Goal: Task Accomplishment & Management: Manage account settings

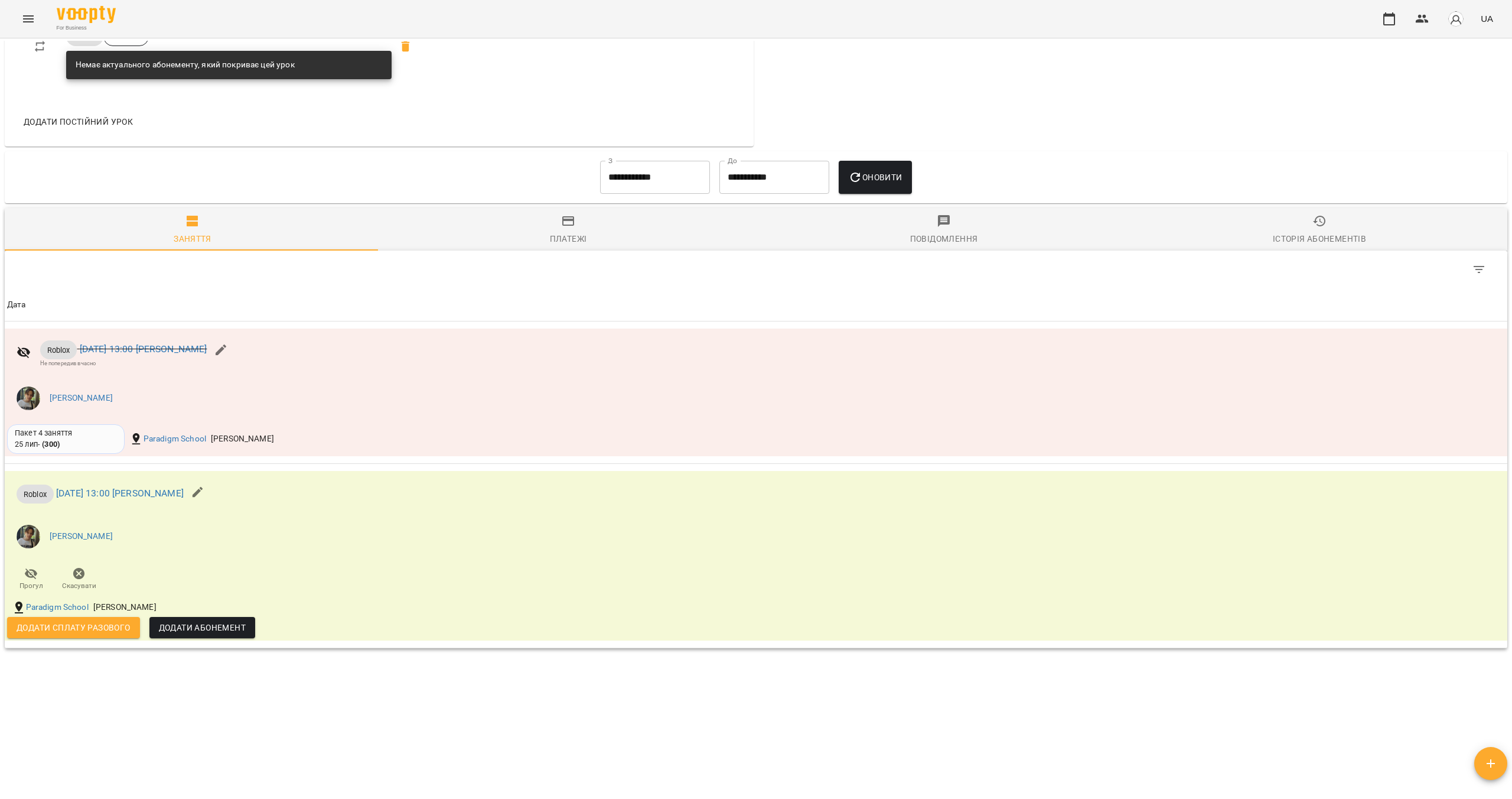
scroll to position [665, 0]
click at [1281, 232] on div "Історія абонементів" at bounding box center [1319, 239] width 93 height 14
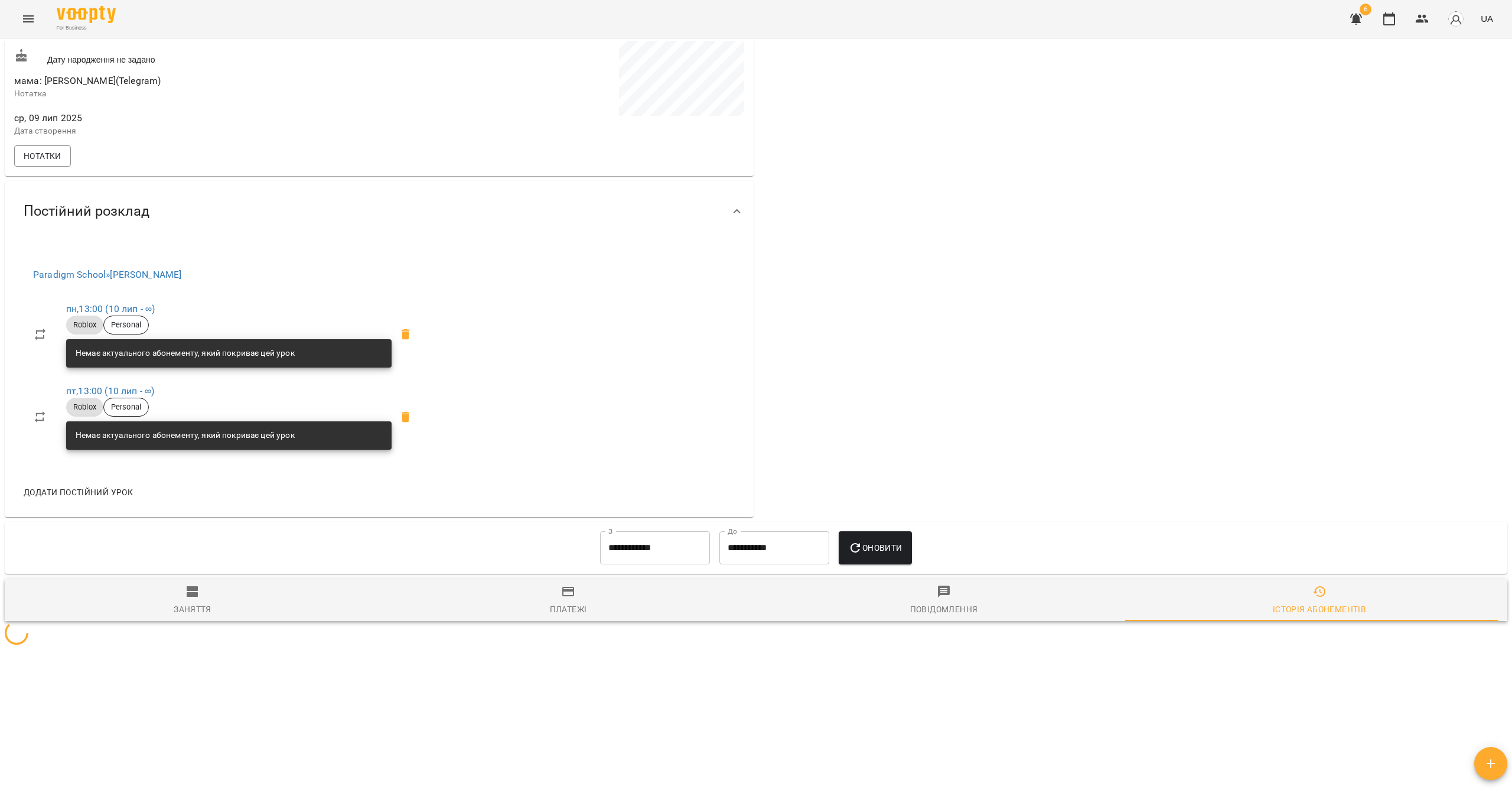
scroll to position [375, 0]
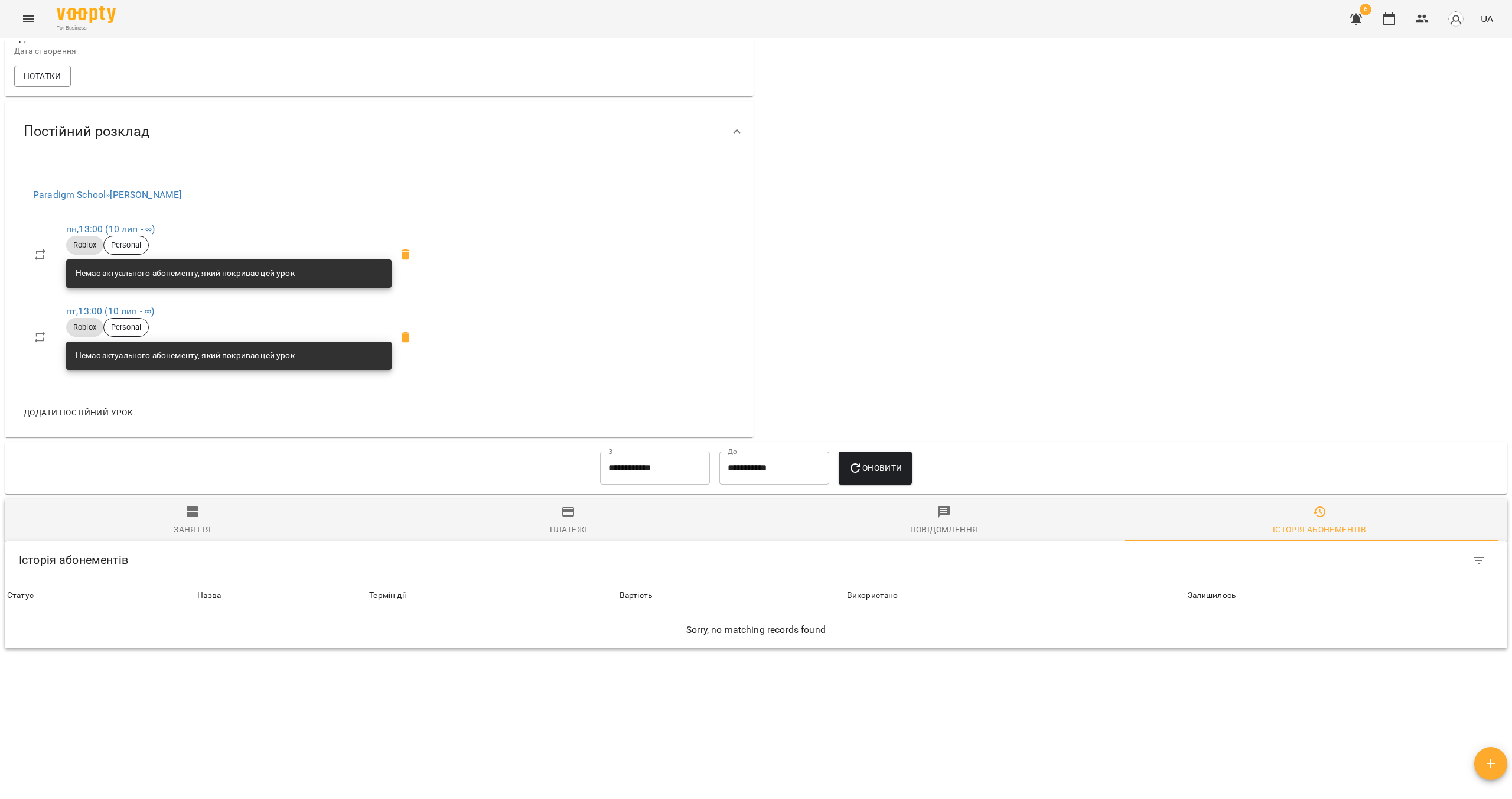
click at [648, 472] on input "**********" at bounding box center [655, 468] width 110 height 33
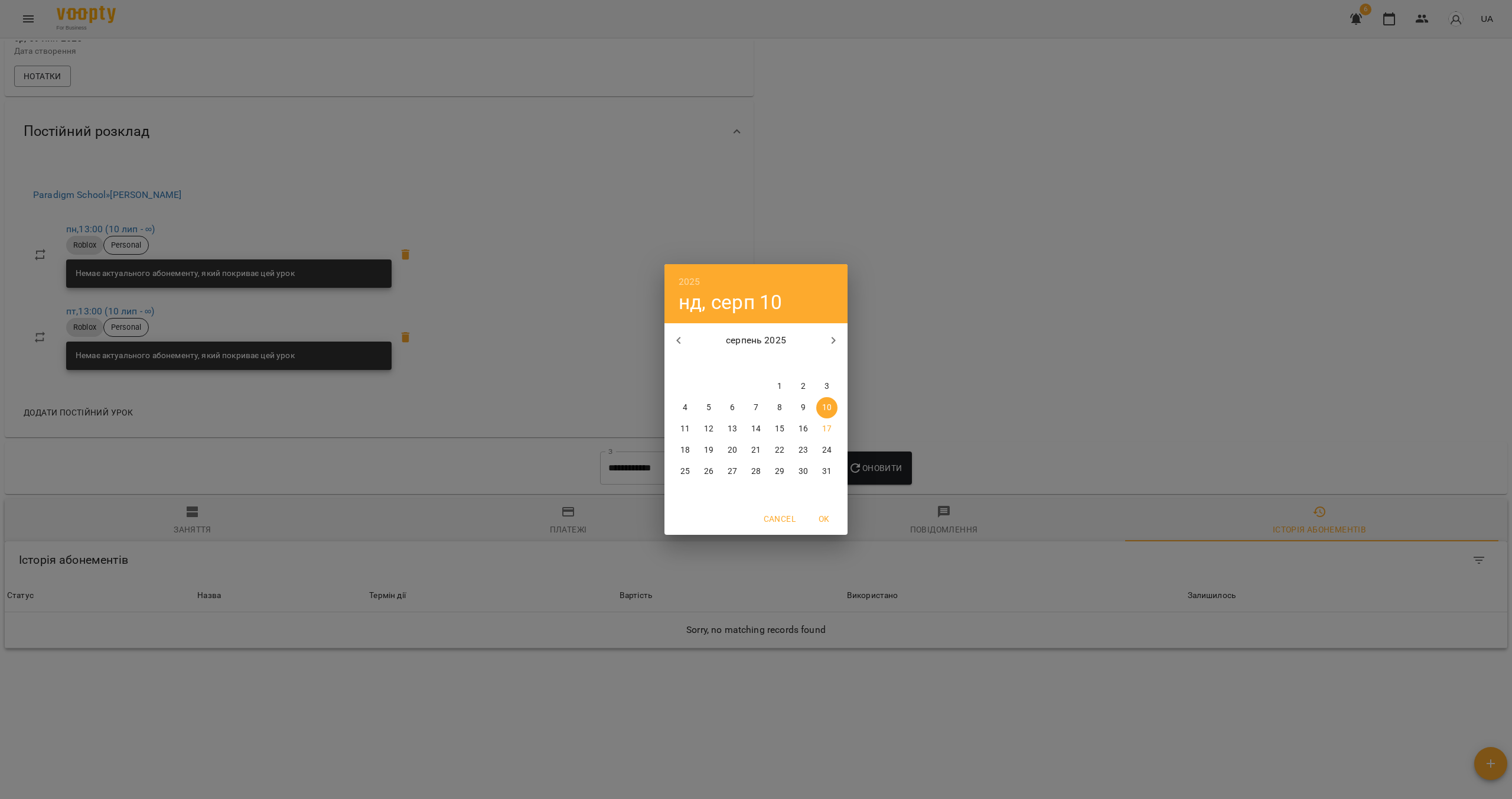
click at [686, 345] on button "button" at bounding box center [678, 340] width 28 height 28
click at [685, 344] on icon "button" at bounding box center [678, 340] width 14 height 14
click at [710, 384] on p "1" at bounding box center [709, 386] width 5 height 12
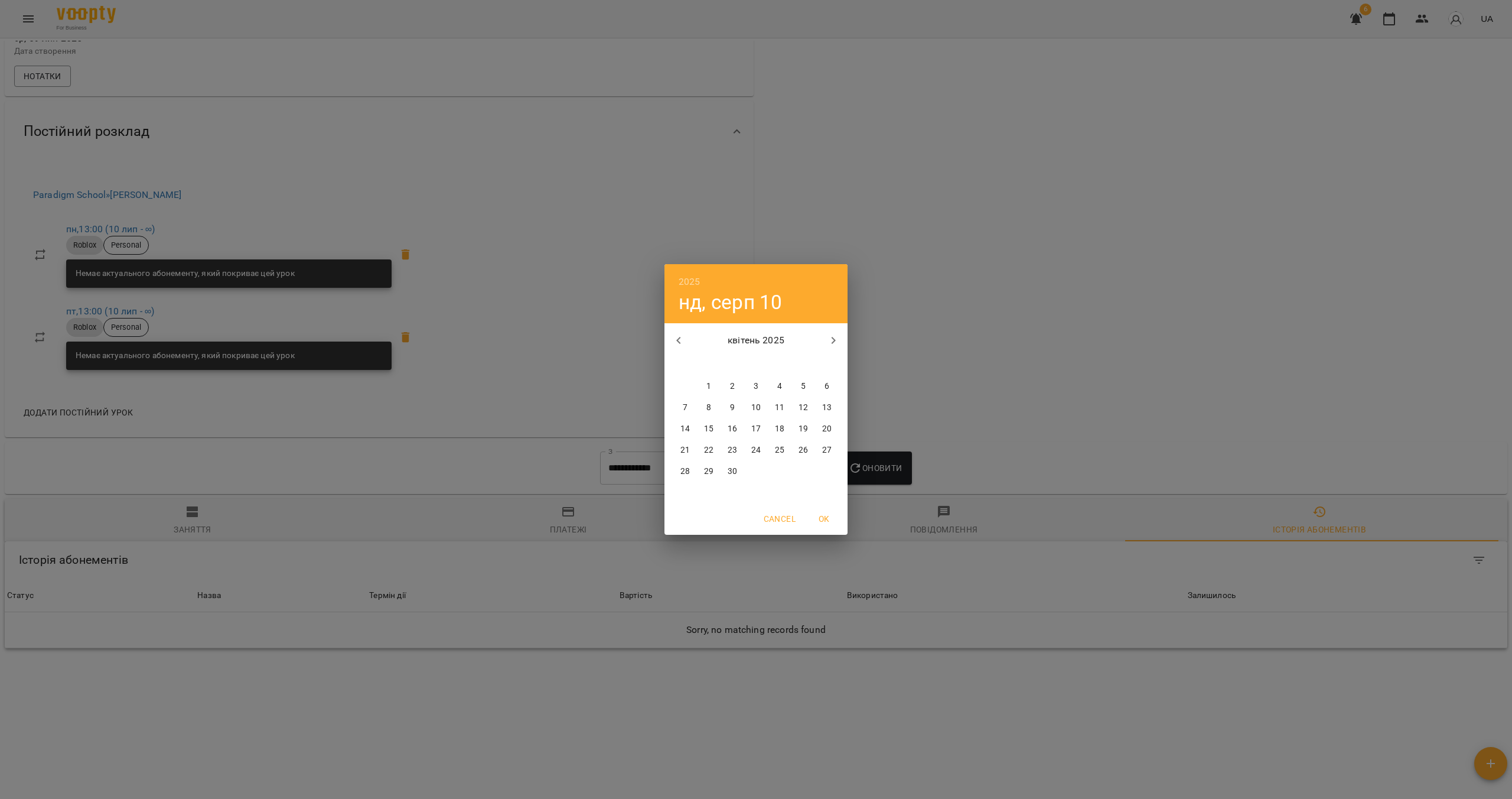
type input "**********"
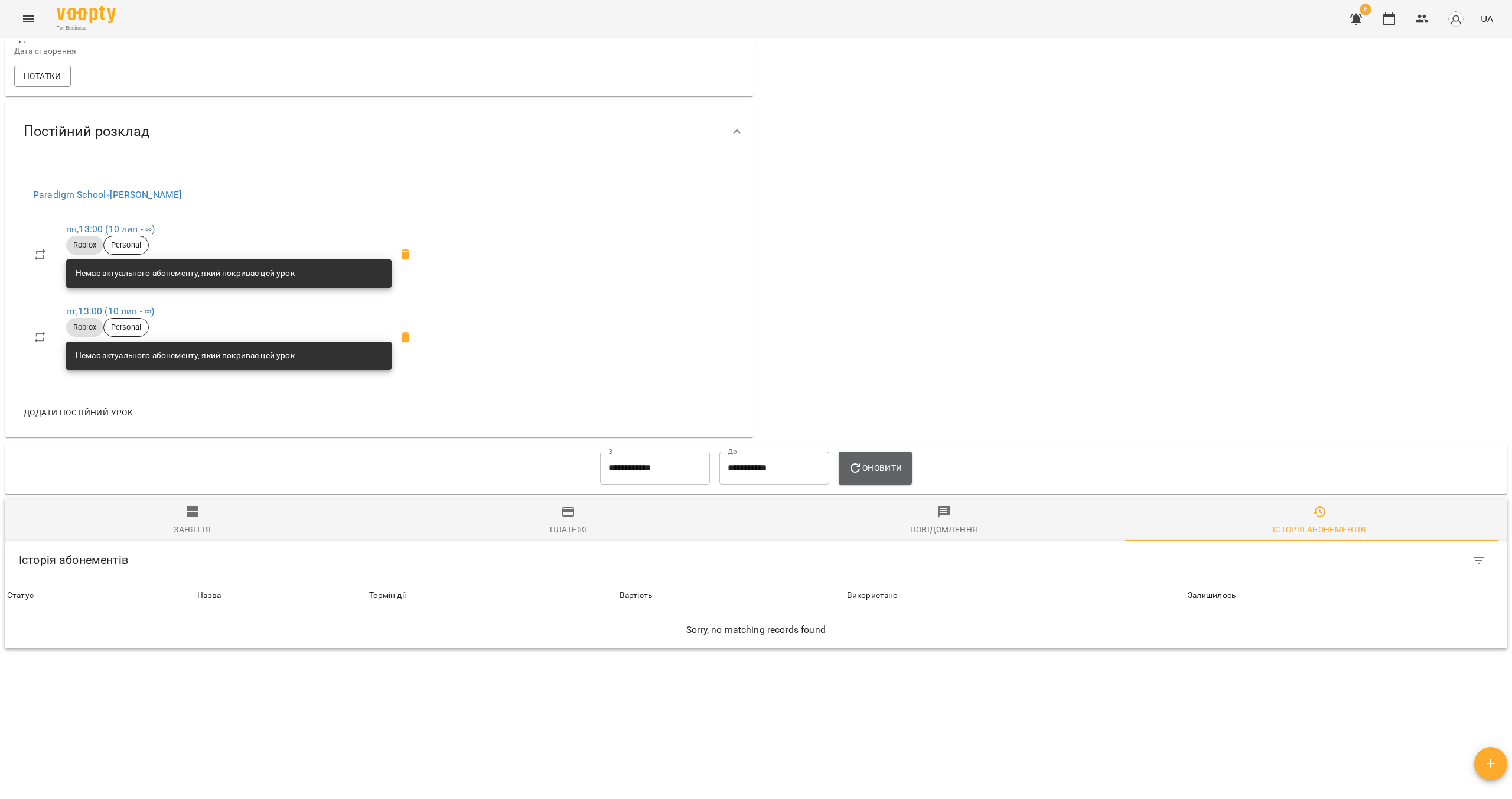
click at [872, 465] on span "Оновити" at bounding box center [875, 468] width 54 height 14
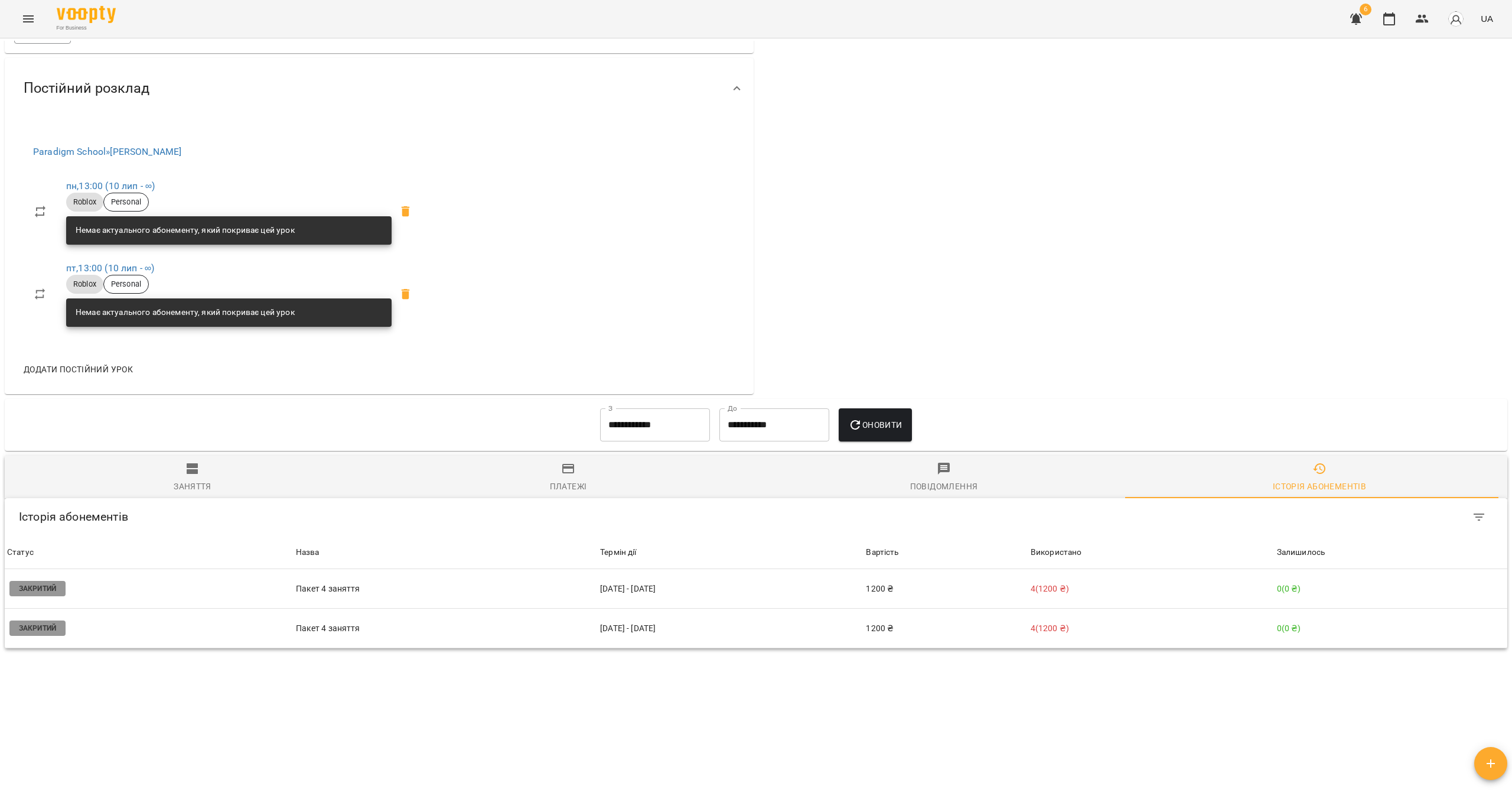
scroll to position [418, 0]
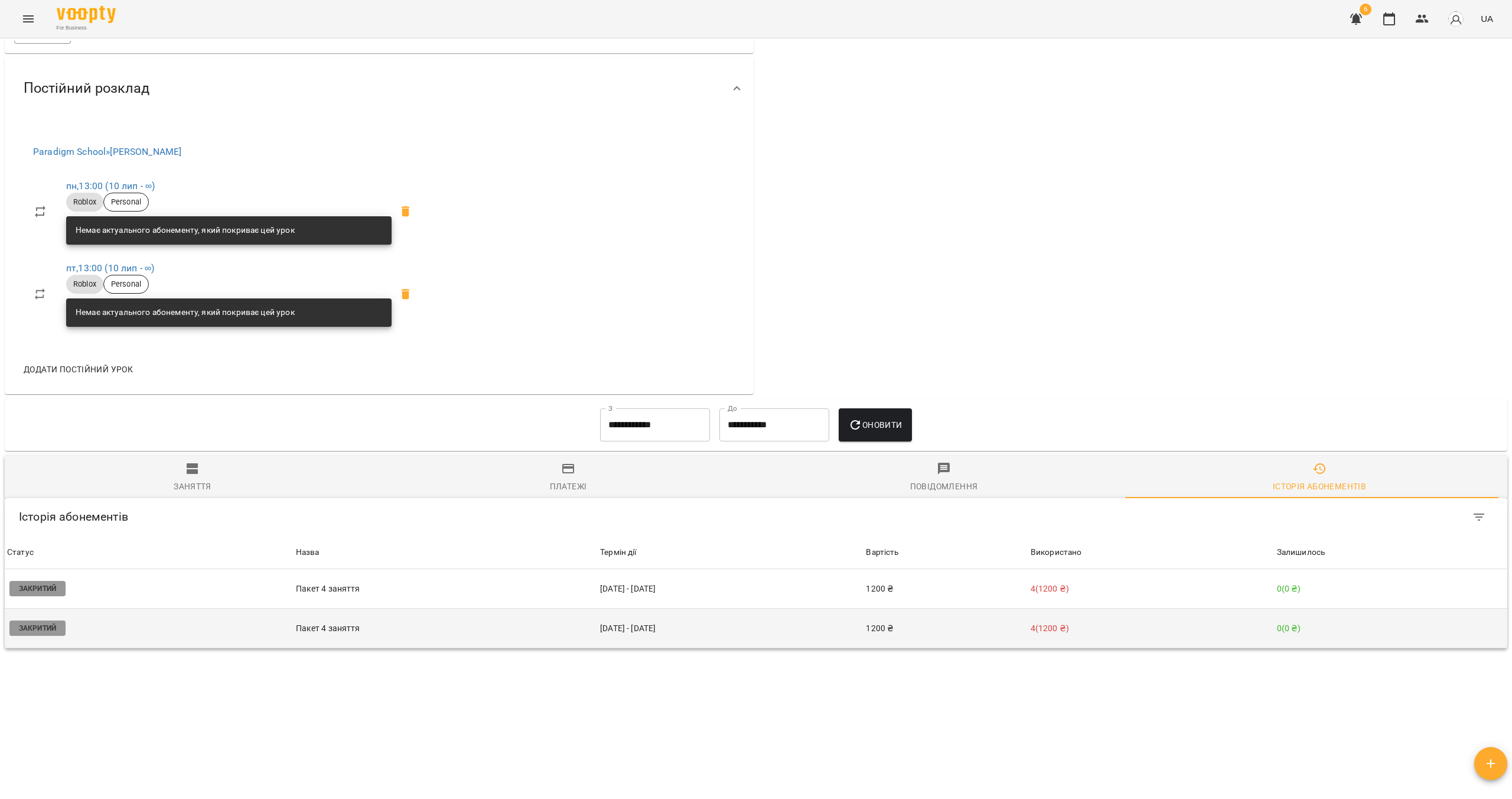
click at [707, 626] on td "25 лип - 25 лип" at bounding box center [730, 628] width 266 height 40
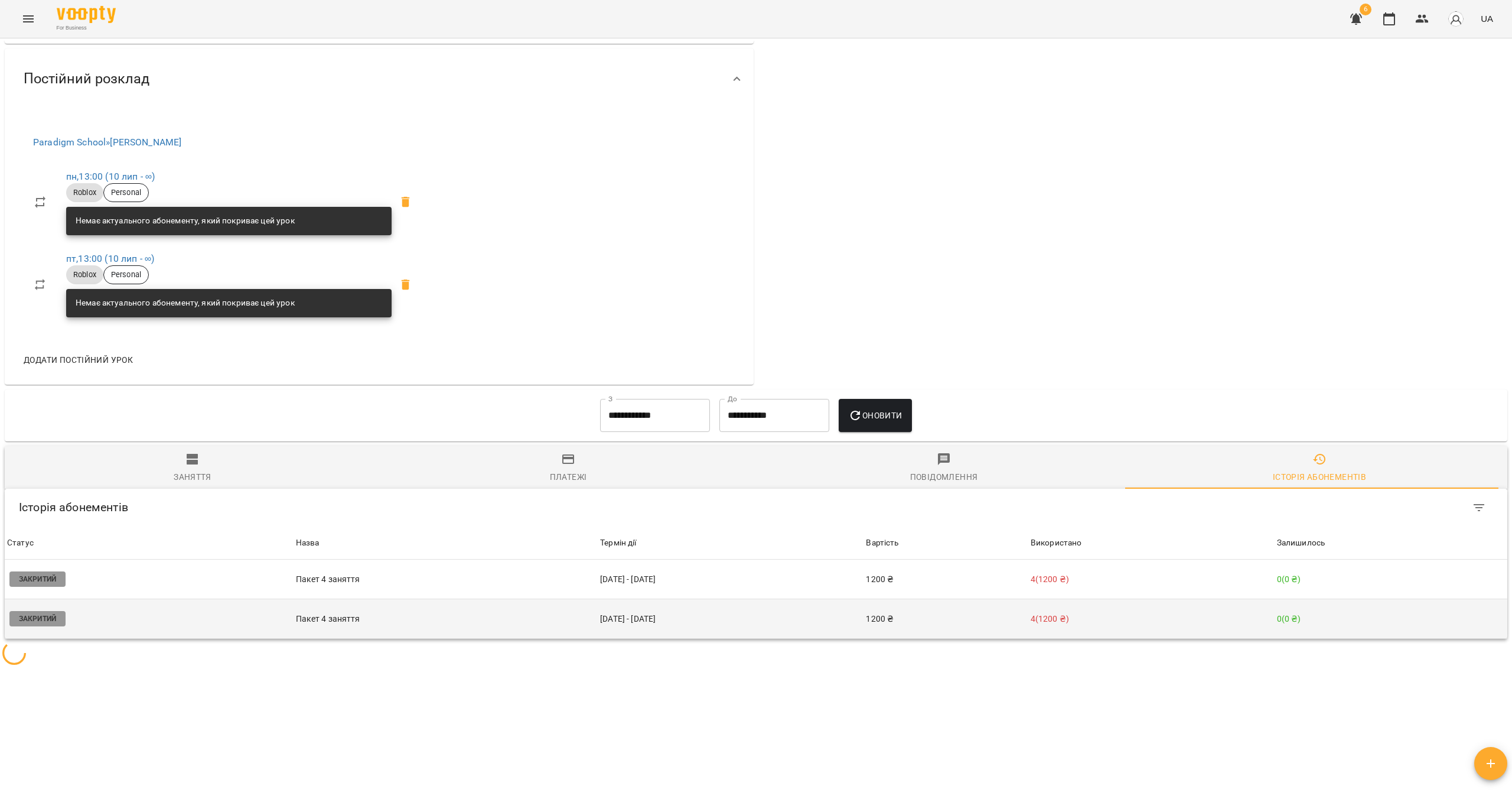
click at [637, 628] on td "25 лип - 25 лип" at bounding box center [730, 619] width 266 height 40
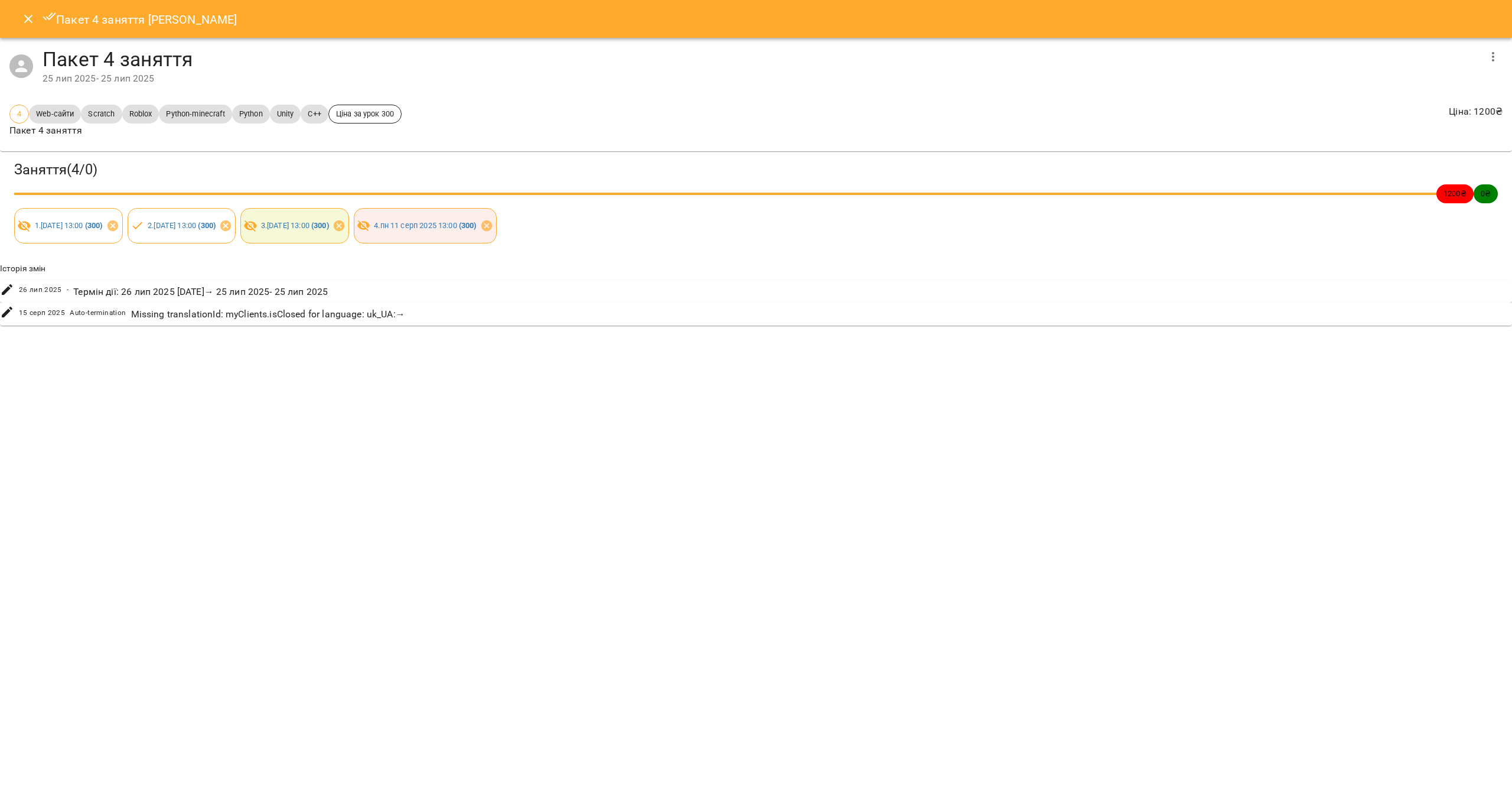
drag, startPoint x: 804, startPoint y: 152, endPoint x: 1304, endPoint y: 28, distance: 515.1
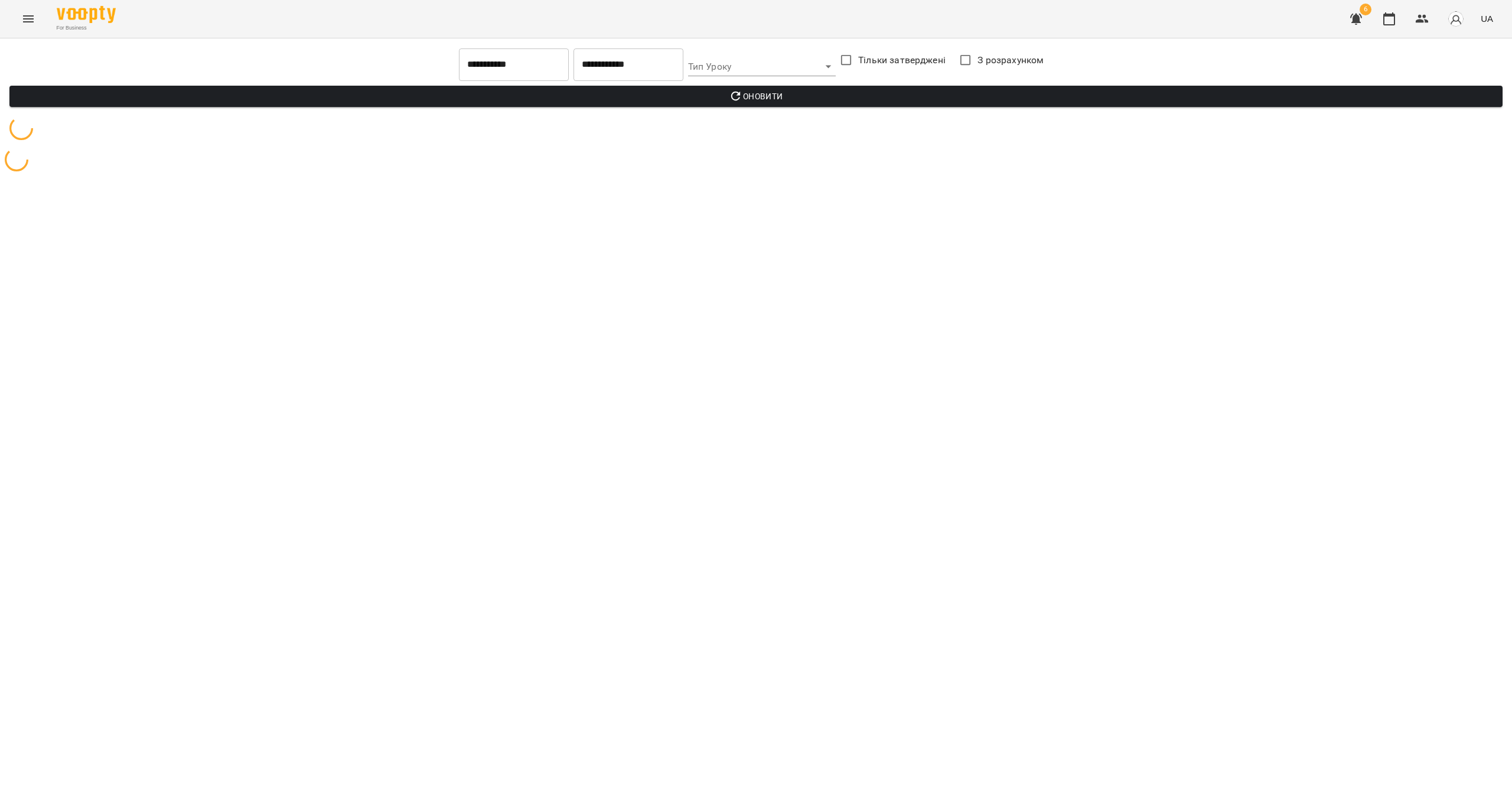
click at [29, 14] on icon "Menu" at bounding box center [28, 19] width 14 height 14
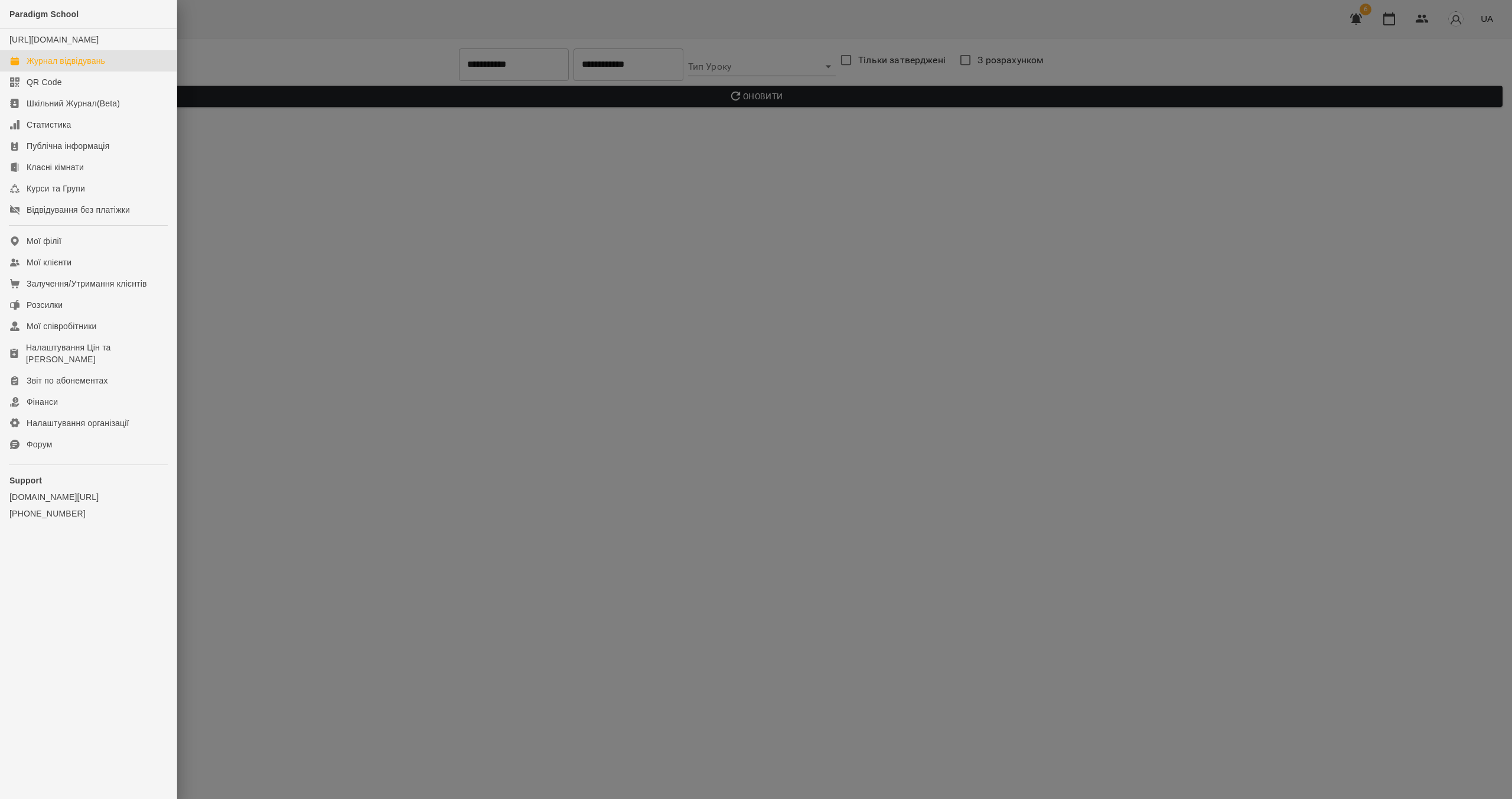
click at [76, 67] on div "Журнал відвідувань" at bounding box center [65, 60] width 79 height 12
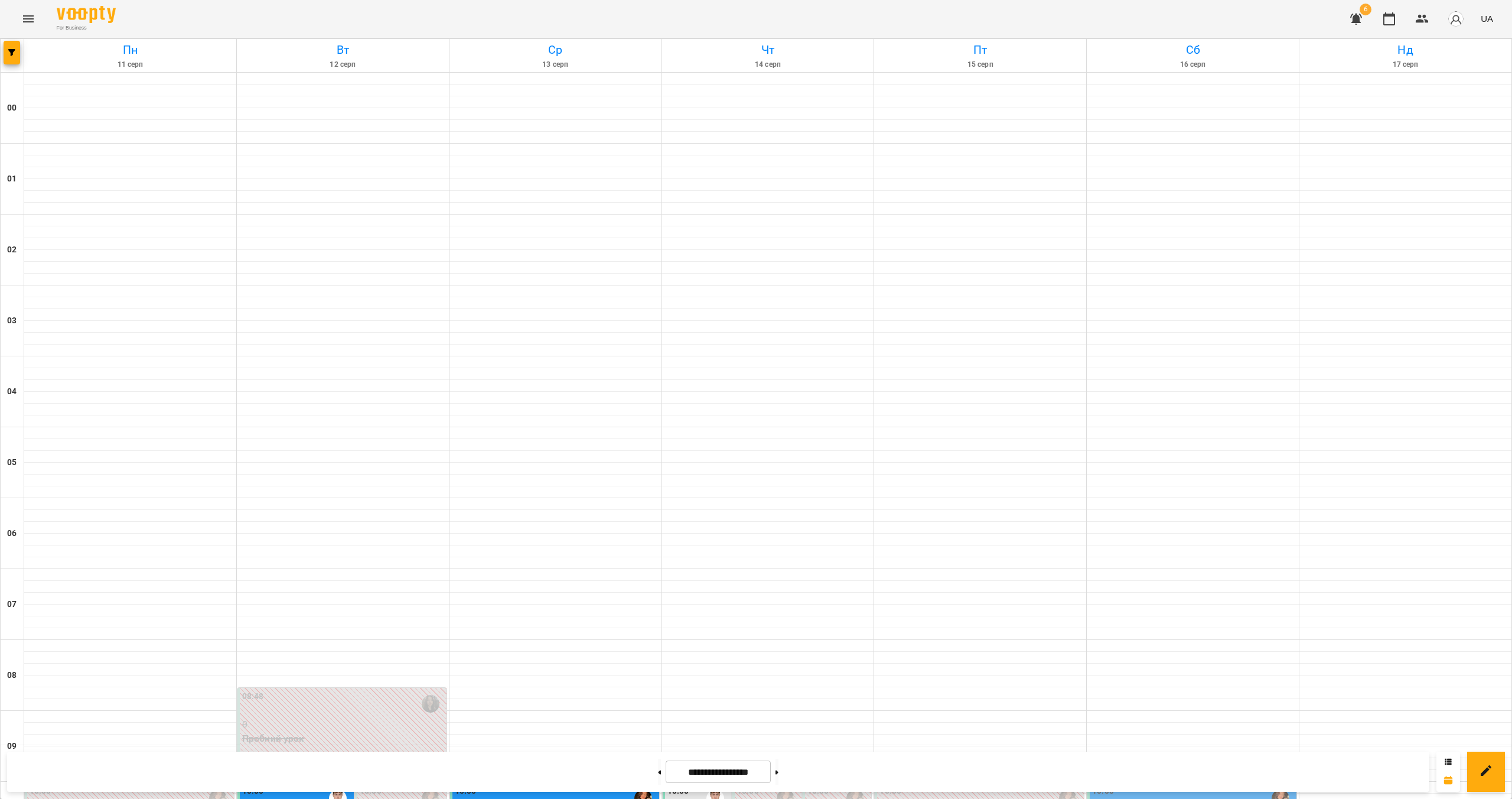
click at [1353, 20] on icon "button" at bounding box center [1356, 19] width 14 height 14
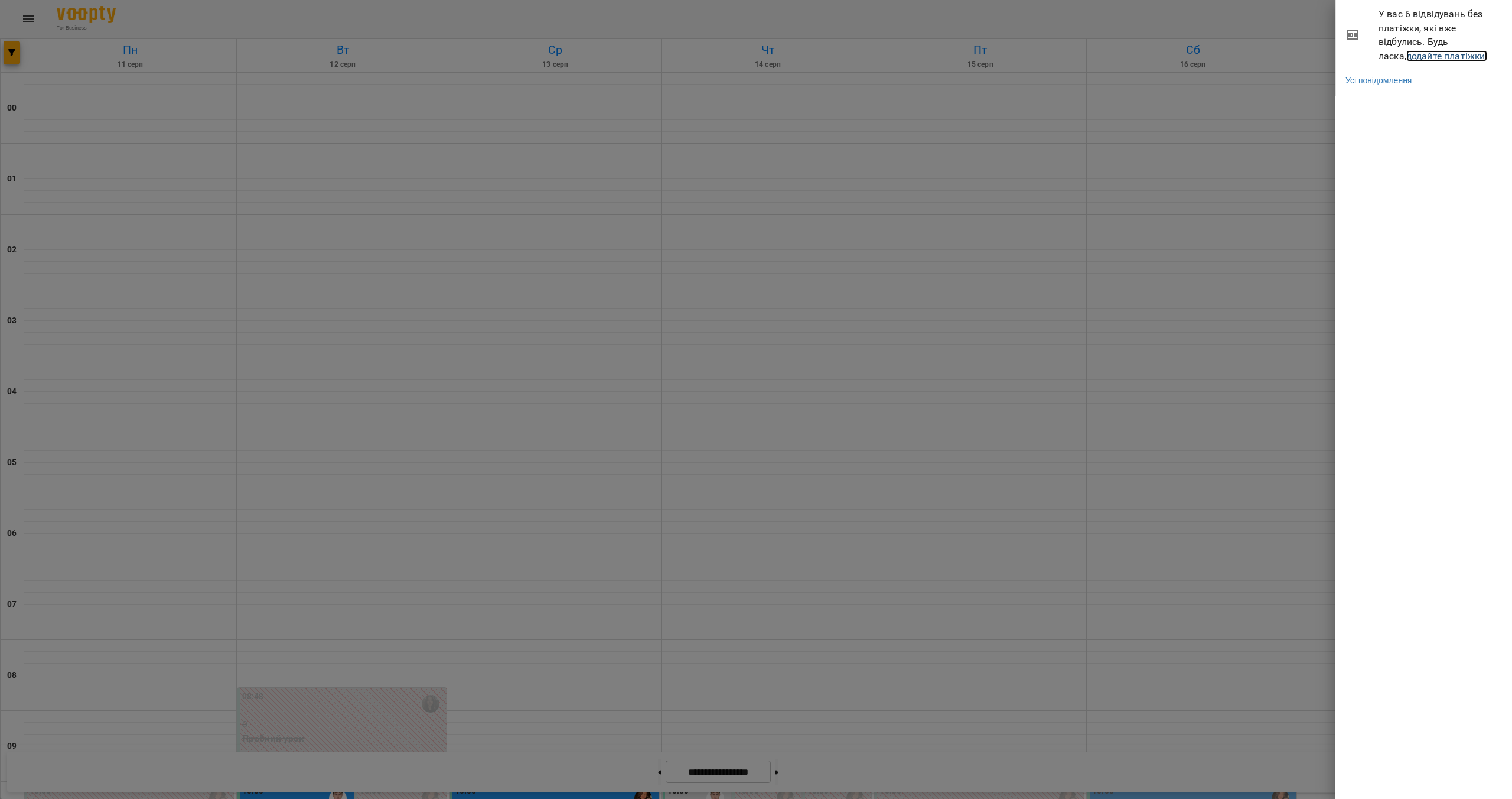
click at [1415, 55] on link "додайте платіжки!" at bounding box center [1447, 56] width 81 height 11
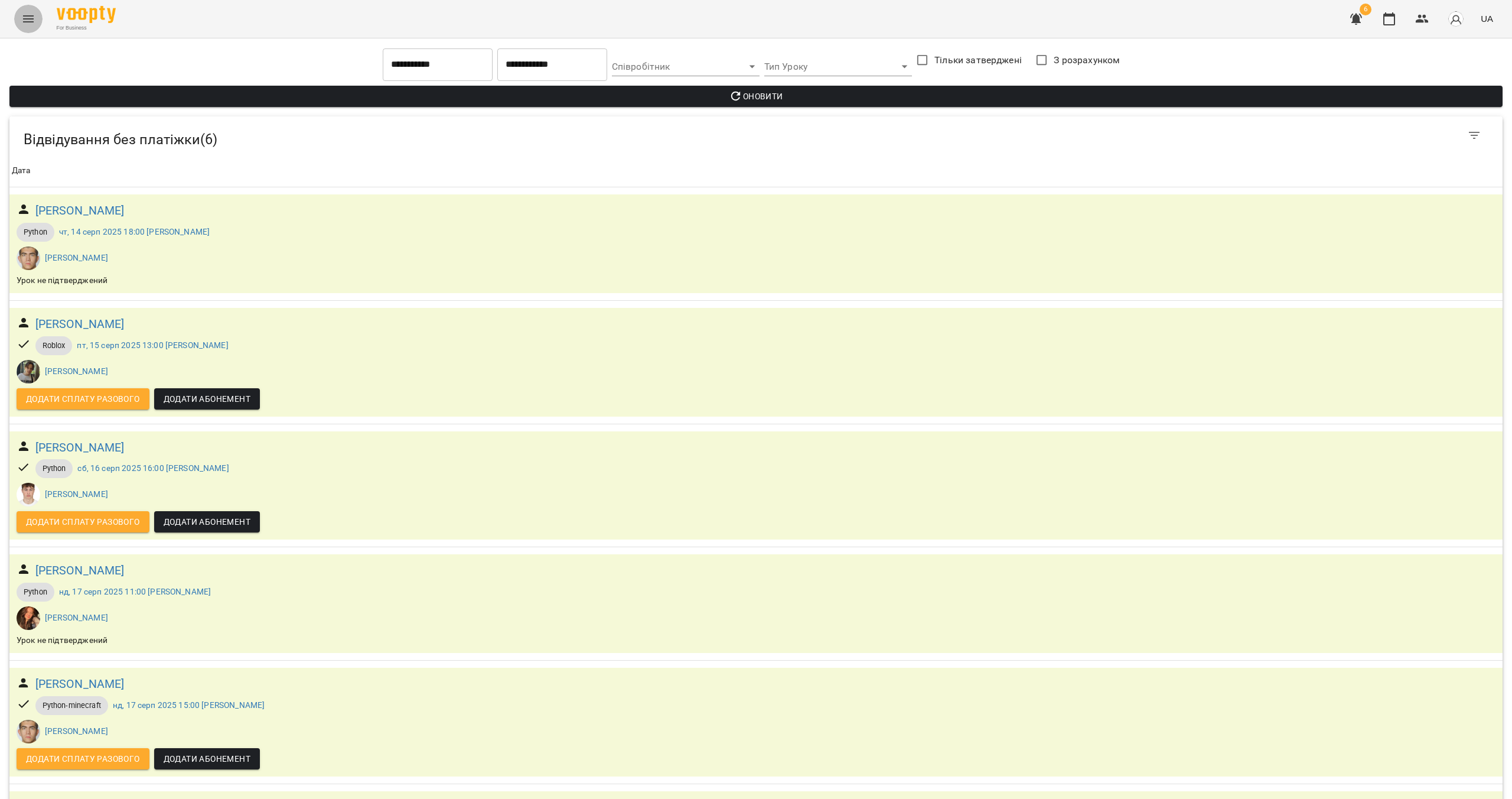
click at [30, 23] on icon "Menu" at bounding box center [28, 19] width 14 height 14
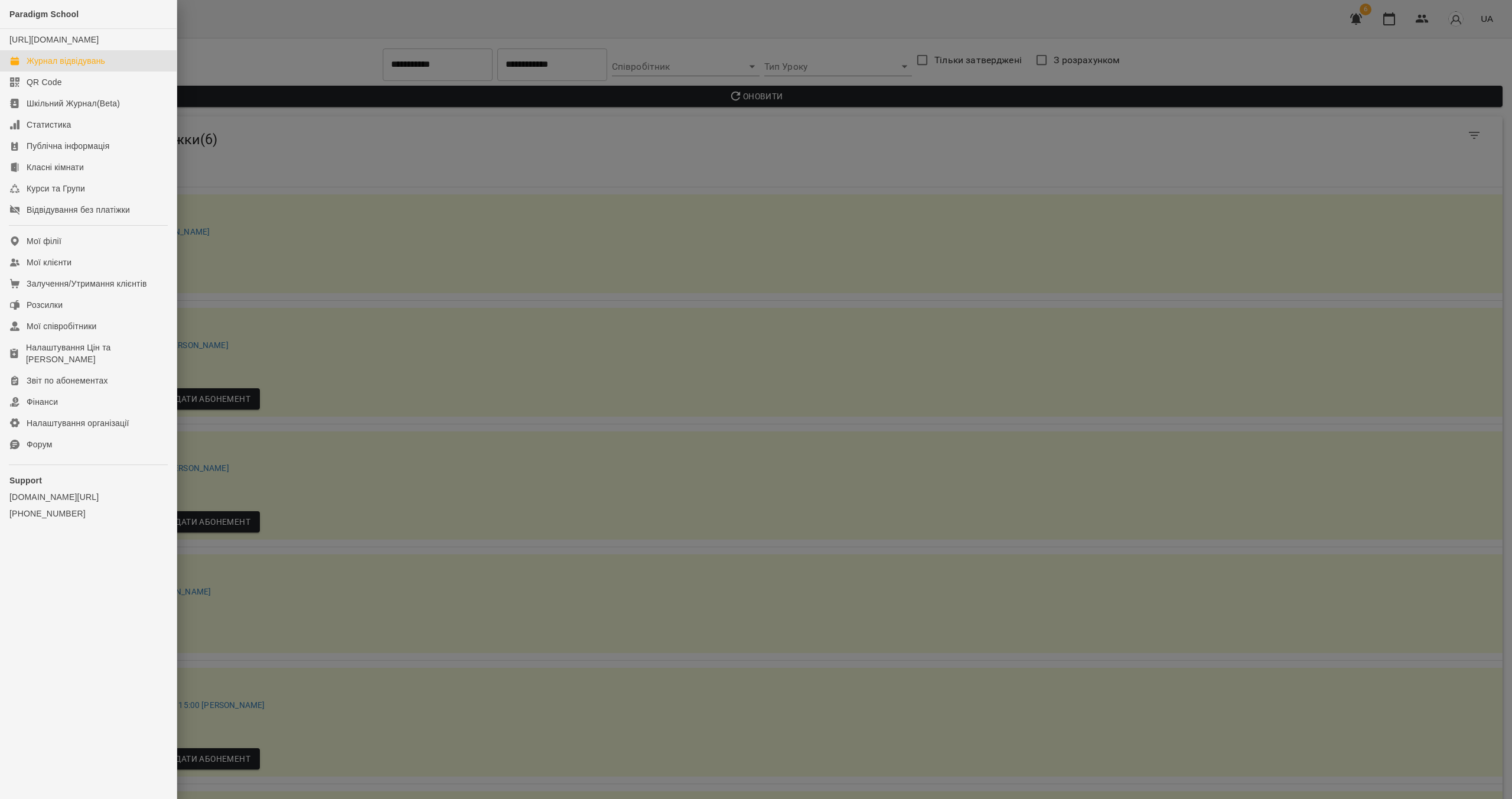
click at [65, 67] on div "Журнал відвідувань" at bounding box center [65, 60] width 79 height 12
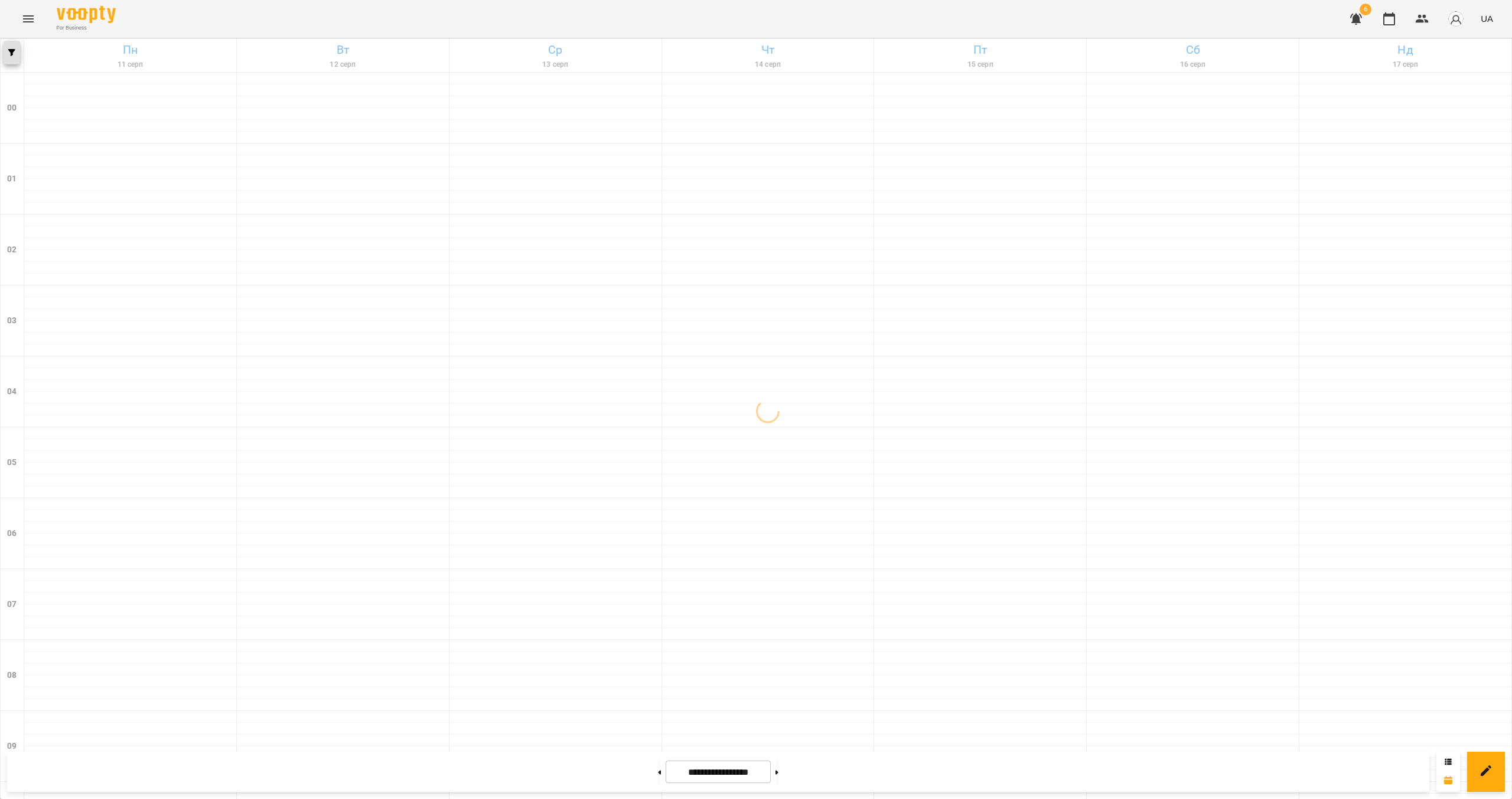
click at [9, 59] on button "button" at bounding box center [12, 53] width 16 height 24
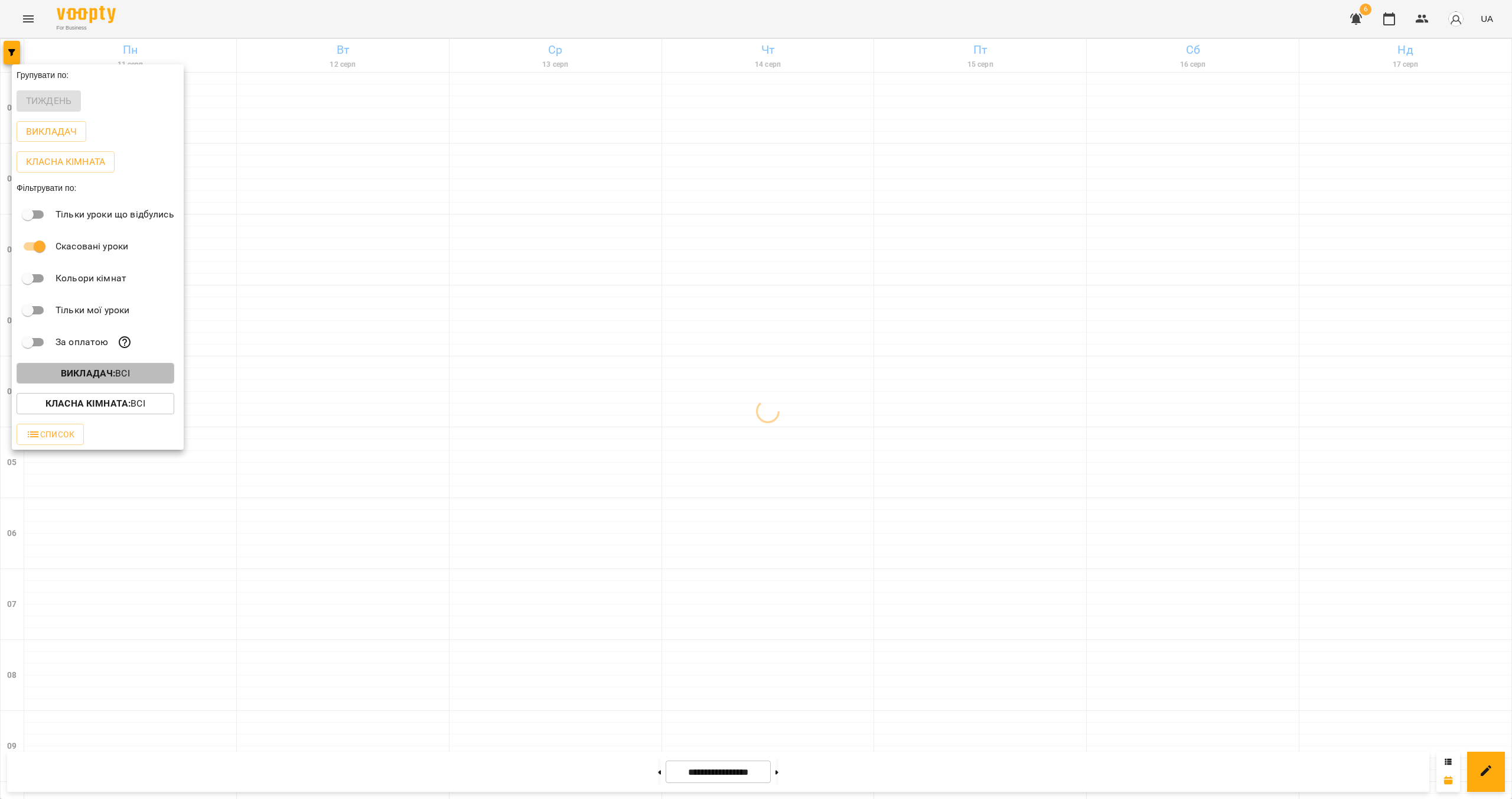
click at [131, 378] on span "Викладач : Всі" at bounding box center [95, 374] width 139 height 14
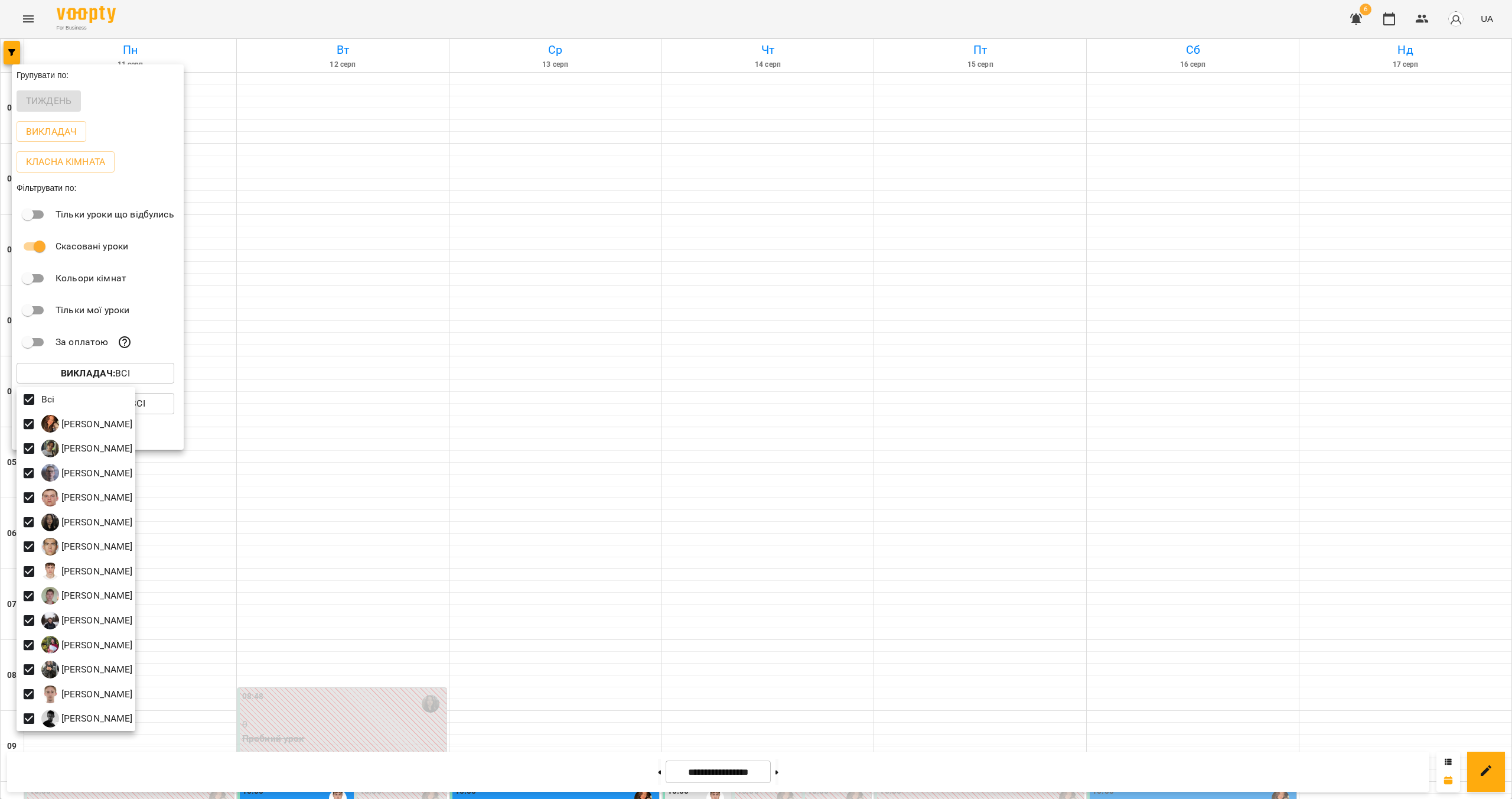
click at [1237, 484] on div at bounding box center [756, 400] width 1512 height 799
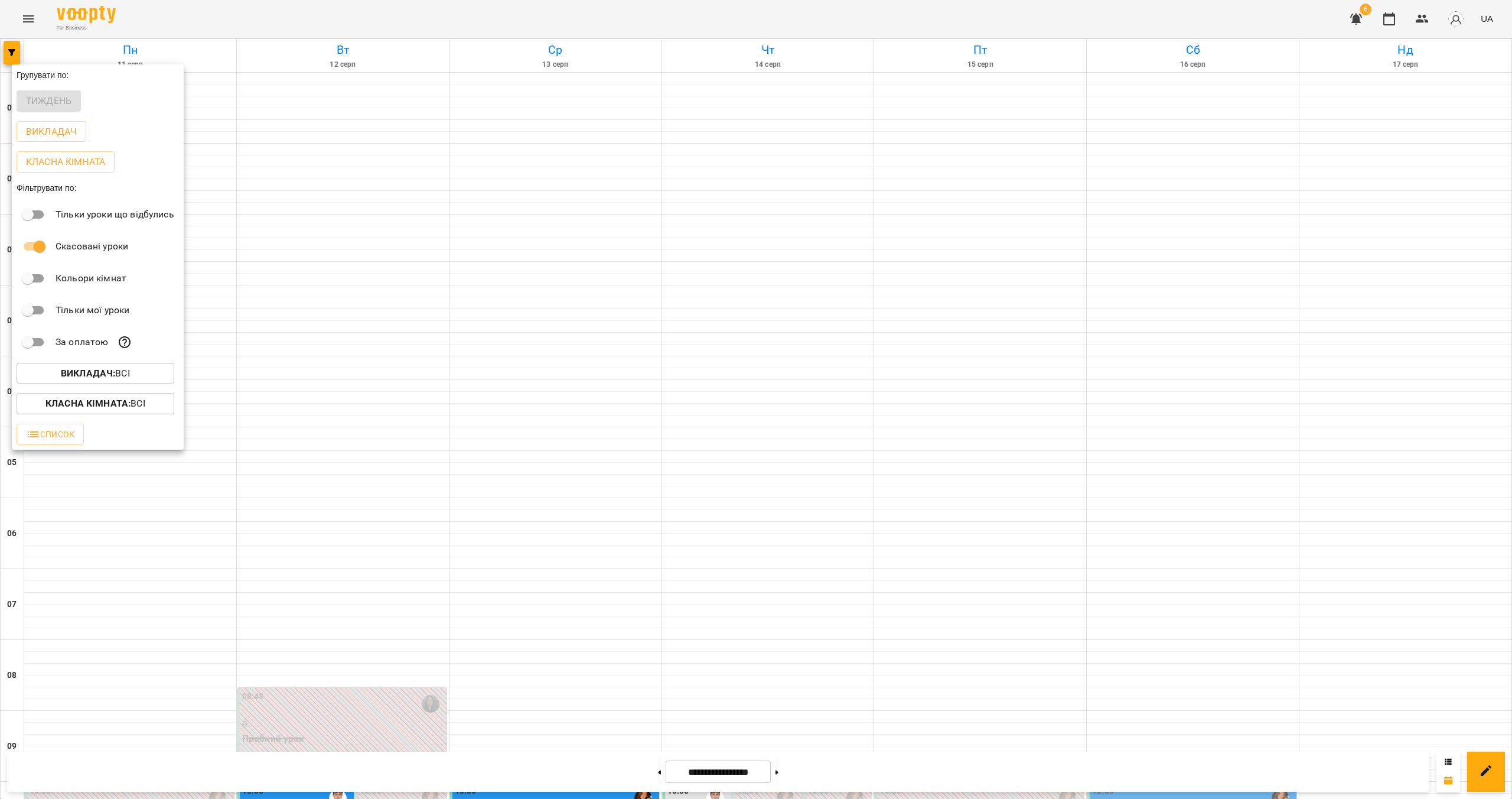
click at [1076, 553] on div at bounding box center [756, 400] width 1512 height 799
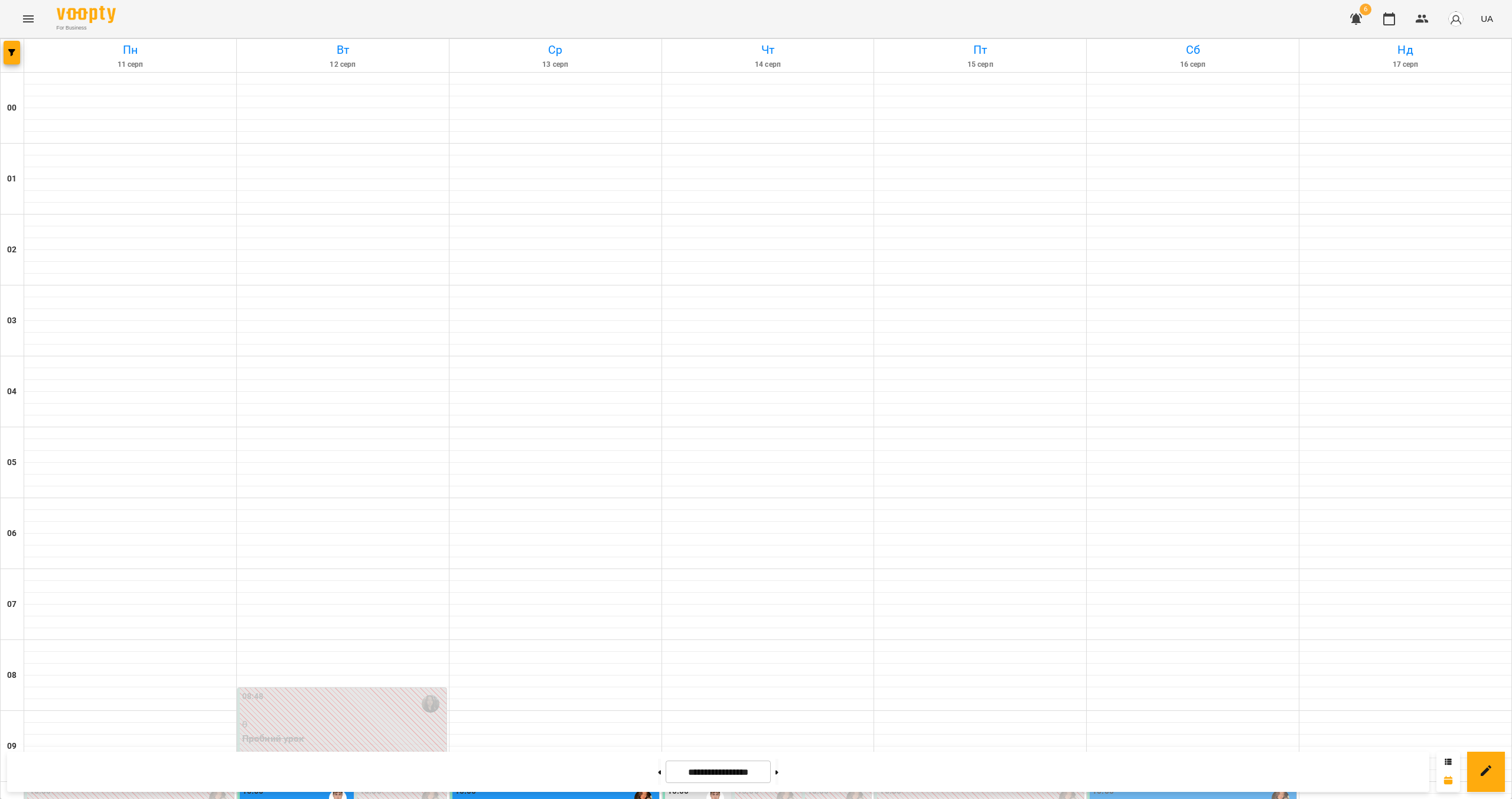
scroll to position [812, 0]
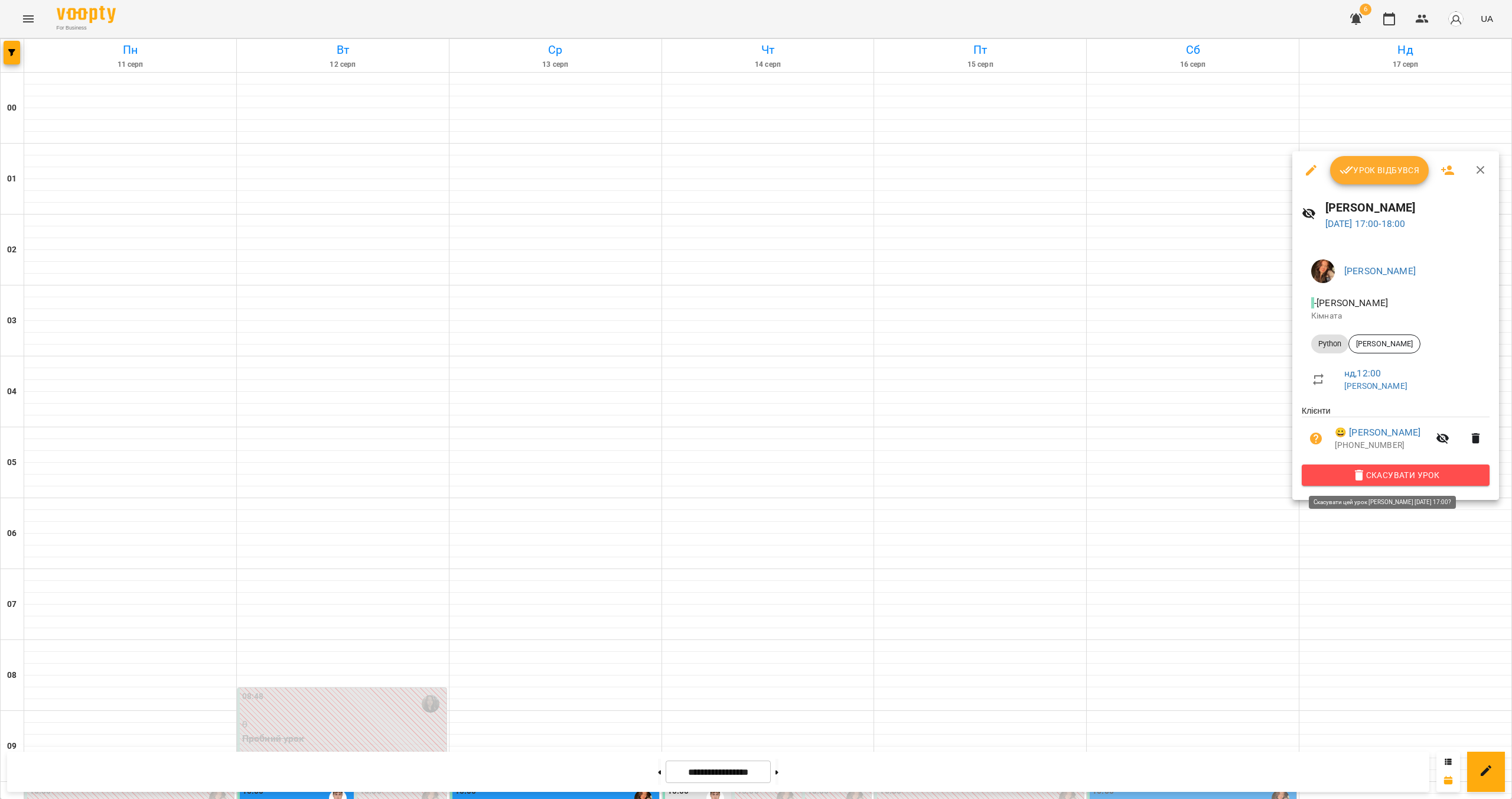
click at [1378, 476] on span "Скасувати Урок" at bounding box center [1395, 475] width 169 height 14
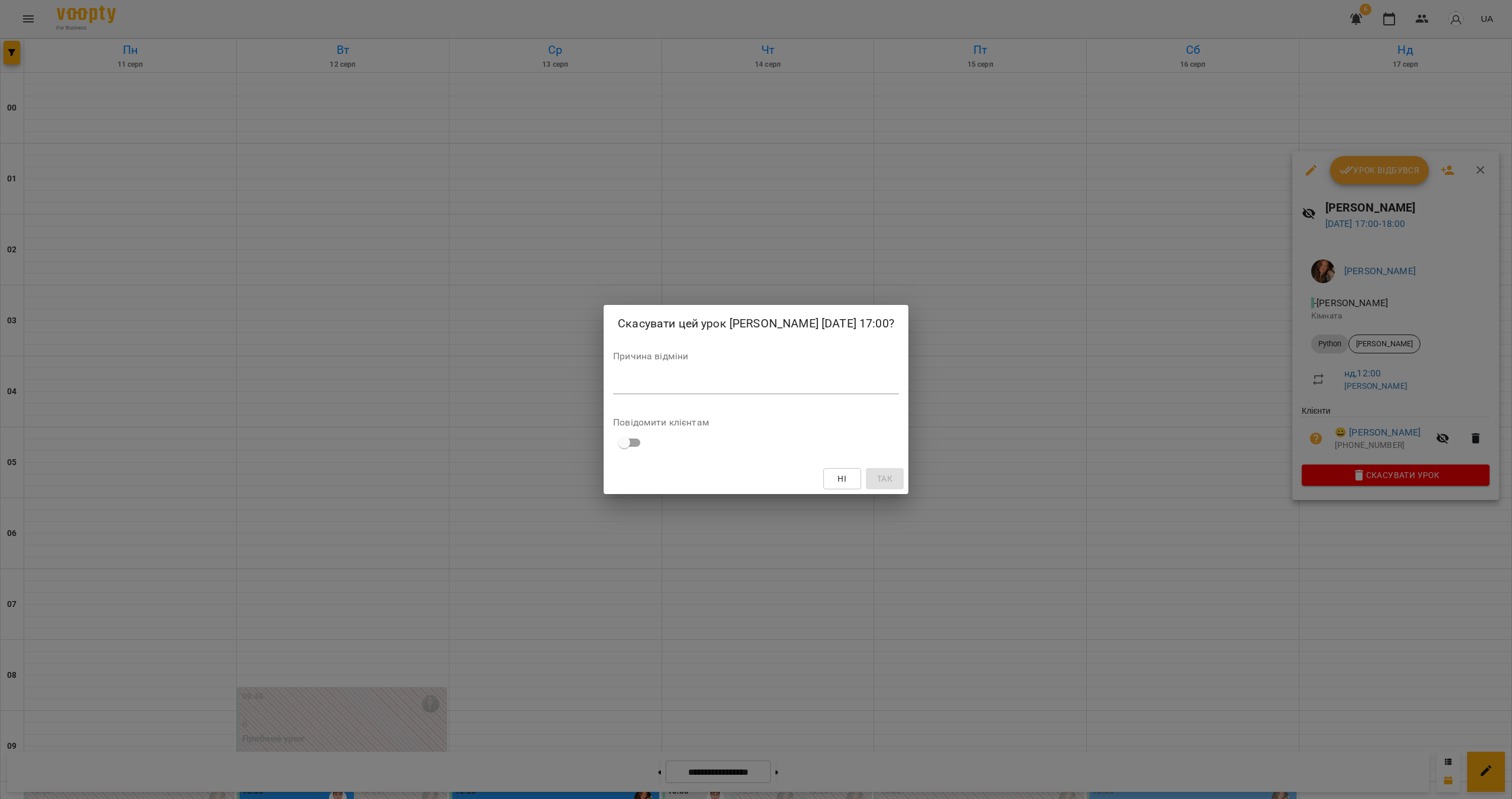
click at [733, 394] on div "*" at bounding box center [756, 385] width 286 height 19
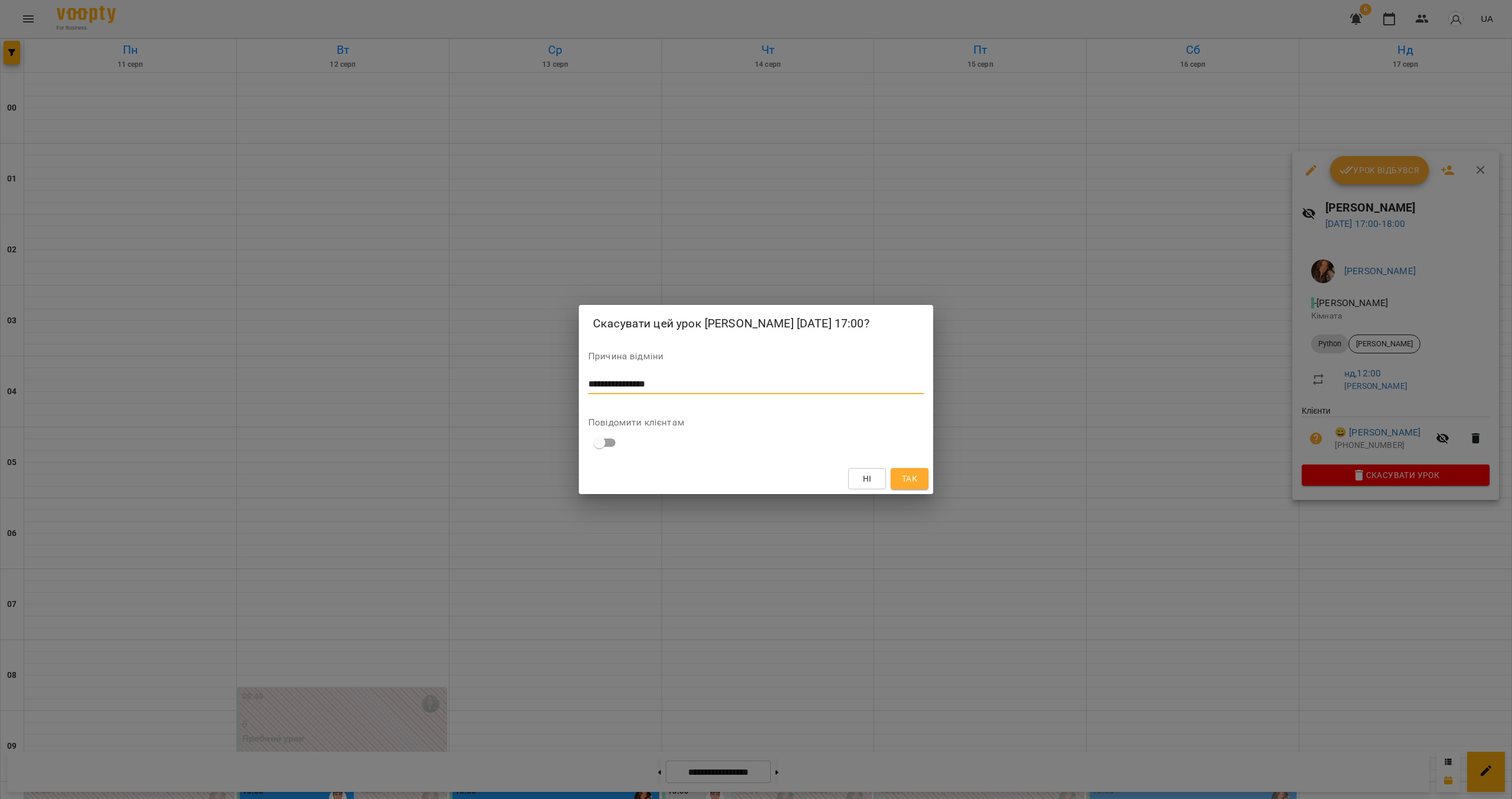
click at [696, 390] on textarea "**********" at bounding box center [756, 384] width 336 height 11
type textarea "**********"
click at [911, 486] on span "Так" at bounding box center [909, 478] width 15 height 14
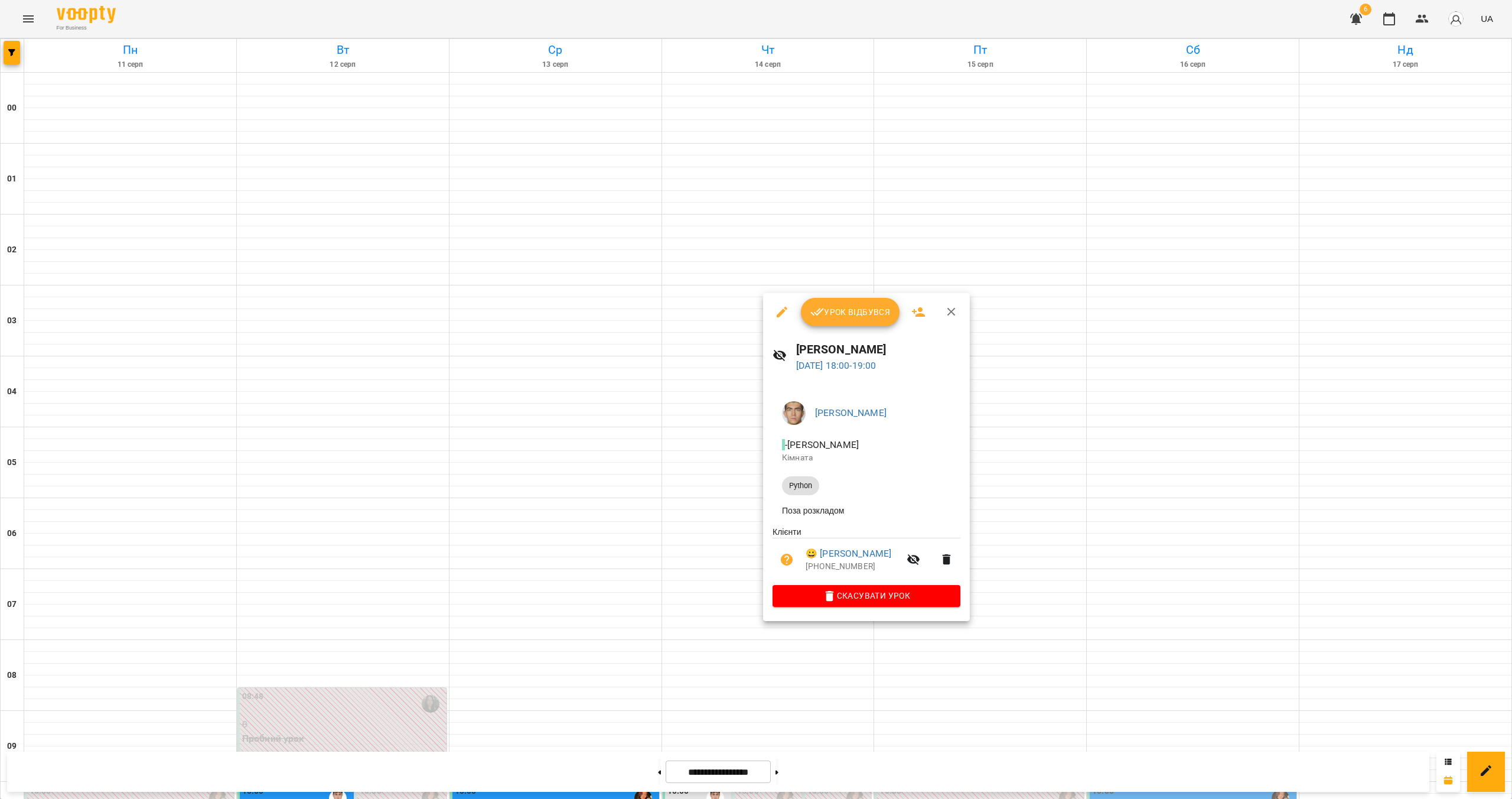
click at [864, 590] on button "Скасувати Урок" at bounding box center [867, 596] width 188 height 21
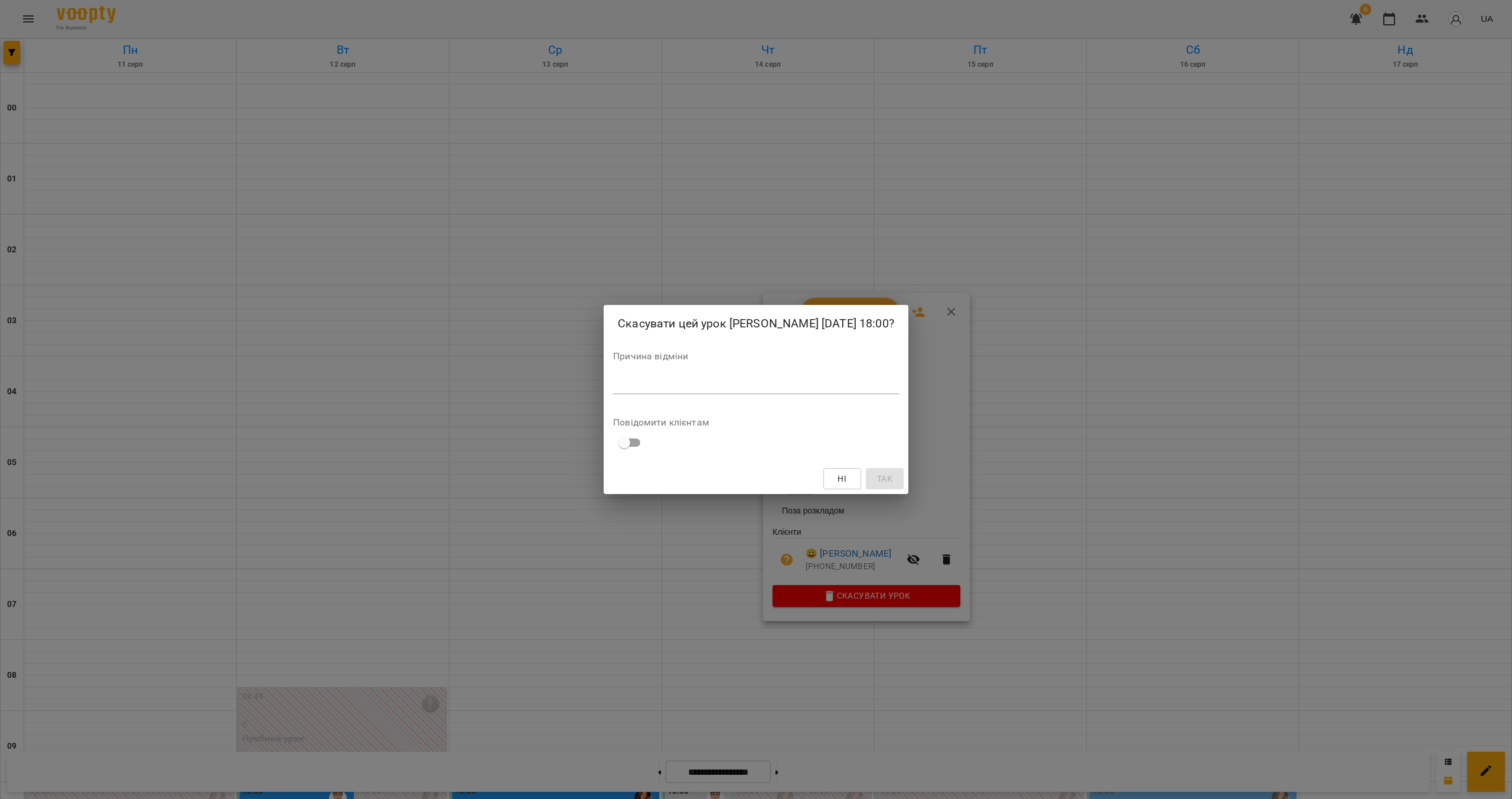
click at [649, 390] on textarea at bounding box center [756, 384] width 286 height 11
paste textarea "**********"
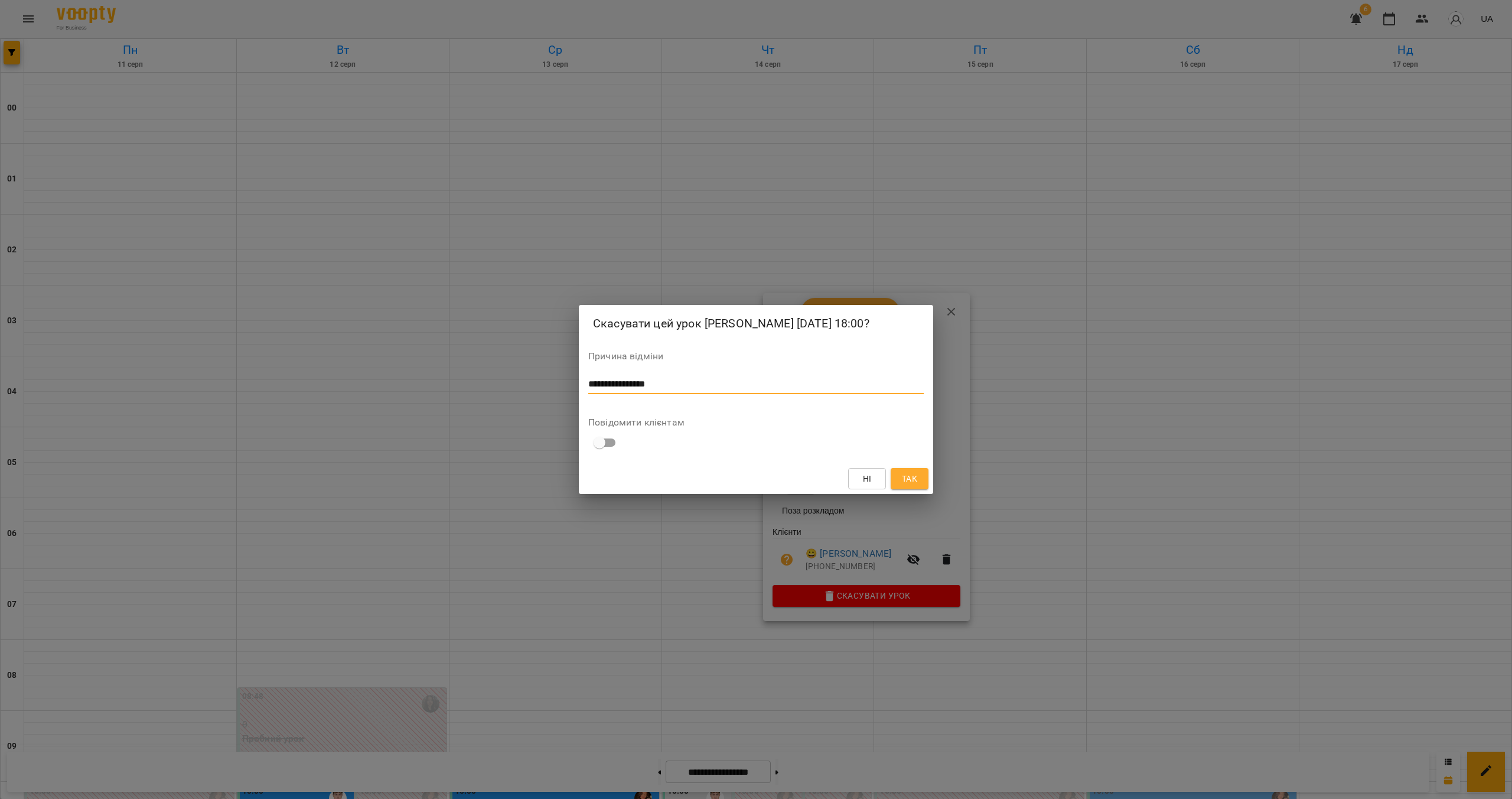
click at [620, 390] on textarea "**********" at bounding box center [756, 384] width 336 height 11
type textarea "**********"
click at [912, 481] on button "Так" at bounding box center [909, 479] width 38 height 21
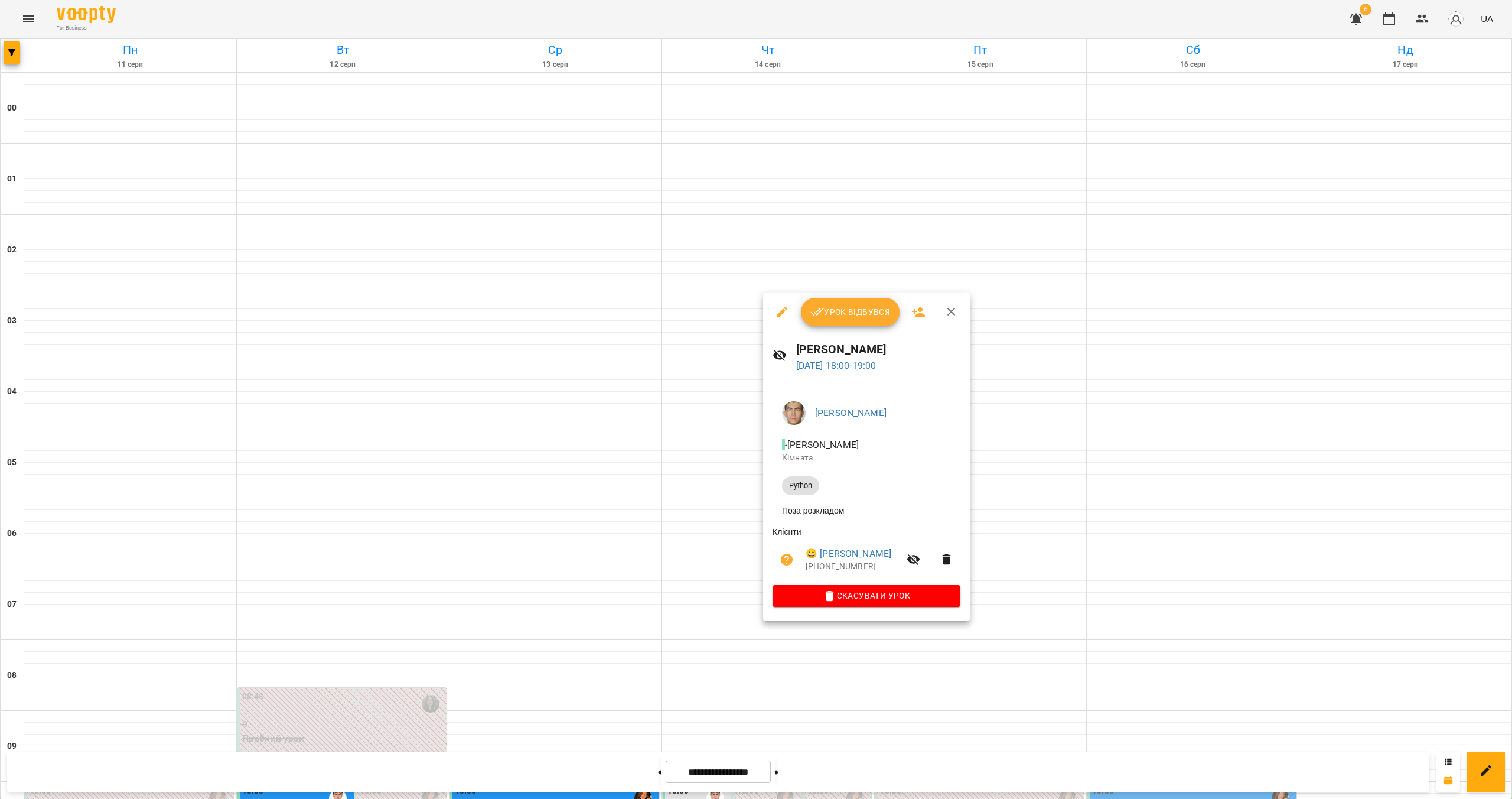
click at [1327, 620] on div at bounding box center [756, 400] width 1512 height 799
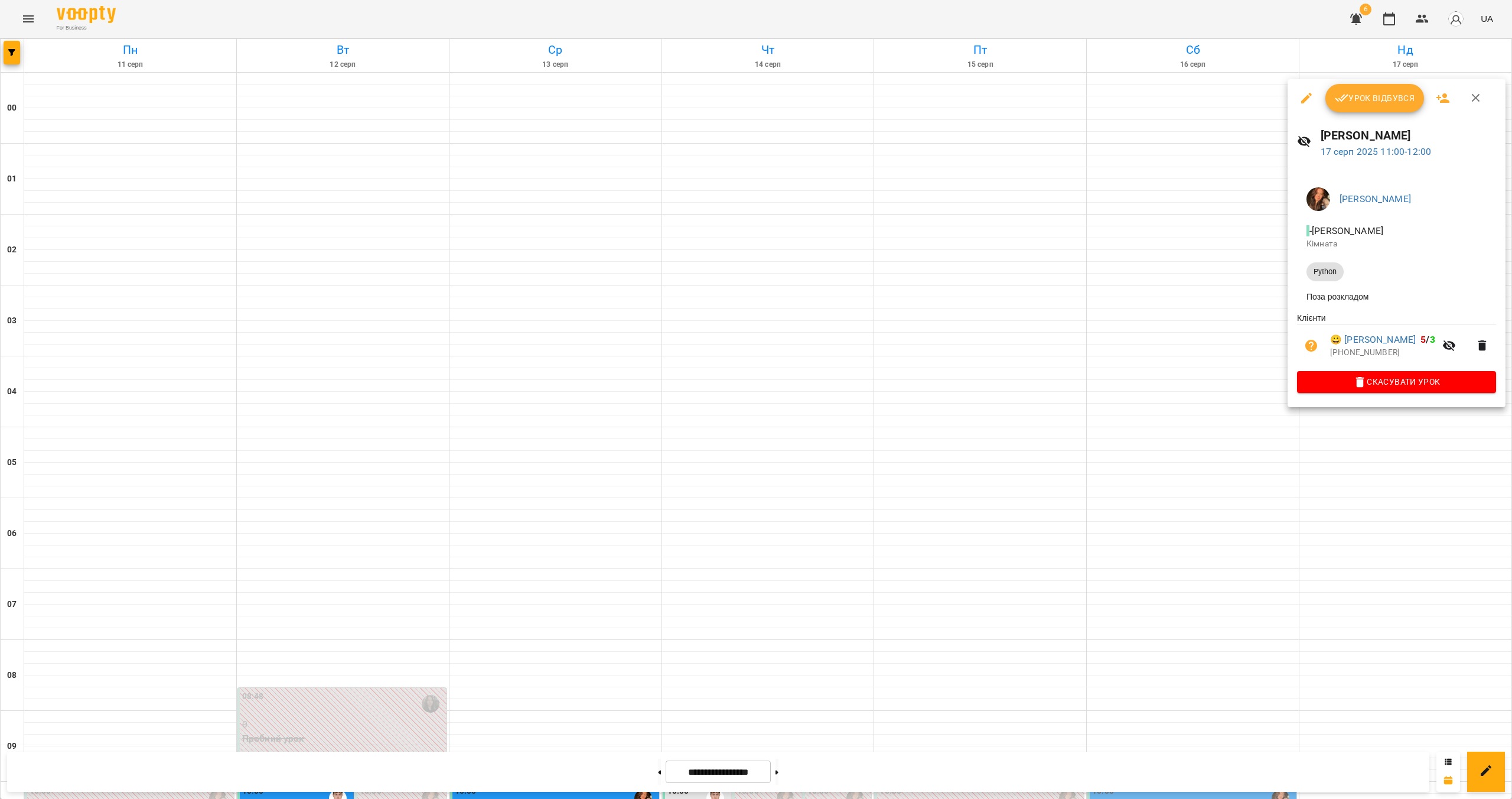
click at [1402, 499] on div at bounding box center [756, 400] width 1512 height 799
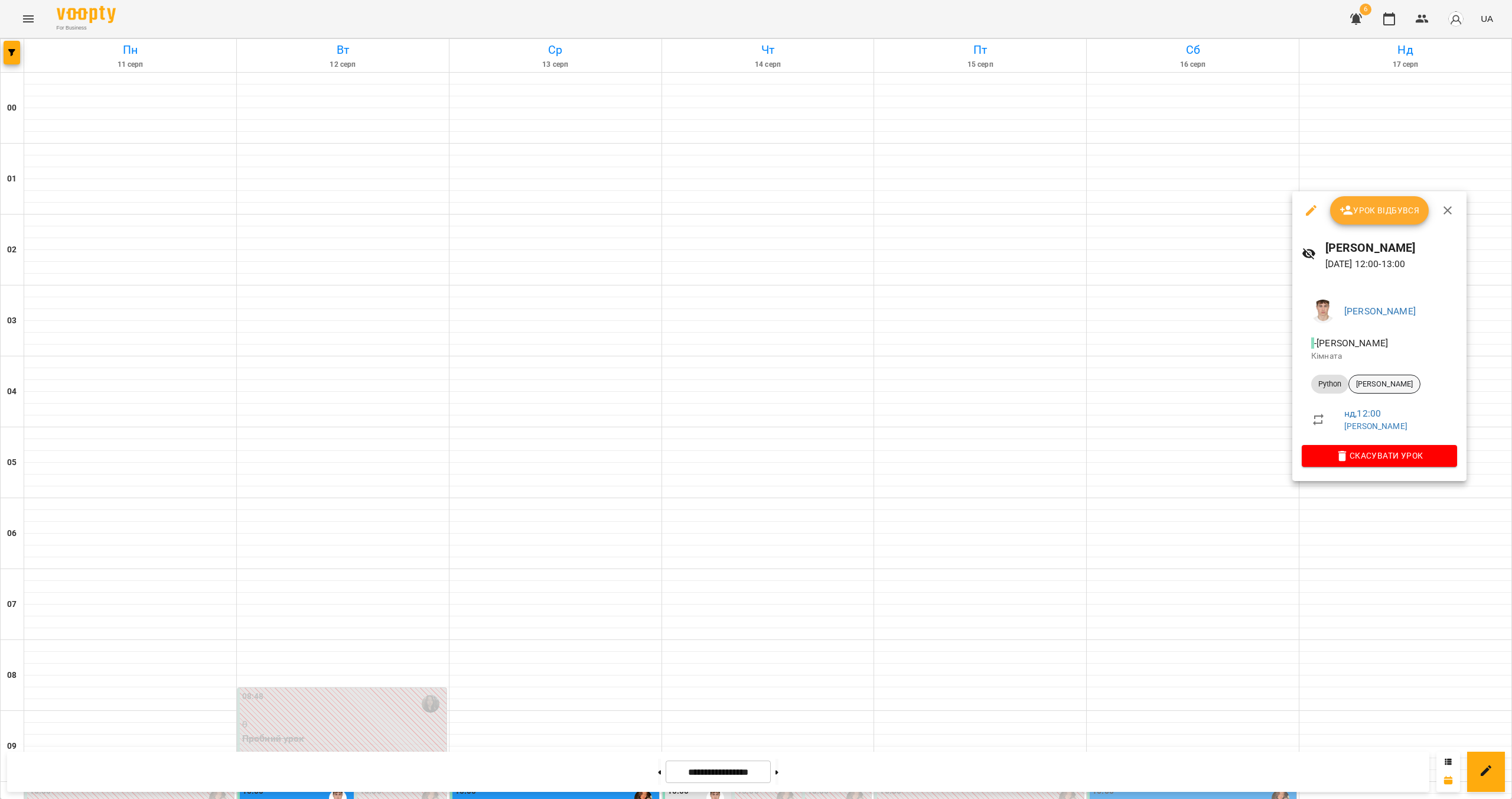
click at [1381, 385] on span "[PERSON_NAME]" at bounding box center [1384, 384] width 71 height 11
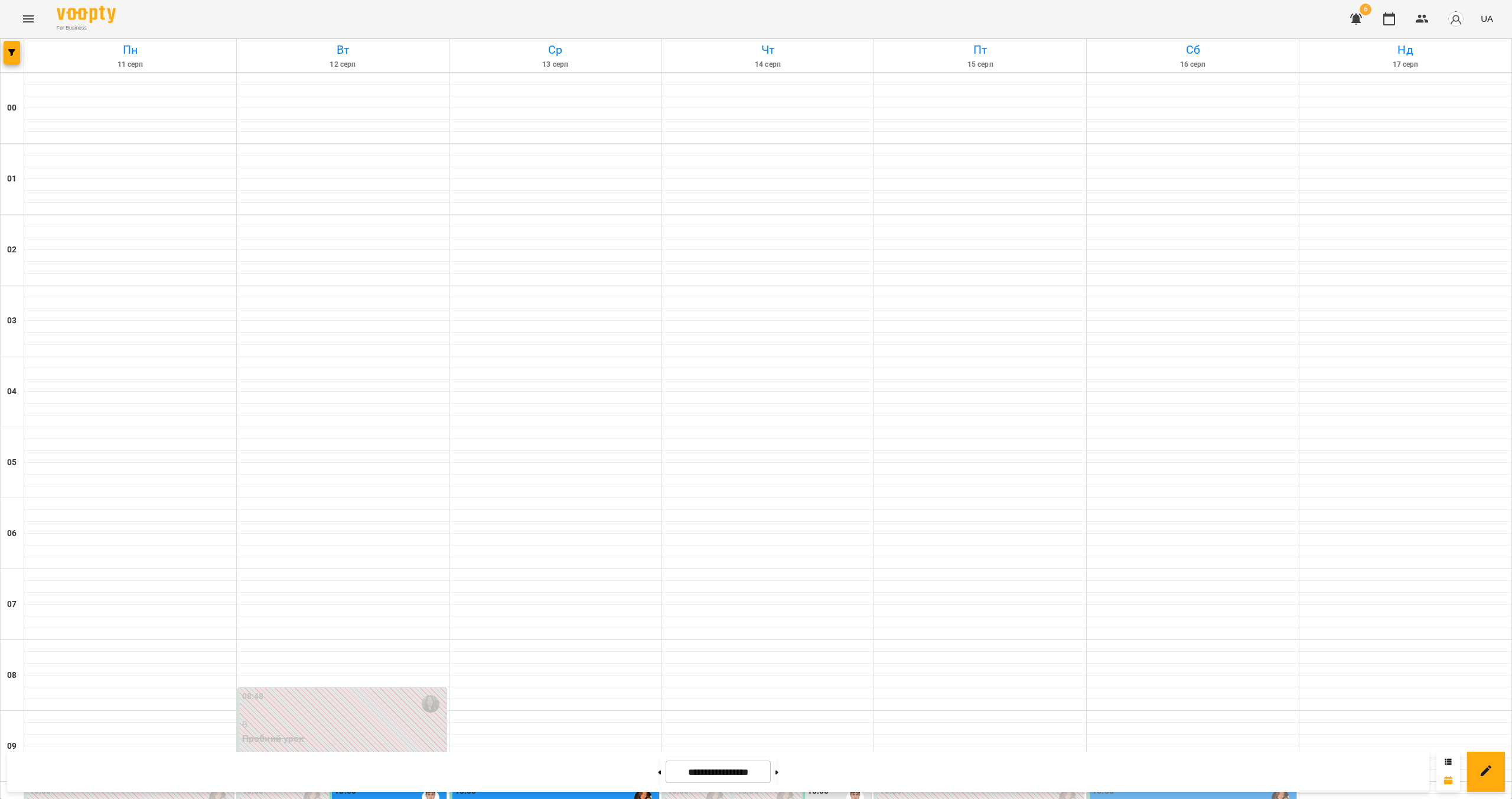
scroll to position [722, 0]
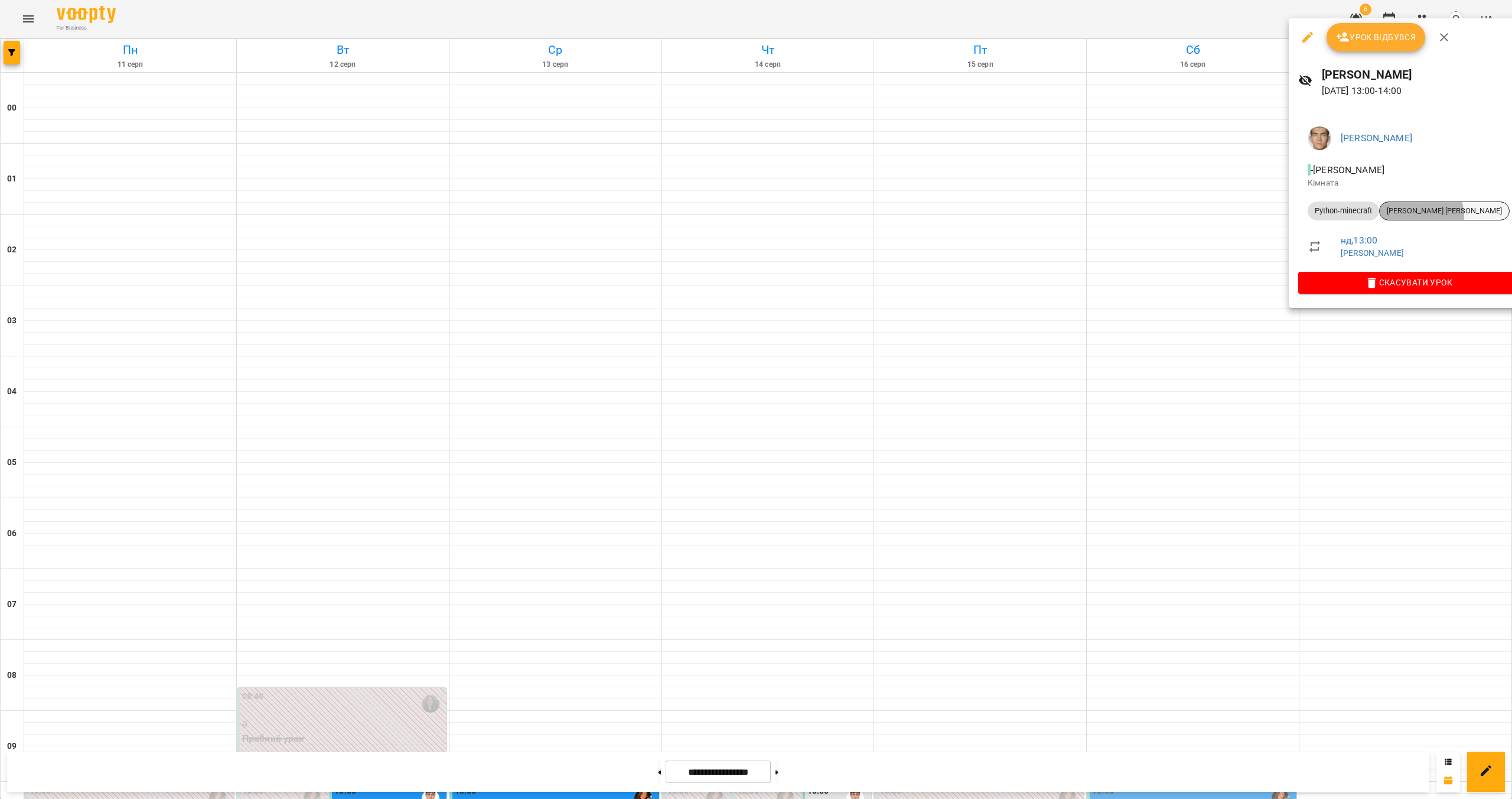
click at [1421, 216] on span "Цвітенко Марк" at bounding box center [1444, 210] width 129 height 11
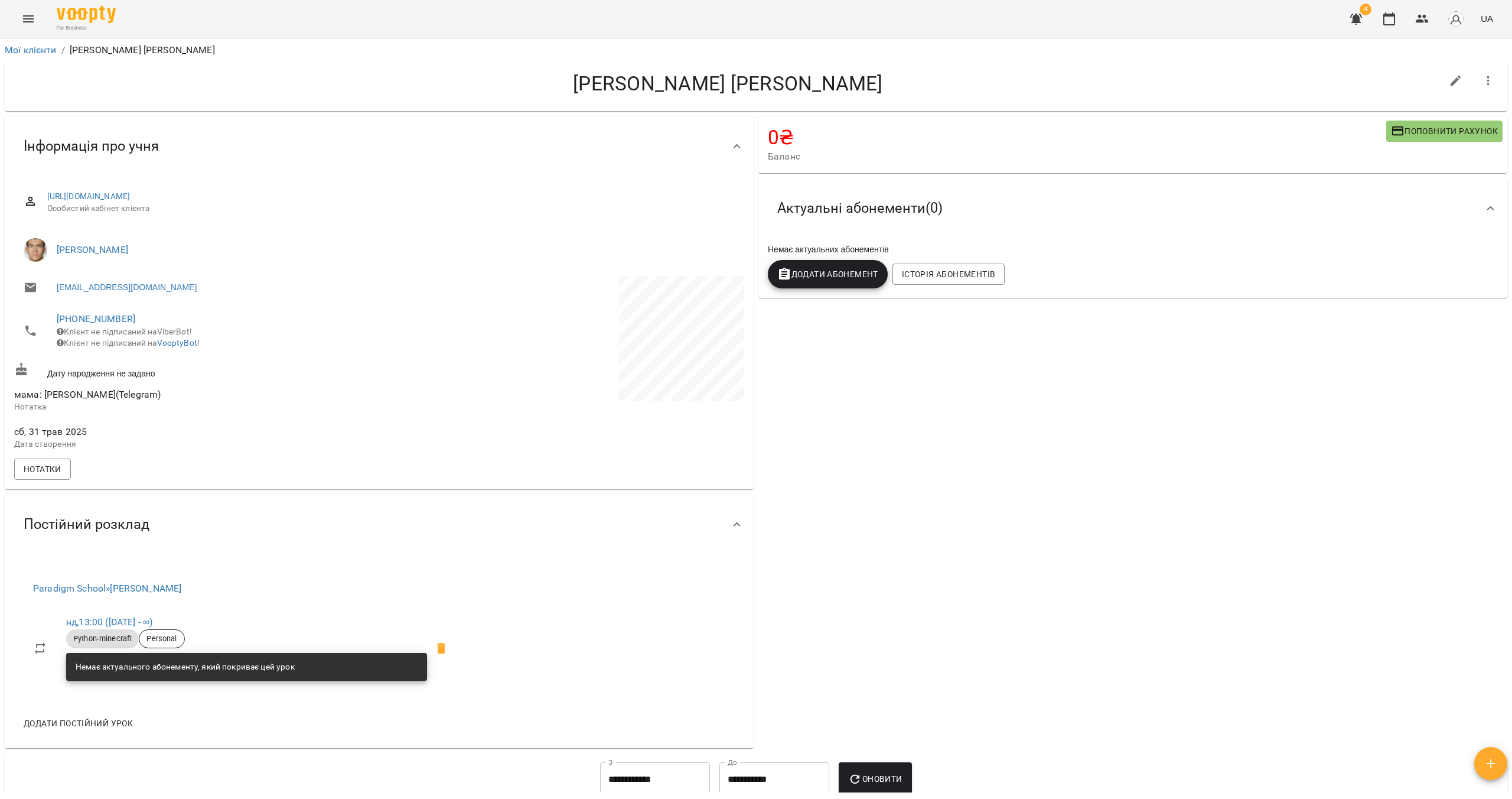
drag, startPoint x: 368, startPoint y: 412, endPoint x: 352, endPoint y: 415, distance: 16.3
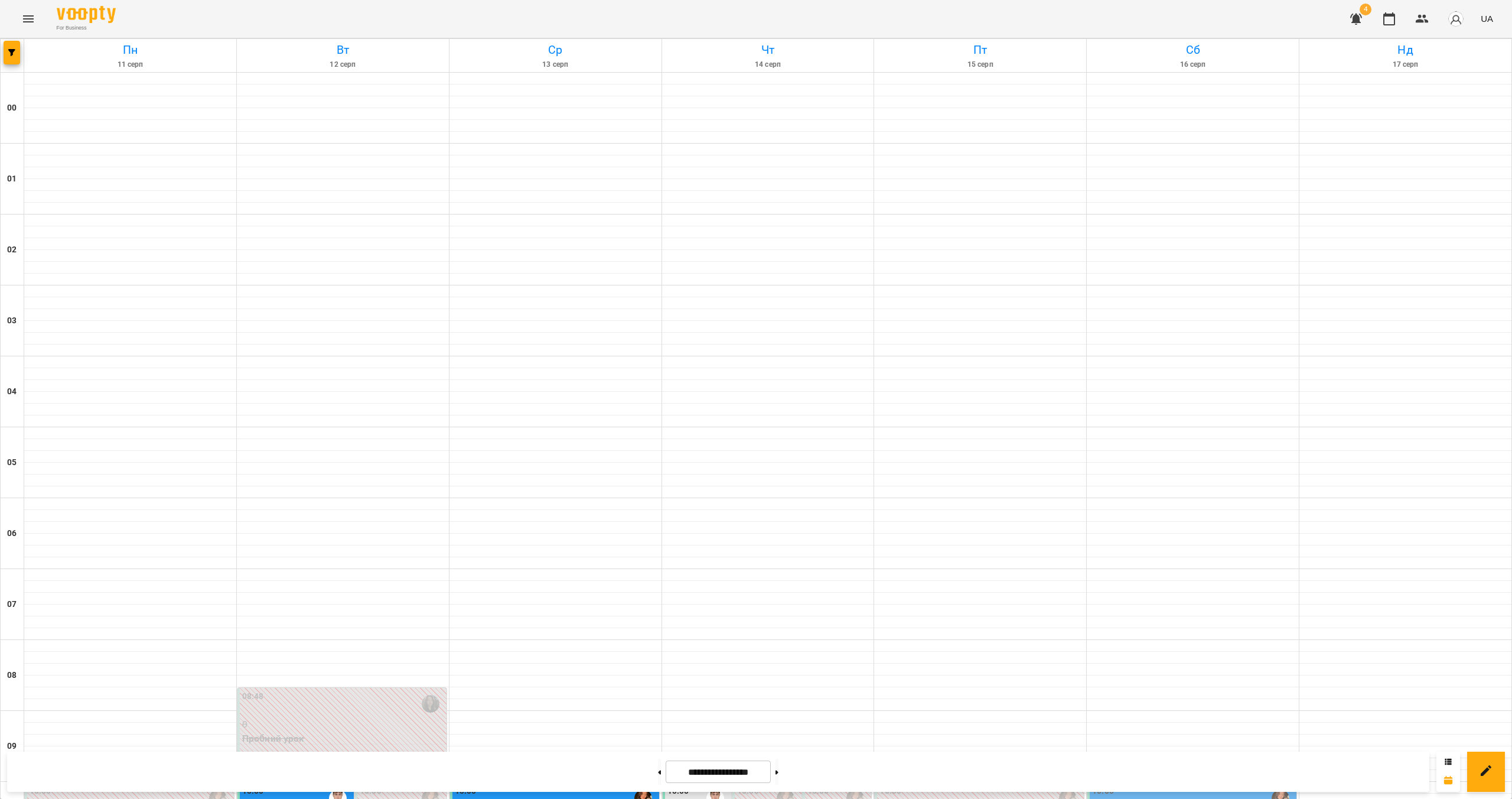
scroll to position [683, 0]
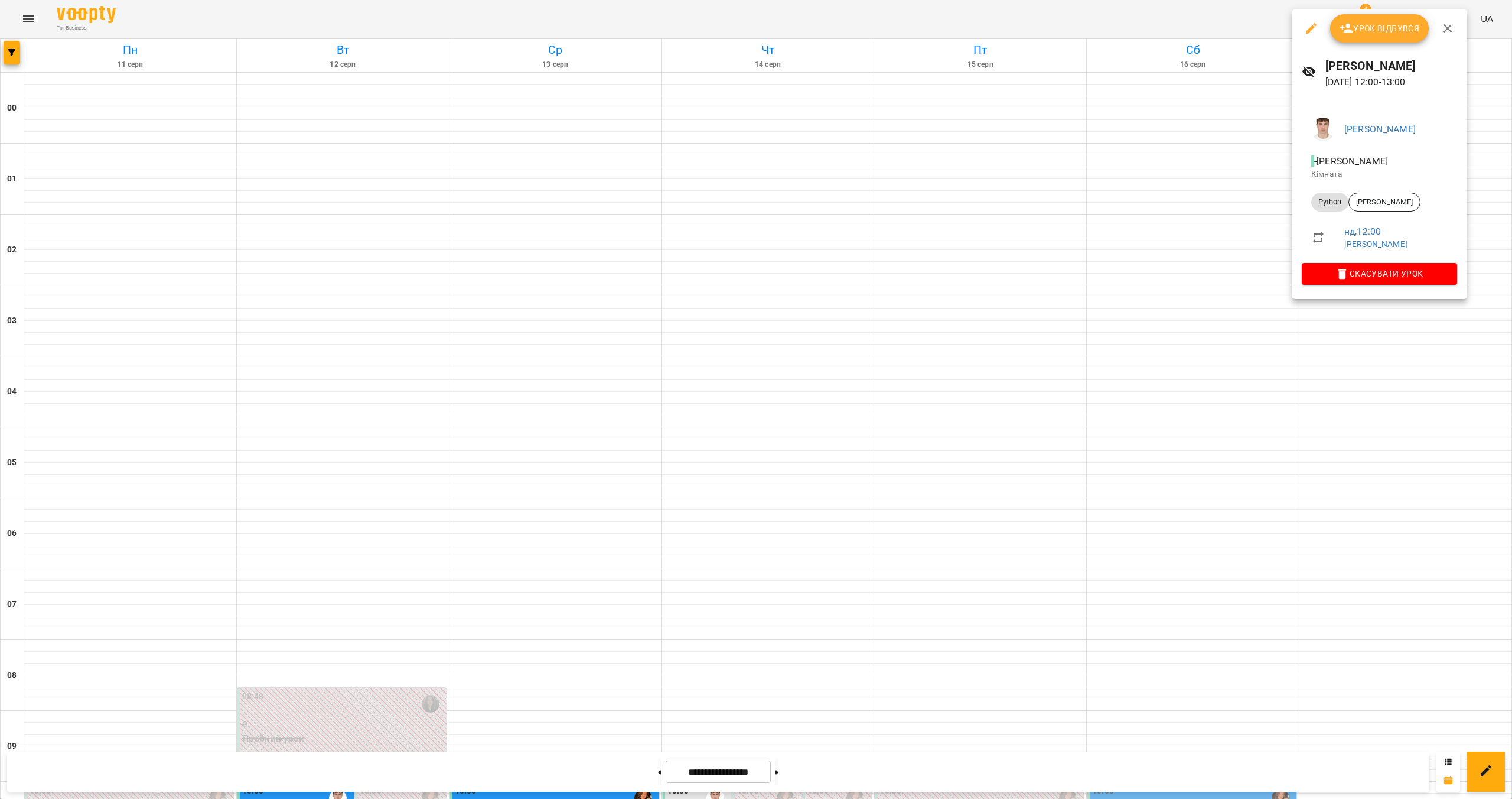
drag, startPoint x: 1420, startPoint y: 357, endPoint x: 1428, endPoint y: 361, distance: 8.9
click at [1420, 357] on div at bounding box center [756, 400] width 1512 height 799
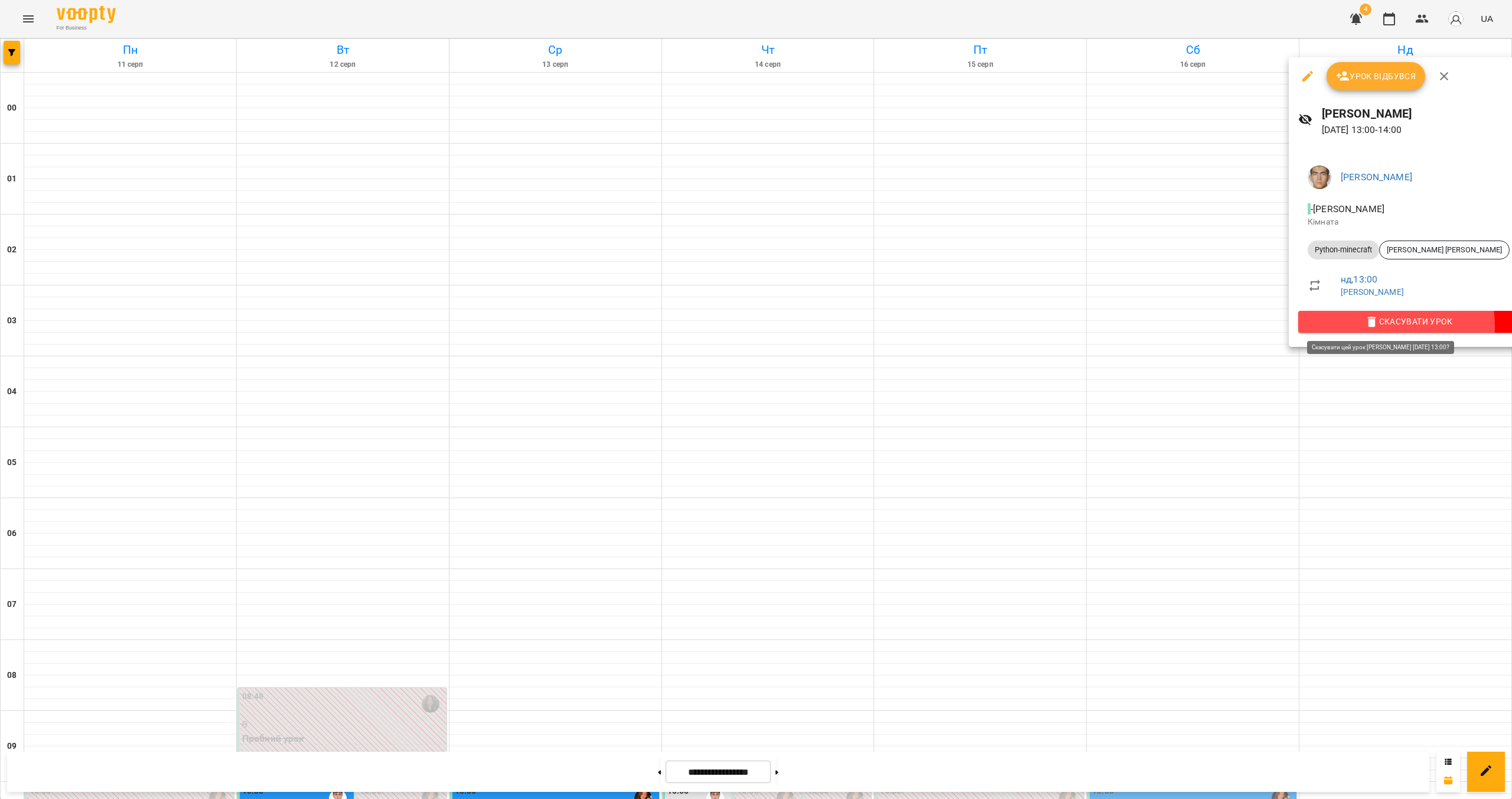
click at [1368, 326] on icon "button" at bounding box center [1372, 322] width 8 height 11
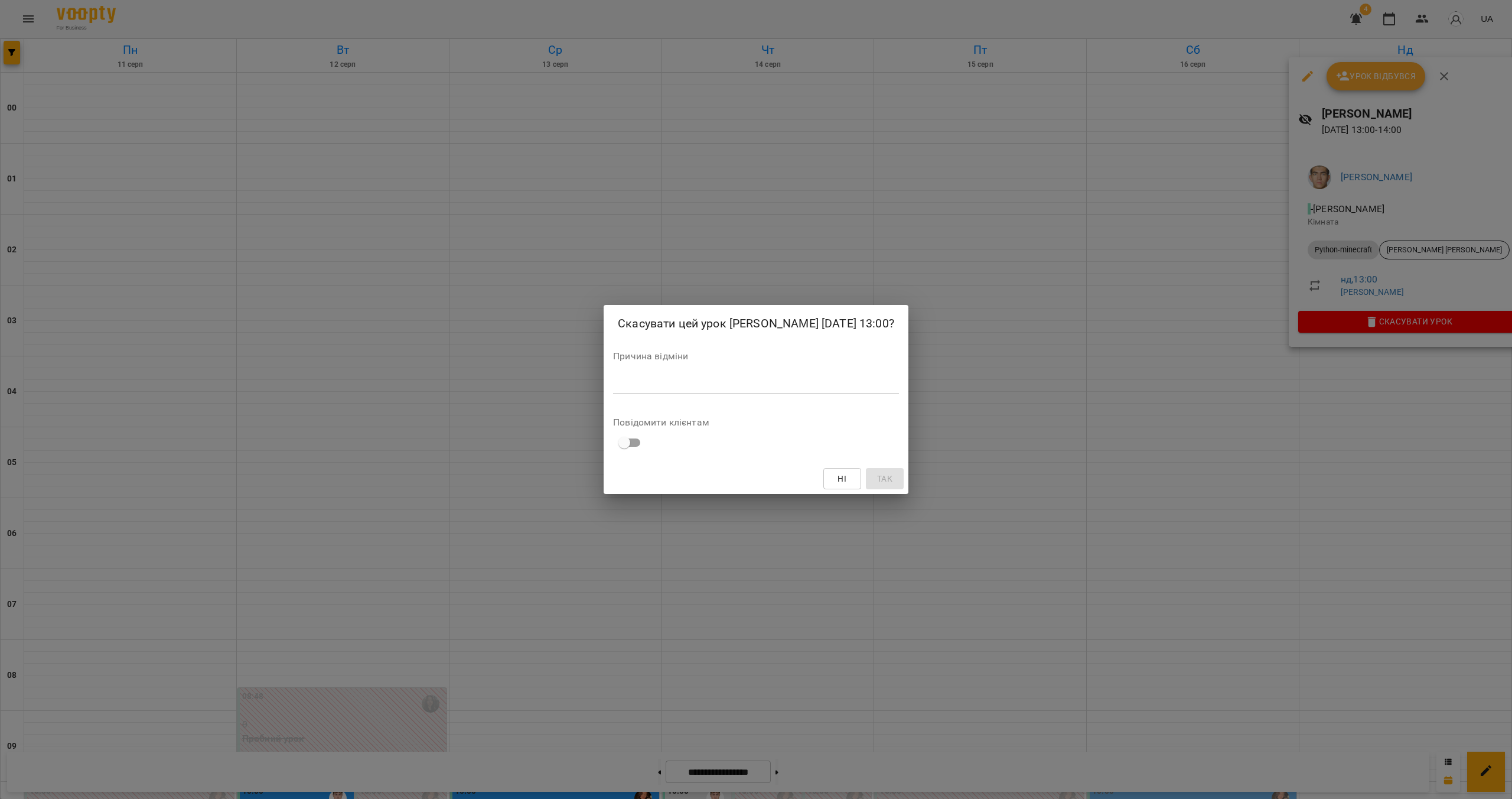
click at [718, 394] on div "*" at bounding box center [756, 385] width 286 height 19
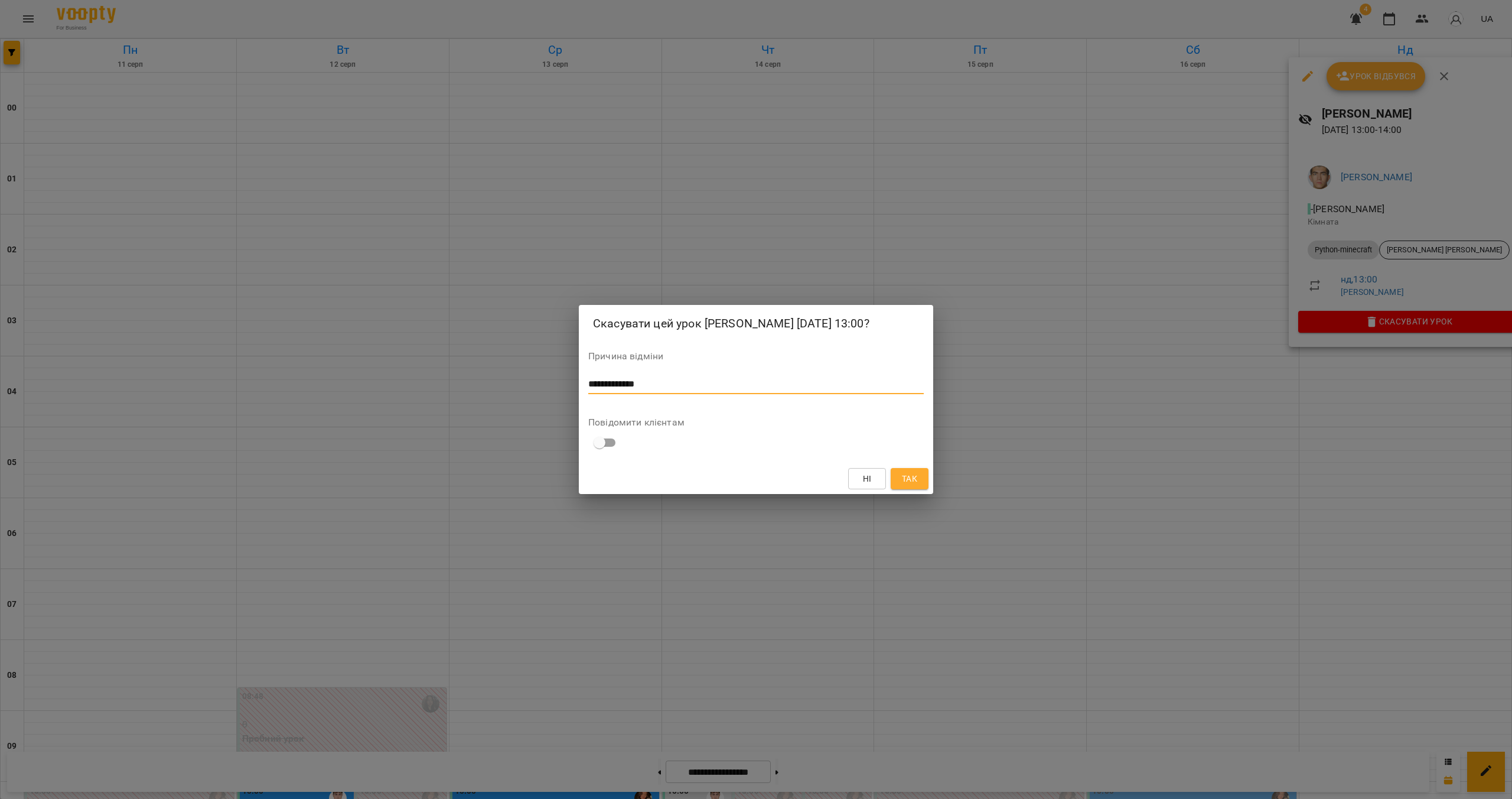
type textarea "**********"
click at [912, 486] on span "Так" at bounding box center [909, 478] width 15 height 14
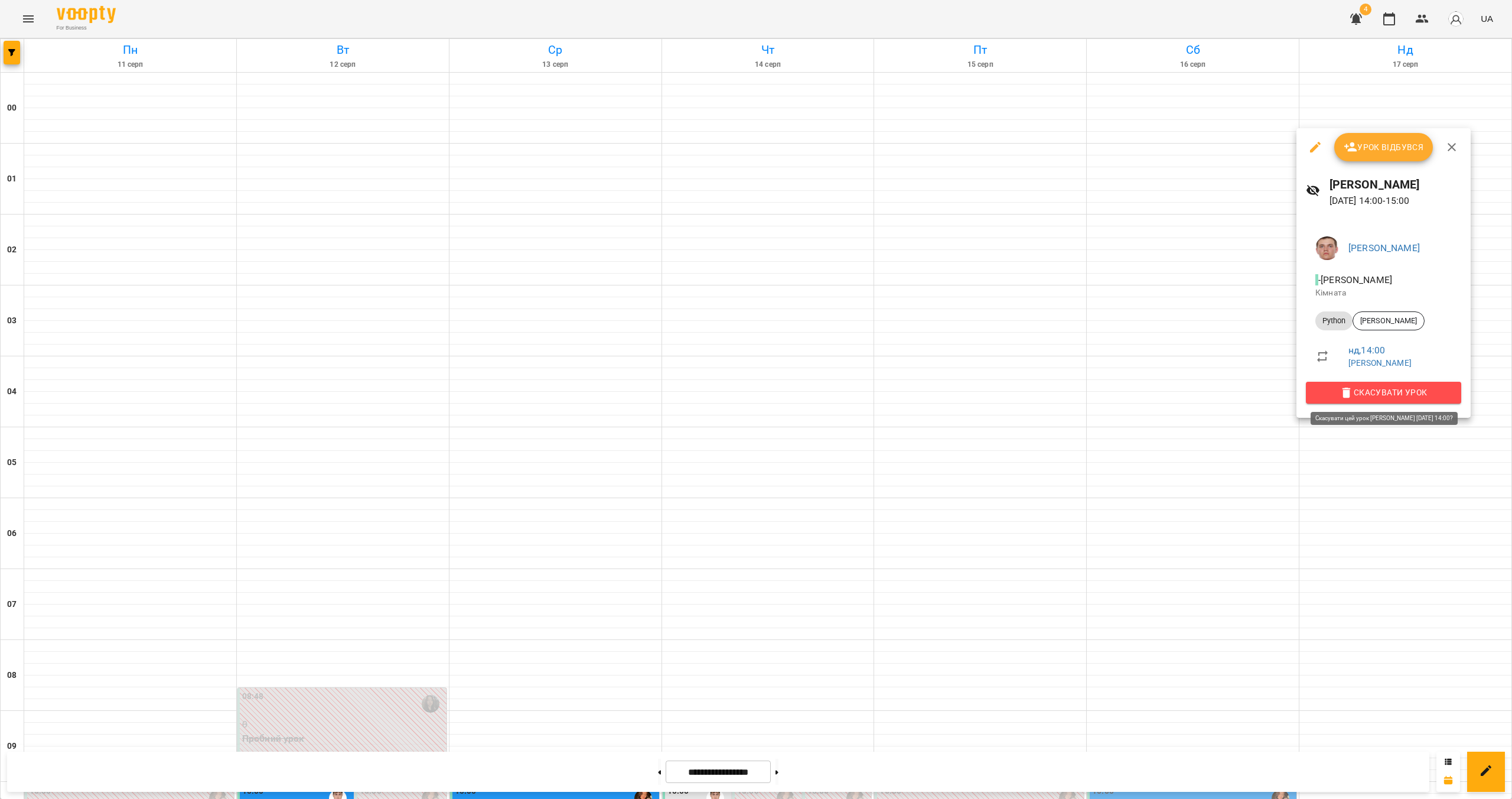
click at [1377, 395] on span "Скасувати Урок" at bounding box center [1384, 393] width 137 height 14
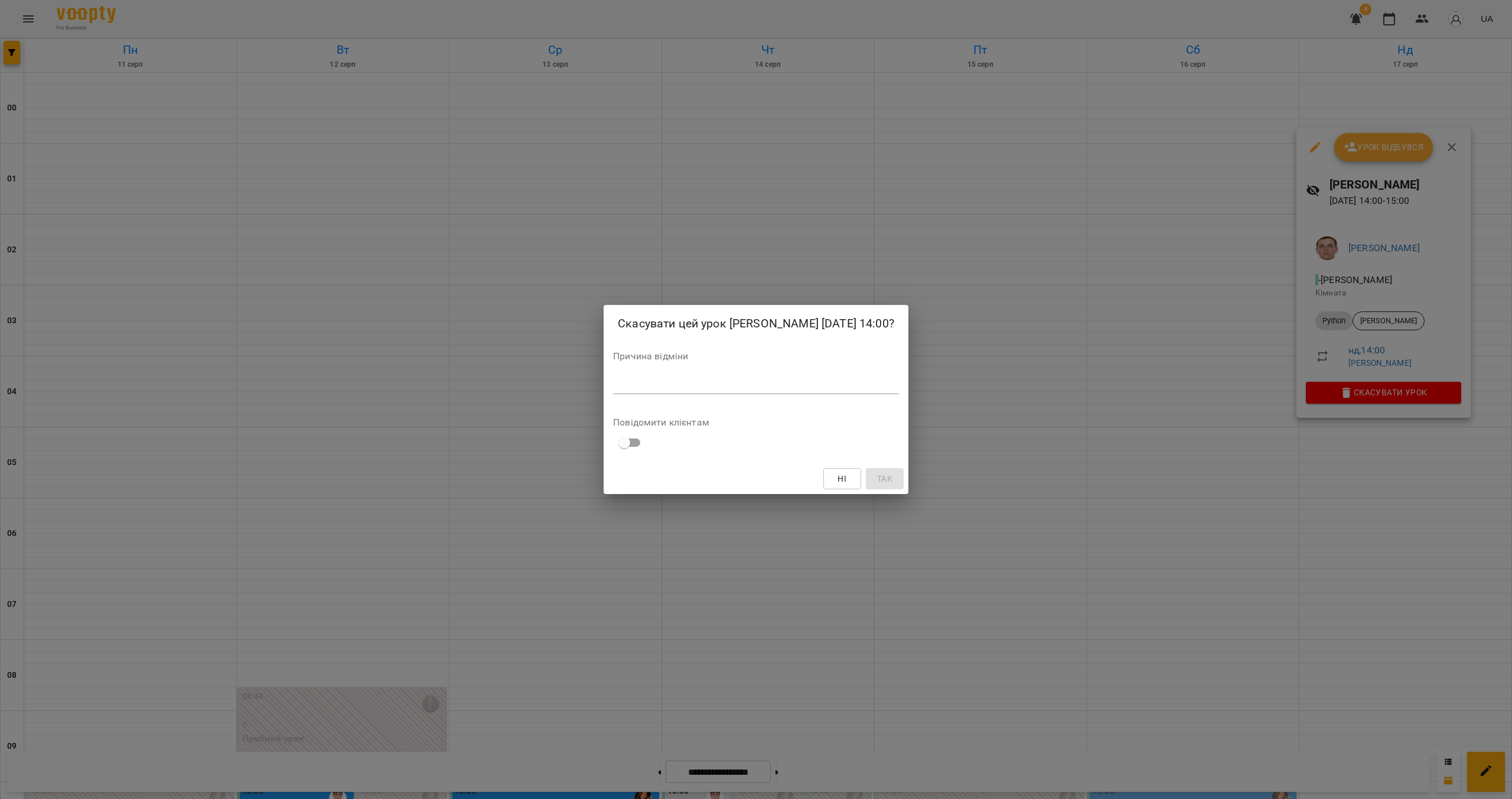
click at [674, 390] on textarea at bounding box center [756, 384] width 286 height 11
paste textarea "**********"
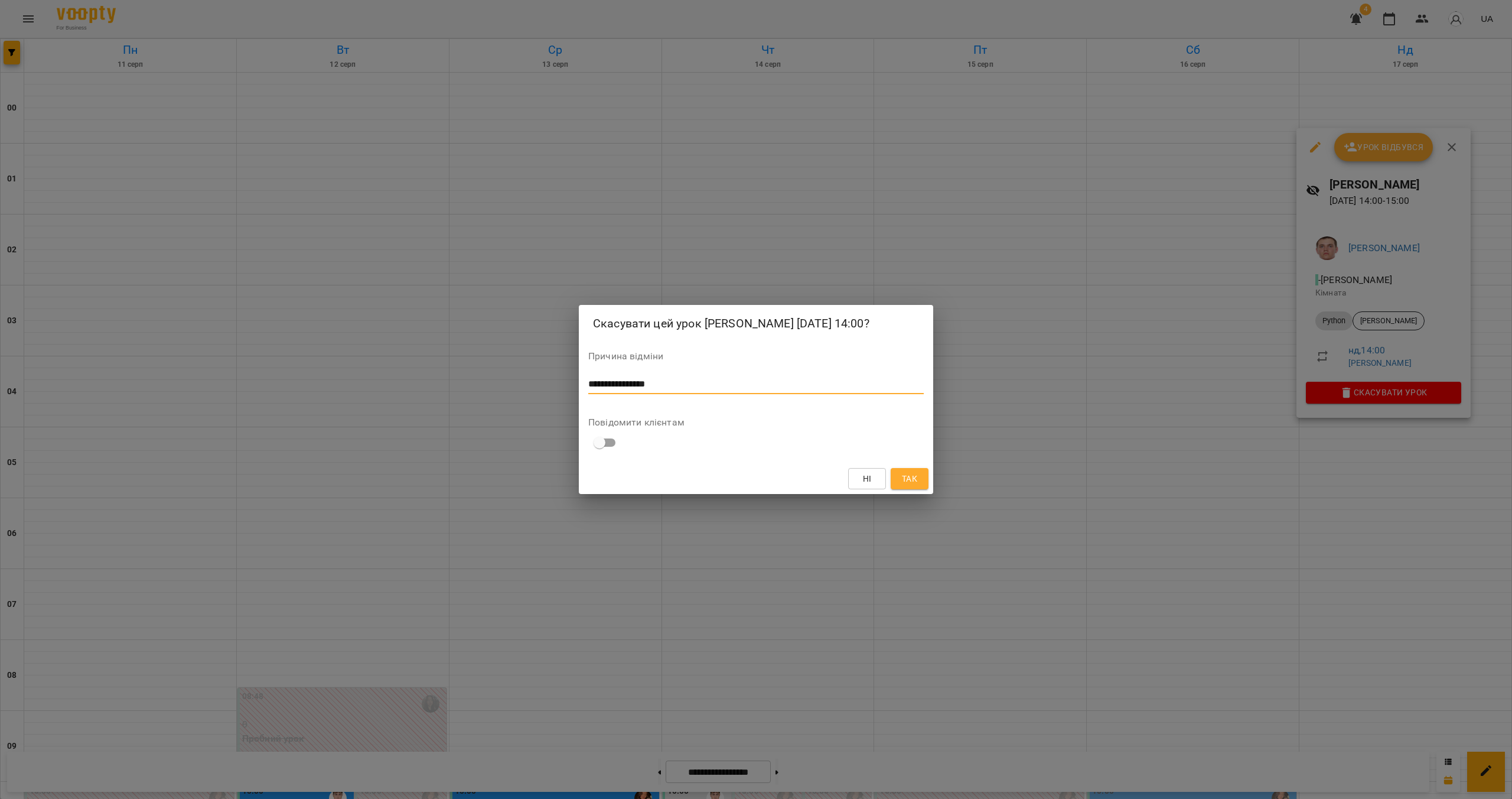
type textarea "**********"
click at [909, 483] on span "Так" at bounding box center [909, 478] width 15 height 14
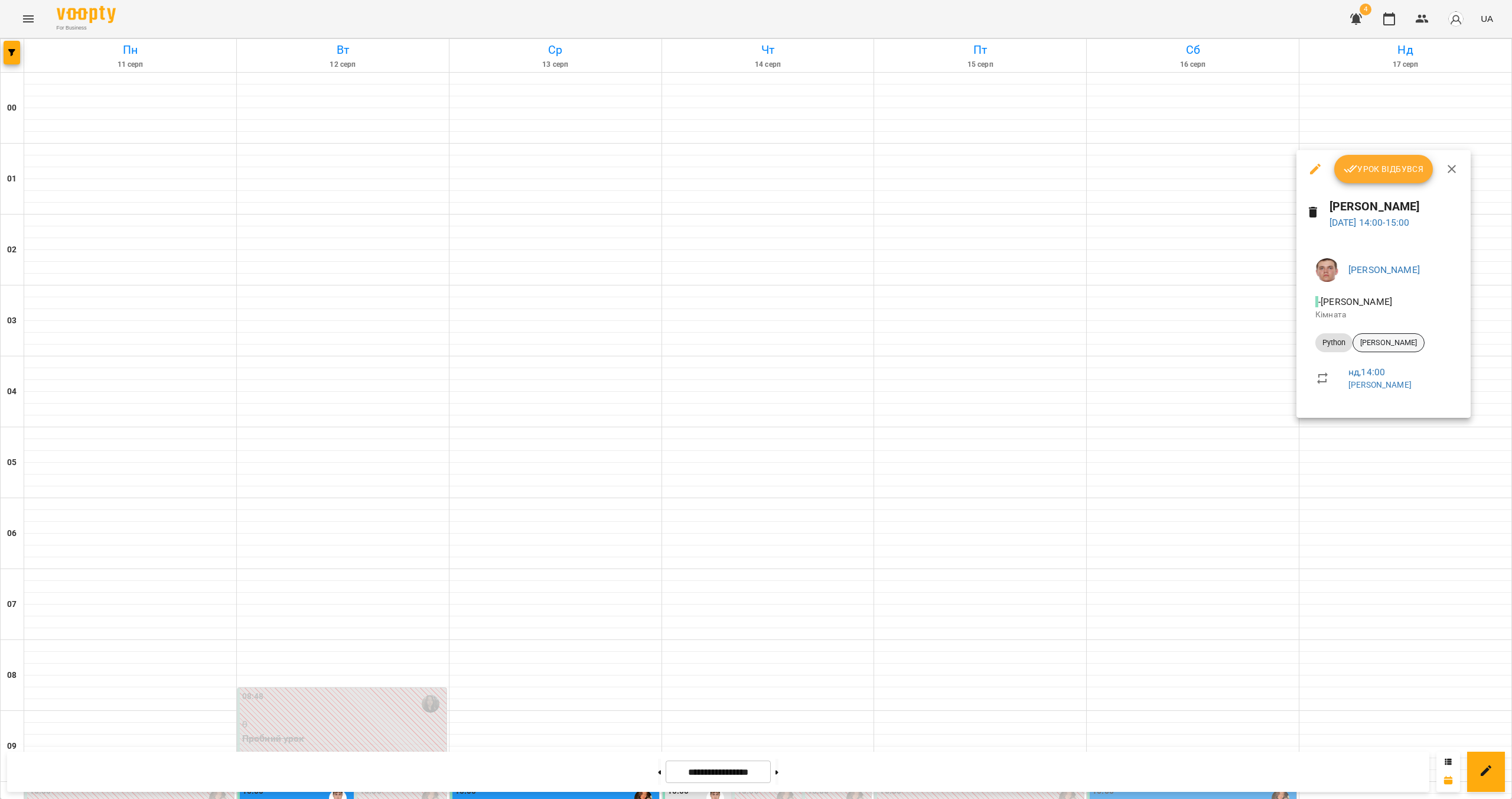
click at [1394, 345] on span "Крупка Андрій" at bounding box center [1389, 343] width 71 height 11
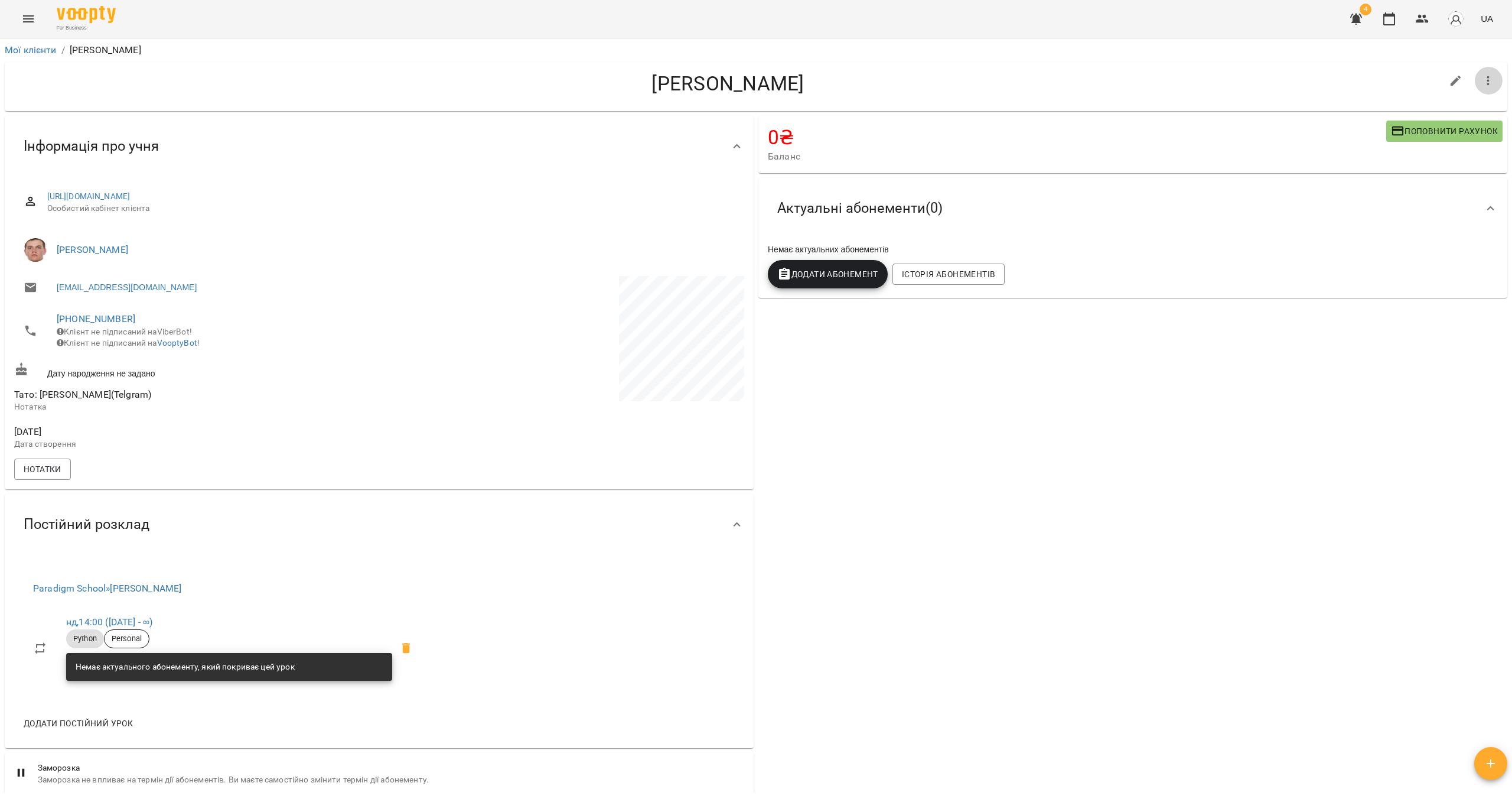
click at [1488, 81] on button "button" at bounding box center [1488, 81] width 28 height 28
click at [1397, 101] on li "Заморозка" at bounding box center [1417, 105] width 169 height 21
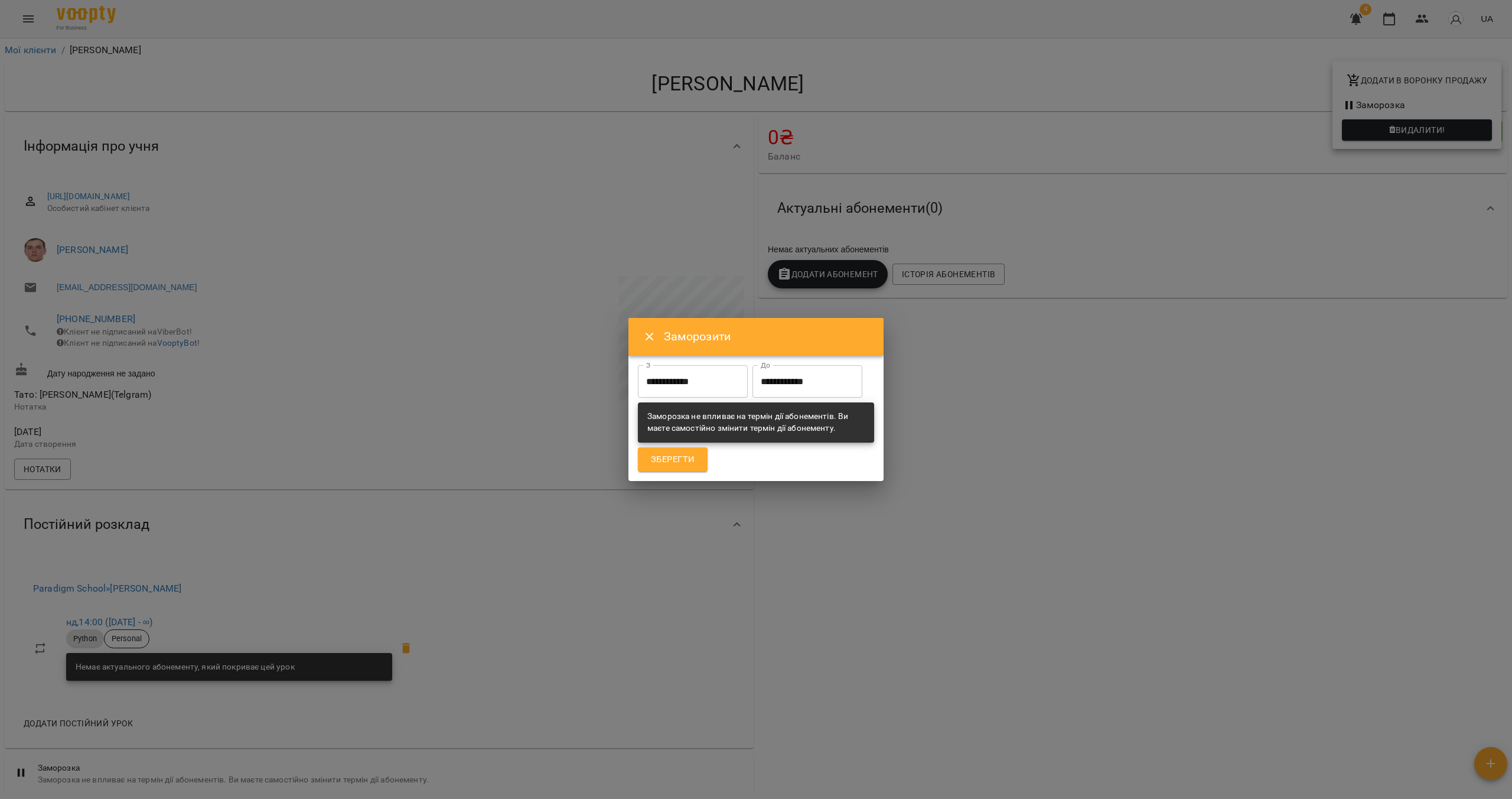
click at [781, 384] on input "**********" at bounding box center [807, 382] width 110 height 33
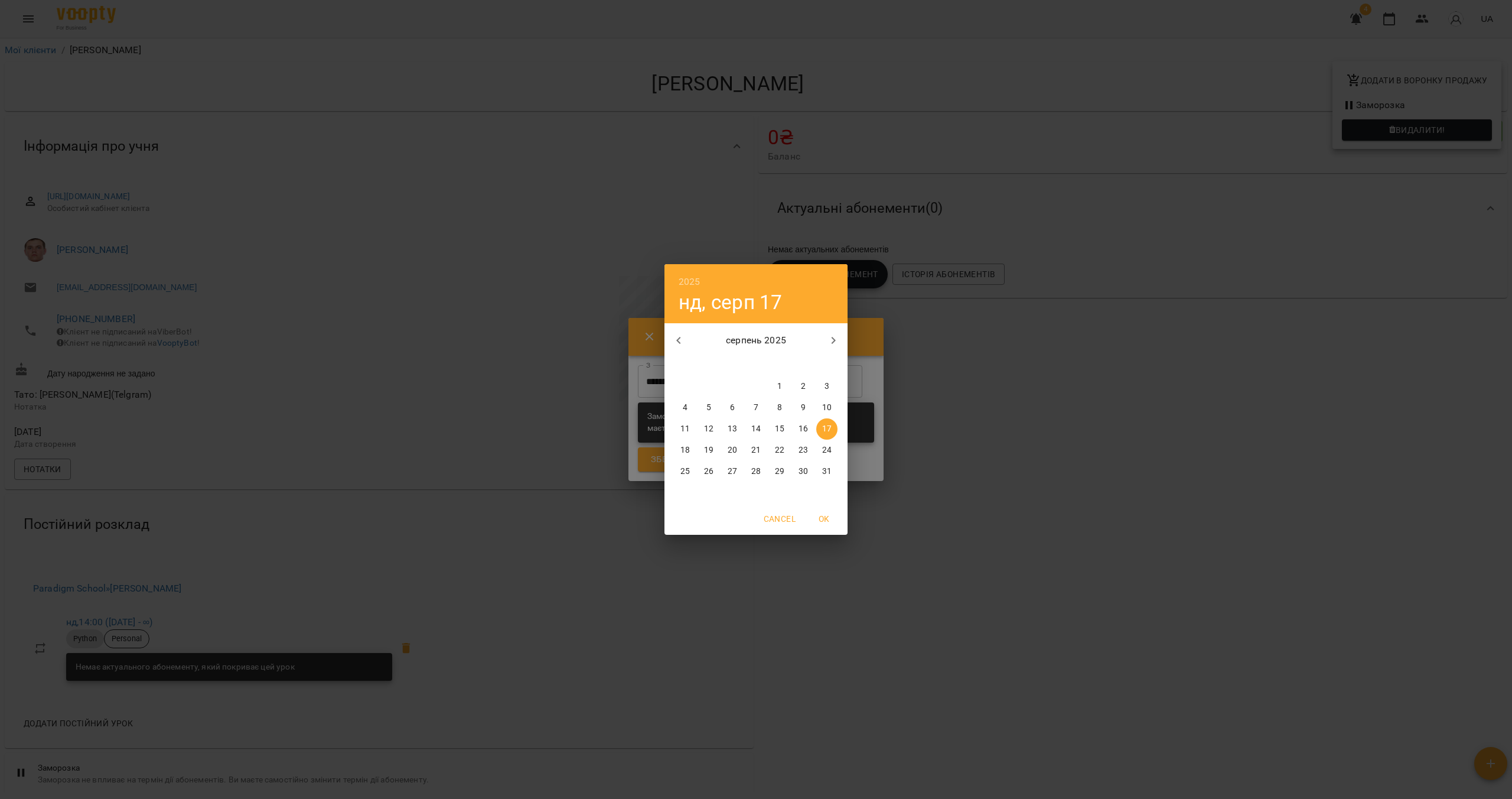
click at [819, 348] on div "серпень 2025" at bounding box center [756, 340] width 183 height 28
click at [827, 344] on icon "button" at bounding box center [833, 340] width 14 height 14
click at [756, 452] on p "25" at bounding box center [756, 450] width 9 height 12
type input "**********"
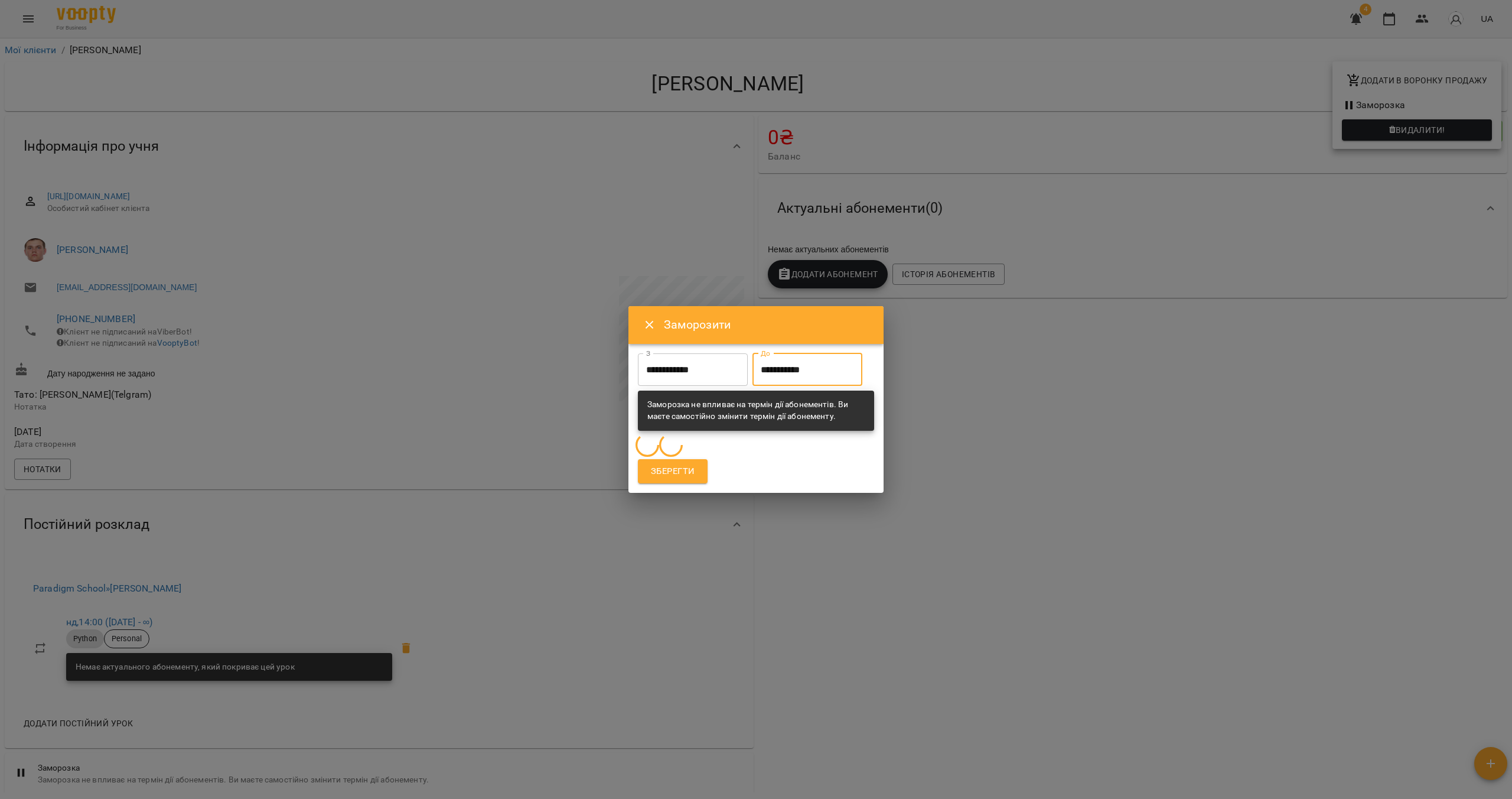
click at [681, 474] on span "Зберегти" at bounding box center [673, 471] width 43 height 15
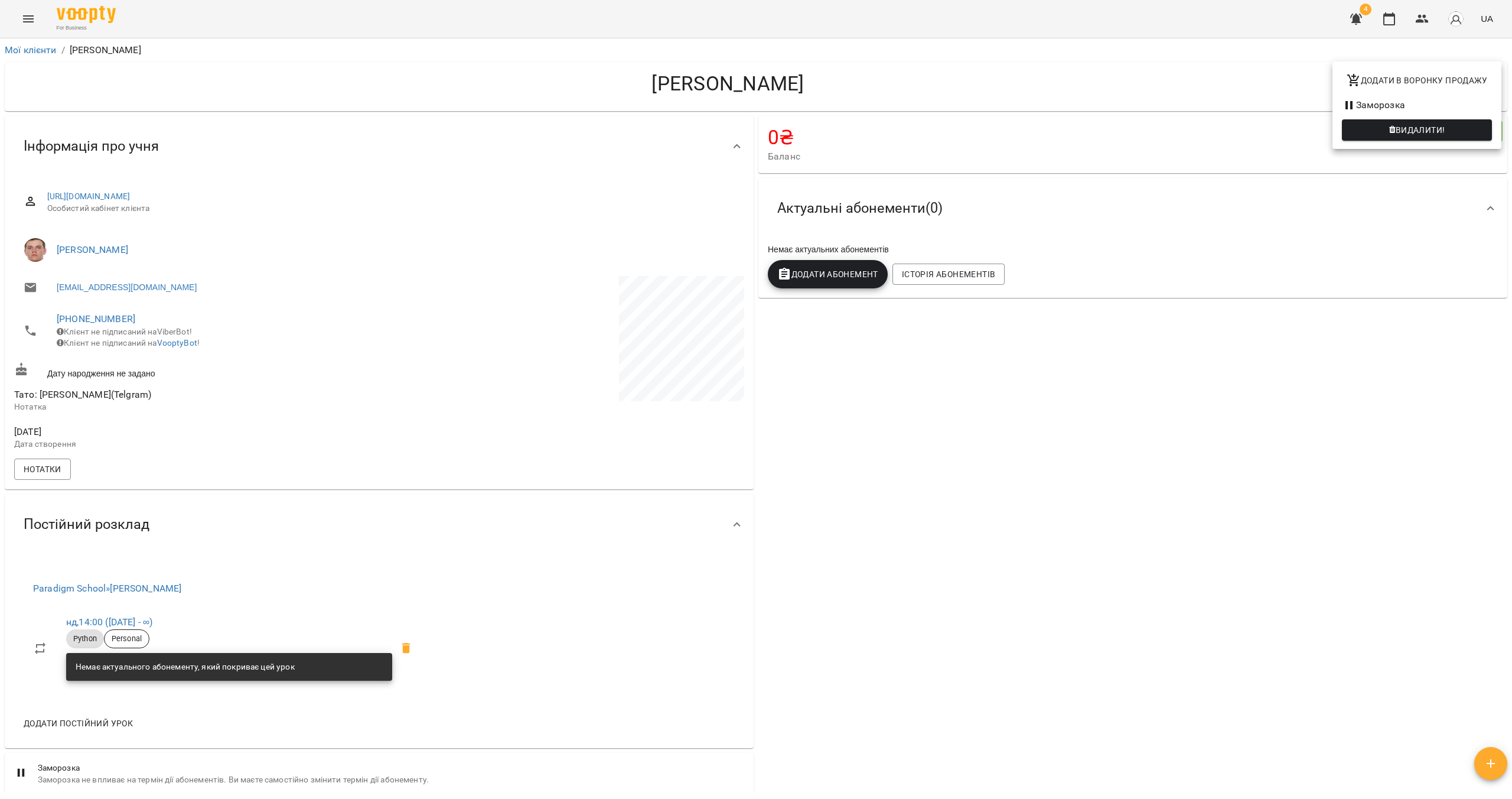
click at [31, 26] on div at bounding box center [756, 400] width 1512 height 799
click at [29, 20] on icon "Menu" at bounding box center [28, 19] width 14 height 14
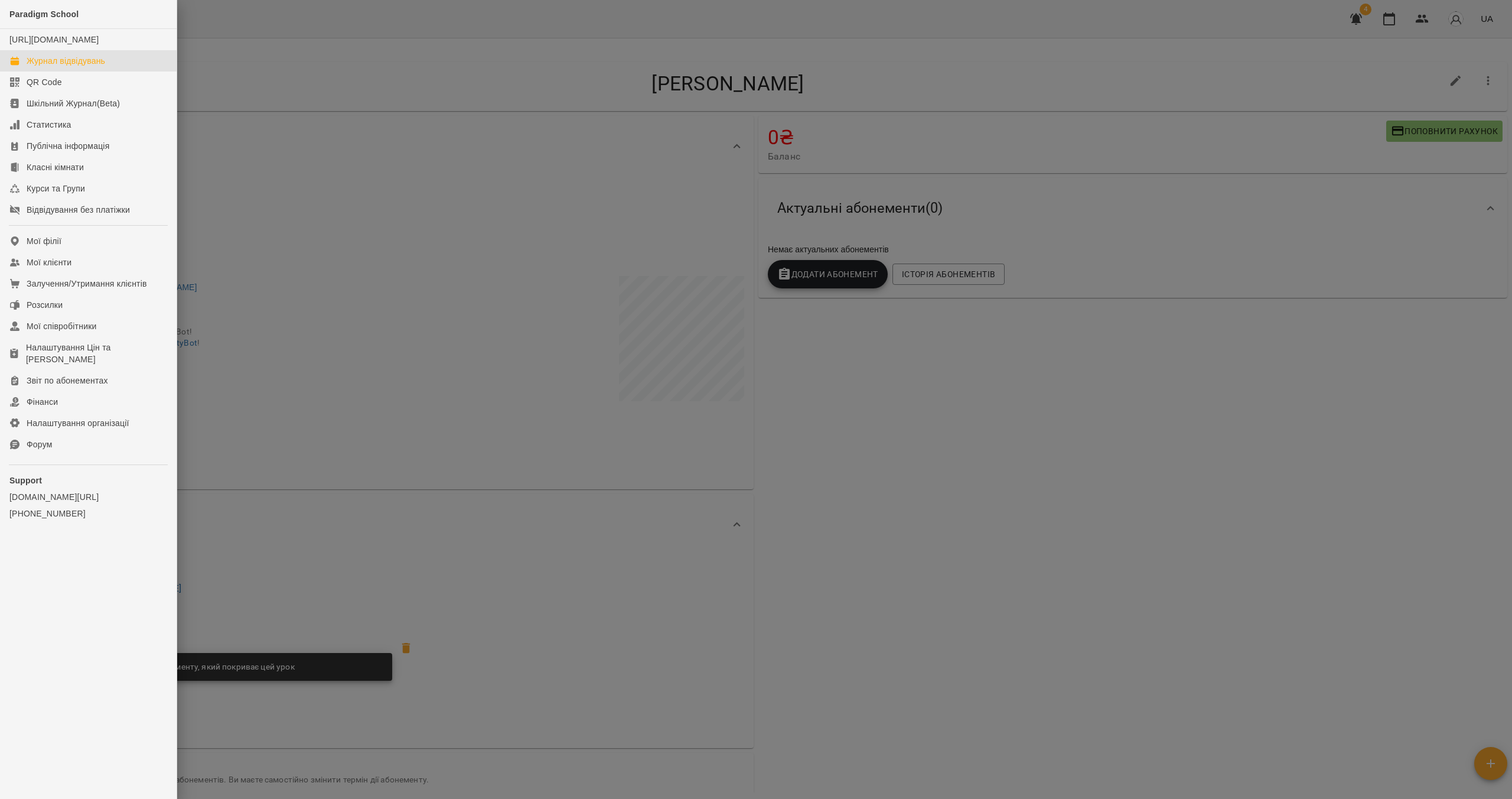
drag, startPoint x: 69, startPoint y: 75, endPoint x: 120, endPoint y: 75, distance: 51.0
click at [69, 67] on div "Журнал відвідувань" at bounding box center [65, 60] width 79 height 12
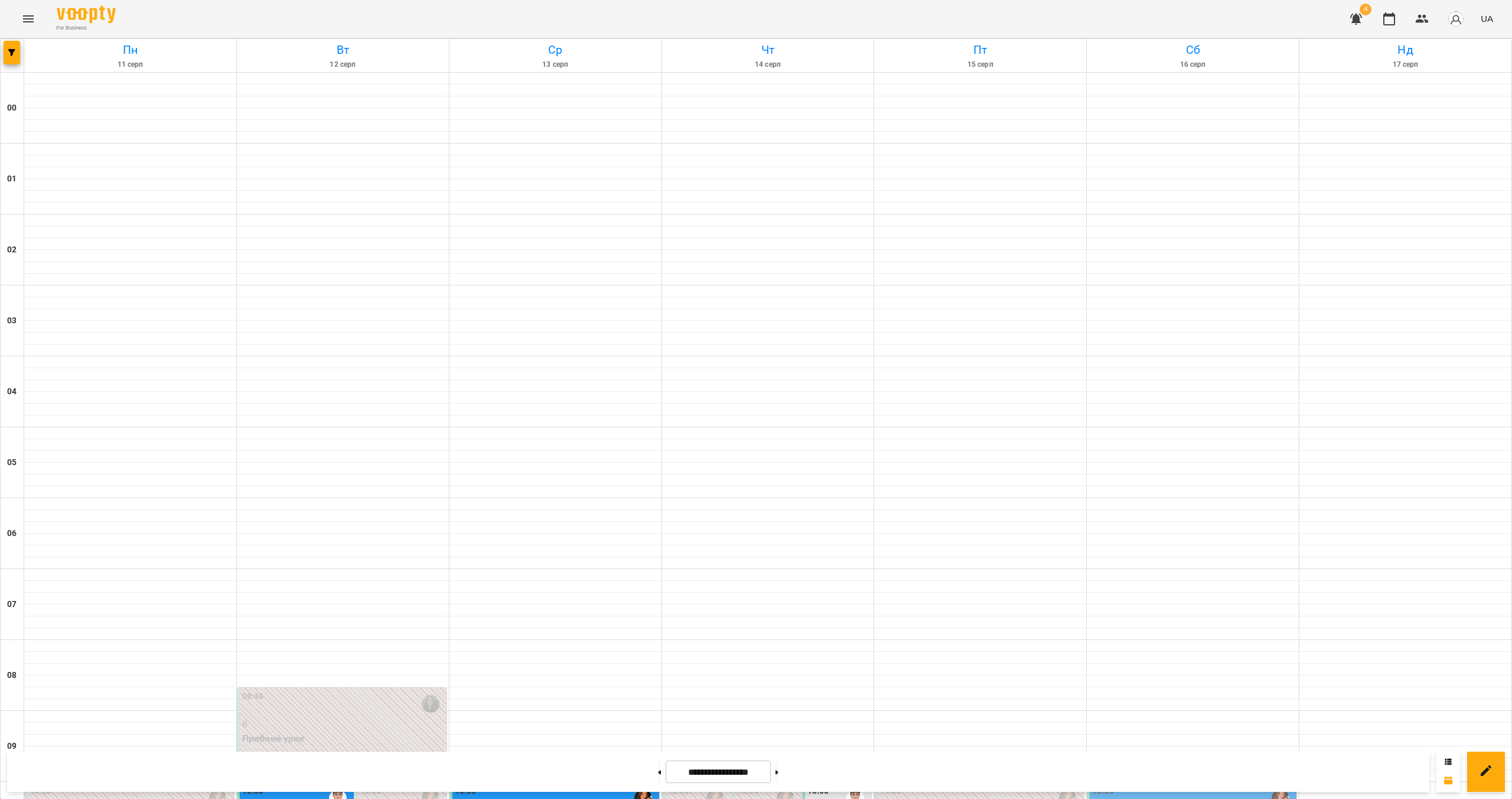
scroll to position [714, 0]
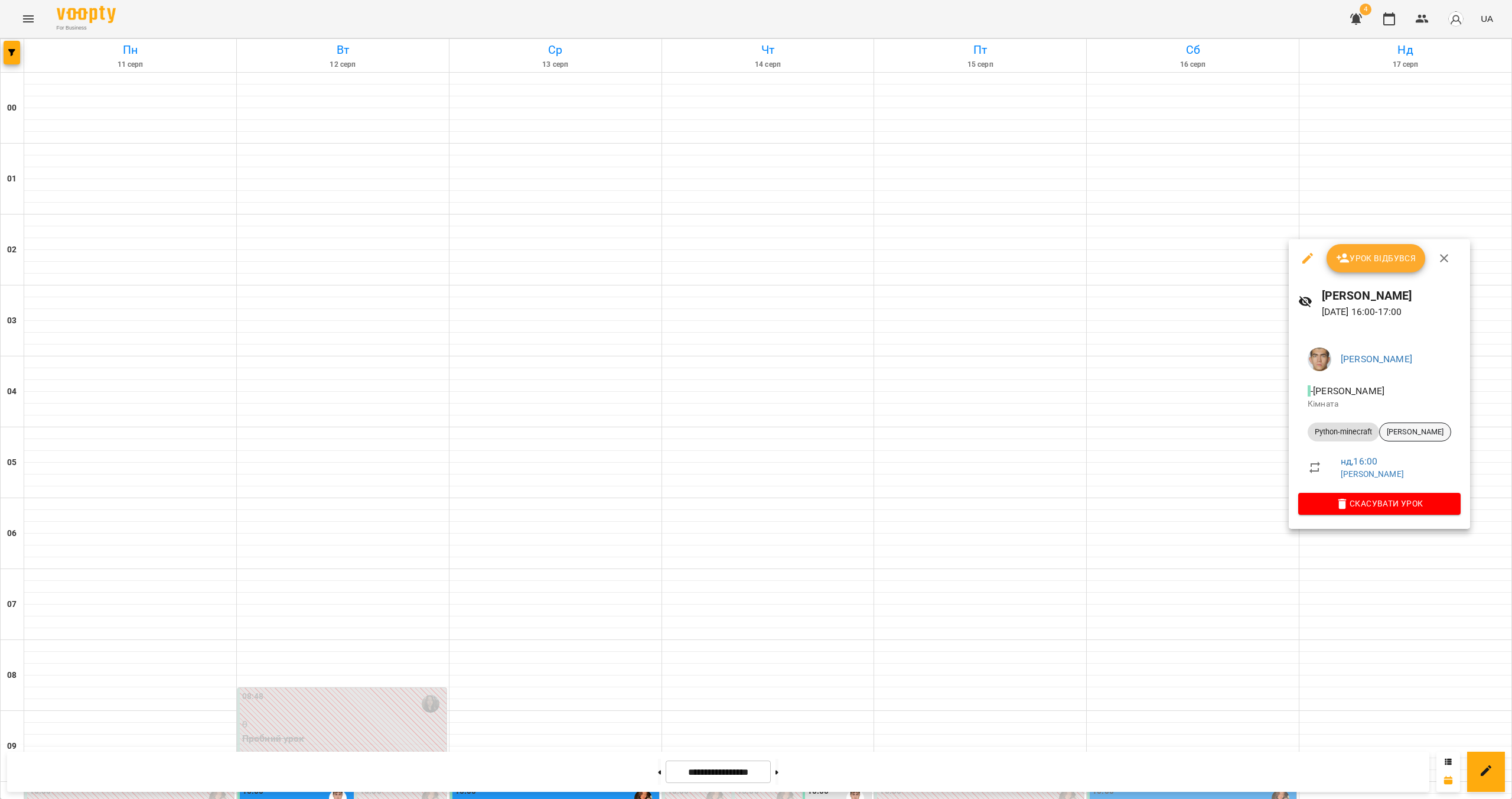
click at [1398, 434] on span "[PERSON_NAME]" at bounding box center [1415, 432] width 71 height 11
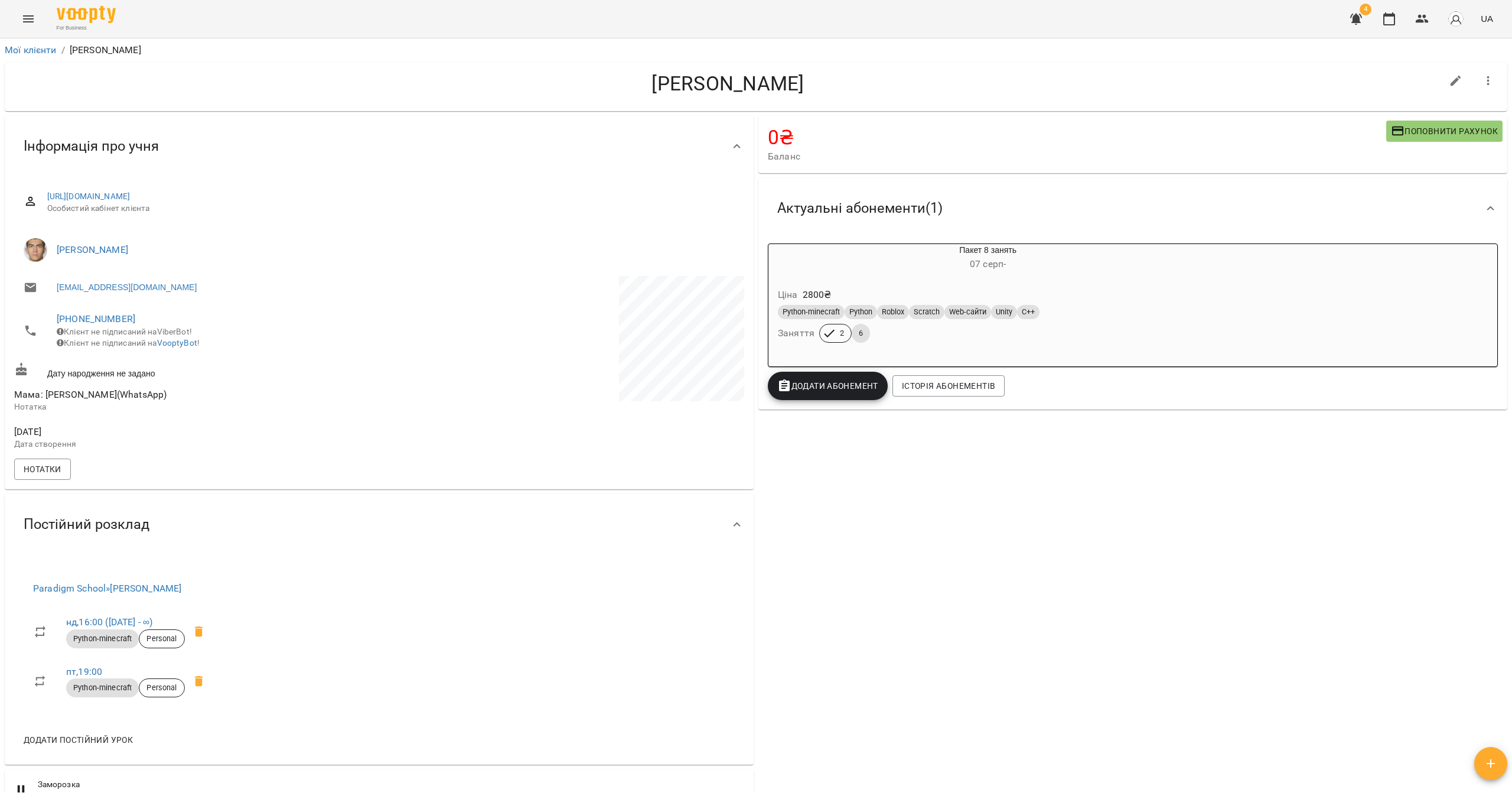
drag, startPoint x: 916, startPoint y: 471, endPoint x: 907, endPoint y: 470, distance: 9.1
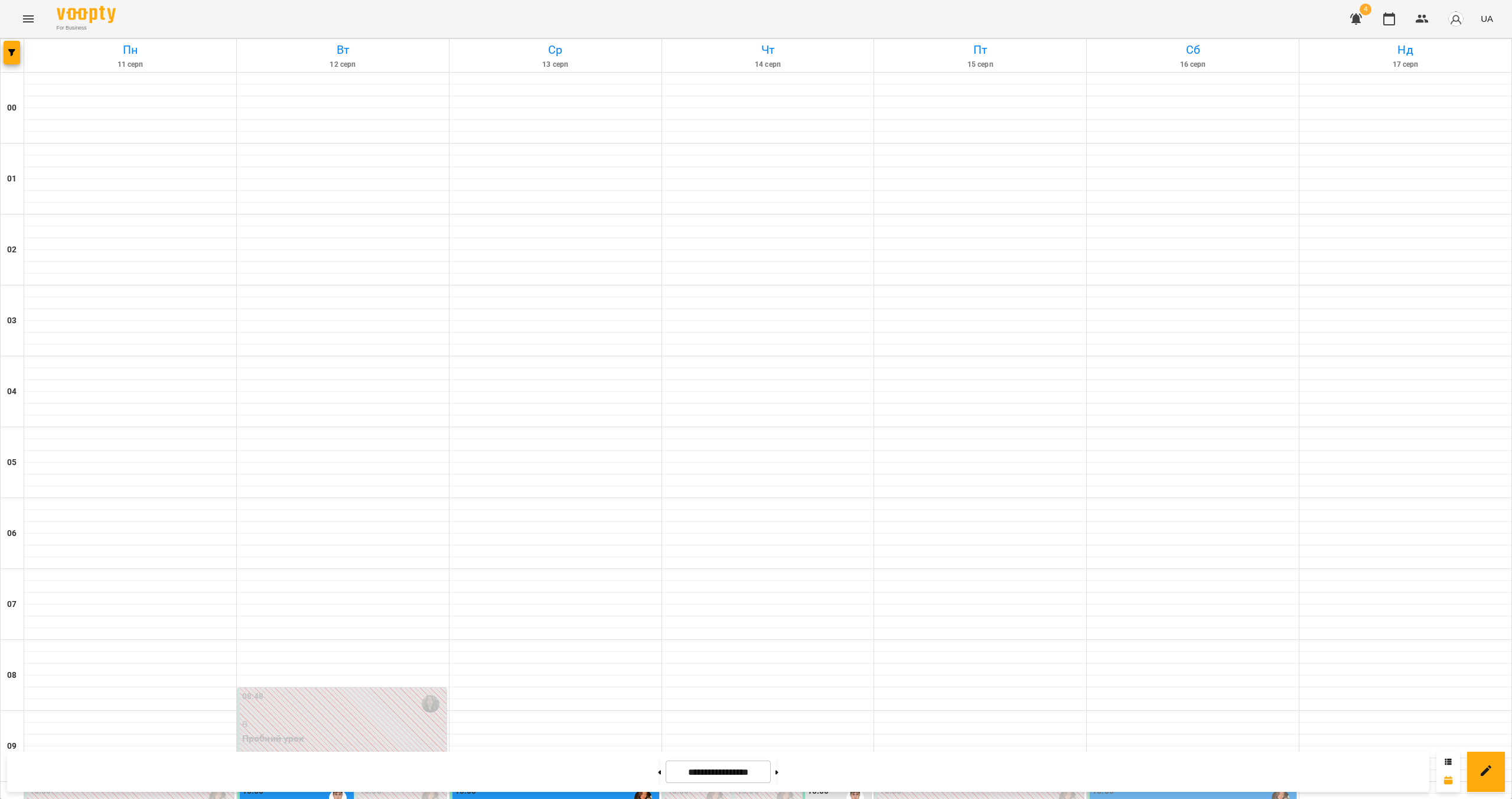
scroll to position [616, 0]
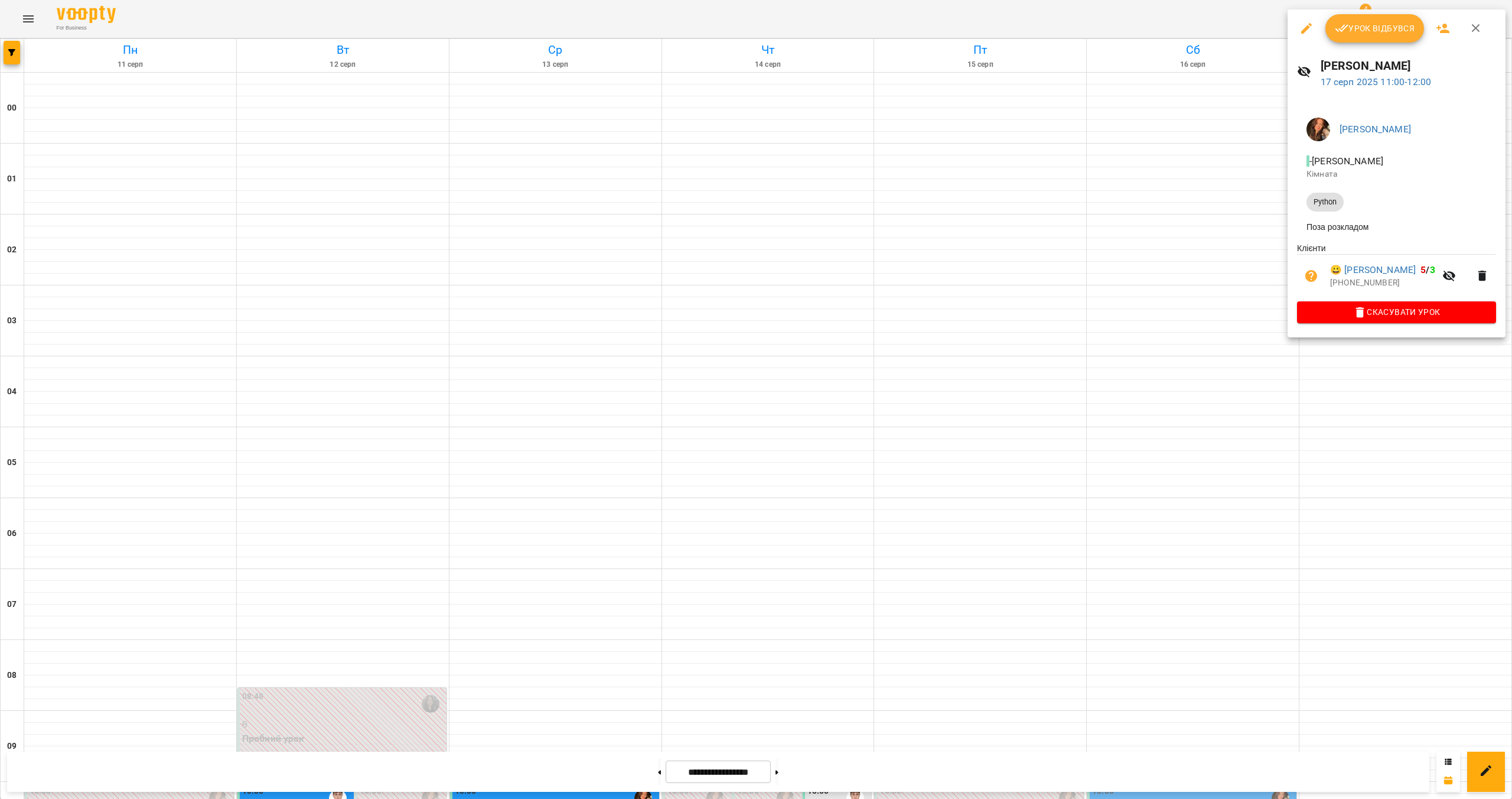
click at [1417, 395] on div at bounding box center [756, 400] width 1512 height 799
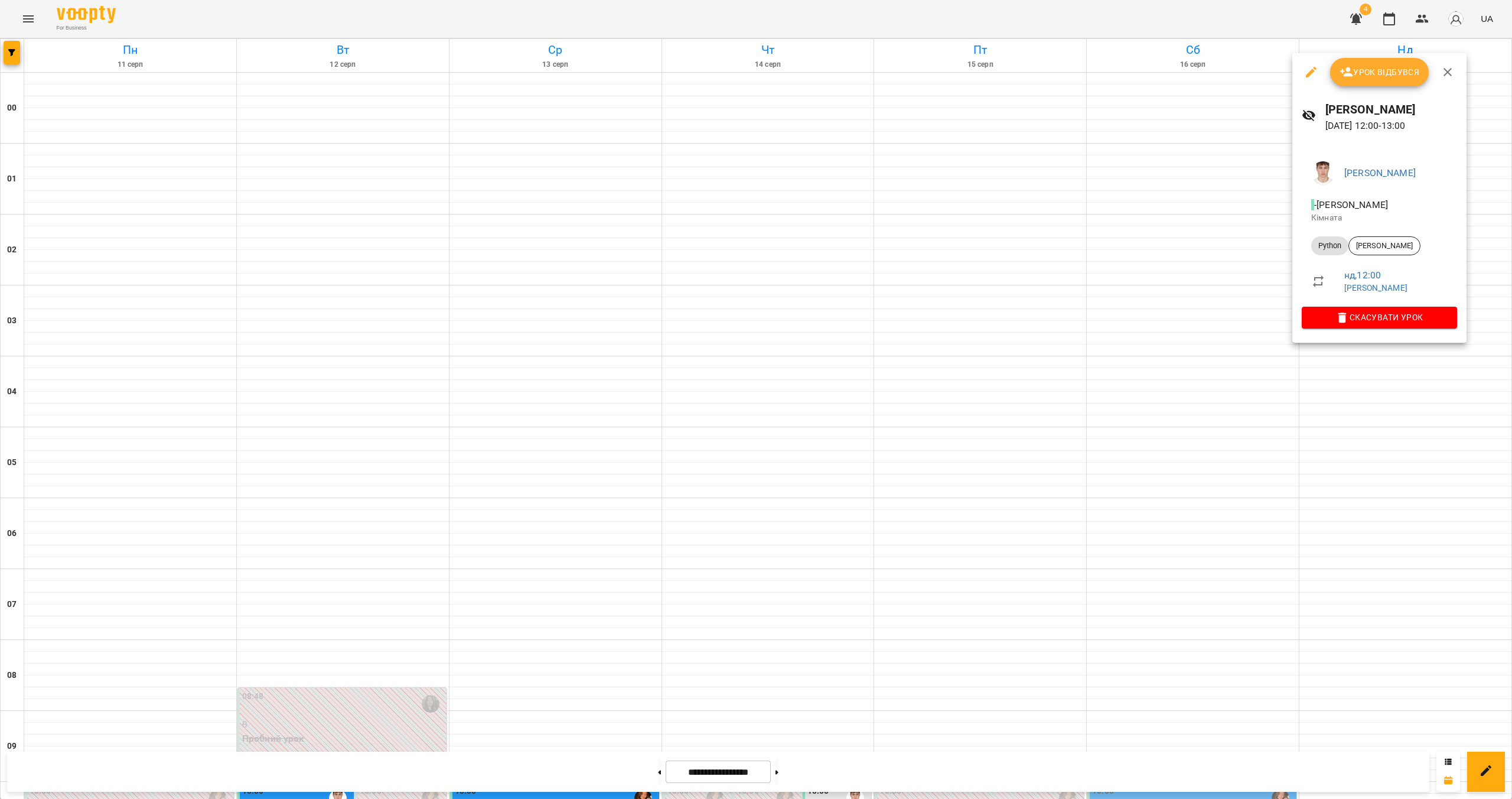
drag, startPoint x: 1406, startPoint y: 361, endPoint x: 1414, endPoint y: 365, distance: 8.9
click at [1407, 361] on div at bounding box center [756, 400] width 1512 height 799
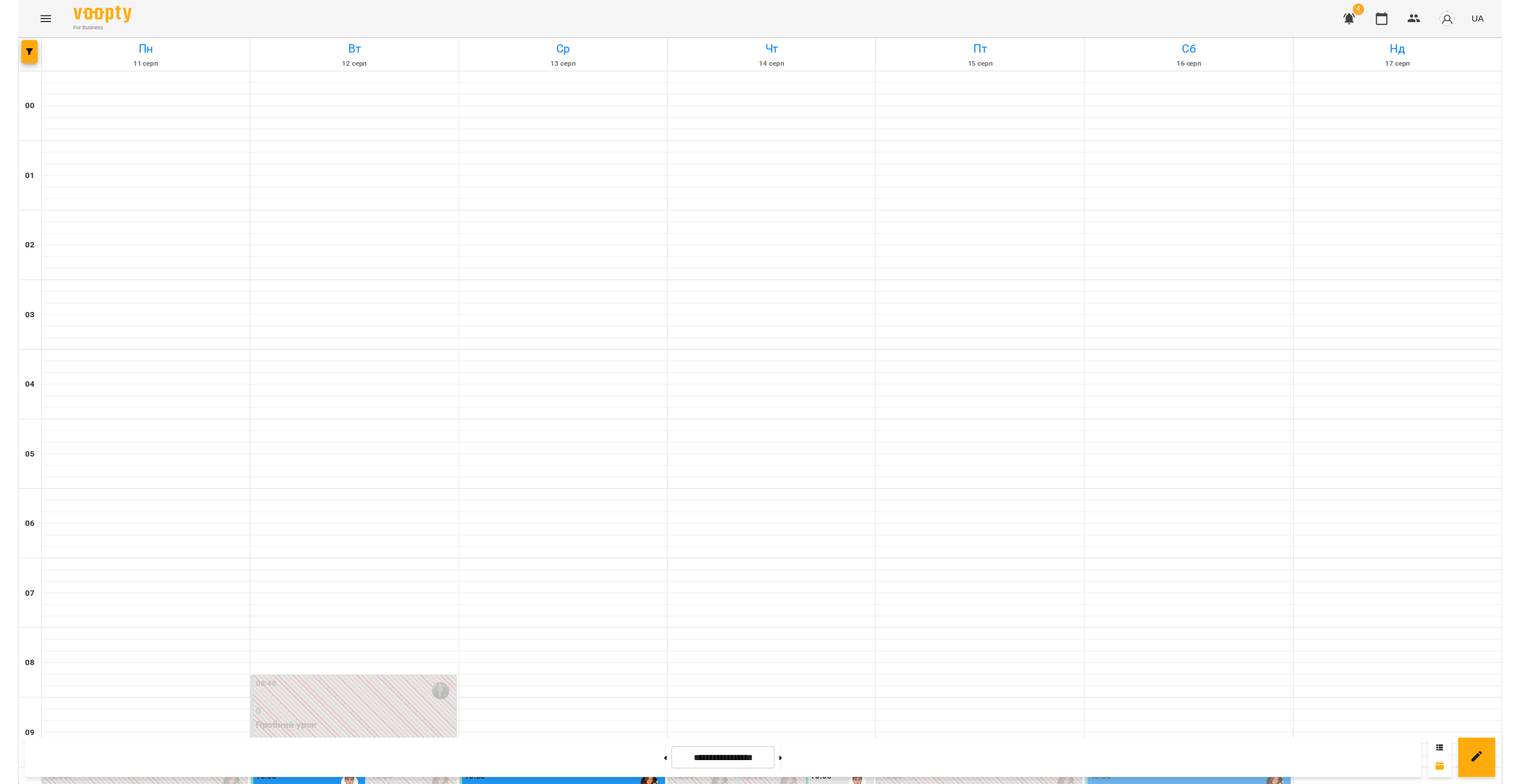
scroll to position [642, 0]
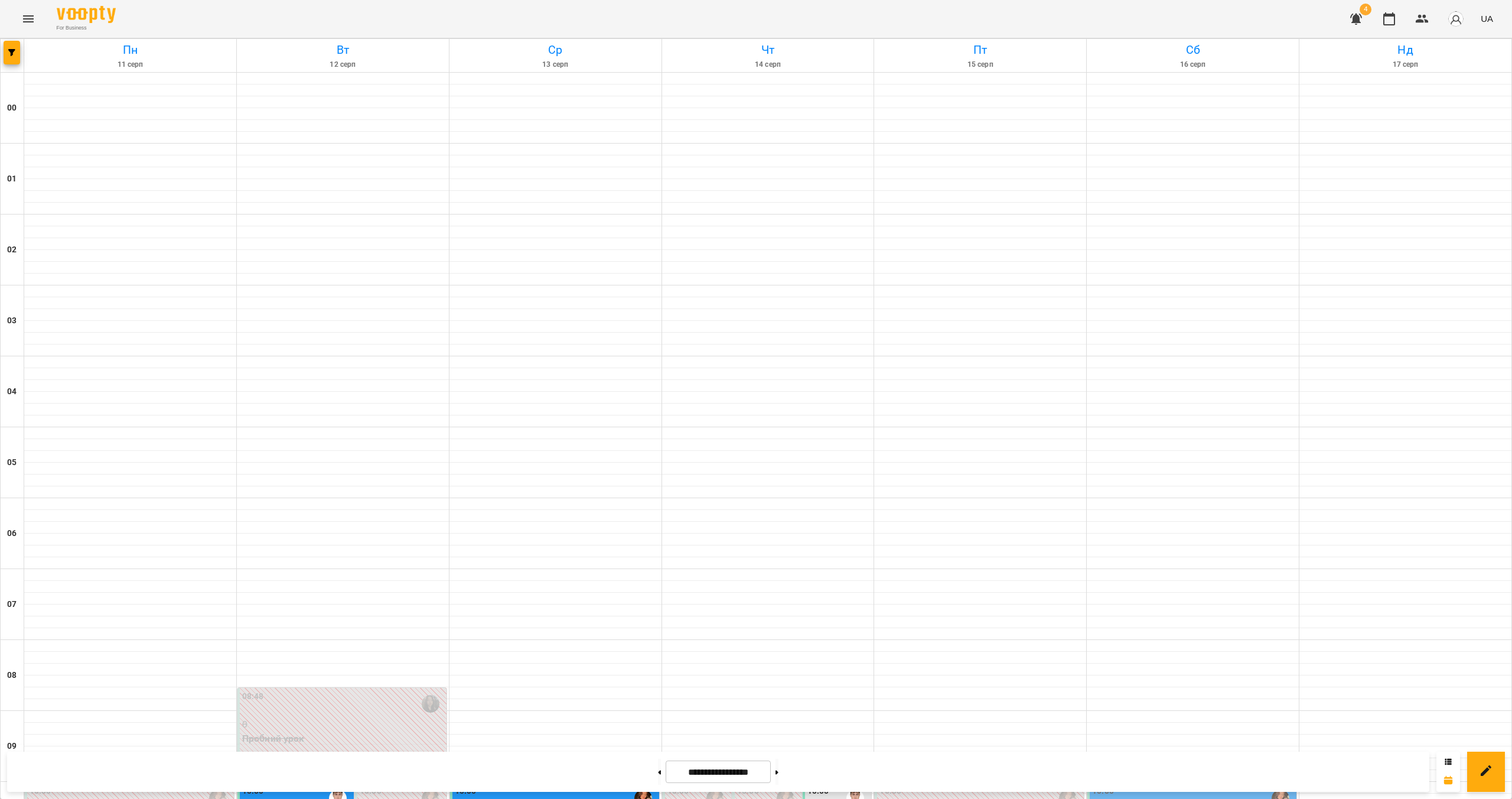
click at [1363, 24] on icon "button" at bounding box center [1356, 19] width 14 height 14
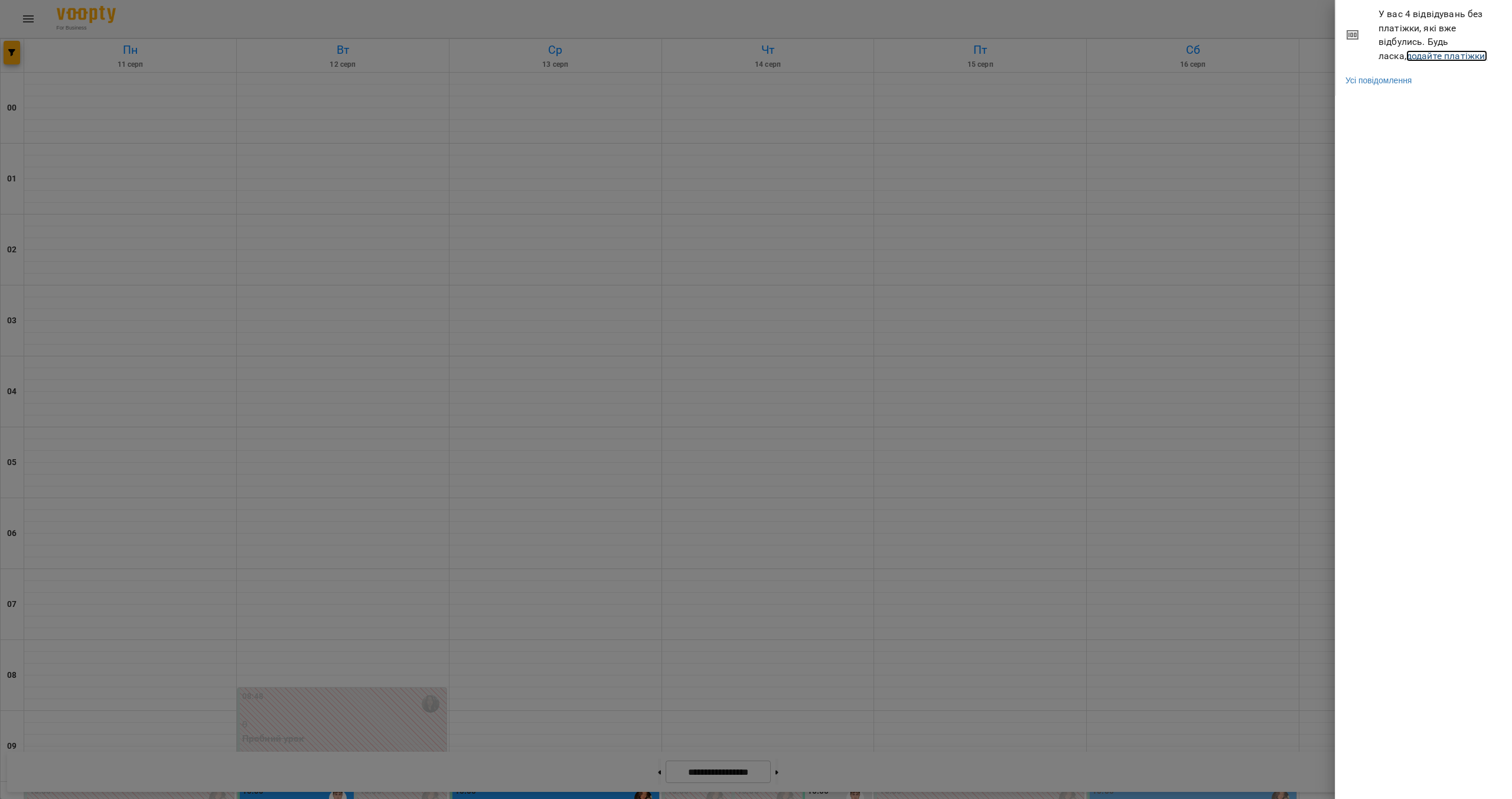
click at [1406, 57] on link "додайте платіжки!" at bounding box center [1447, 56] width 81 height 11
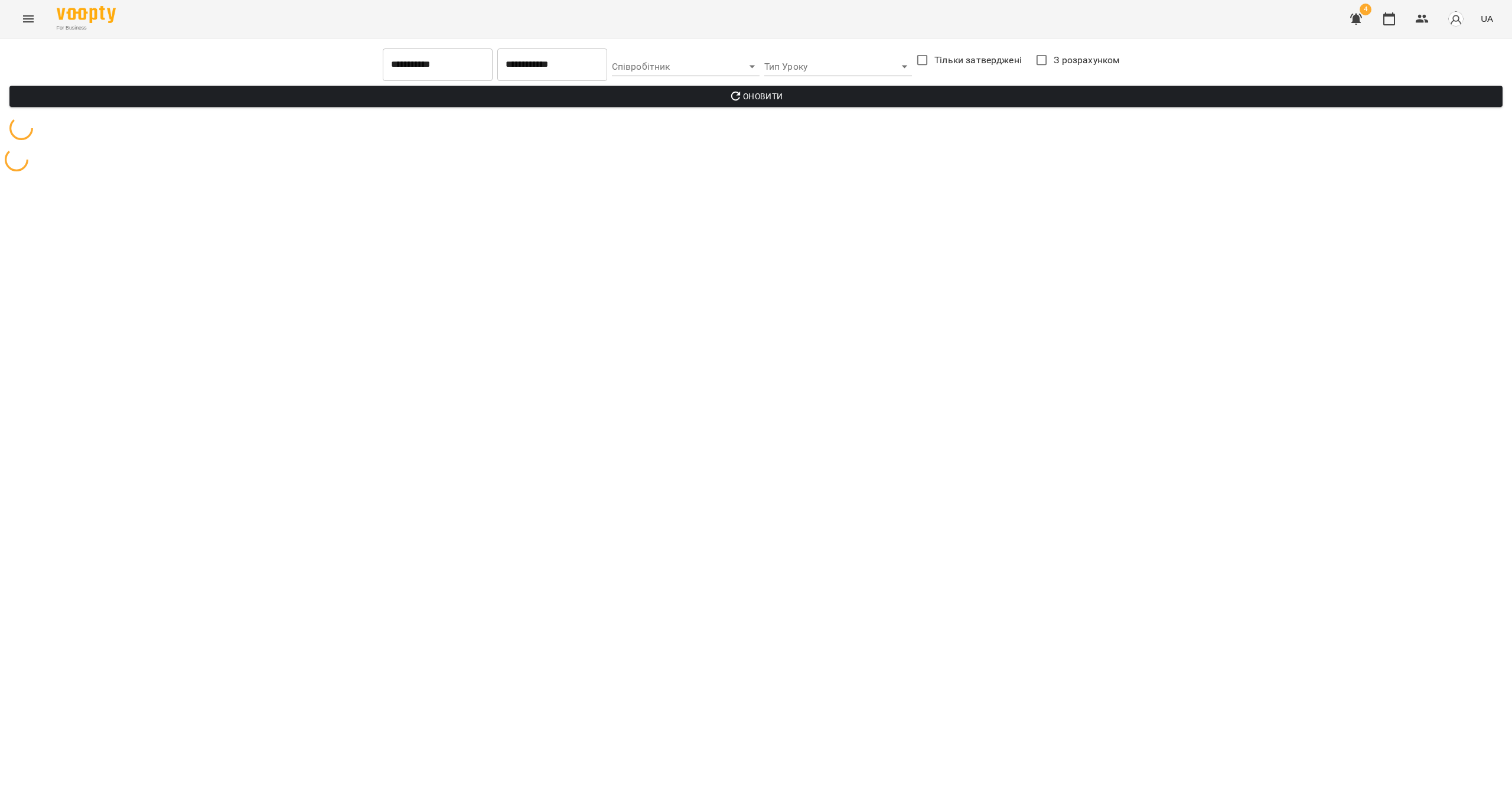
click at [25, 31] on button "Menu" at bounding box center [28, 19] width 28 height 28
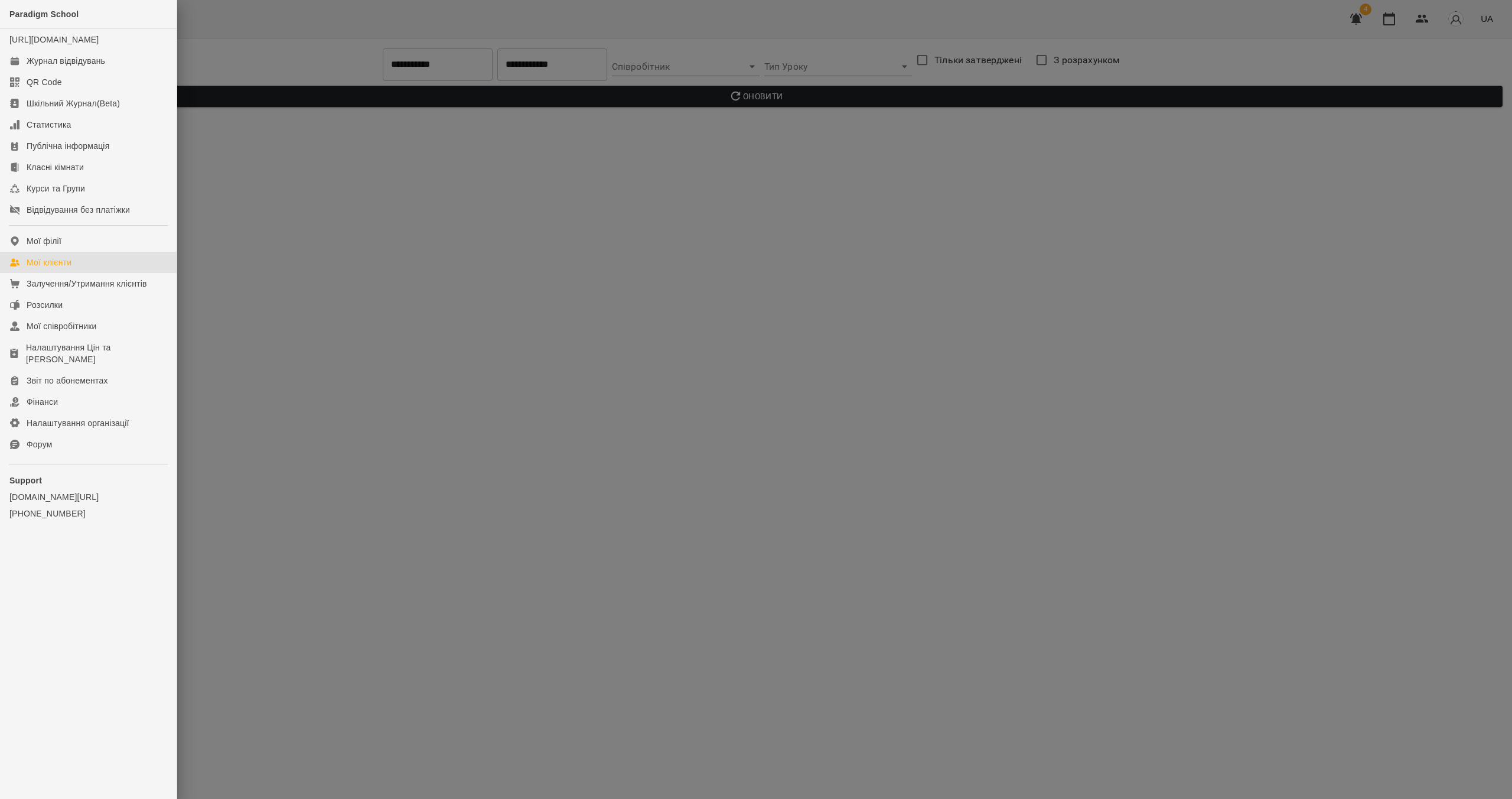
click at [58, 268] on div "Мої клієнти" at bounding box center [48, 262] width 45 height 12
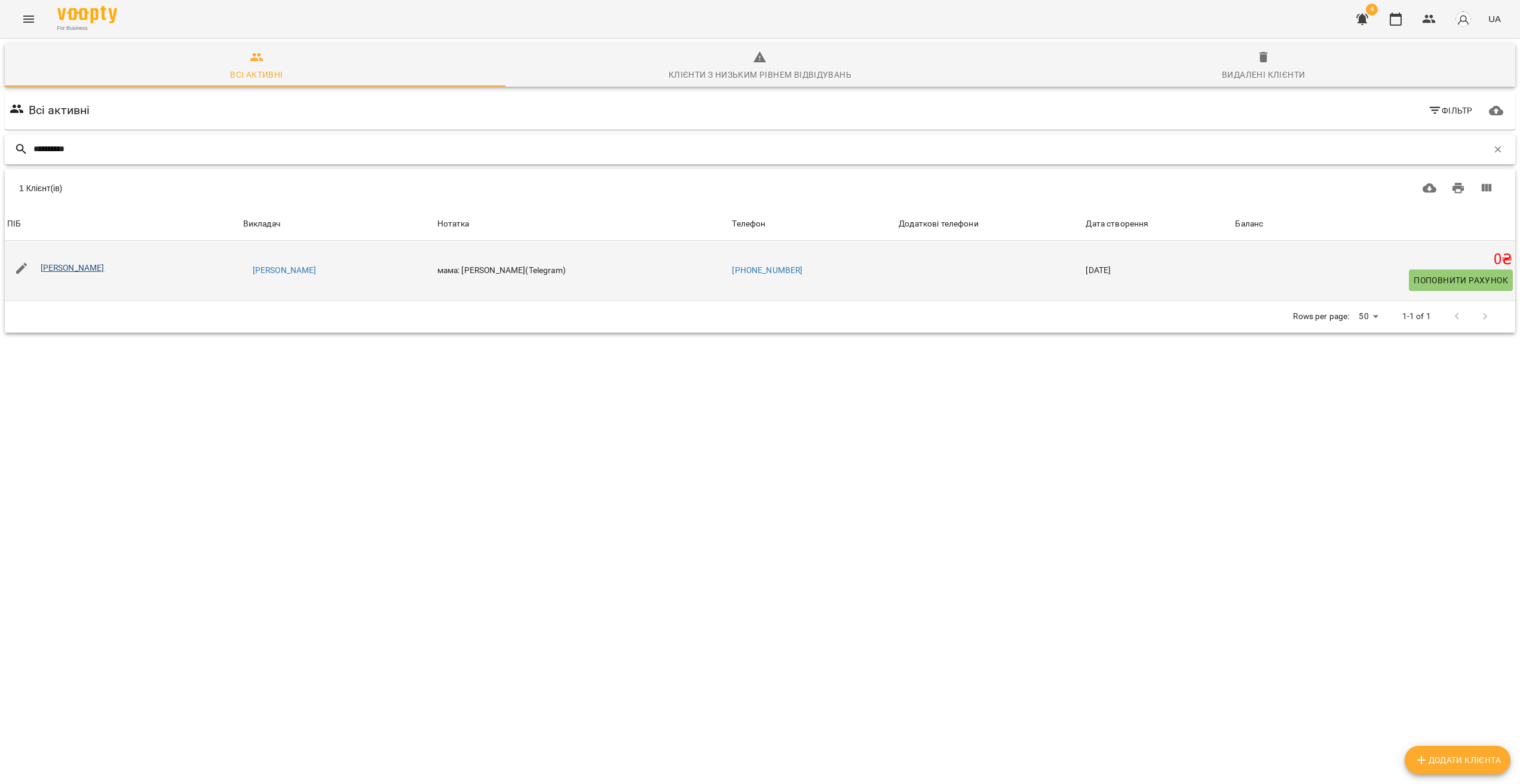
type input "**********"
click at [104, 267] on link "Шапошніков Михайло" at bounding box center [73, 267] width 64 height 10
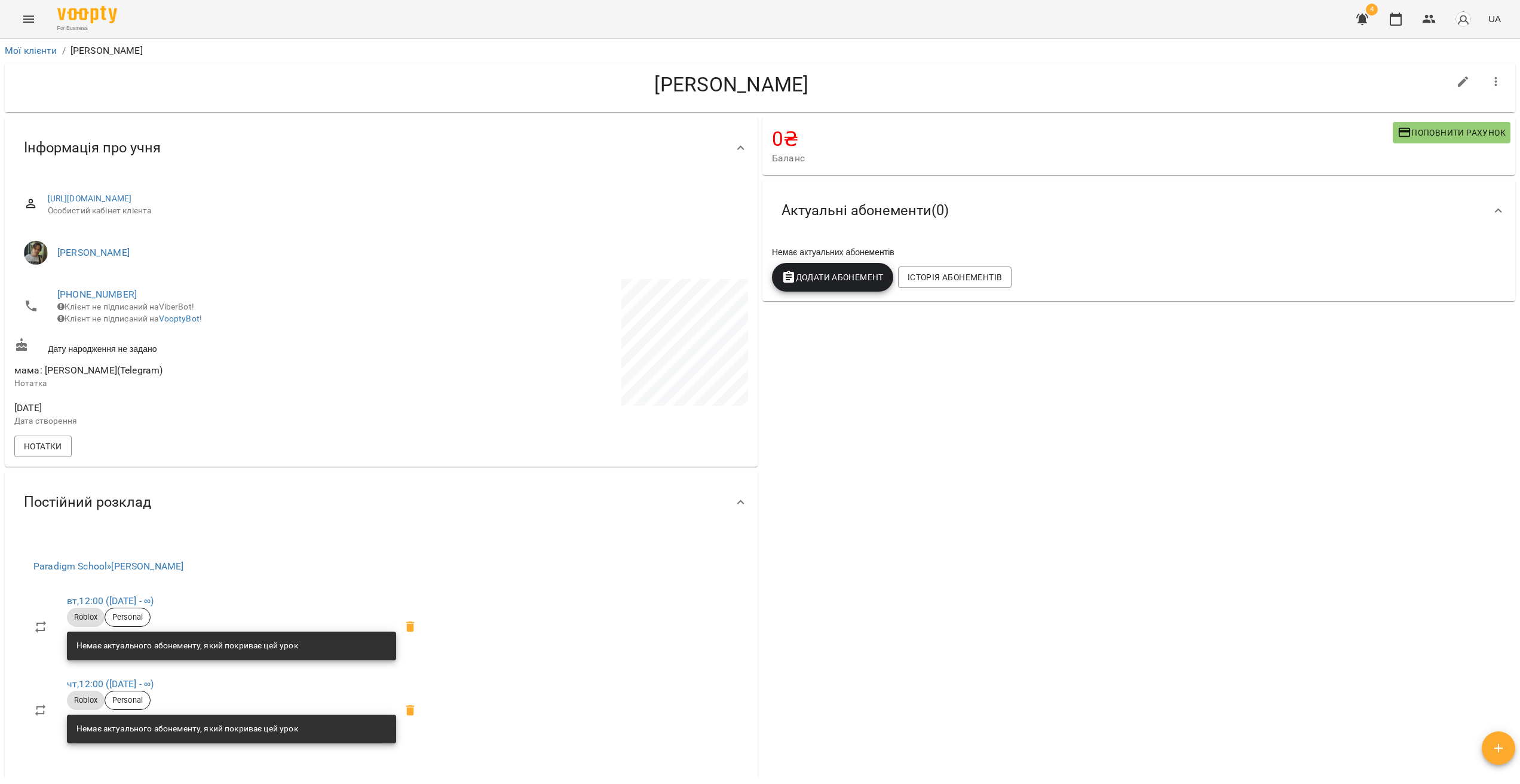
drag, startPoint x: 864, startPoint y: 82, endPoint x: 570, endPoint y: 72, distance: 294.2
click at [570, 72] on h4 "Шапошніков Михайло" at bounding box center [732, 84] width 1435 height 24
click at [701, 81] on h4 "Шапошніков Михайло" at bounding box center [732, 84] width 1435 height 24
drag, startPoint x: 701, startPoint y: 81, endPoint x: 786, endPoint y: 85, distance: 85.1
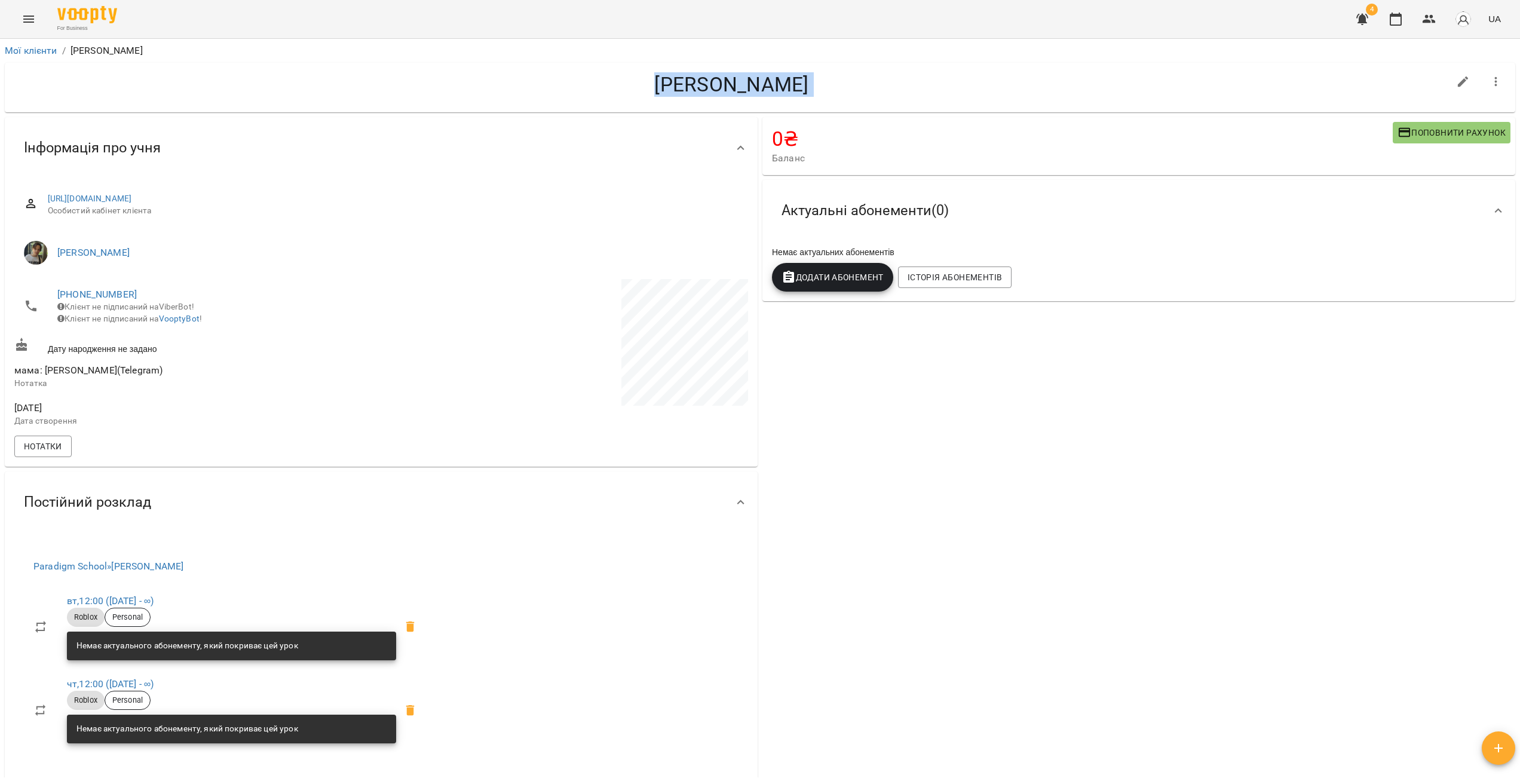
click at [701, 81] on h4 "Шапошніков Михайло" at bounding box center [732, 84] width 1435 height 24
click at [799, 83] on h4 "Шапошніков Михайло" at bounding box center [732, 84] width 1435 height 24
click at [863, 83] on h4 "Шапошніков Михайло" at bounding box center [732, 84] width 1435 height 24
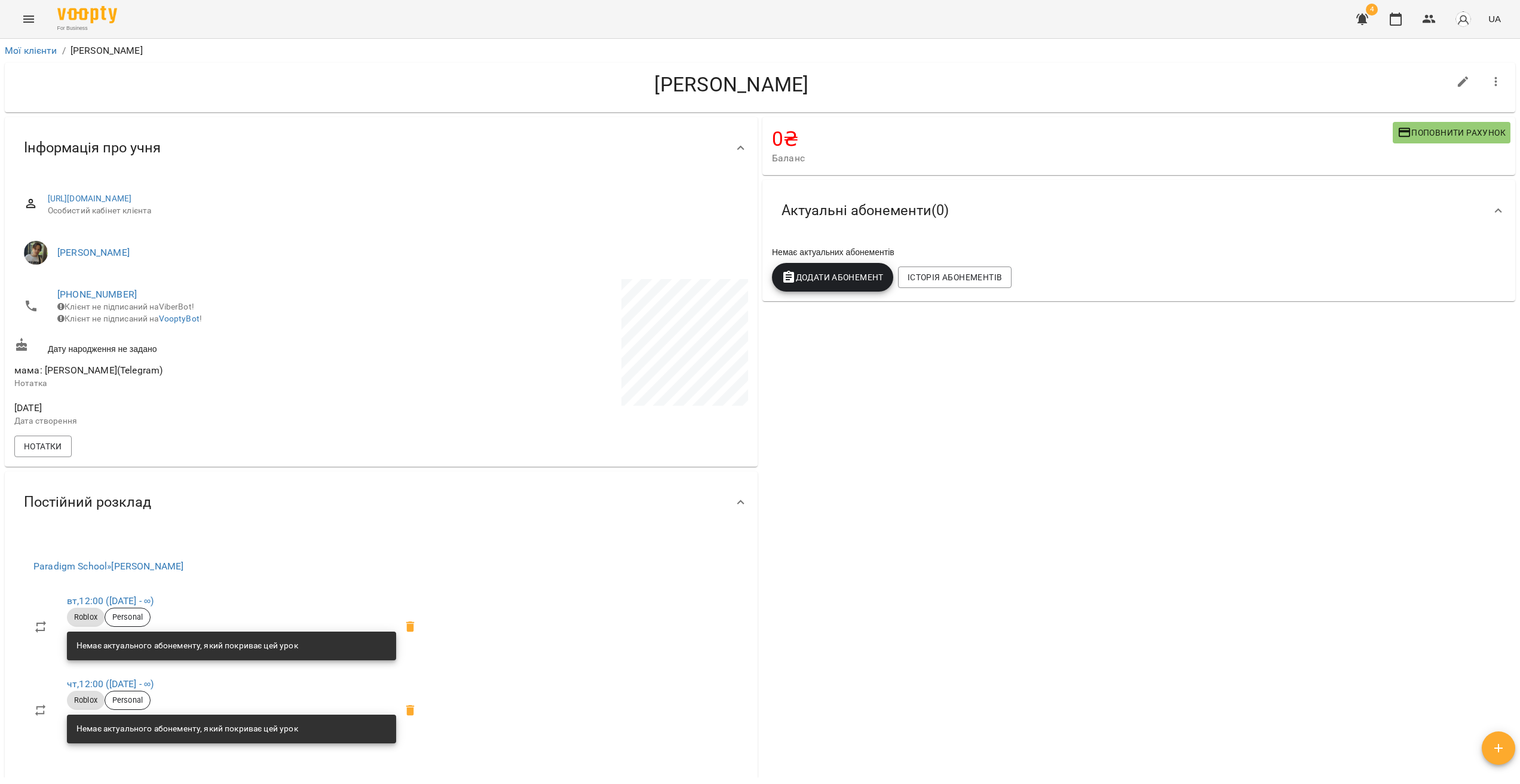
drag, startPoint x: 858, startPoint y: 89, endPoint x: 567, endPoint y: 82, distance: 291.1
click at [535, 81] on h4 "Шапошніков Михайло" at bounding box center [732, 84] width 1435 height 24
click at [721, 85] on h4 "Шапошніков Михайло" at bounding box center [732, 84] width 1435 height 24
click at [38, 8] on button "Menu" at bounding box center [29, 19] width 29 height 29
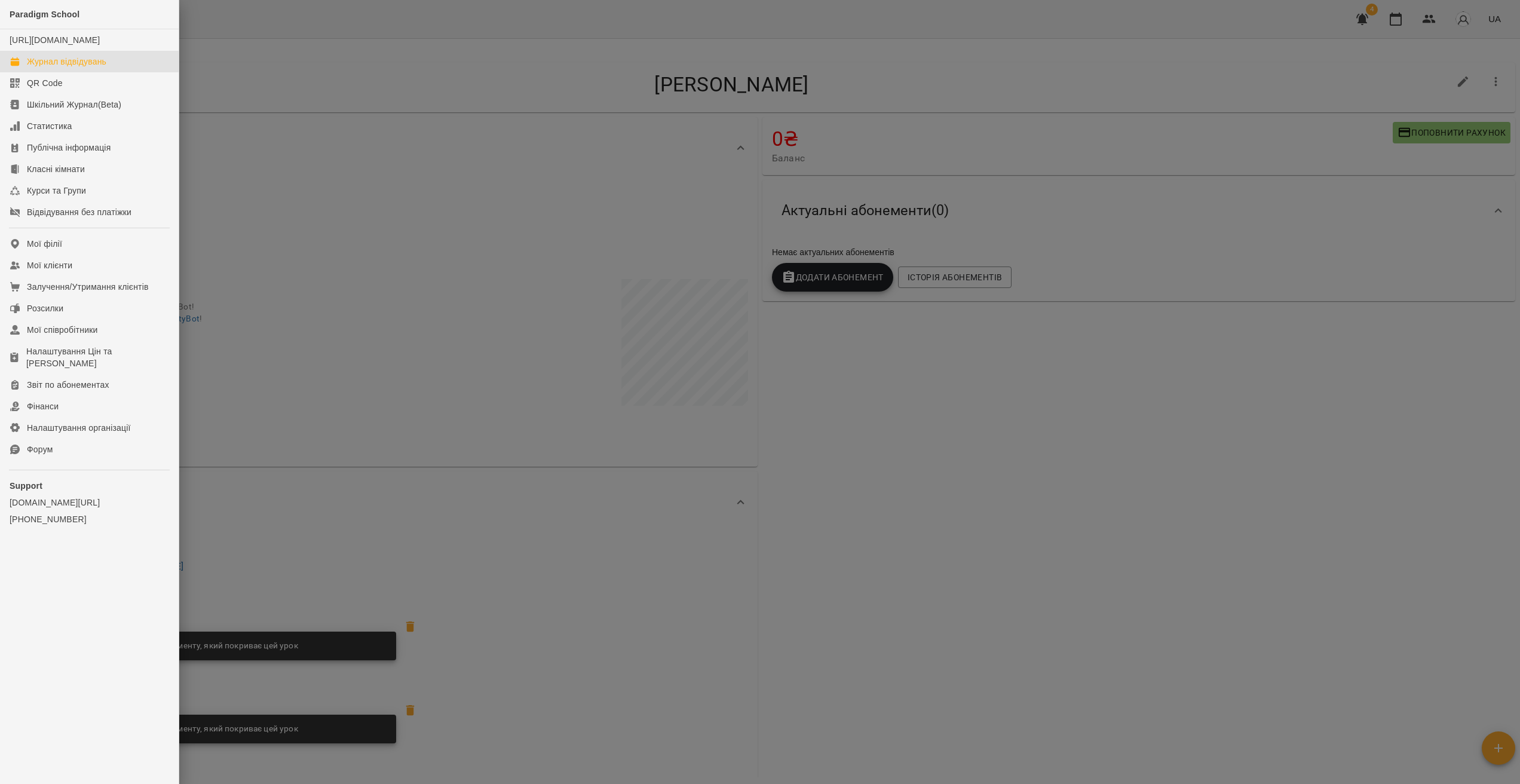
click at [52, 68] on div "Журнал відвідувань" at bounding box center [66, 61] width 80 height 12
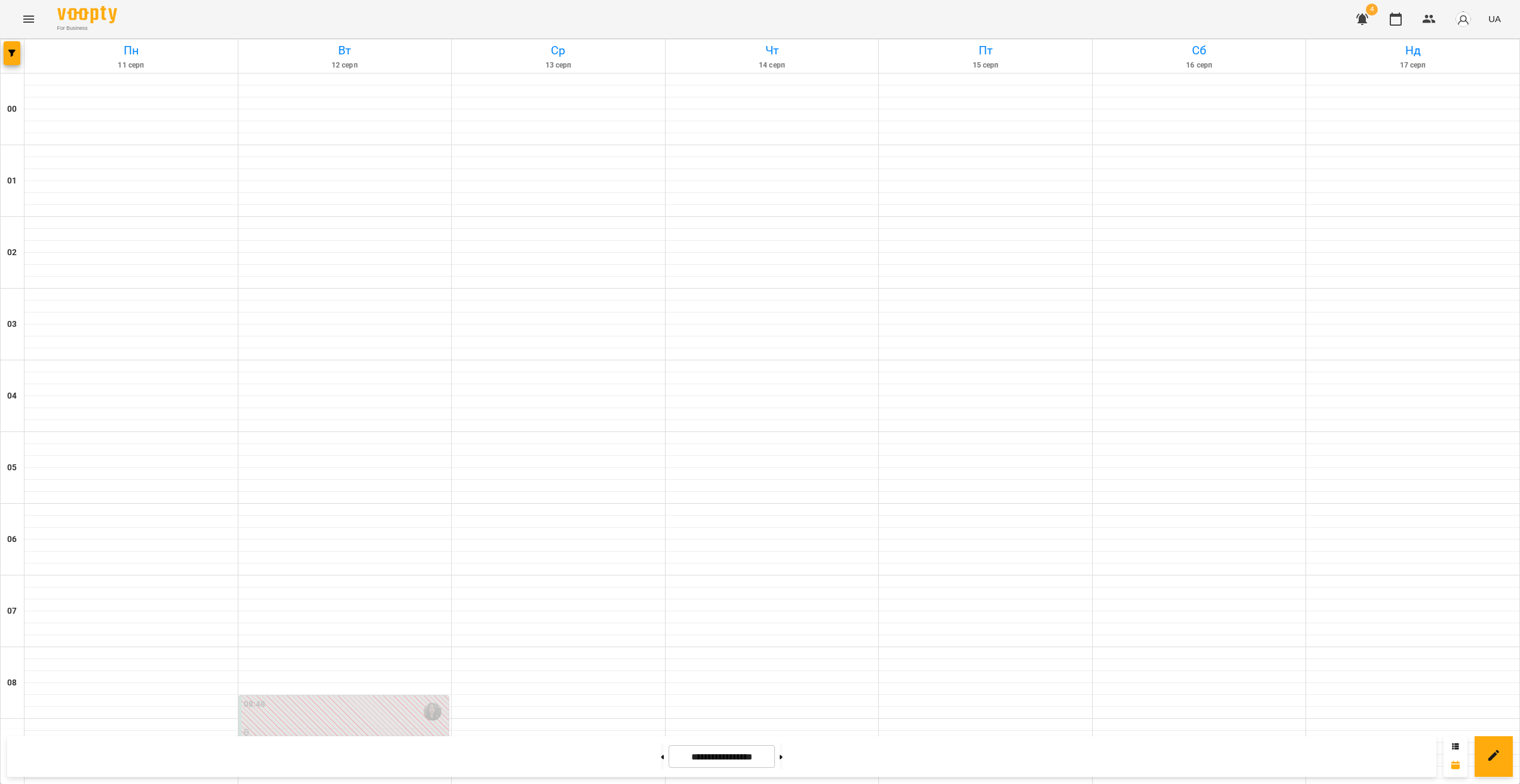
scroll to position [800, 0]
click at [1373, 19] on button "button" at bounding box center [1362, 19] width 29 height 29
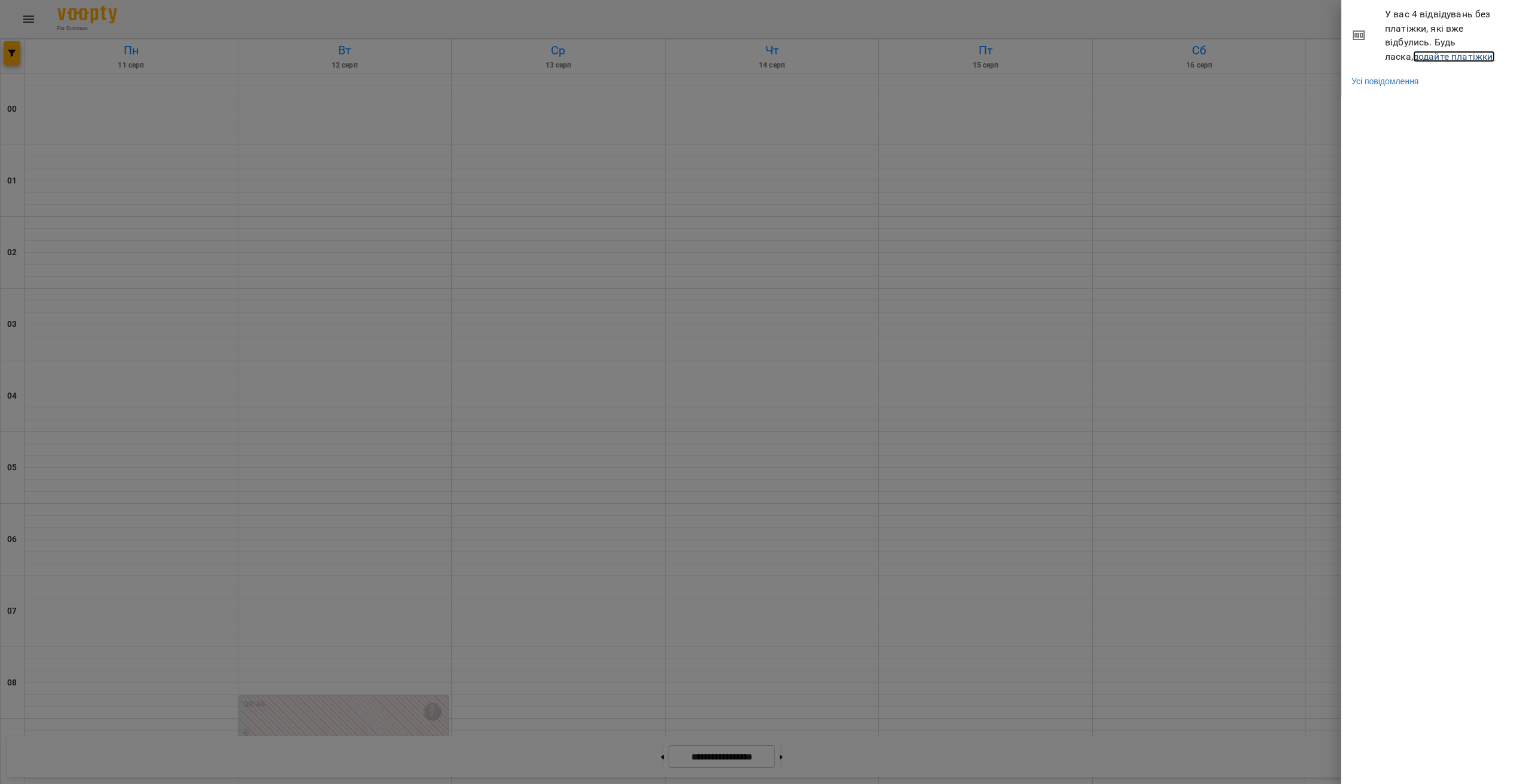
click at [1413, 57] on link "додайте платіжки!" at bounding box center [1454, 57] width 82 height 11
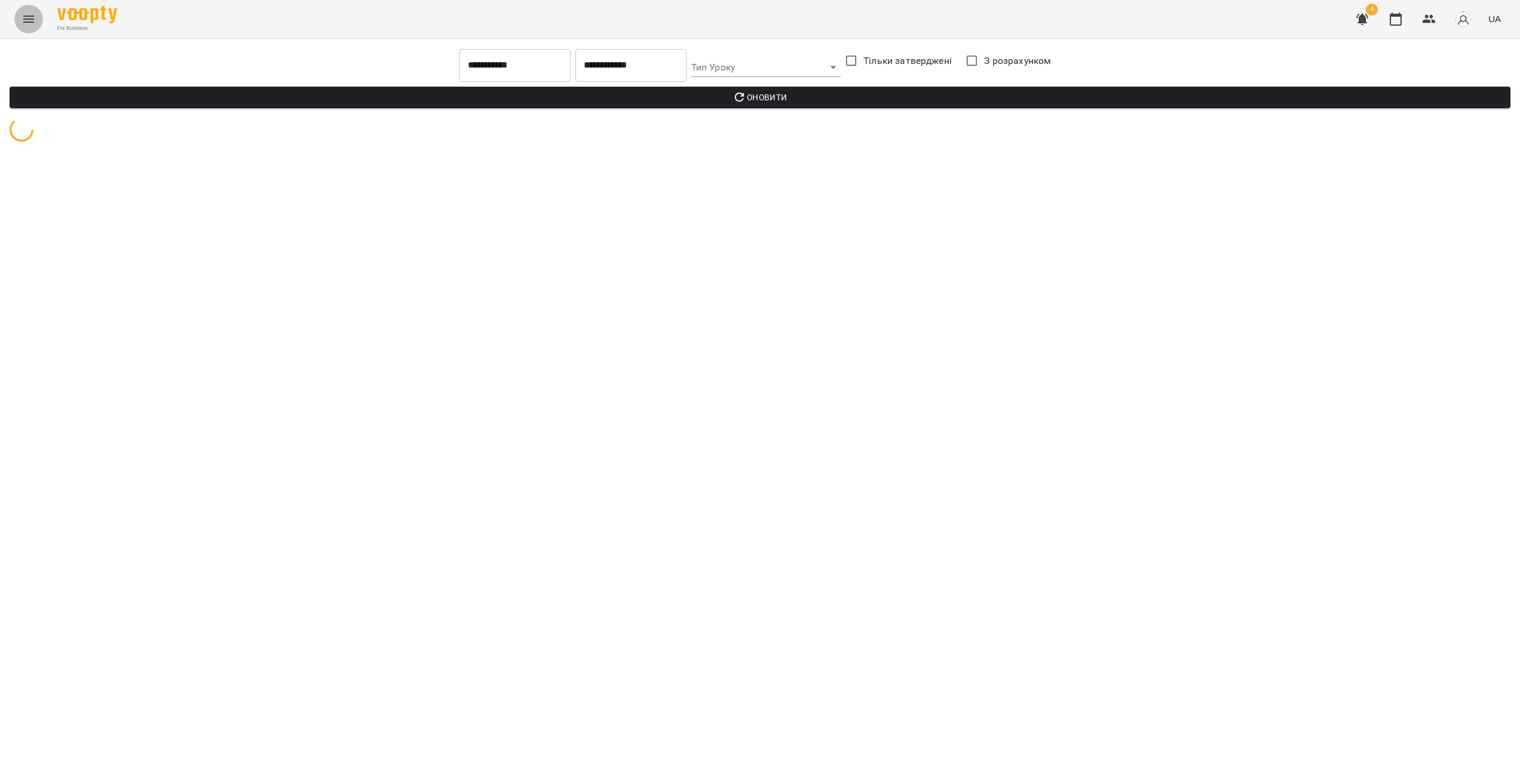
click at [32, 24] on icon "Menu" at bounding box center [29, 19] width 15 height 15
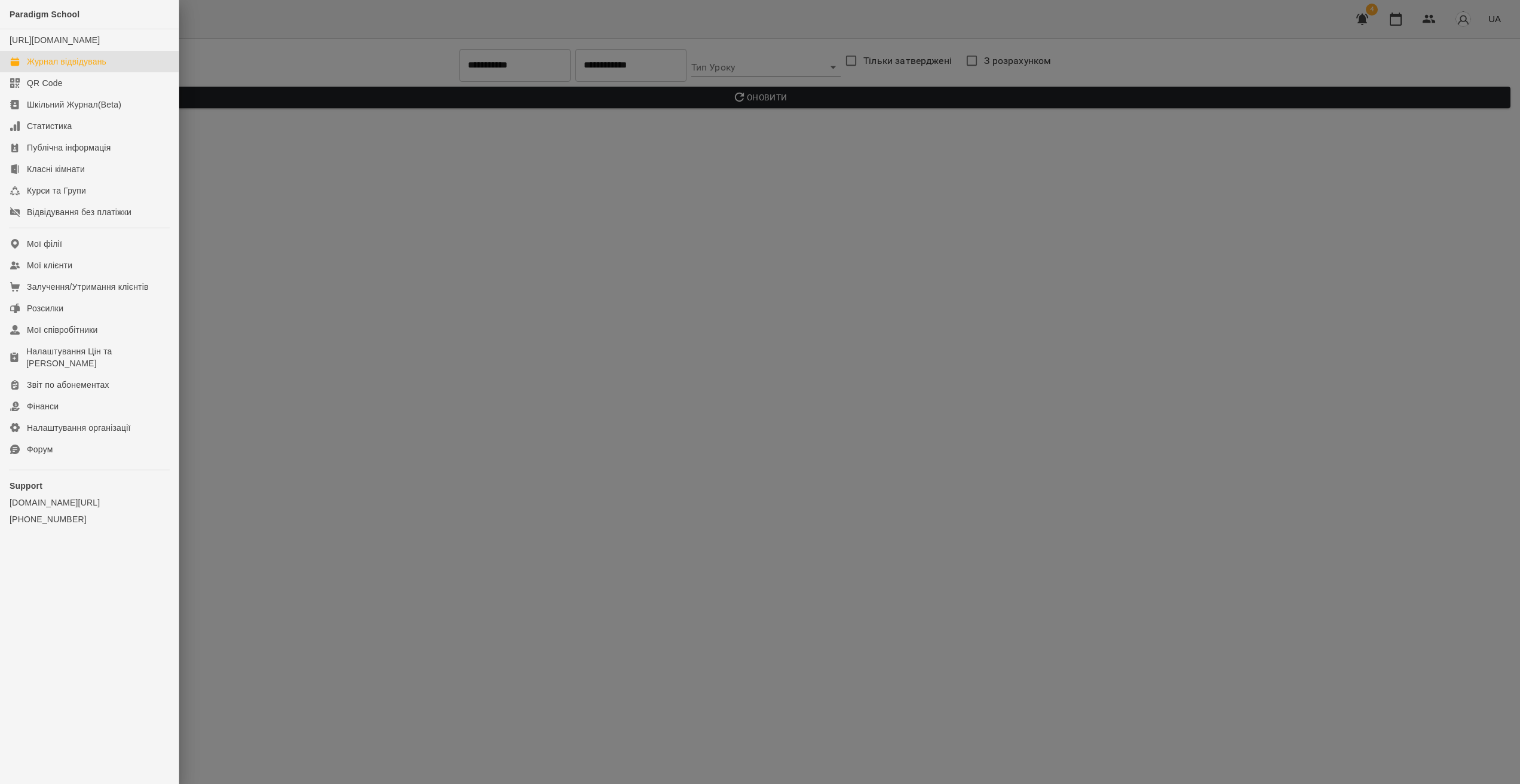
click at [108, 72] on link "Журнал відвідувань" at bounding box center [89, 62] width 178 height 22
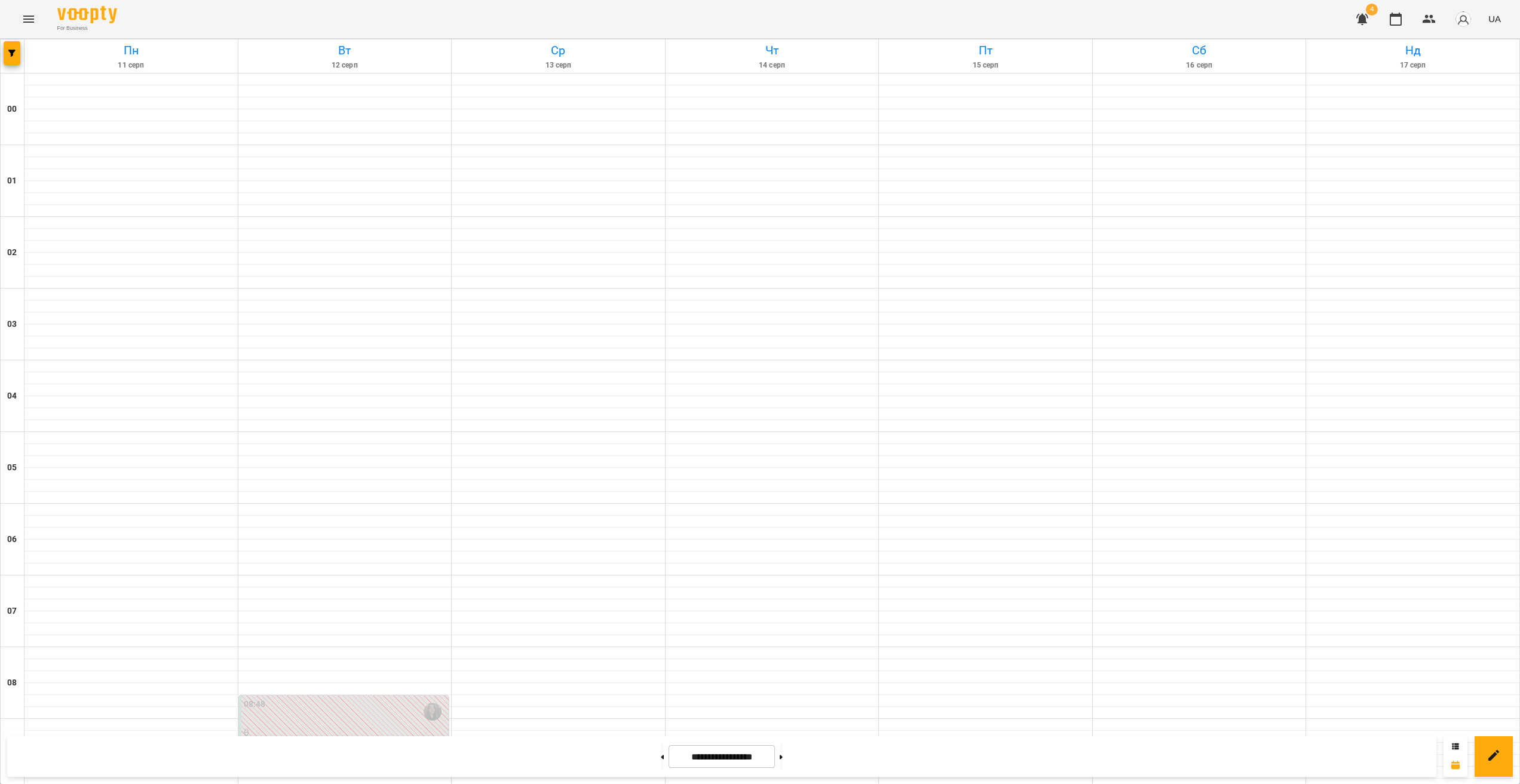
scroll to position [1064, 0]
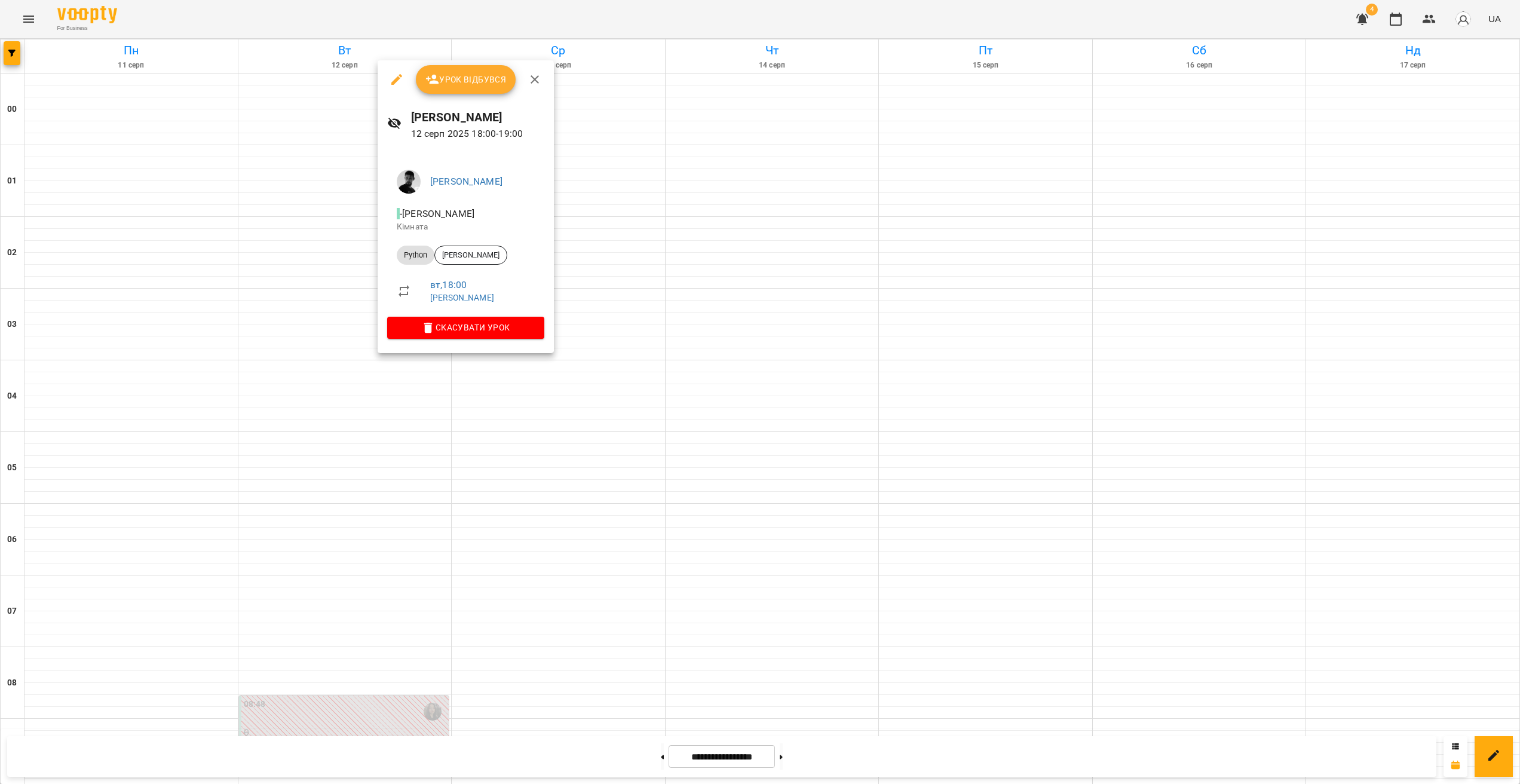
click at [450, 426] on div at bounding box center [760, 392] width 1520 height 784
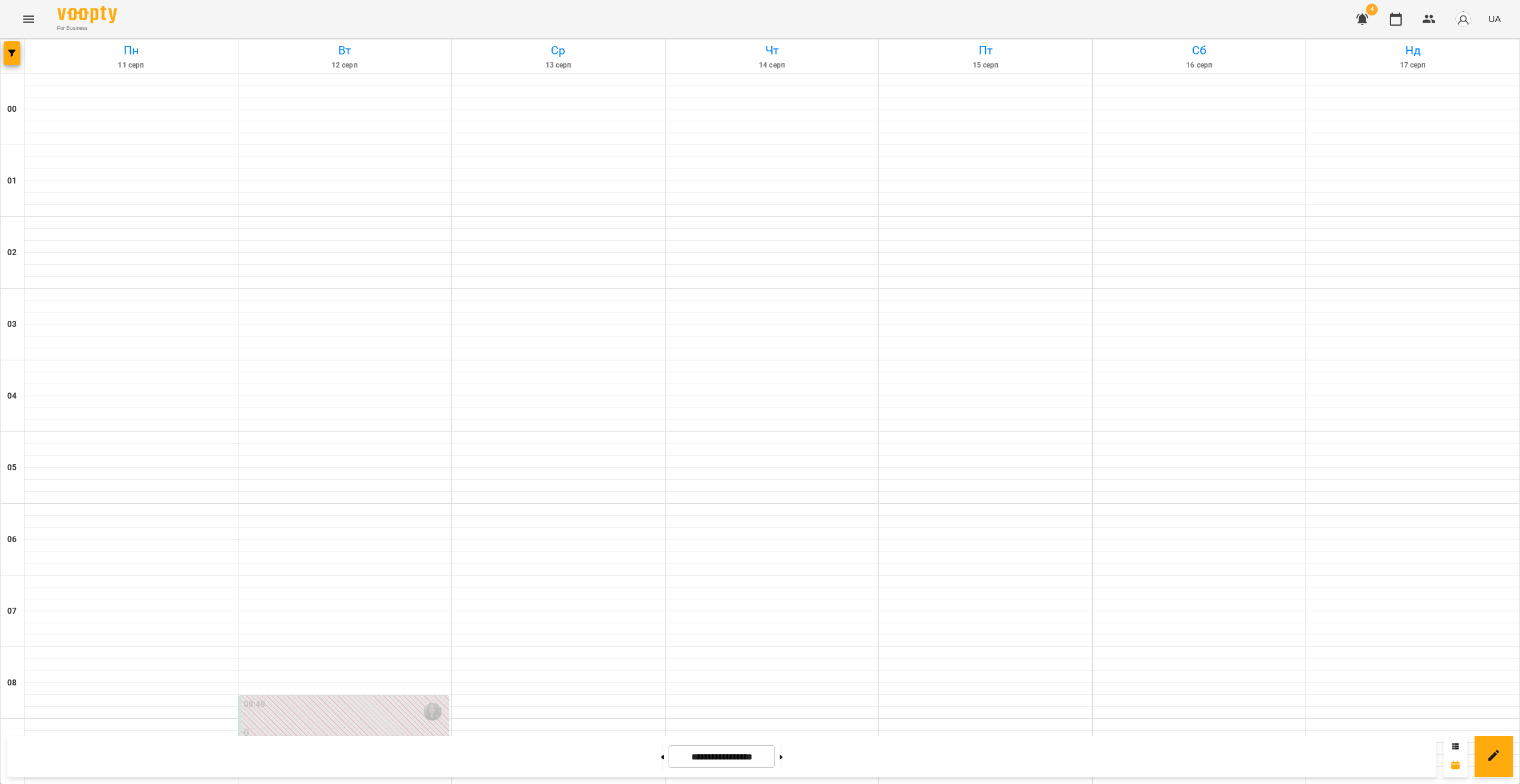
scroll to position [916, 0]
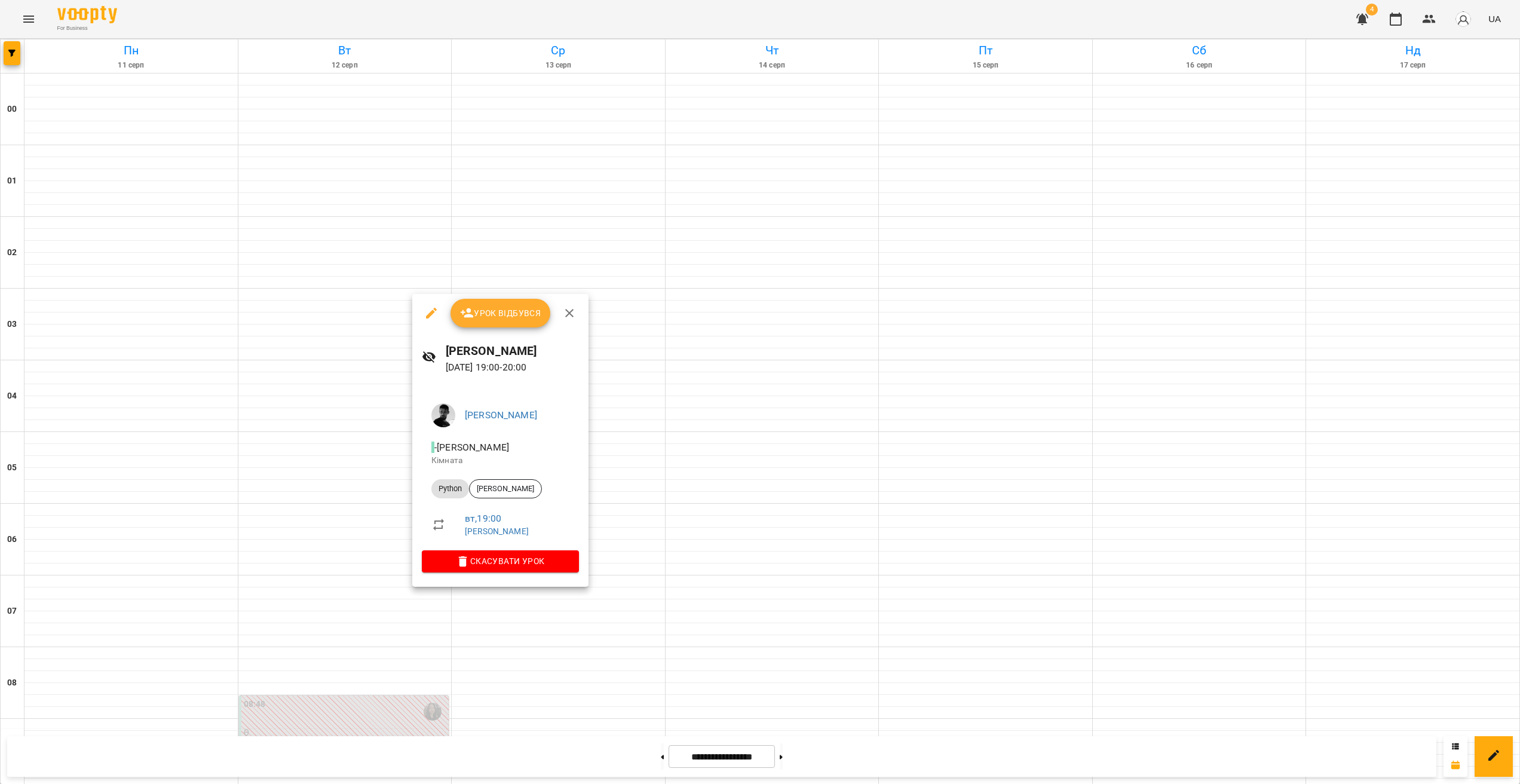
click at [427, 632] on div at bounding box center [760, 392] width 1520 height 784
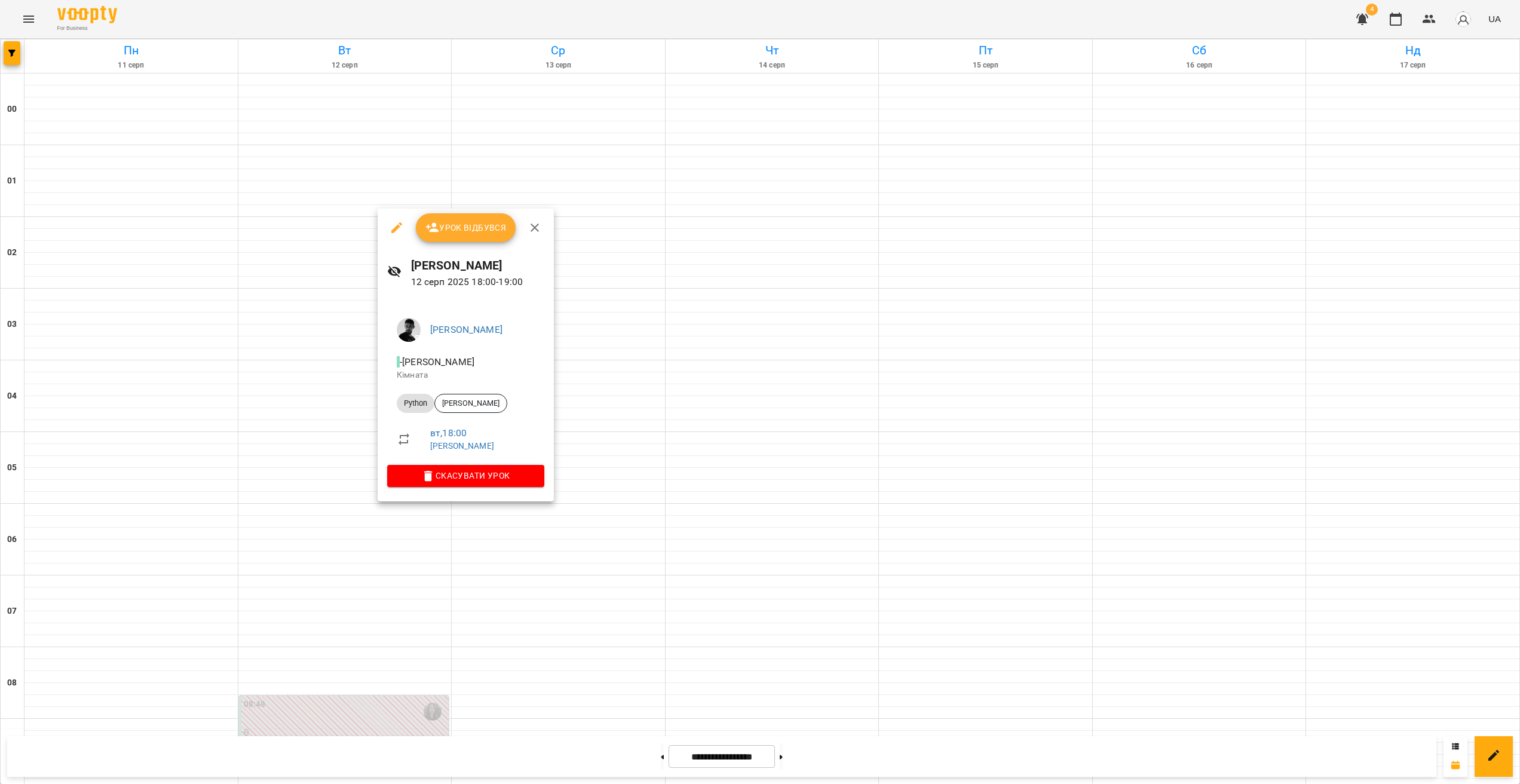
click at [449, 520] on div at bounding box center [760, 392] width 1520 height 784
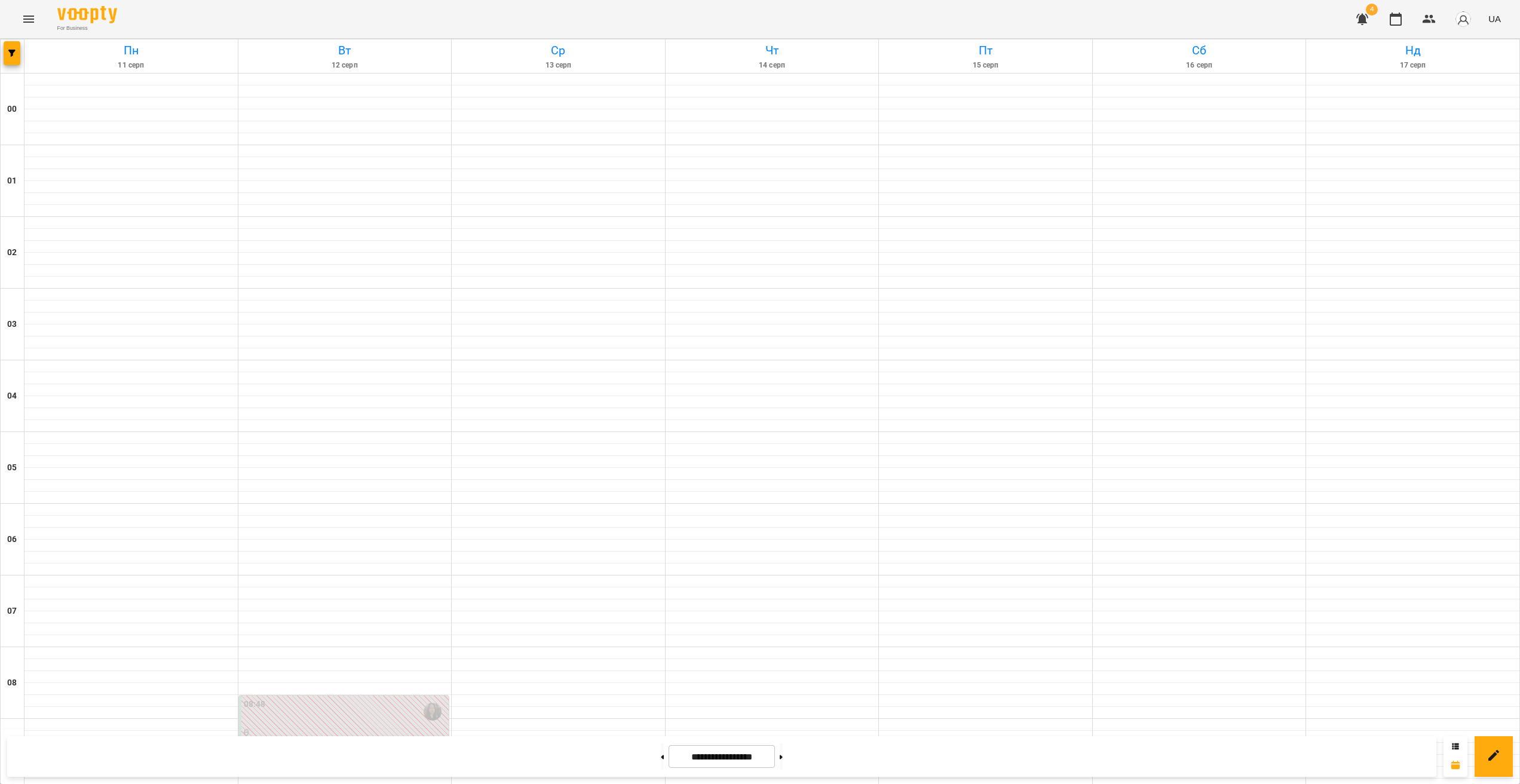
scroll to position [973, 0]
click at [1372, 19] on button "button" at bounding box center [1362, 19] width 29 height 29
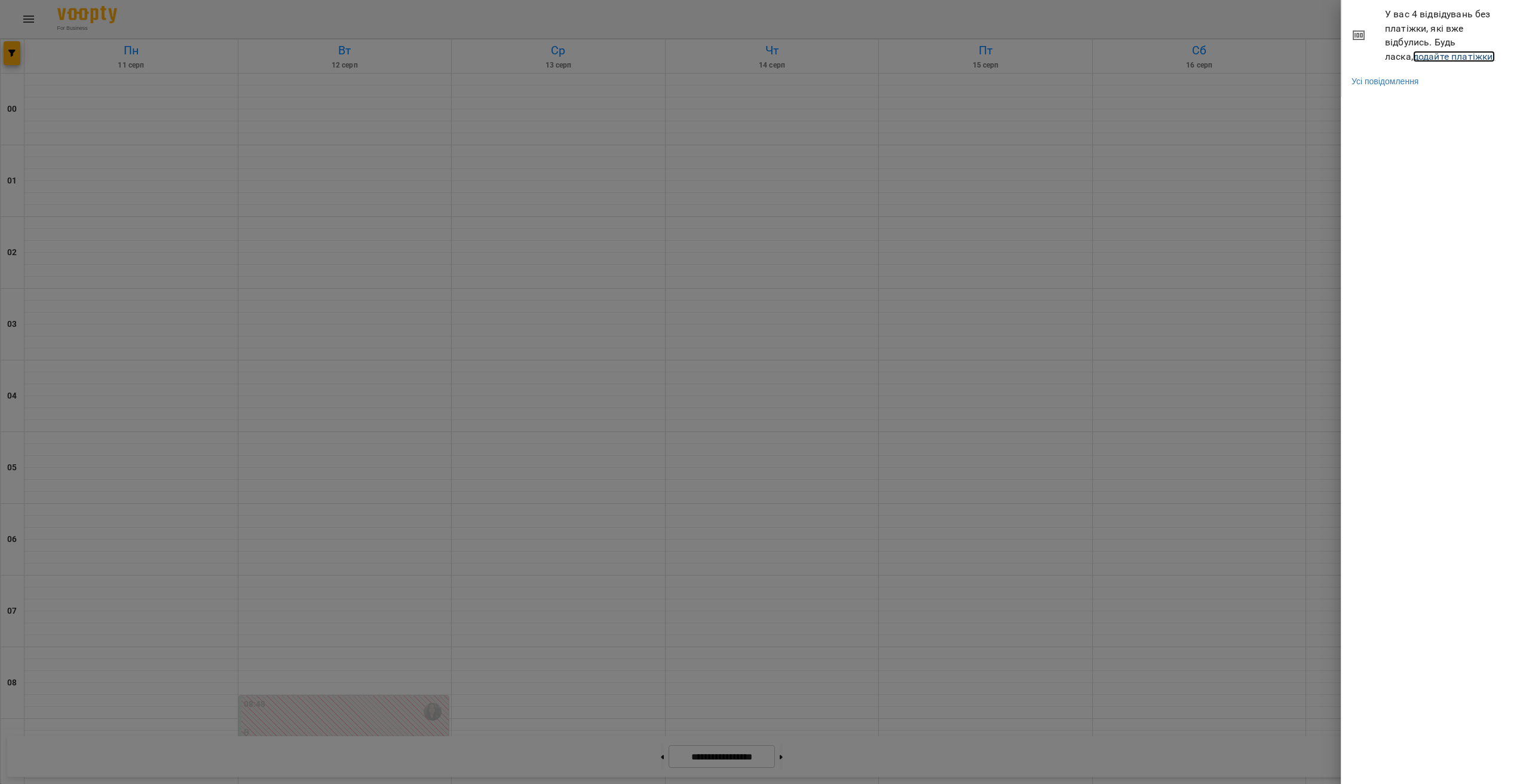
click at [1413, 59] on link "додайте платіжки!" at bounding box center [1454, 57] width 82 height 11
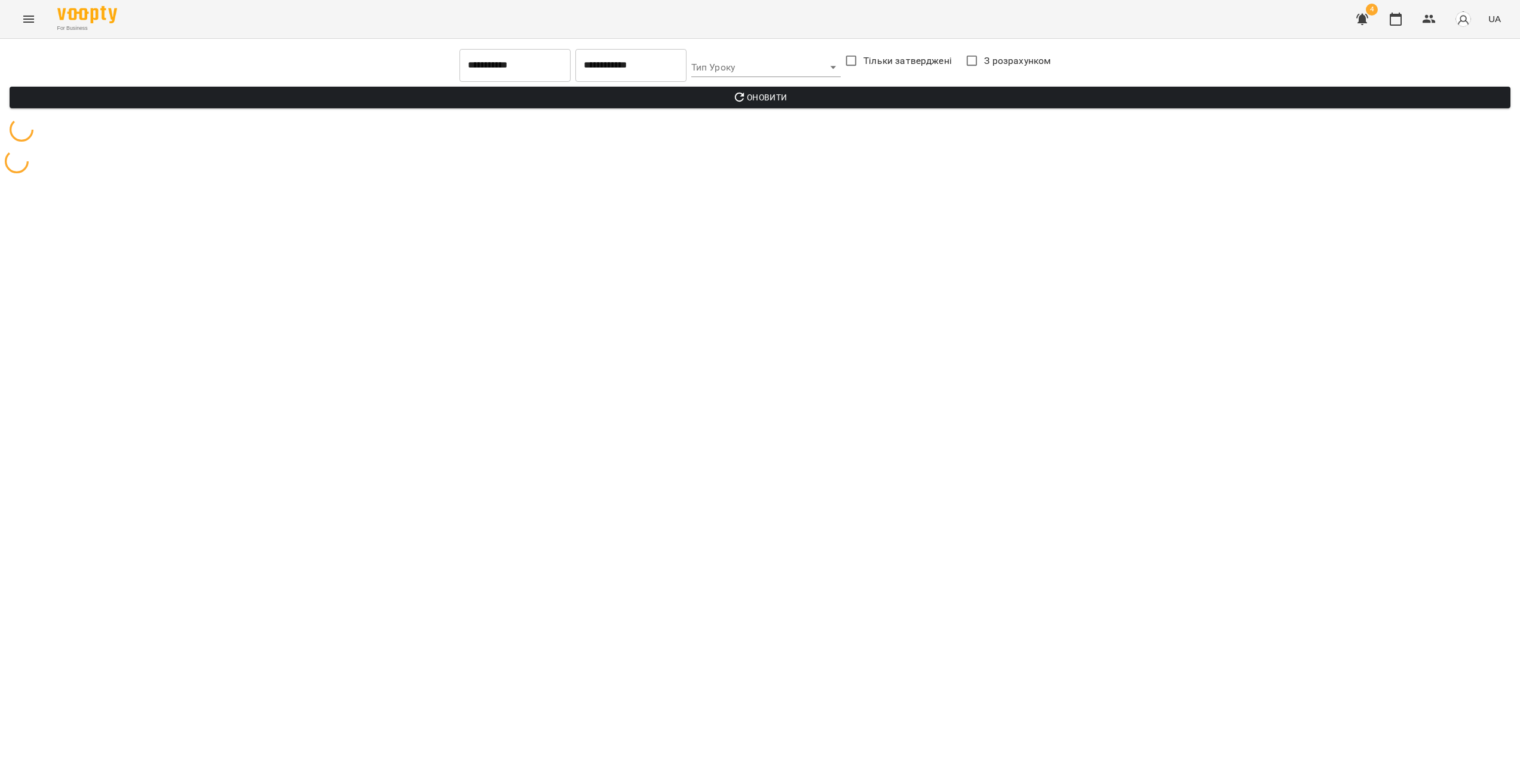
click at [31, 24] on icon "Menu" at bounding box center [29, 19] width 15 height 15
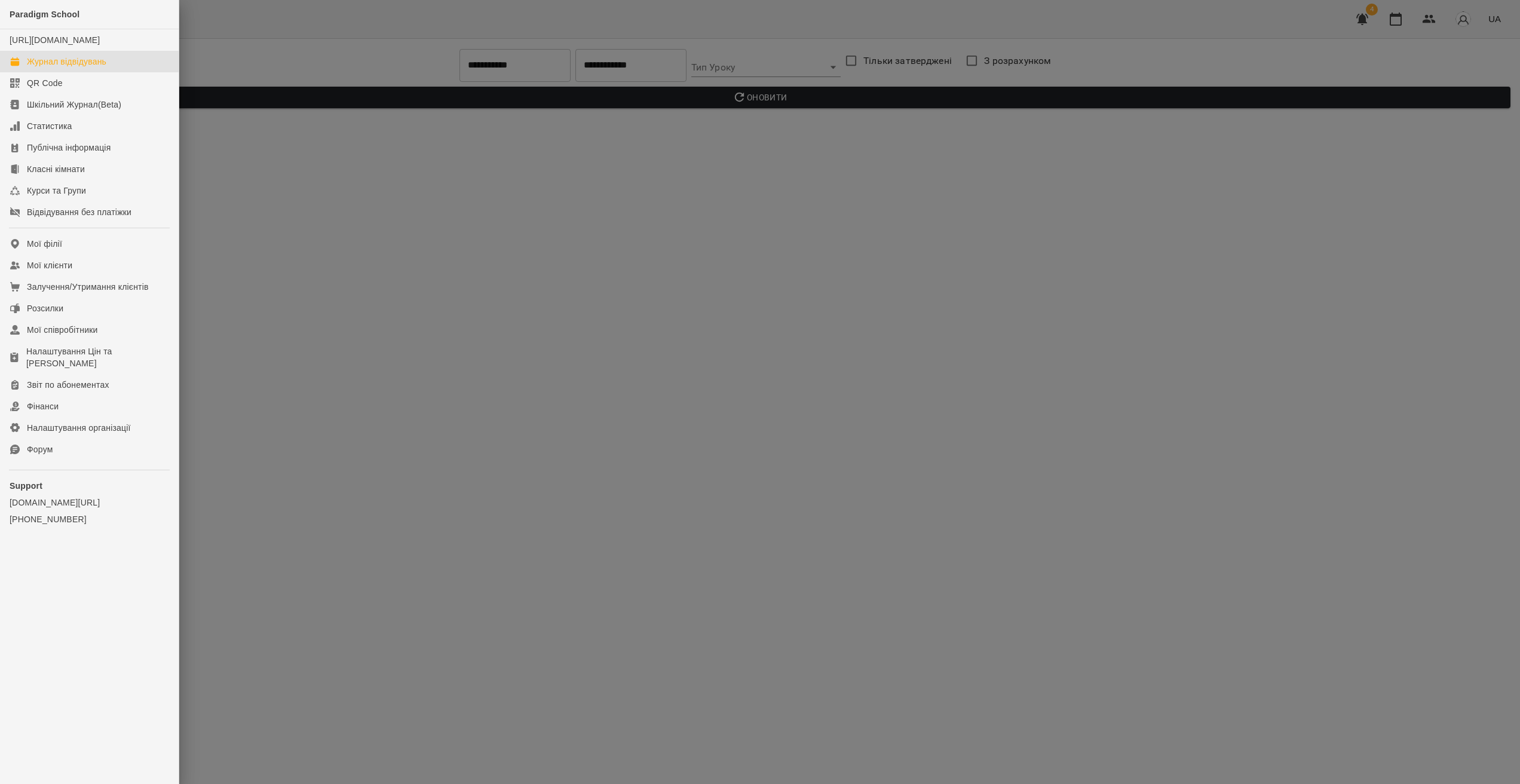
click at [80, 68] on div "Журнал відвідувань" at bounding box center [66, 61] width 80 height 12
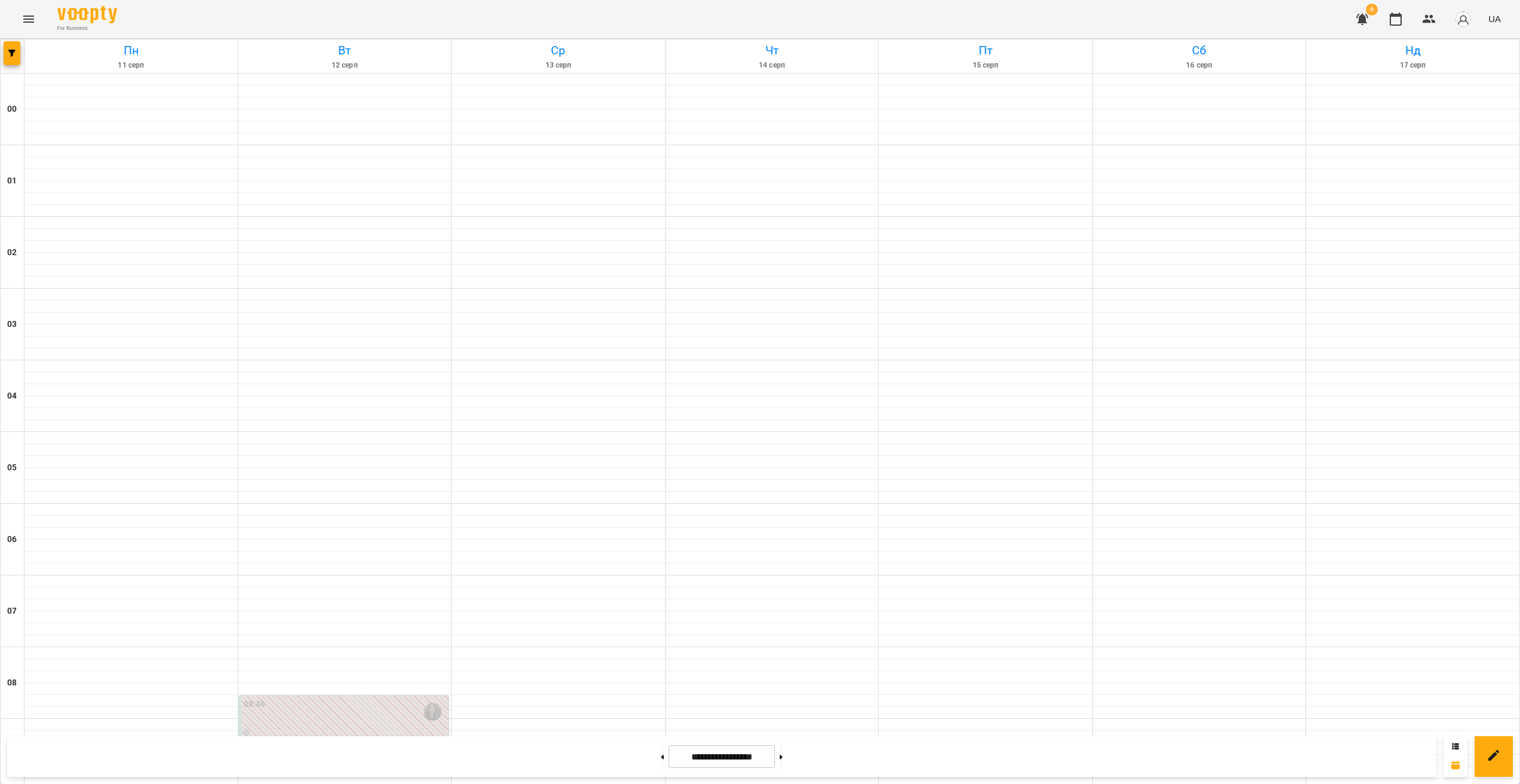
scroll to position [620, 0]
click at [1366, 25] on button "button" at bounding box center [1362, 19] width 29 height 29
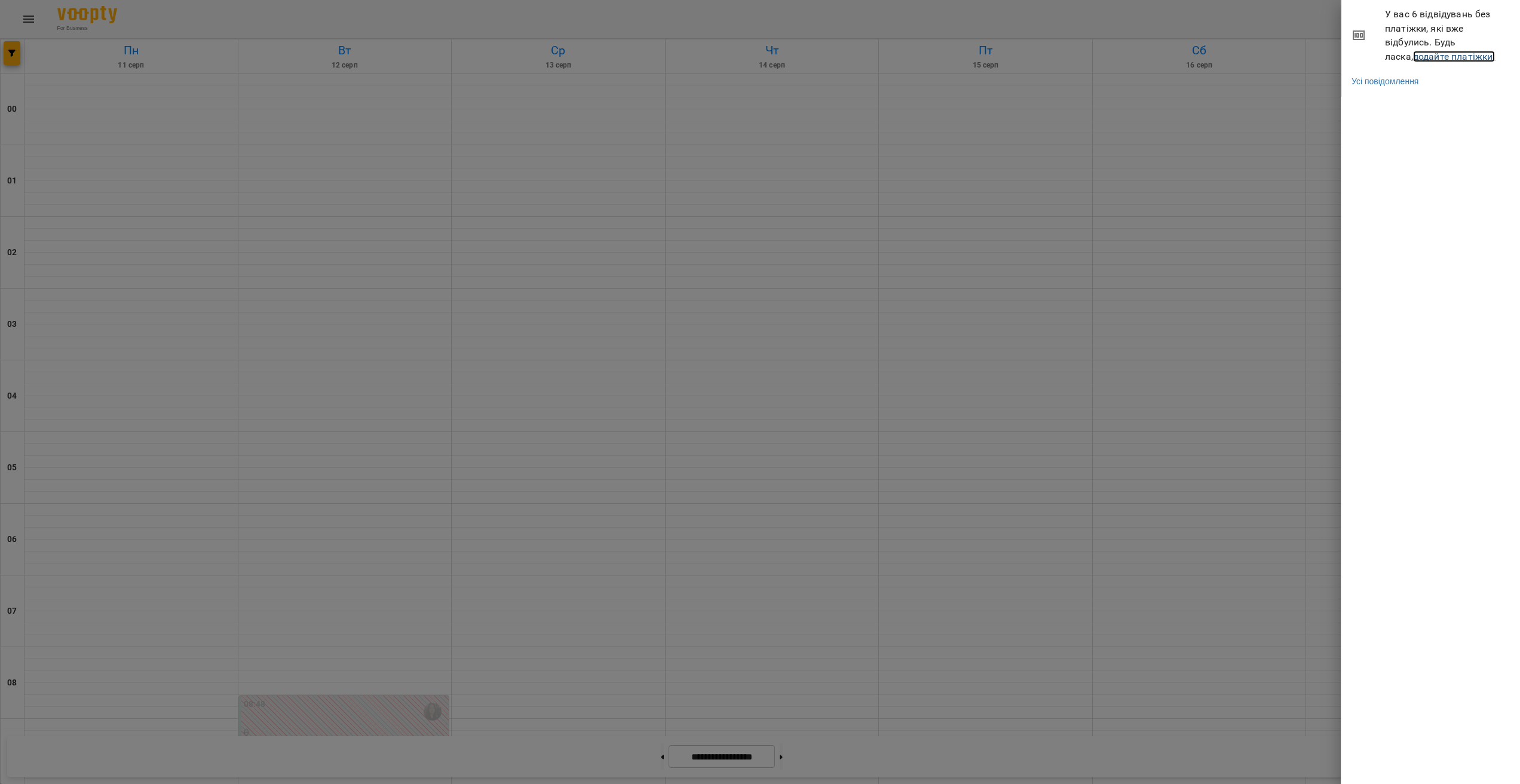
click at [1431, 55] on link "додайте платіжки!" at bounding box center [1454, 57] width 82 height 11
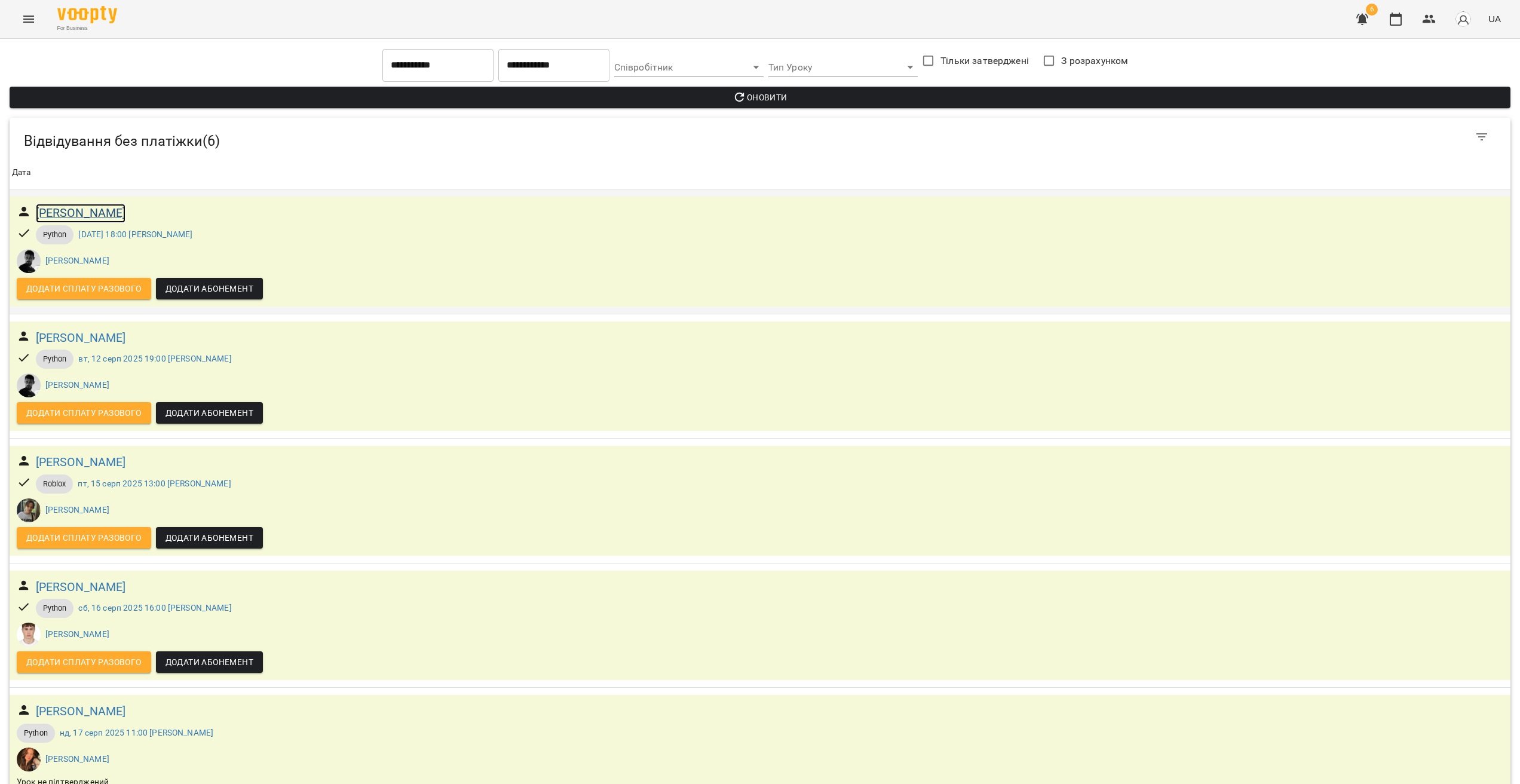
click at [100, 213] on h6 "[PERSON_NAME]" at bounding box center [81, 213] width 90 height 18
click at [101, 342] on h6 "[PERSON_NAME]" at bounding box center [81, 338] width 90 height 18
click at [82, 211] on h6 "[PERSON_NAME]" at bounding box center [81, 213] width 90 height 18
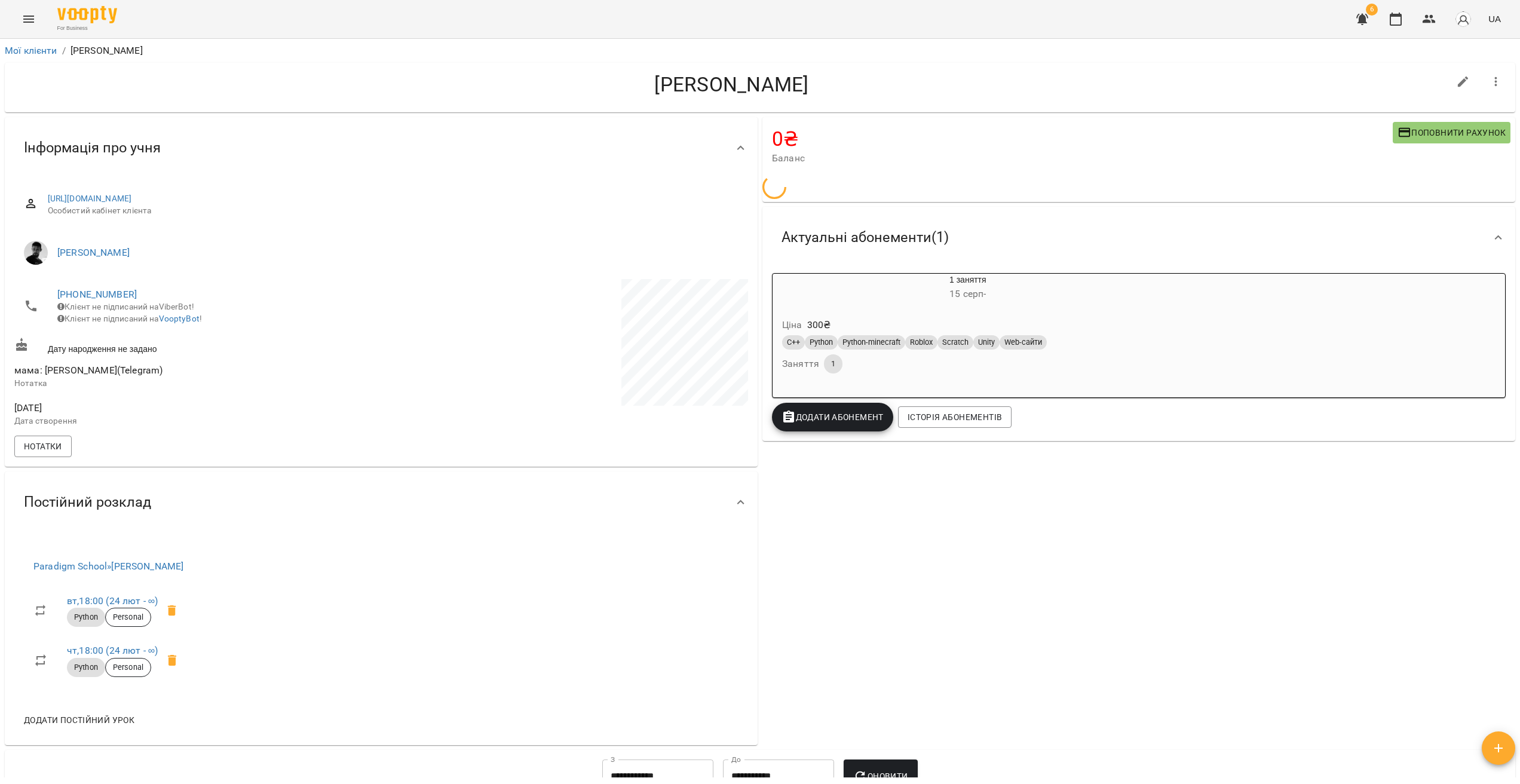
drag, startPoint x: 613, startPoint y: 406, endPoint x: 606, endPoint y: 408, distance: 7.3
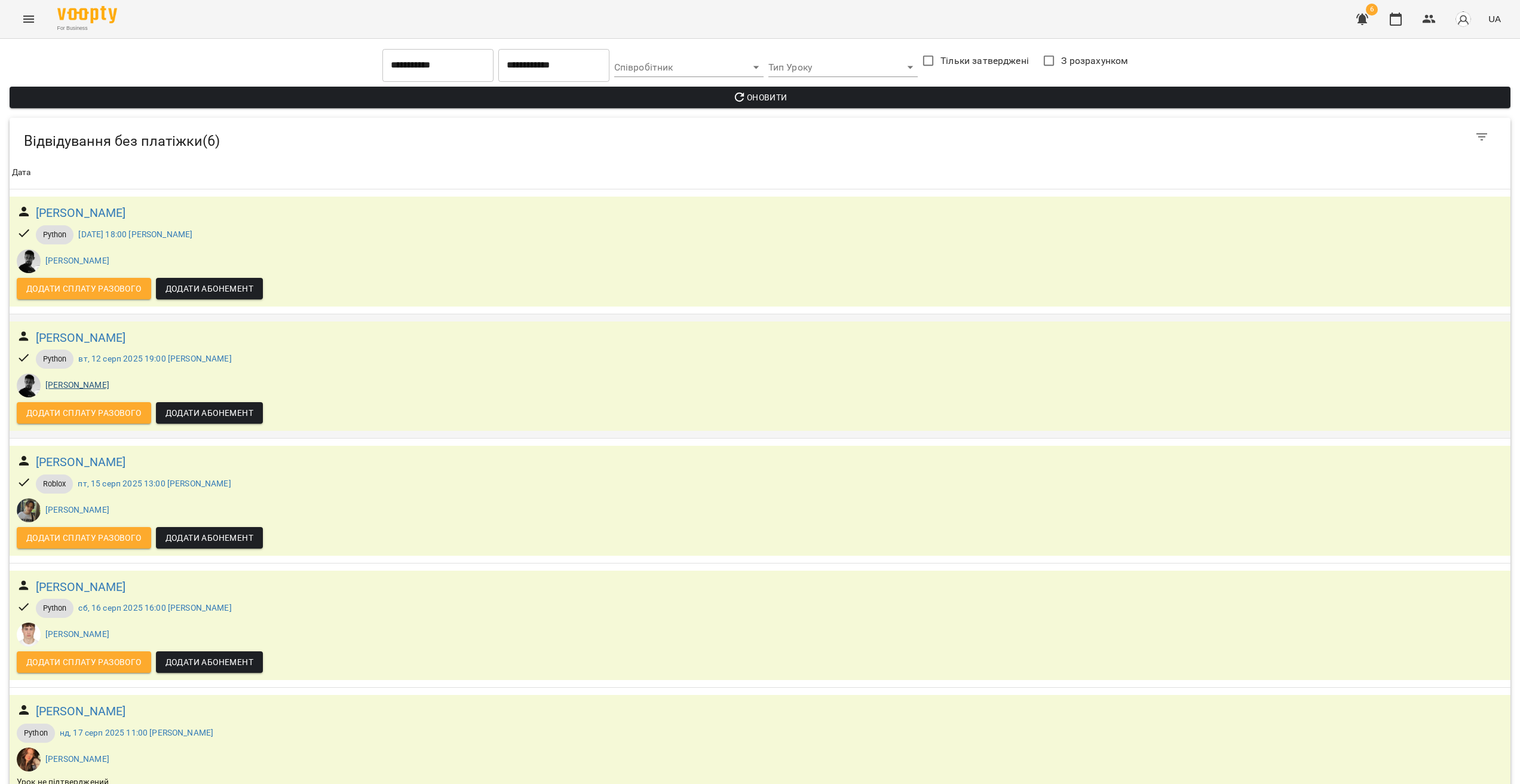
scroll to position [153, 0]
click at [101, 329] on h6 "[PERSON_NAME]" at bounding box center [81, 338] width 90 height 18
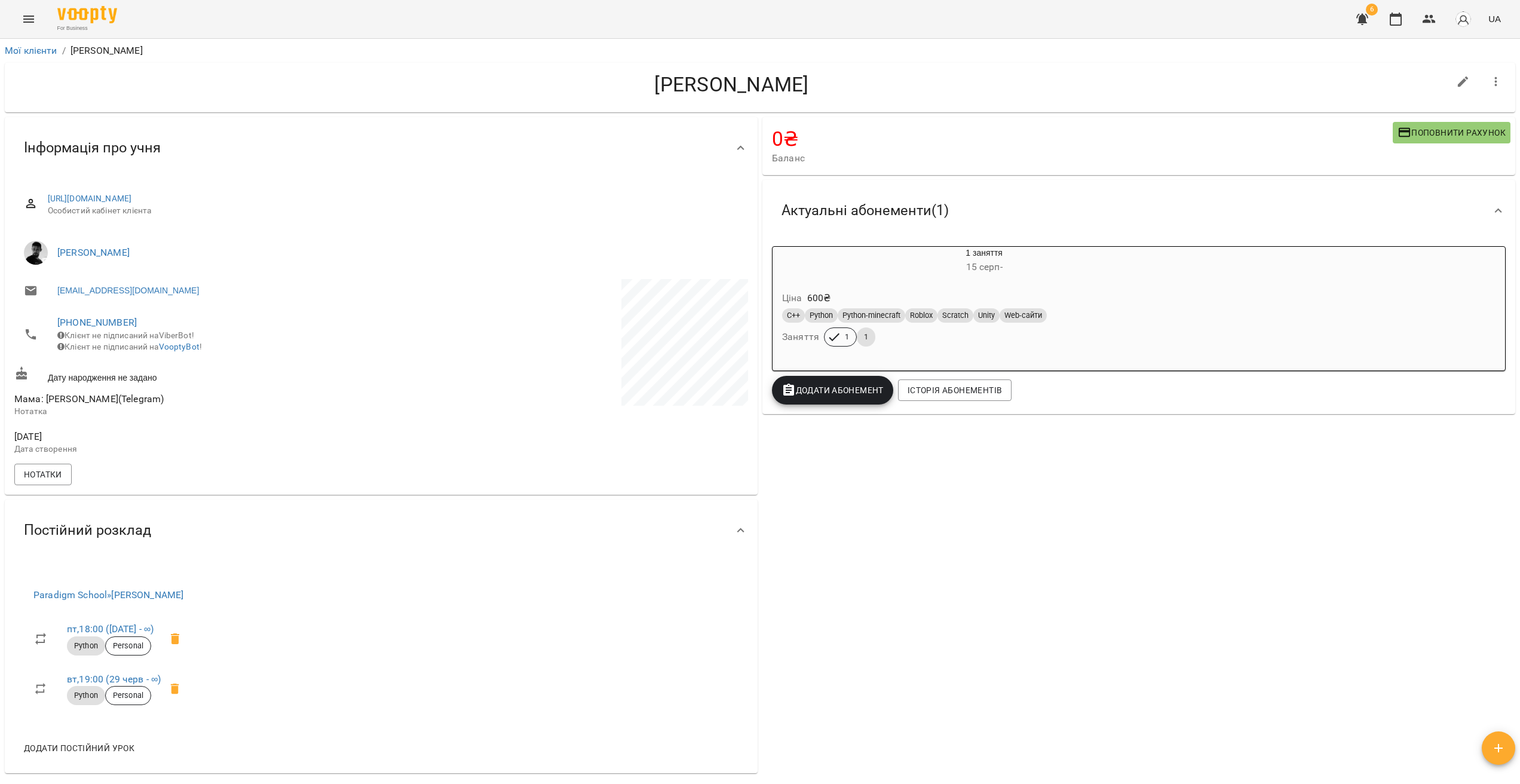
drag, startPoint x: 840, startPoint y: 555, endPoint x: 831, endPoint y: 552, distance: 9.5
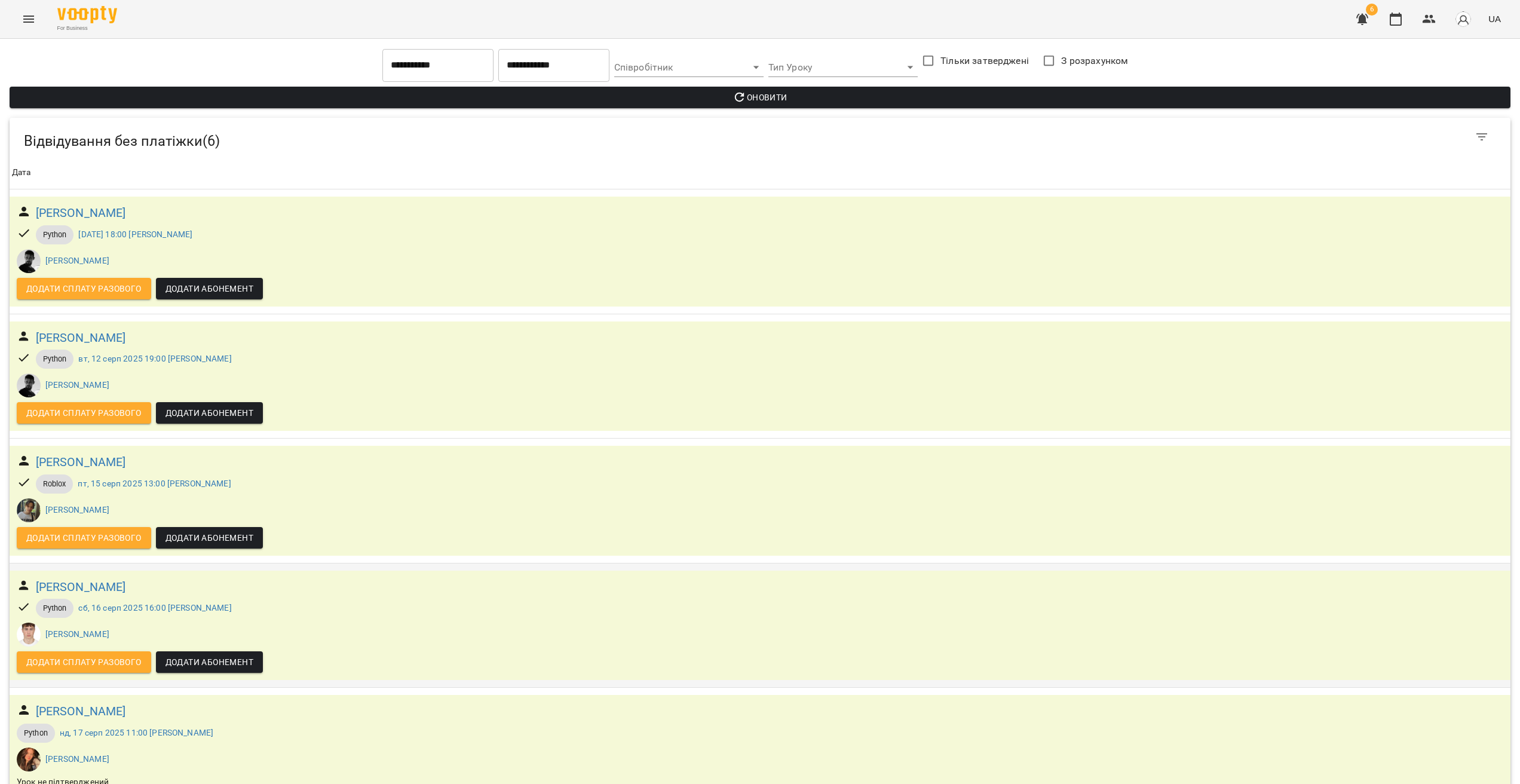
scroll to position [153, 0]
drag, startPoint x: 127, startPoint y: 439, endPoint x: 25, endPoint y: 440, distance: 102.0
click at [26, 575] on div "[PERSON_NAME]" at bounding box center [760, 587] width 1491 height 24
click at [276, 575] on div "[PERSON_NAME]" at bounding box center [760, 587] width 1491 height 24
click at [31, 24] on icon "Menu" at bounding box center [29, 19] width 15 height 15
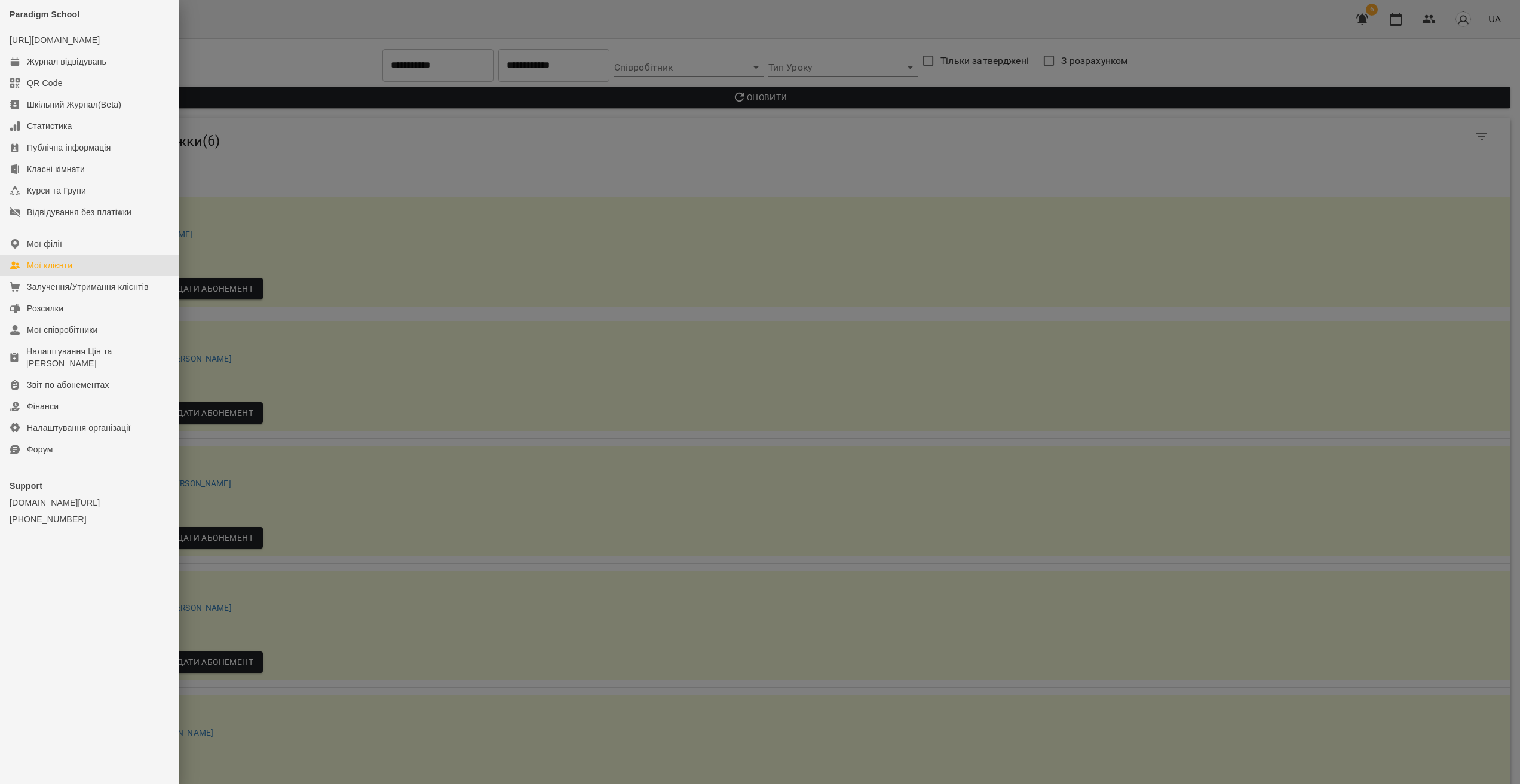
click at [61, 269] on link "Мої клієнти" at bounding box center [89, 266] width 178 height 22
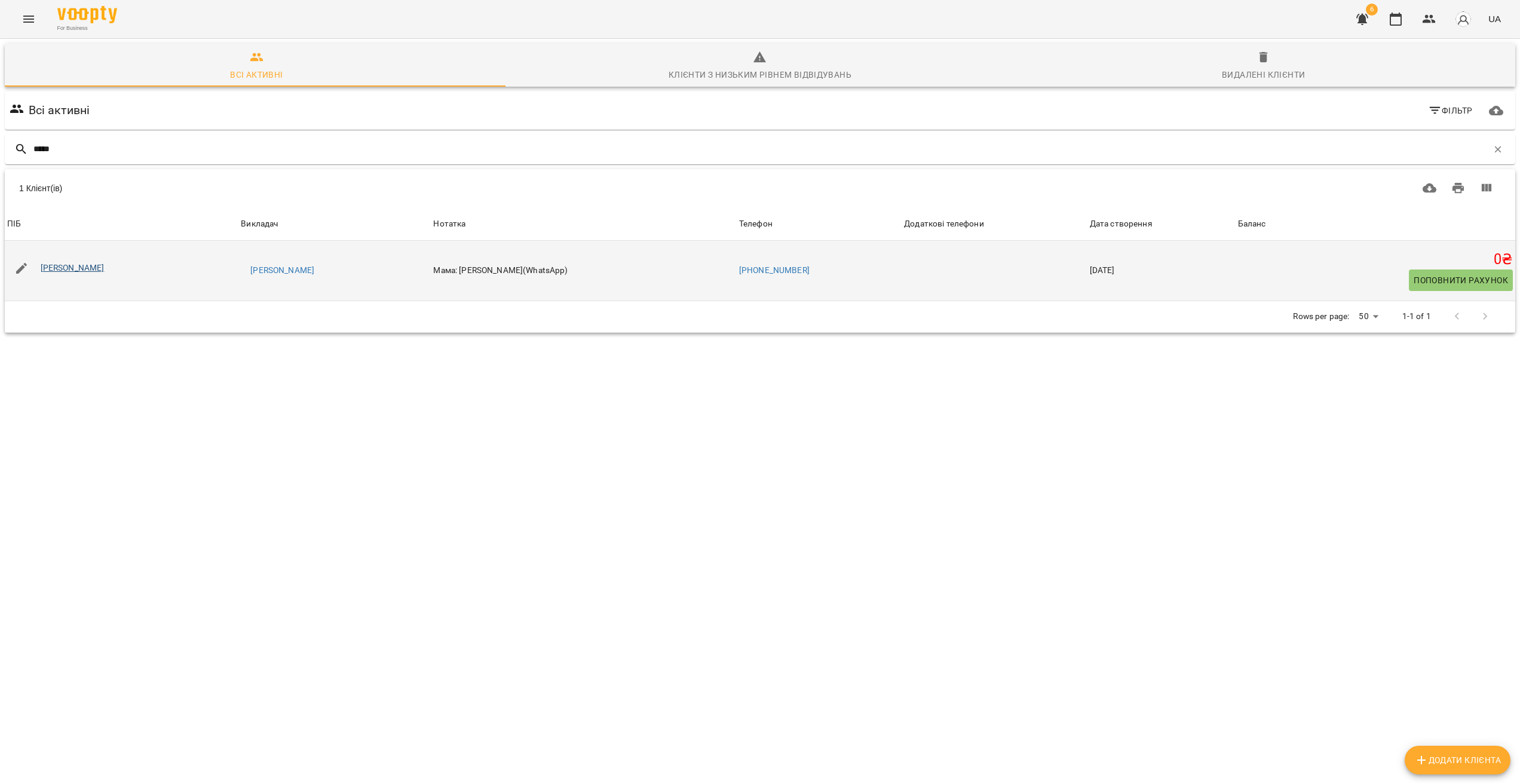
type input "*****"
click at [52, 267] on link "[PERSON_NAME]" at bounding box center [73, 267] width 64 height 10
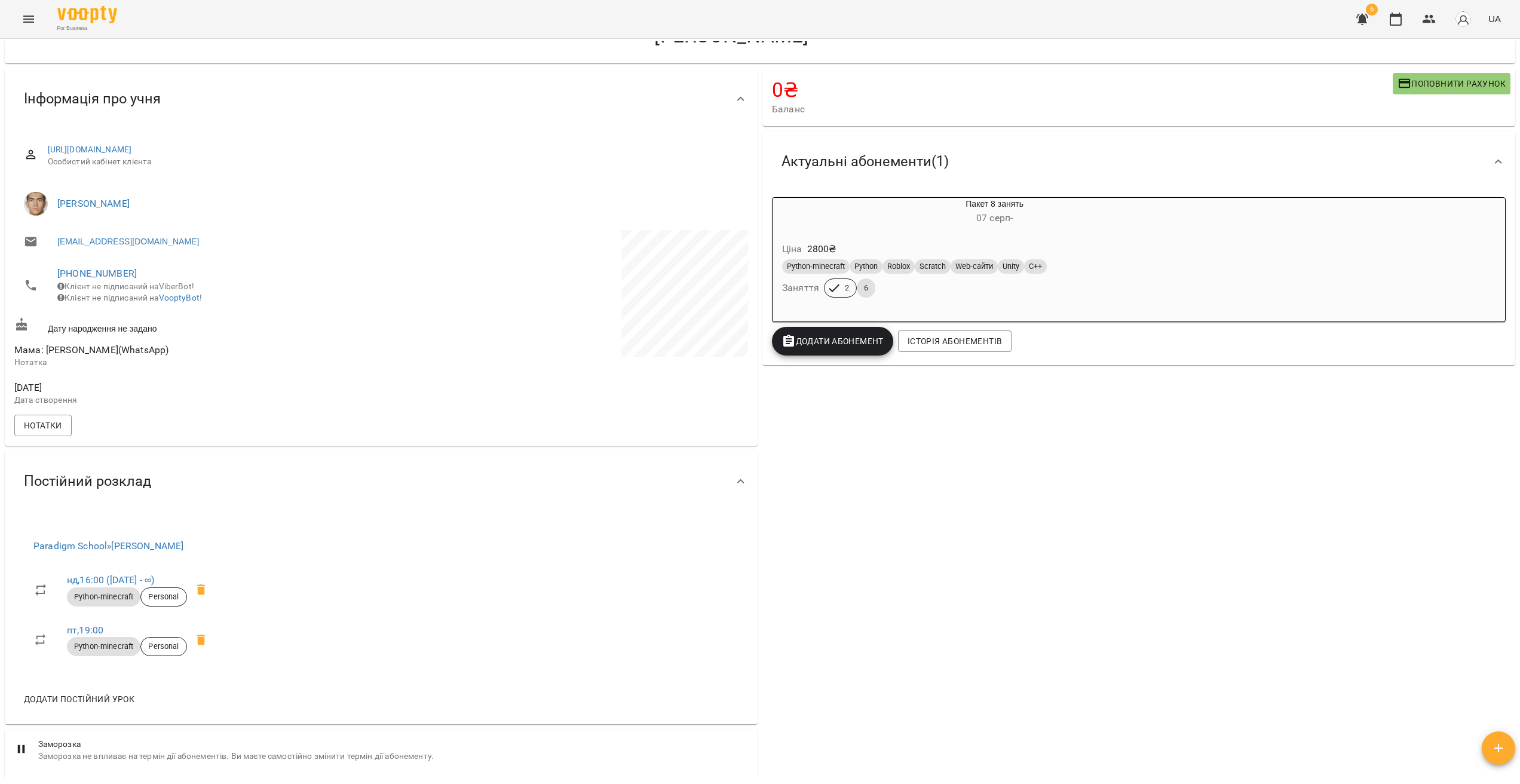
scroll to position [243, 0]
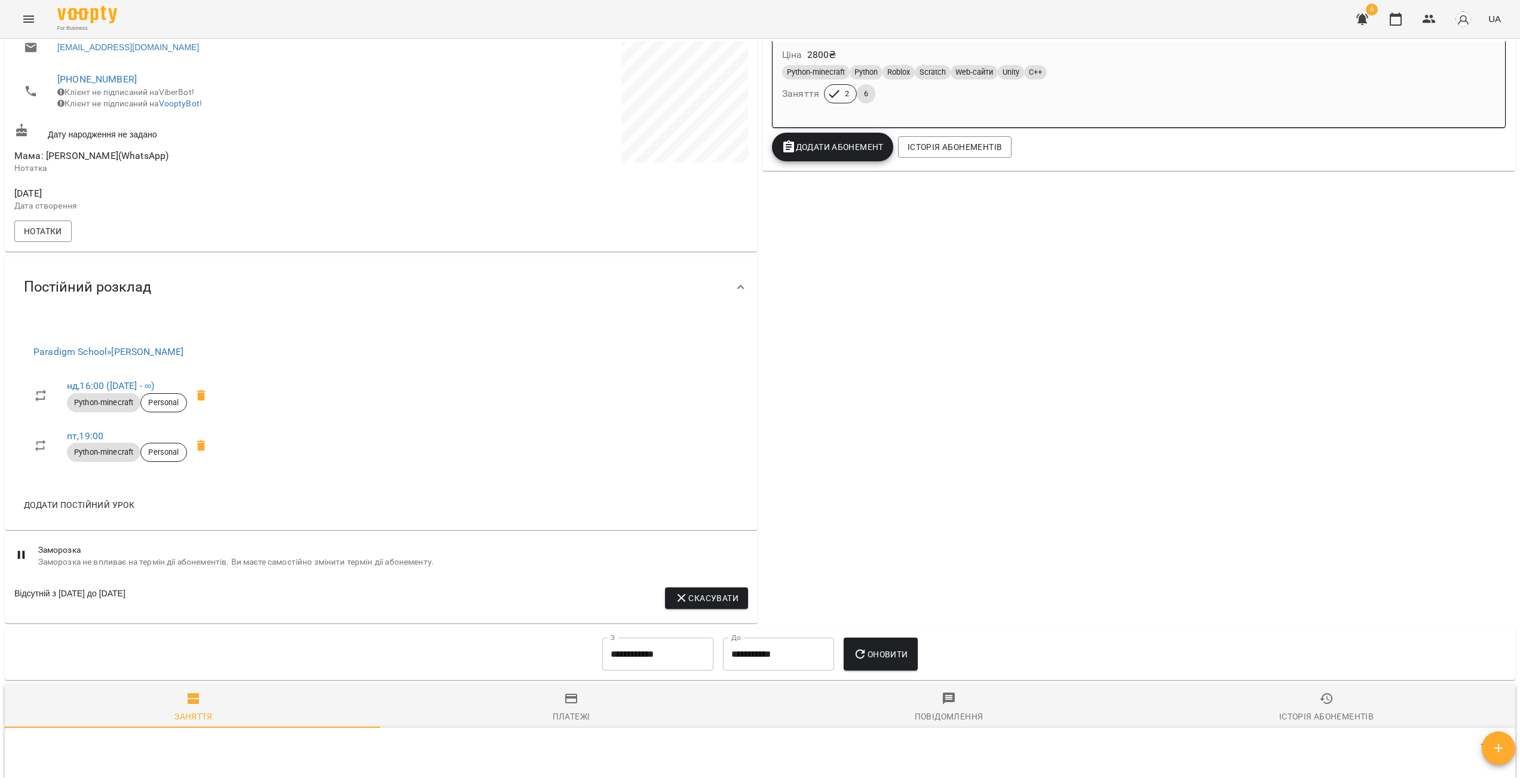
click at [921, 303] on div "0 ₴ Баланс Поповнити рахунок Актуальні абонементи ( 1 ) Пакет 8 занять [DATE] -…" at bounding box center [1138, 248] width 757 height 754
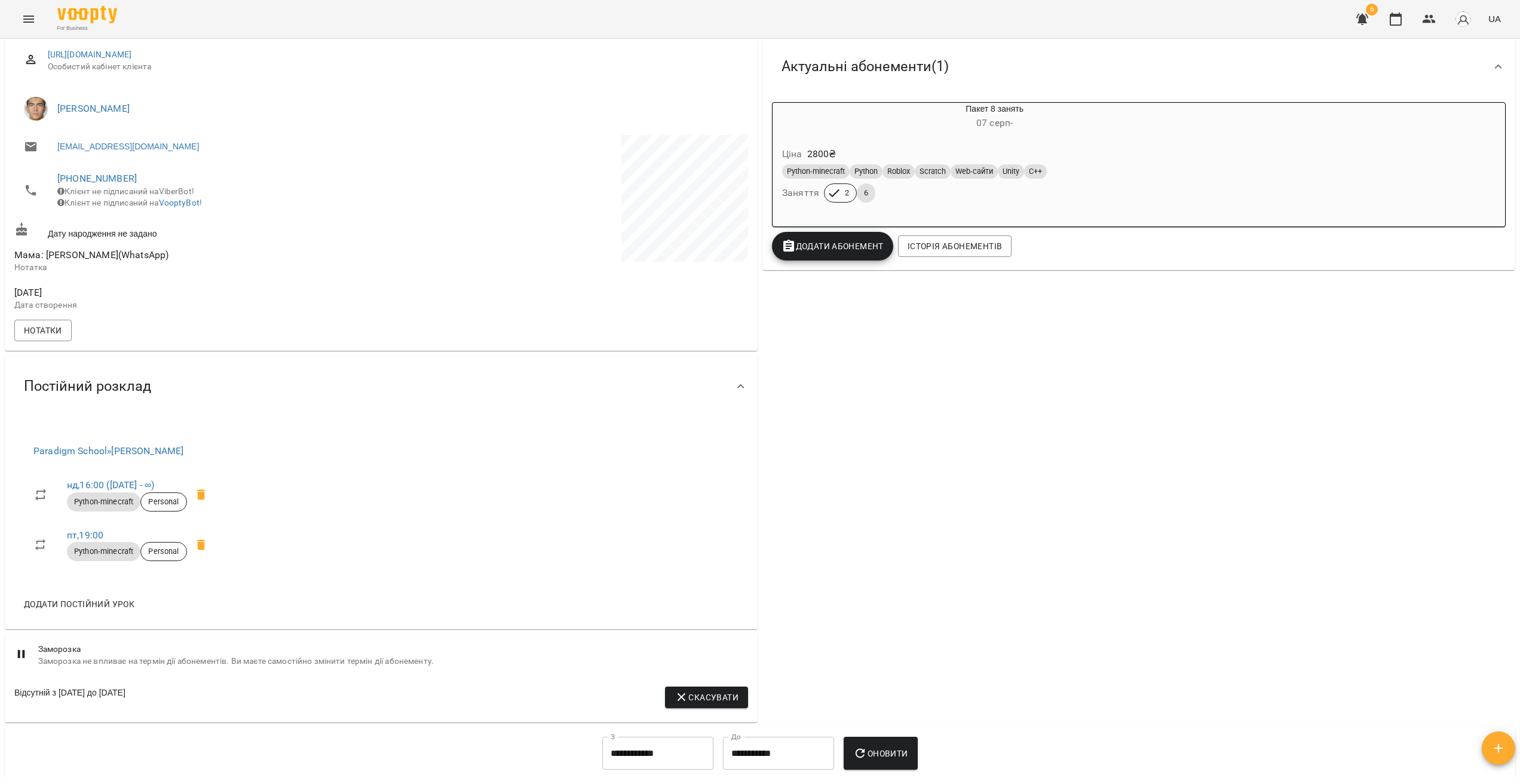
scroll to position [0, 0]
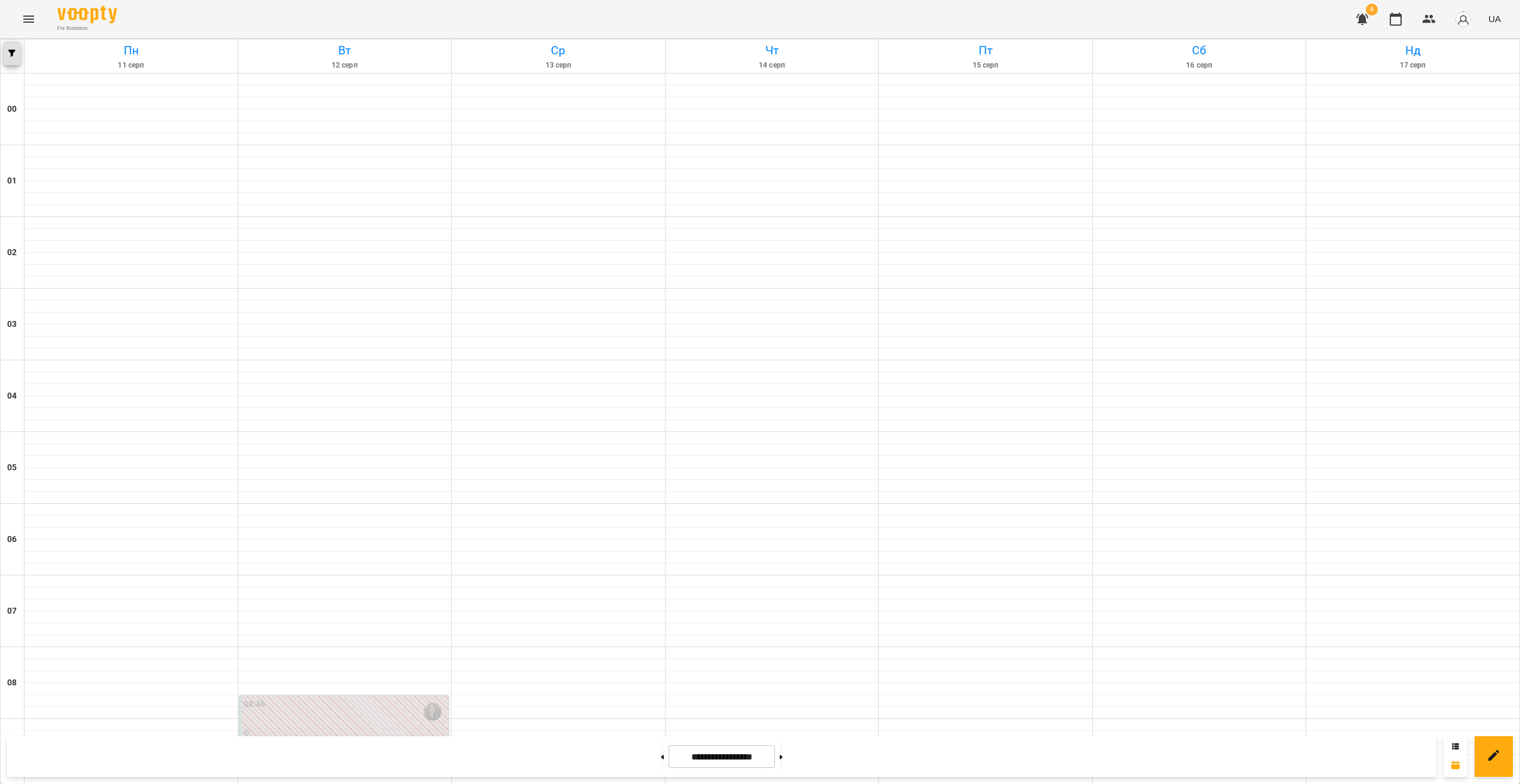
click at [11, 62] on button "button" at bounding box center [12, 53] width 17 height 24
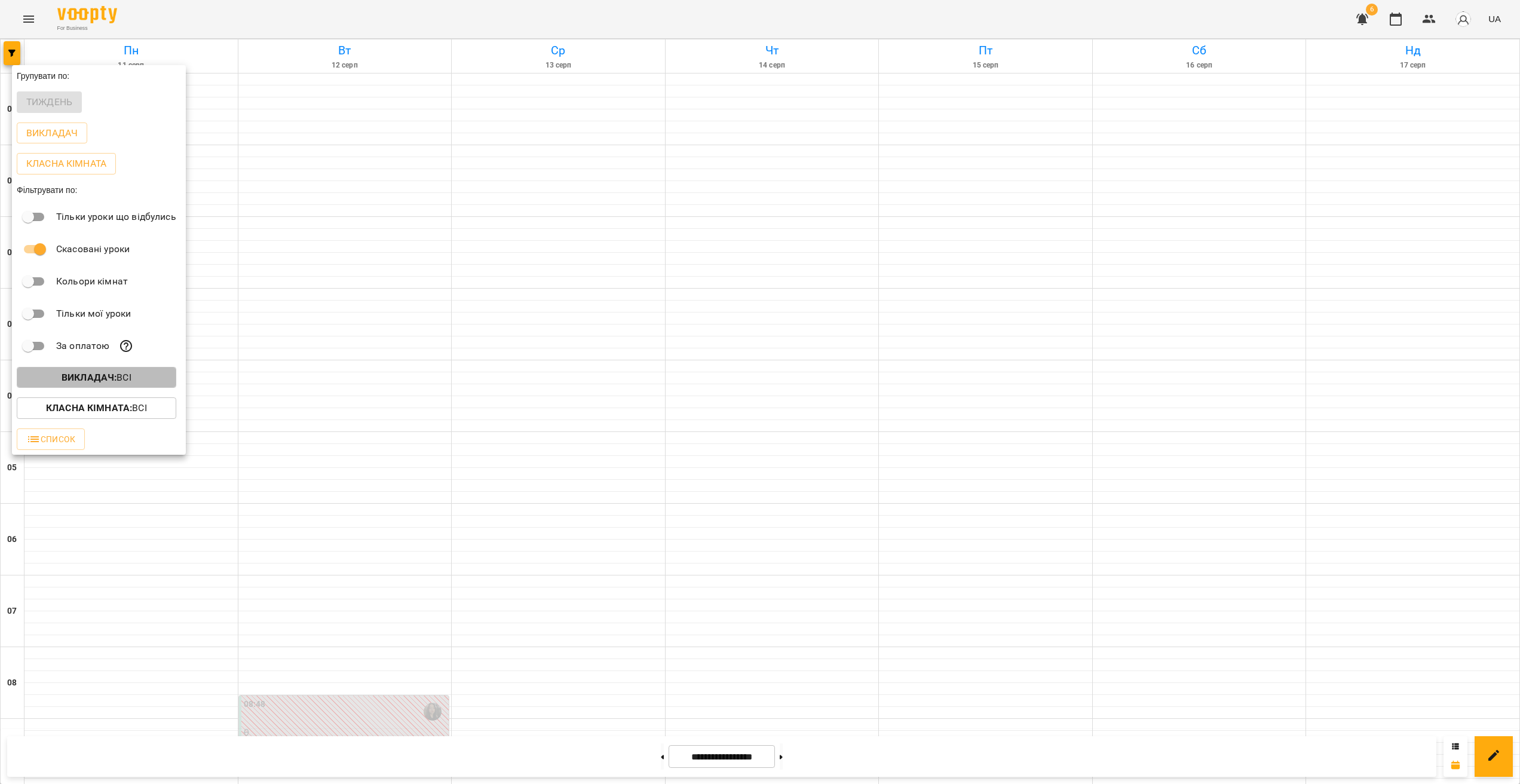
click at [136, 382] on span "Викладач : Всі" at bounding box center [96, 378] width 140 height 15
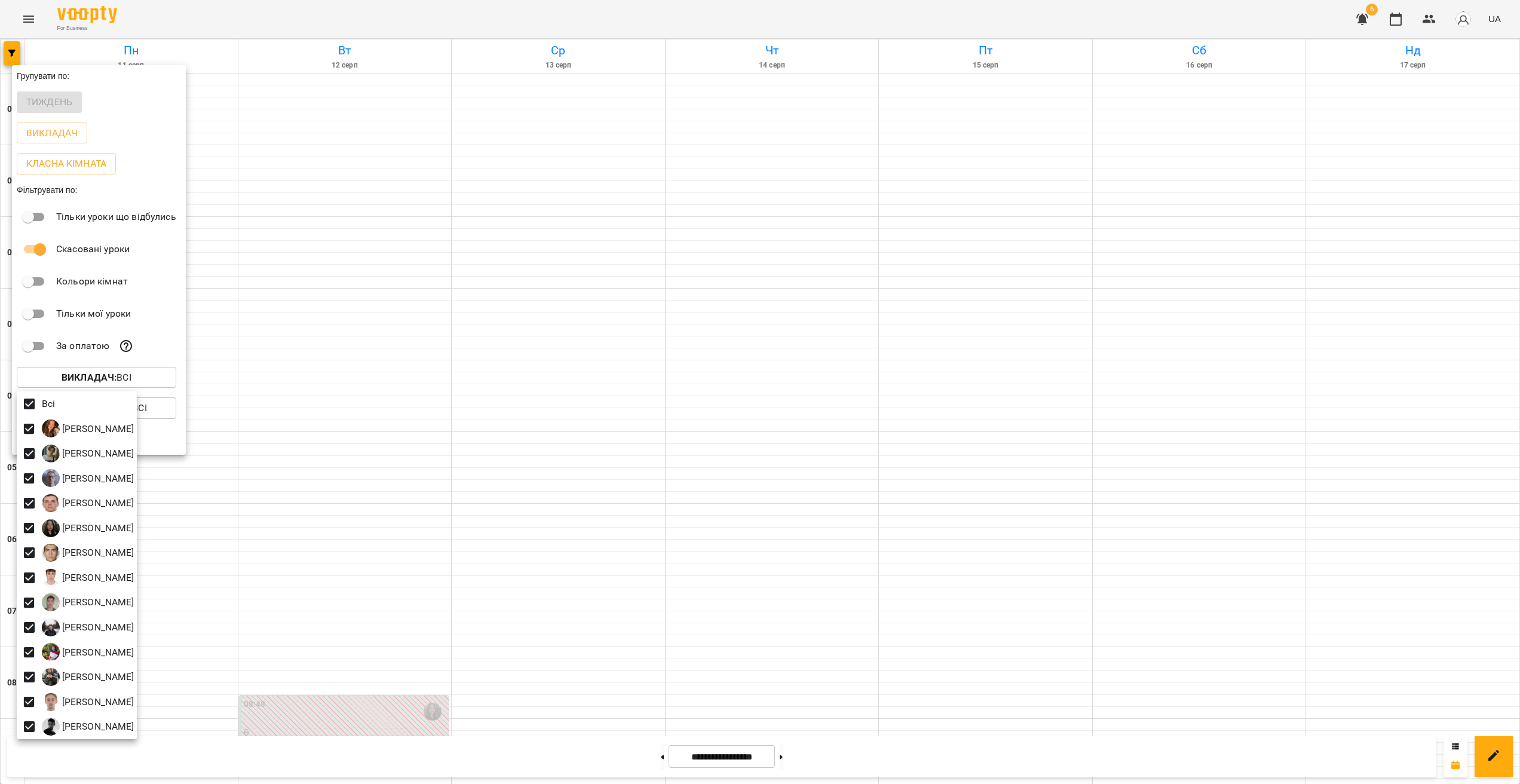
click at [504, 515] on div at bounding box center [760, 392] width 1520 height 784
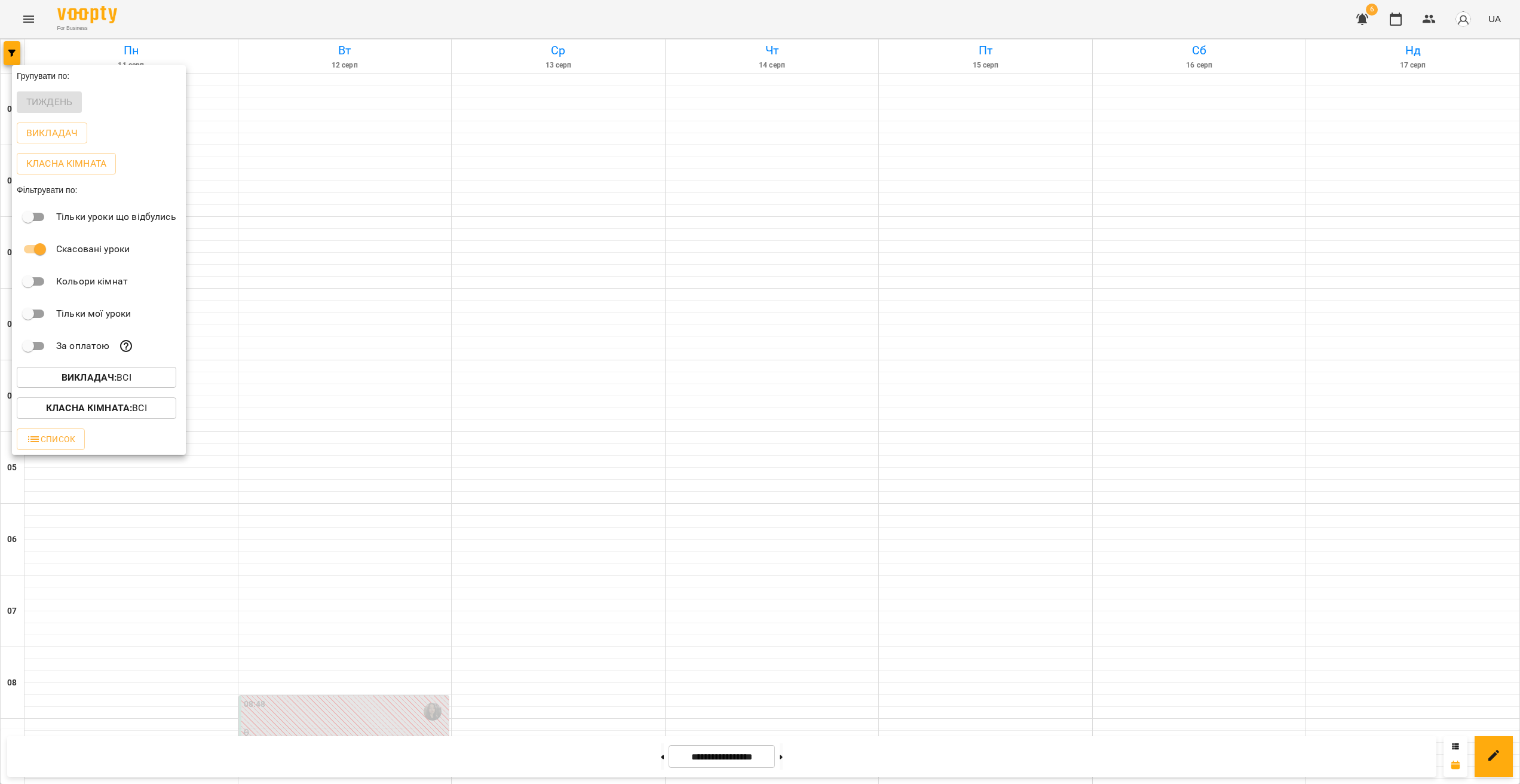
click at [468, 562] on div at bounding box center [760, 392] width 1520 height 784
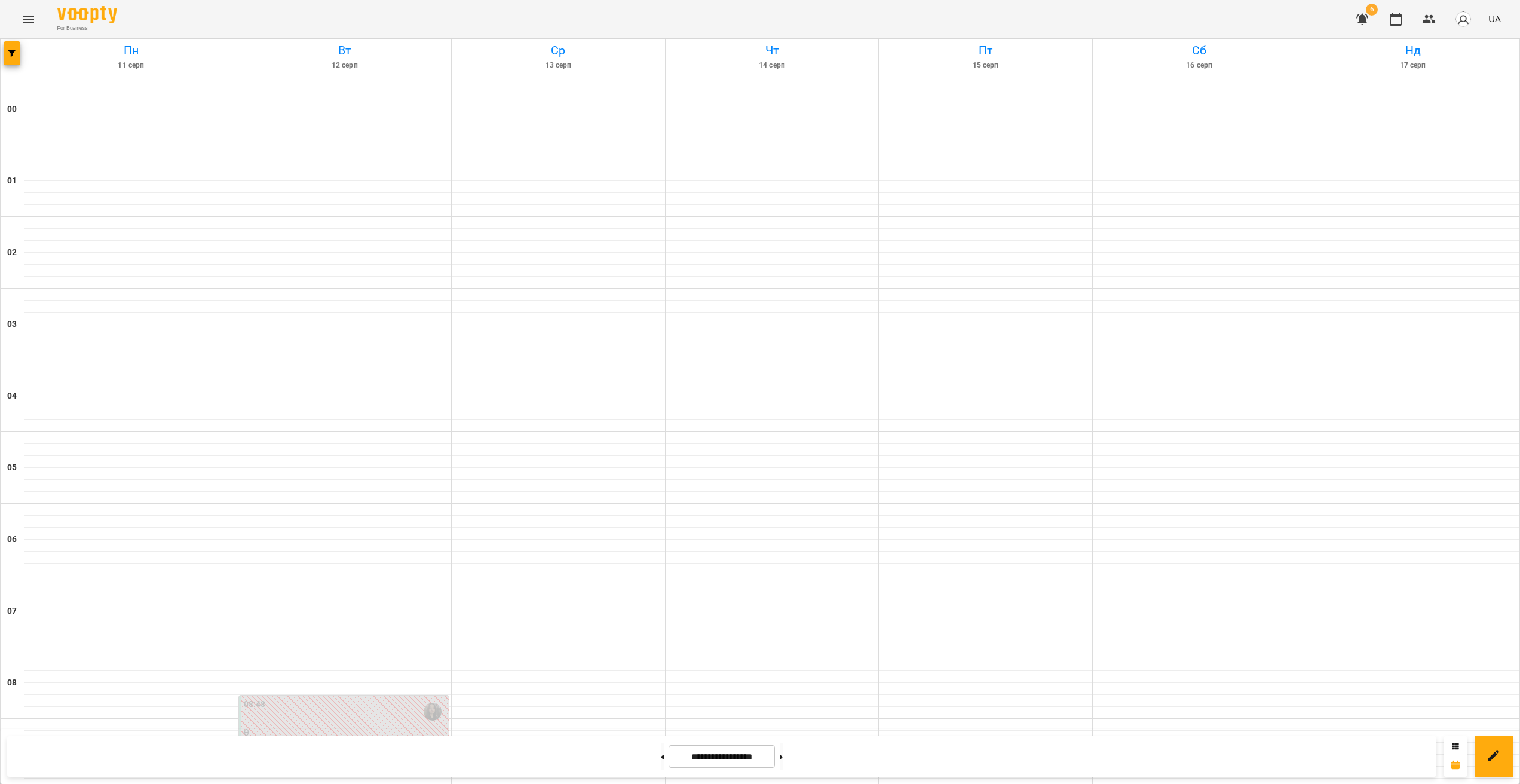
scroll to position [563, 0]
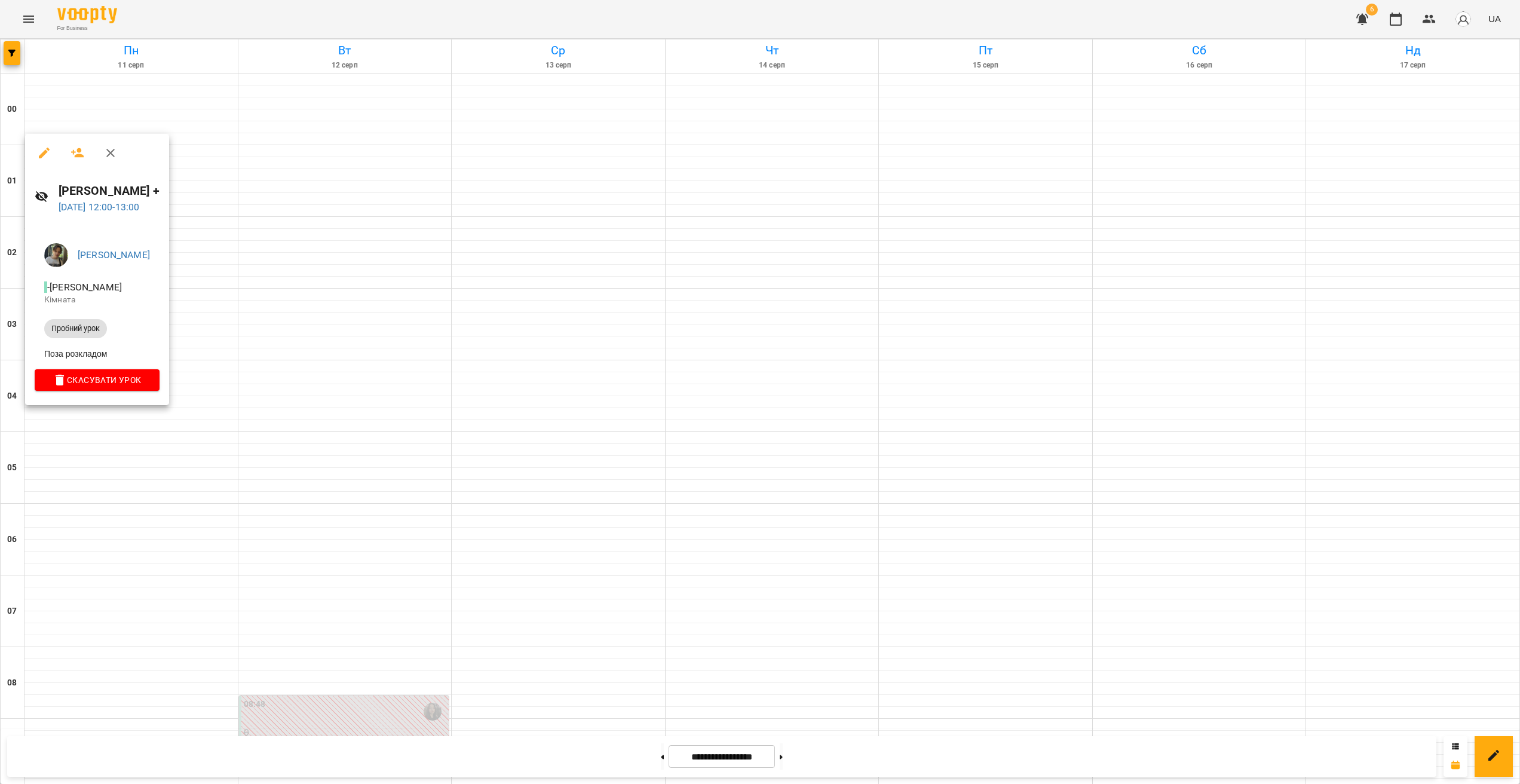
click at [89, 422] on div at bounding box center [760, 392] width 1520 height 784
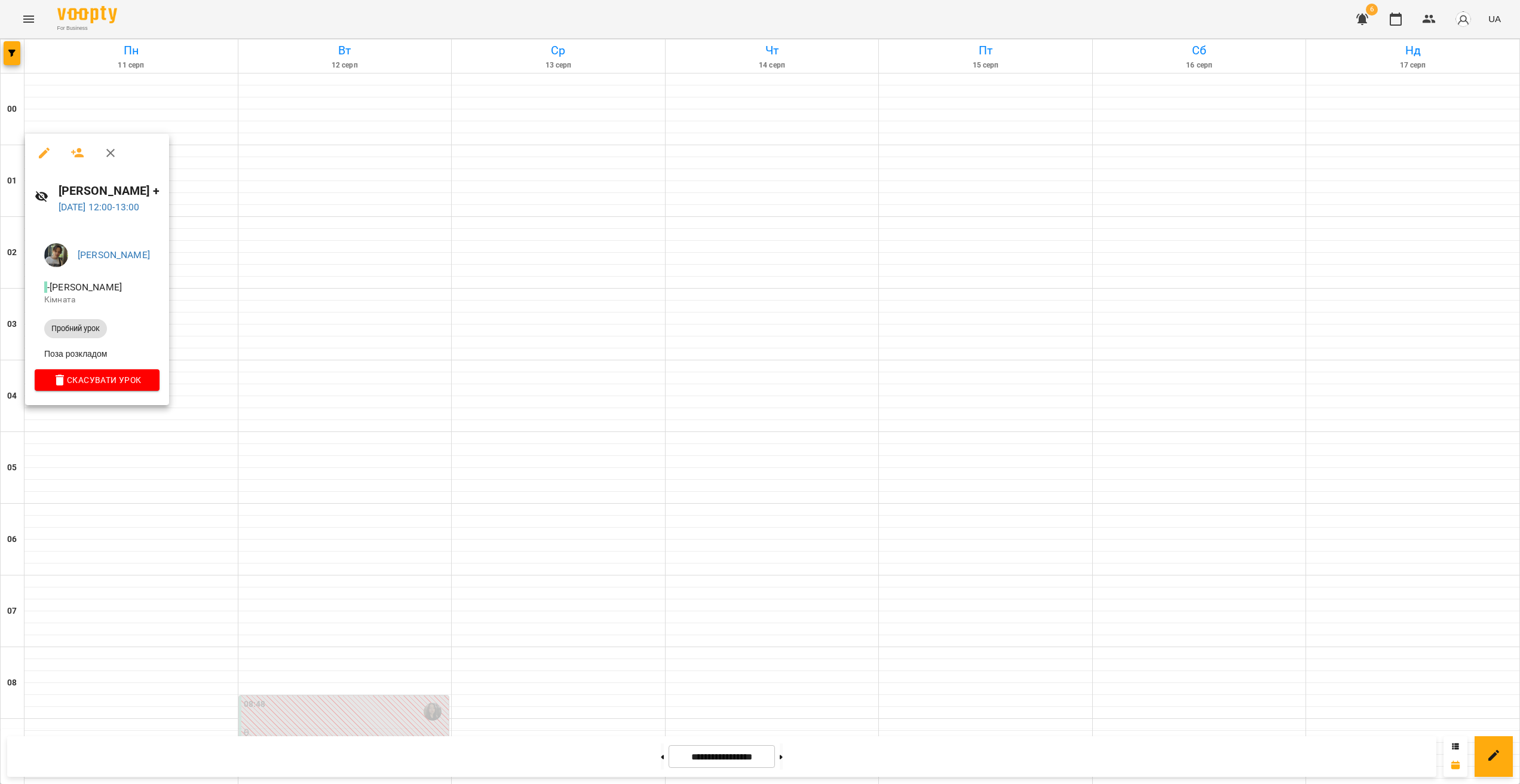
click at [85, 415] on div at bounding box center [760, 392] width 1520 height 784
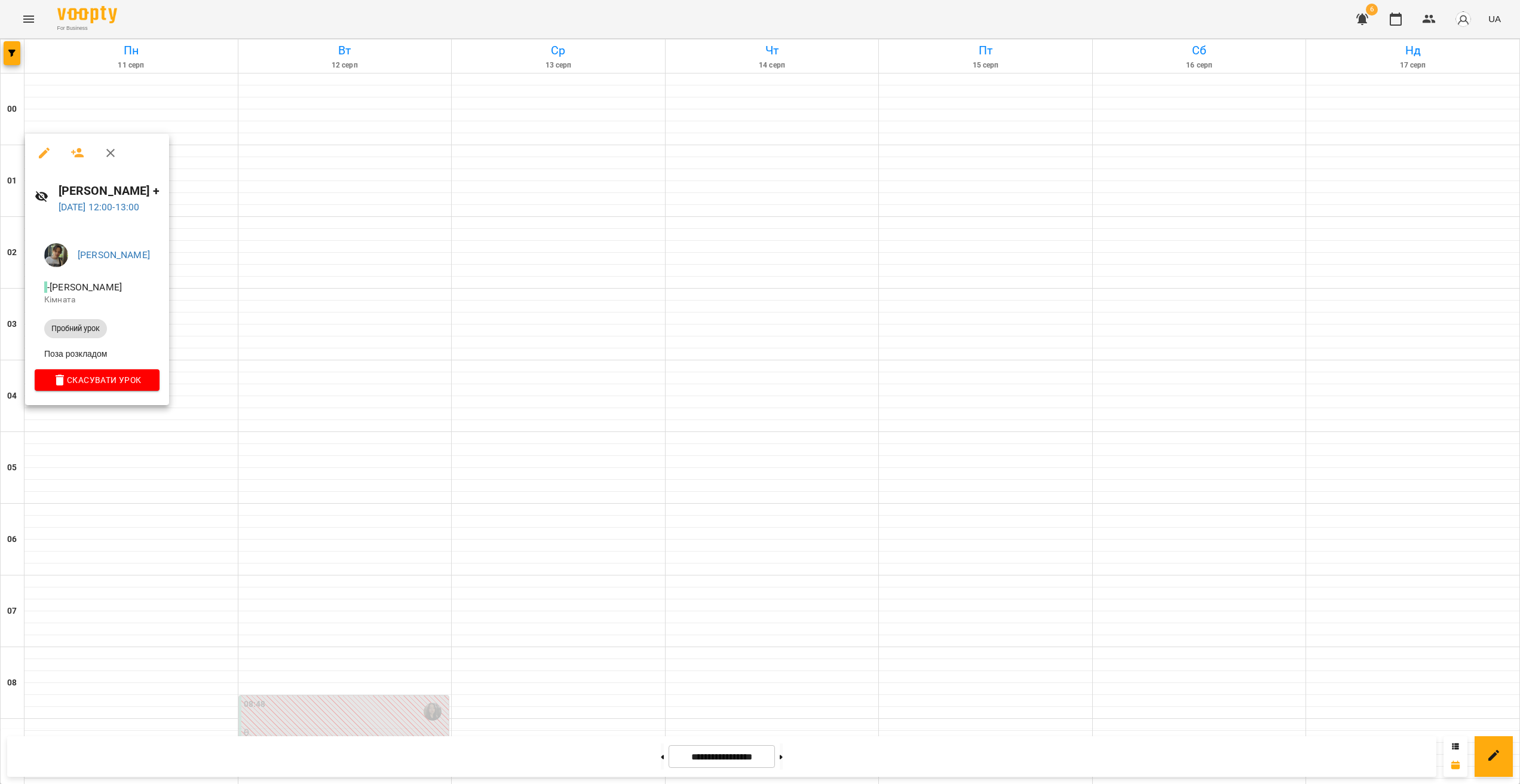
click at [86, 428] on div at bounding box center [760, 392] width 1520 height 784
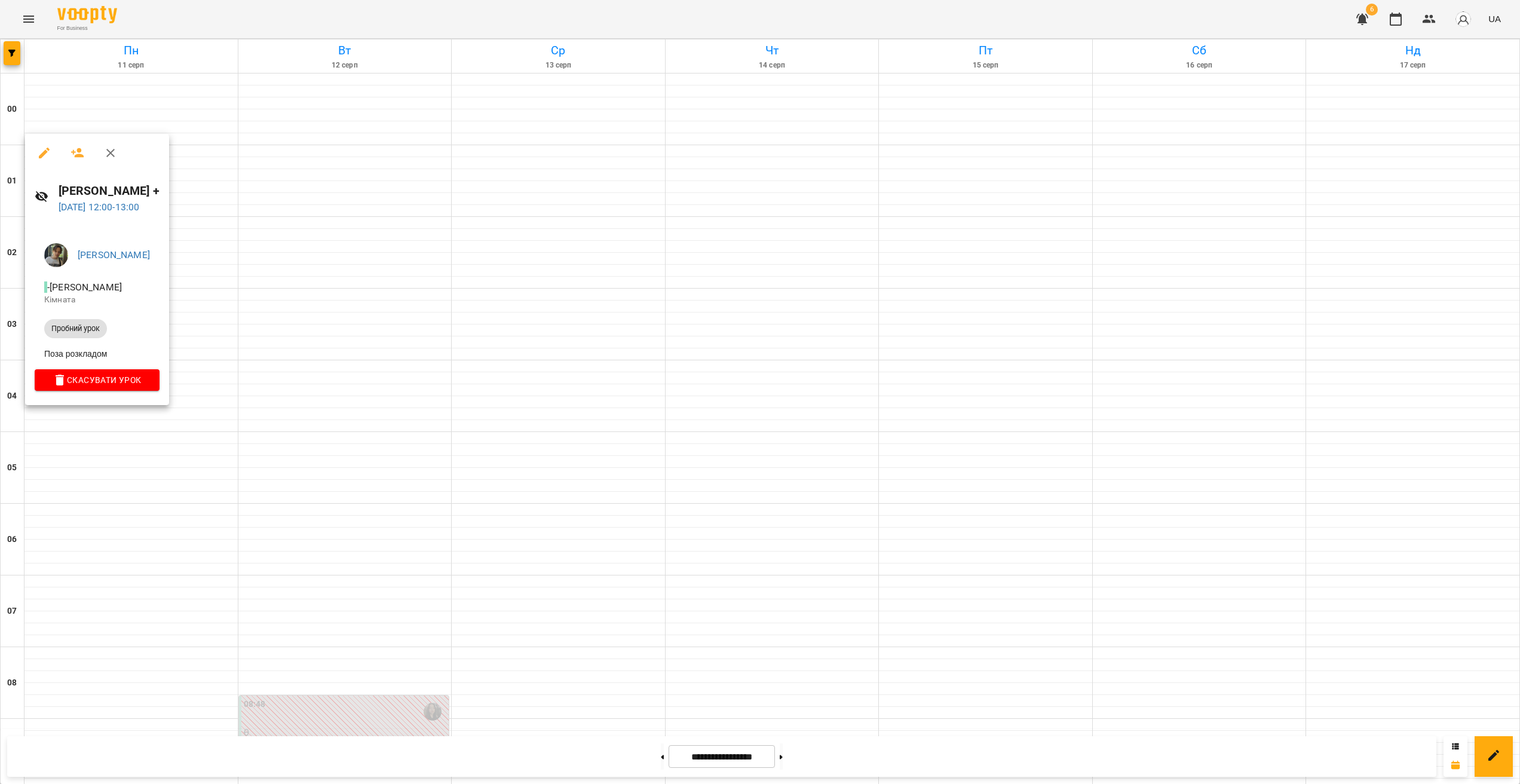
click at [94, 427] on div at bounding box center [760, 392] width 1520 height 784
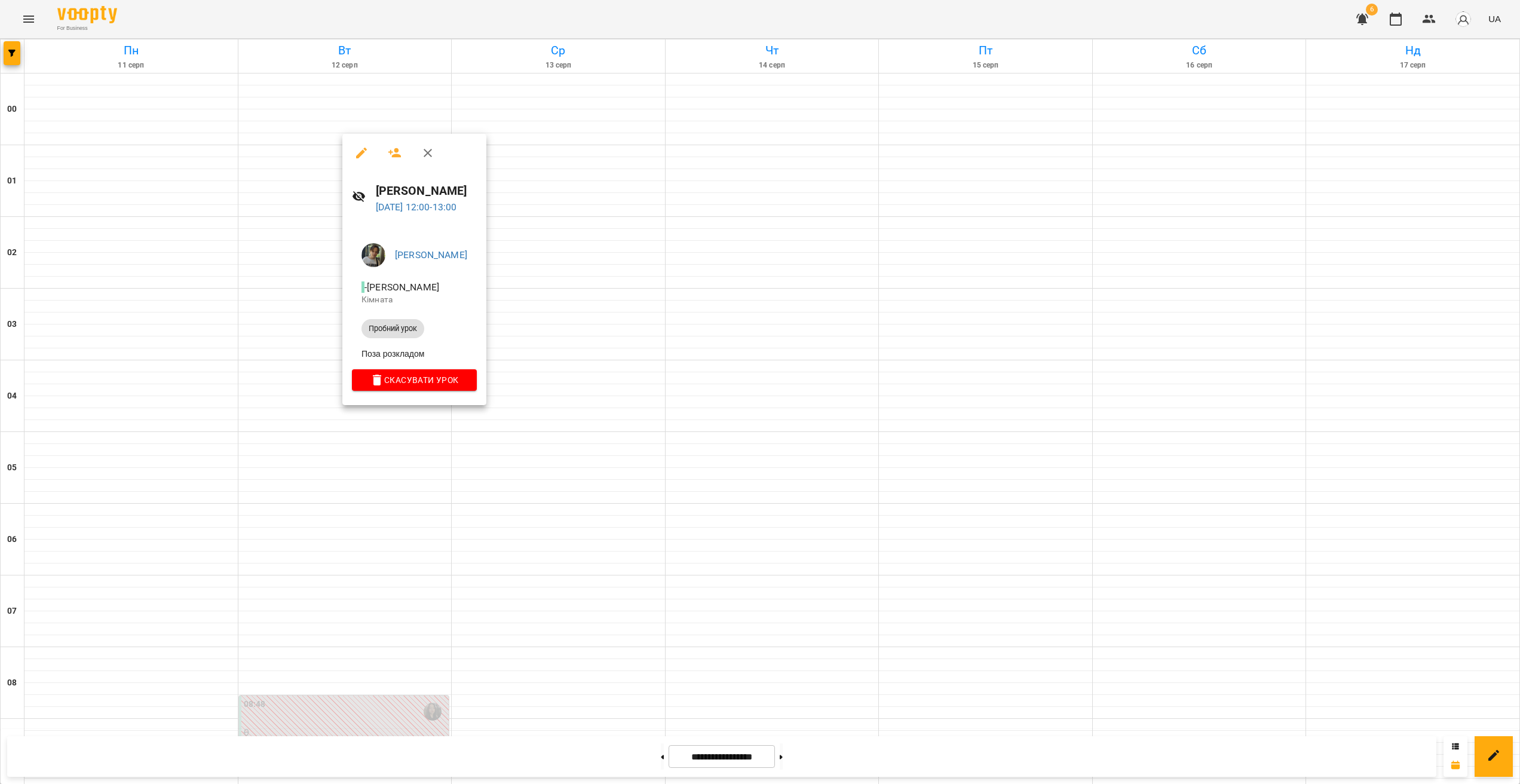
click at [416, 423] on div at bounding box center [760, 392] width 1520 height 784
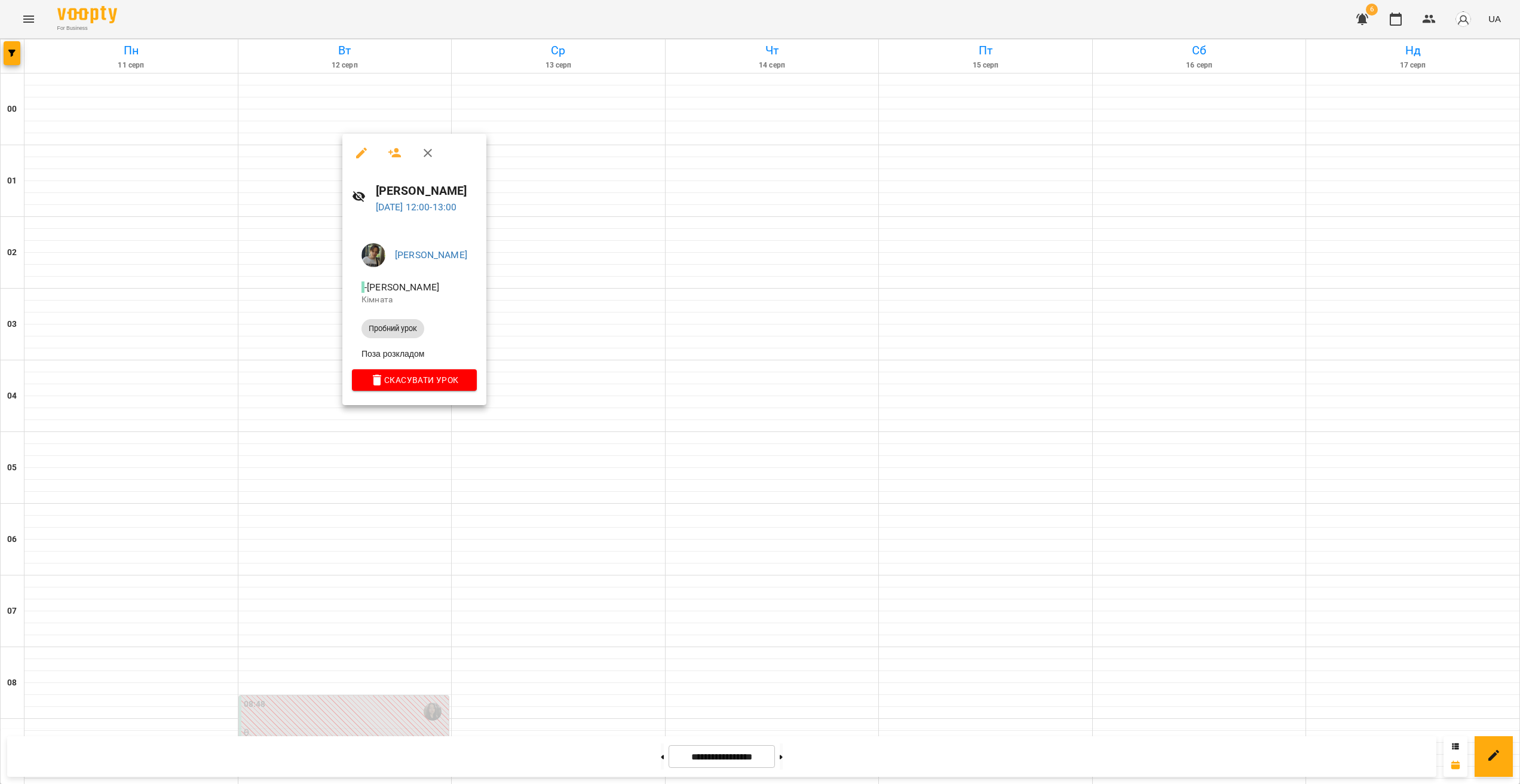
drag, startPoint x: 409, startPoint y: 422, endPoint x: 403, endPoint y: 424, distance: 6.3
click at [409, 422] on div at bounding box center [760, 392] width 1520 height 784
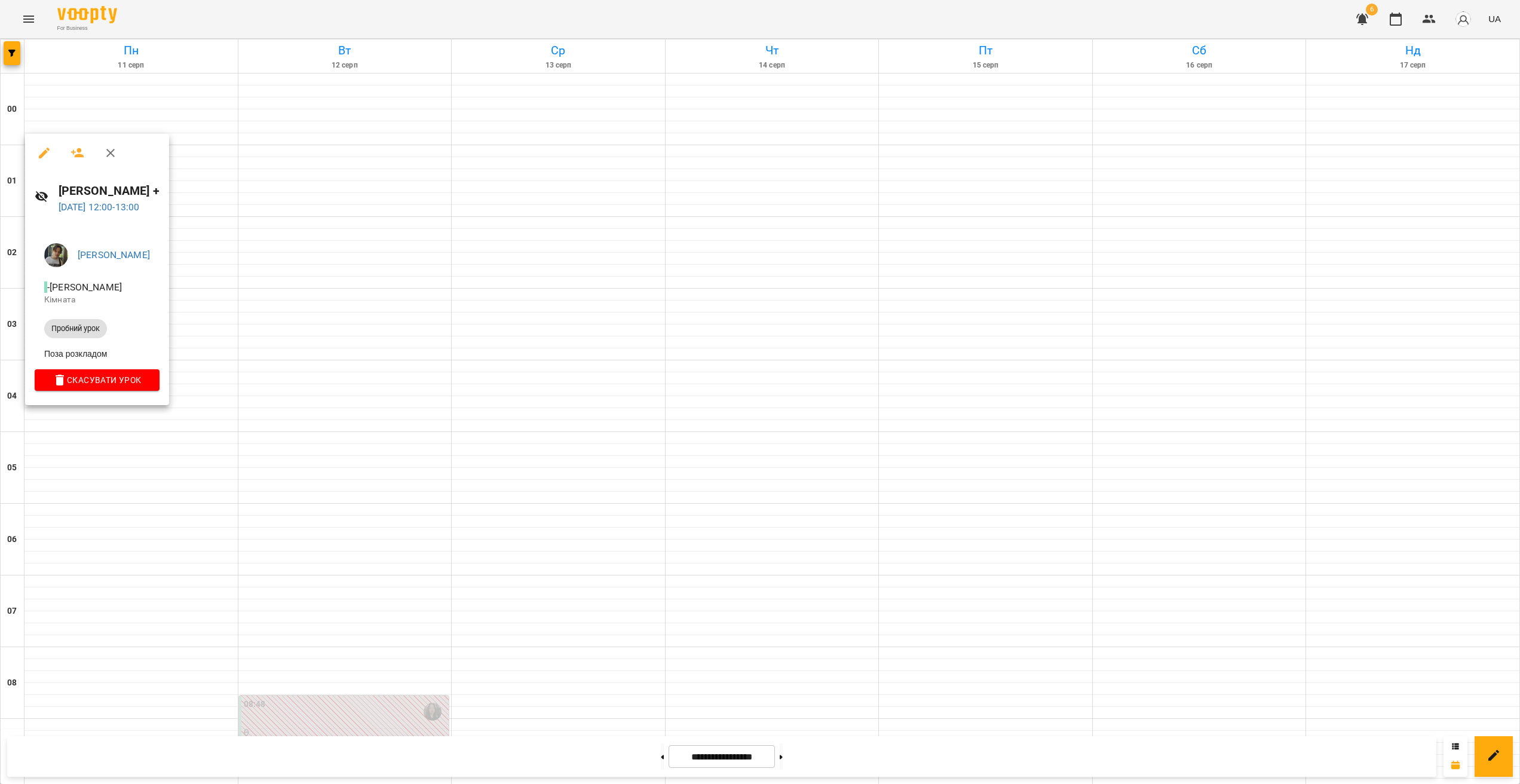
click at [259, 532] on div at bounding box center [760, 392] width 1520 height 784
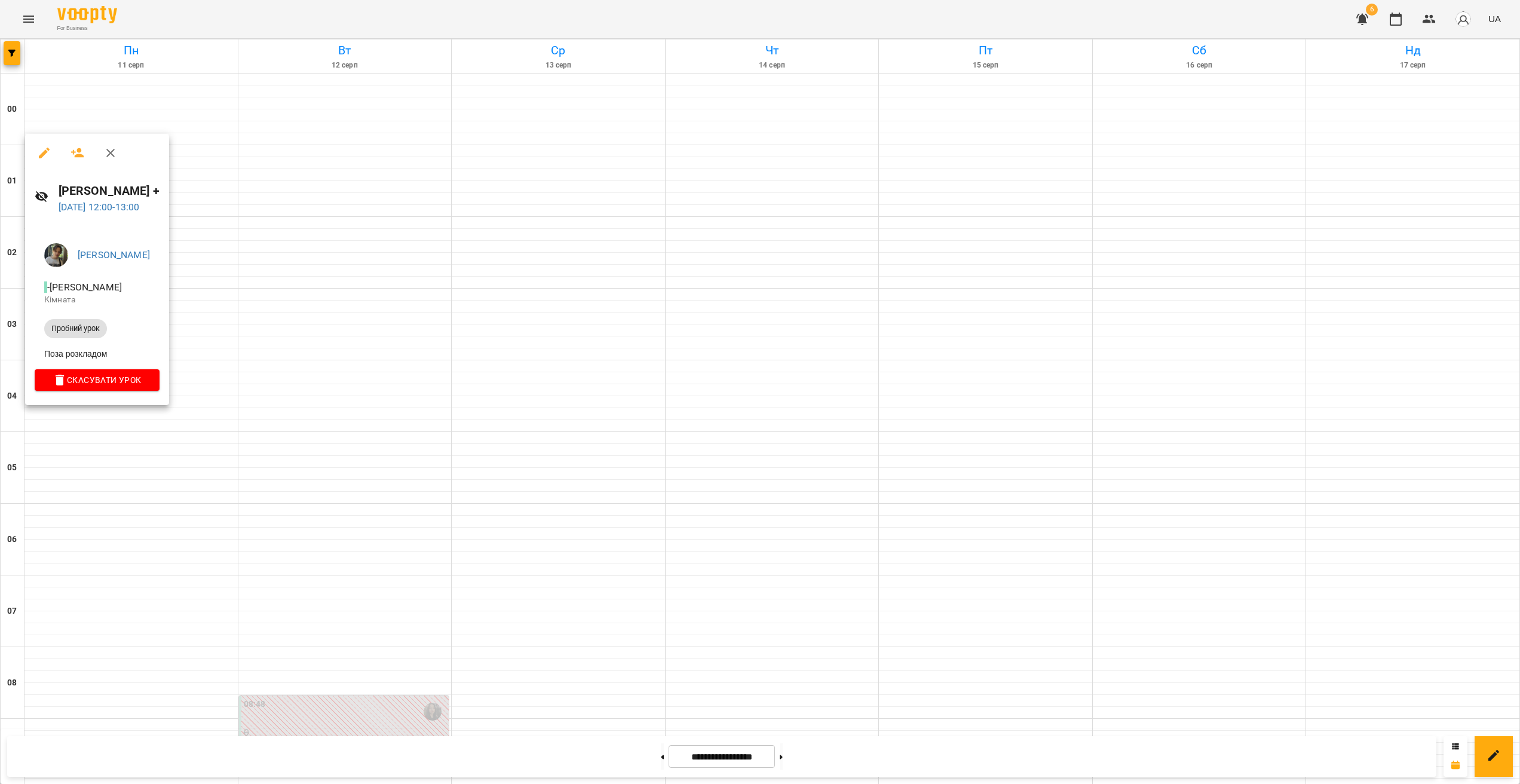
drag, startPoint x: 386, startPoint y: 408, endPoint x: 397, endPoint y: 411, distance: 11.4
click at [386, 409] on div at bounding box center [760, 392] width 1520 height 784
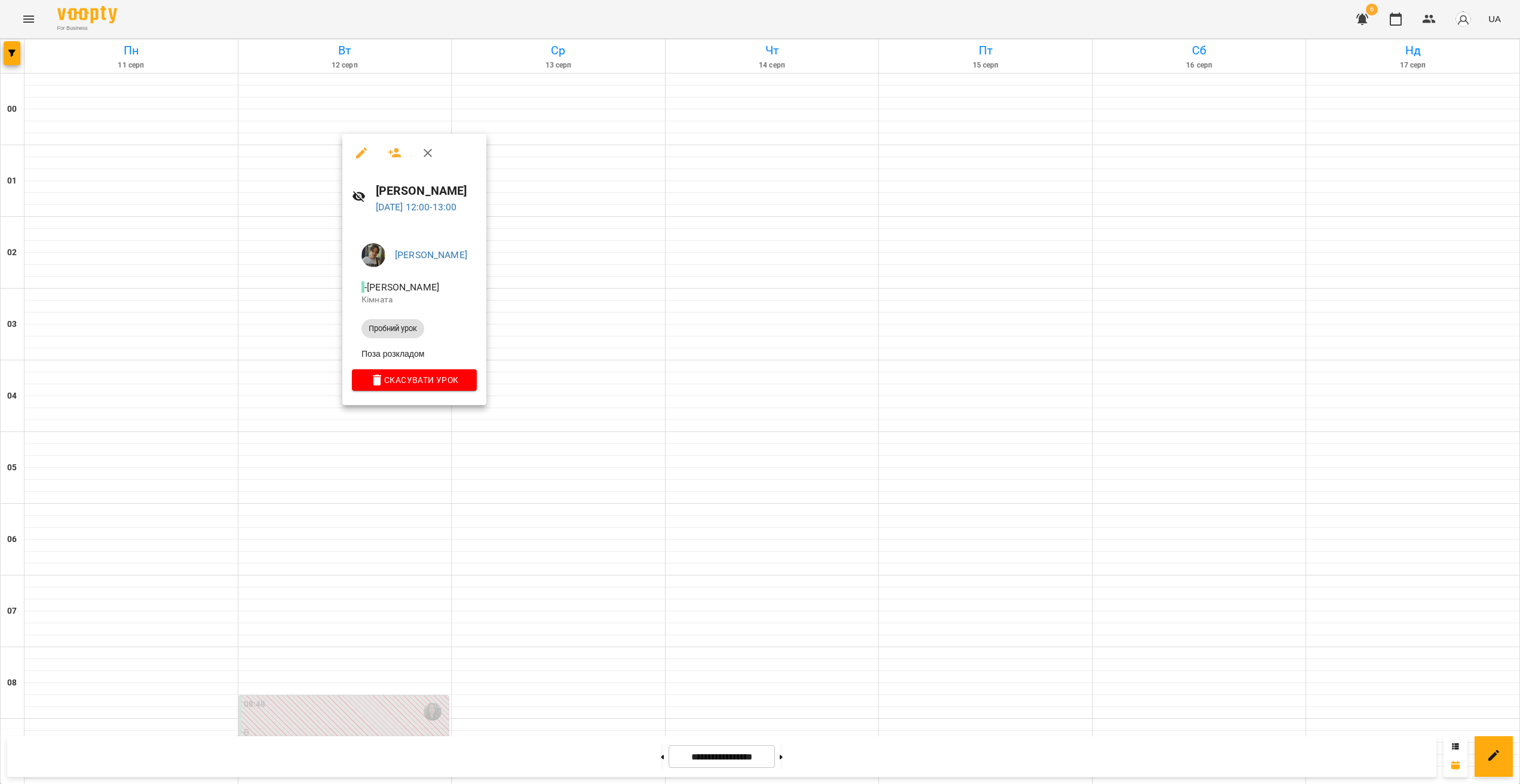
drag, startPoint x: 398, startPoint y: 419, endPoint x: 407, endPoint y: 469, distance: 50.8
click at [398, 420] on div at bounding box center [760, 392] width 1520 height 784
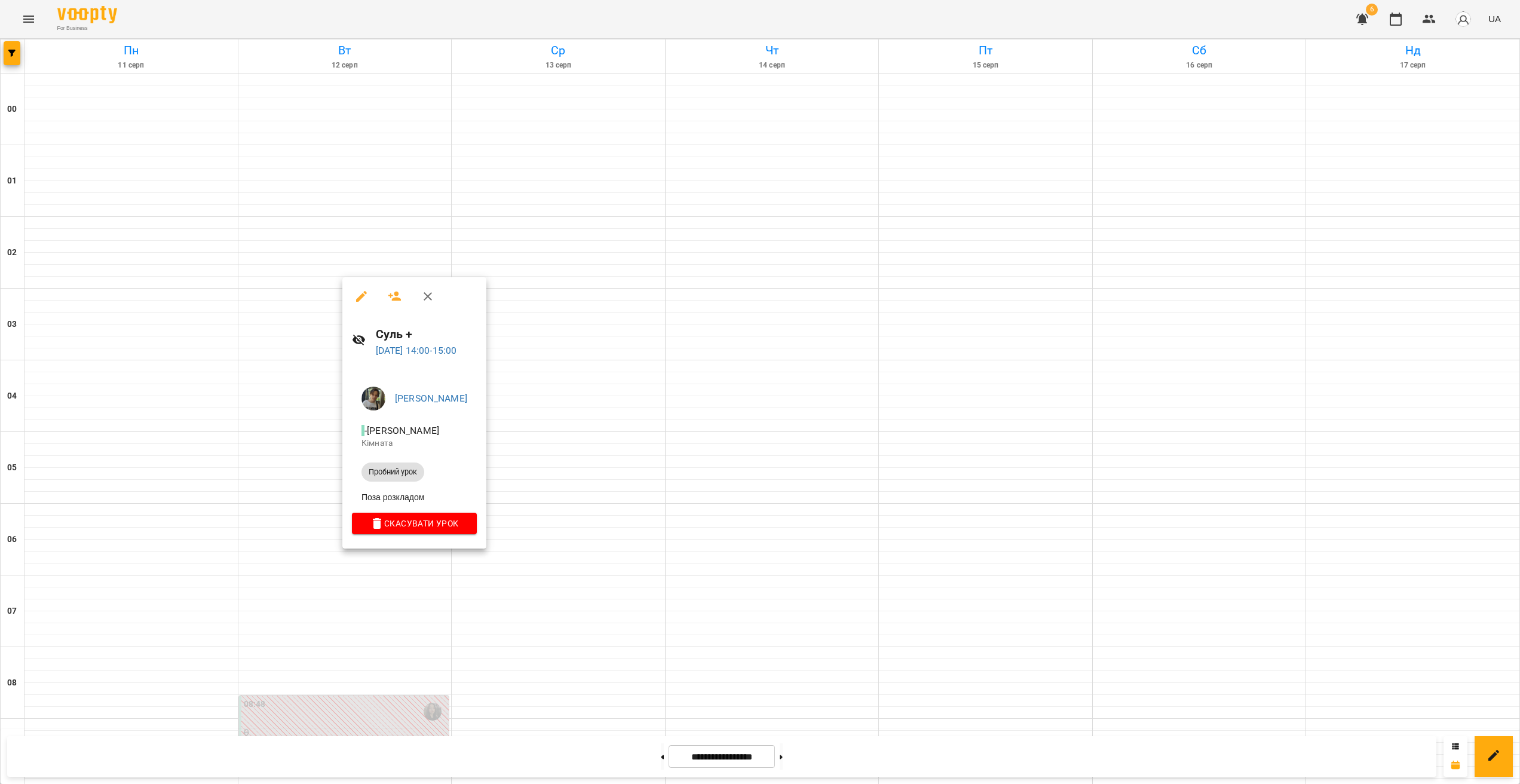
click at [400, 566] on div at bounding box center [760, 392] width 1520 height 784
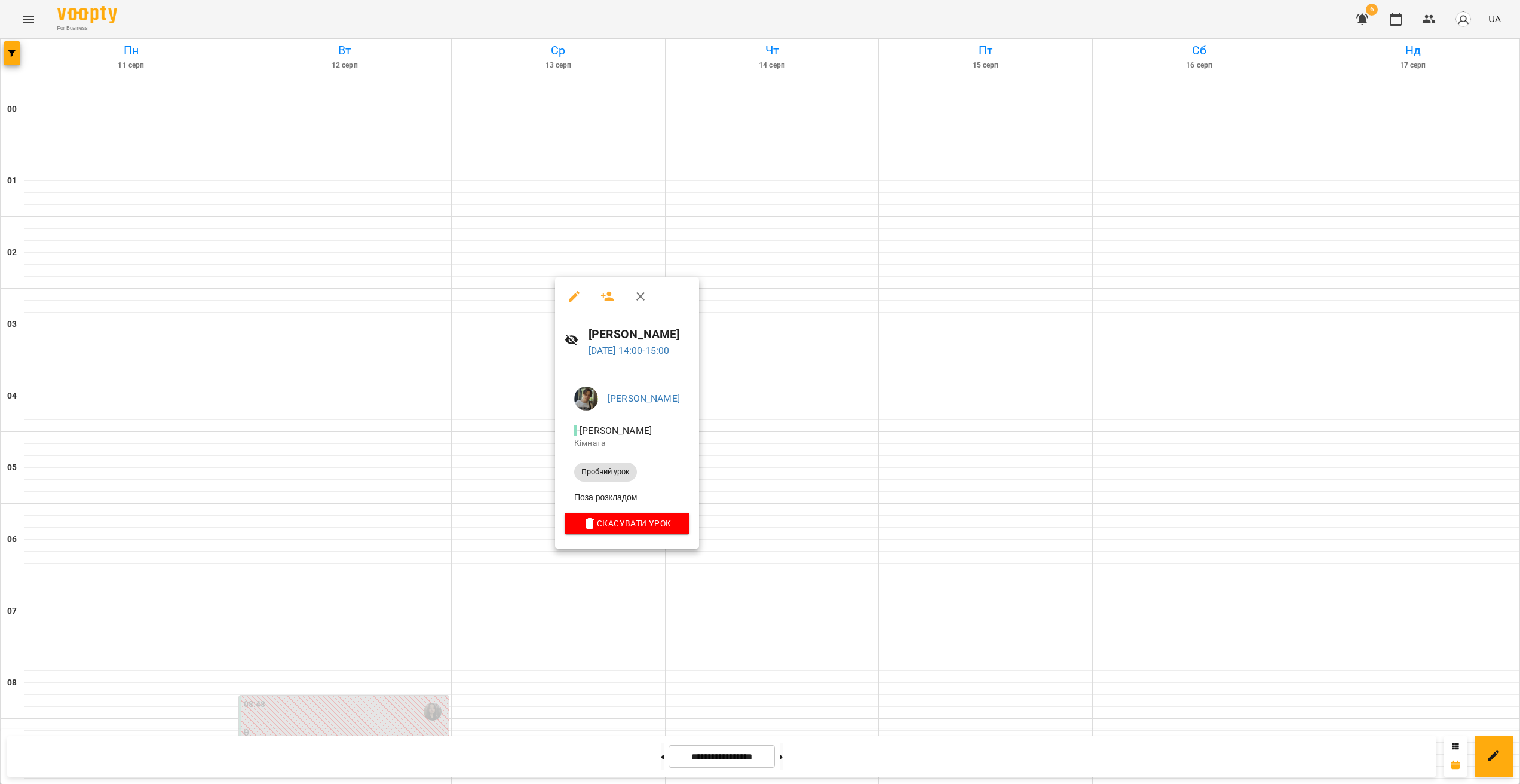
click at [391, 615] on div at bounding box center [760, 392] width 1520 height 784
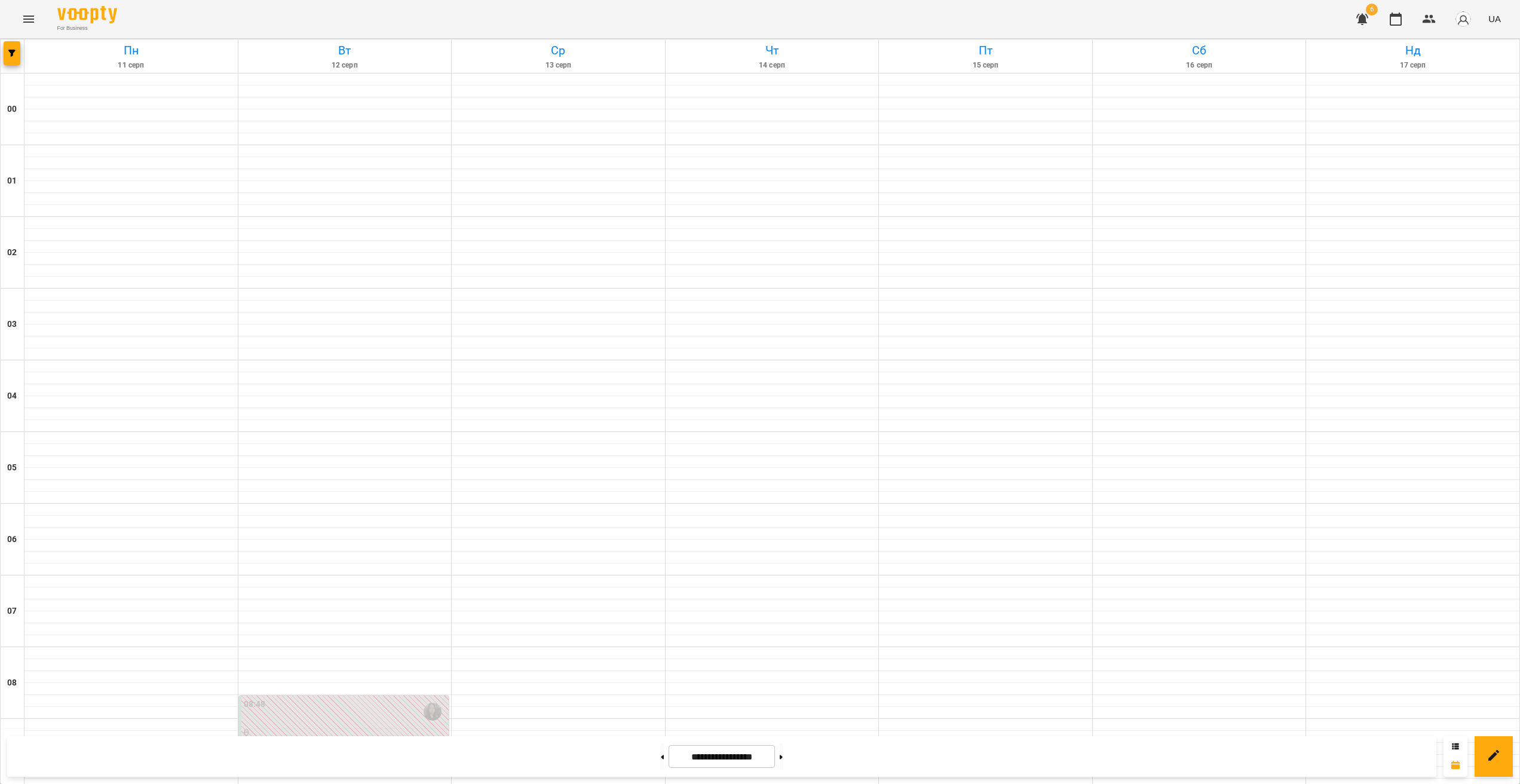
scroll to position [969, 0]
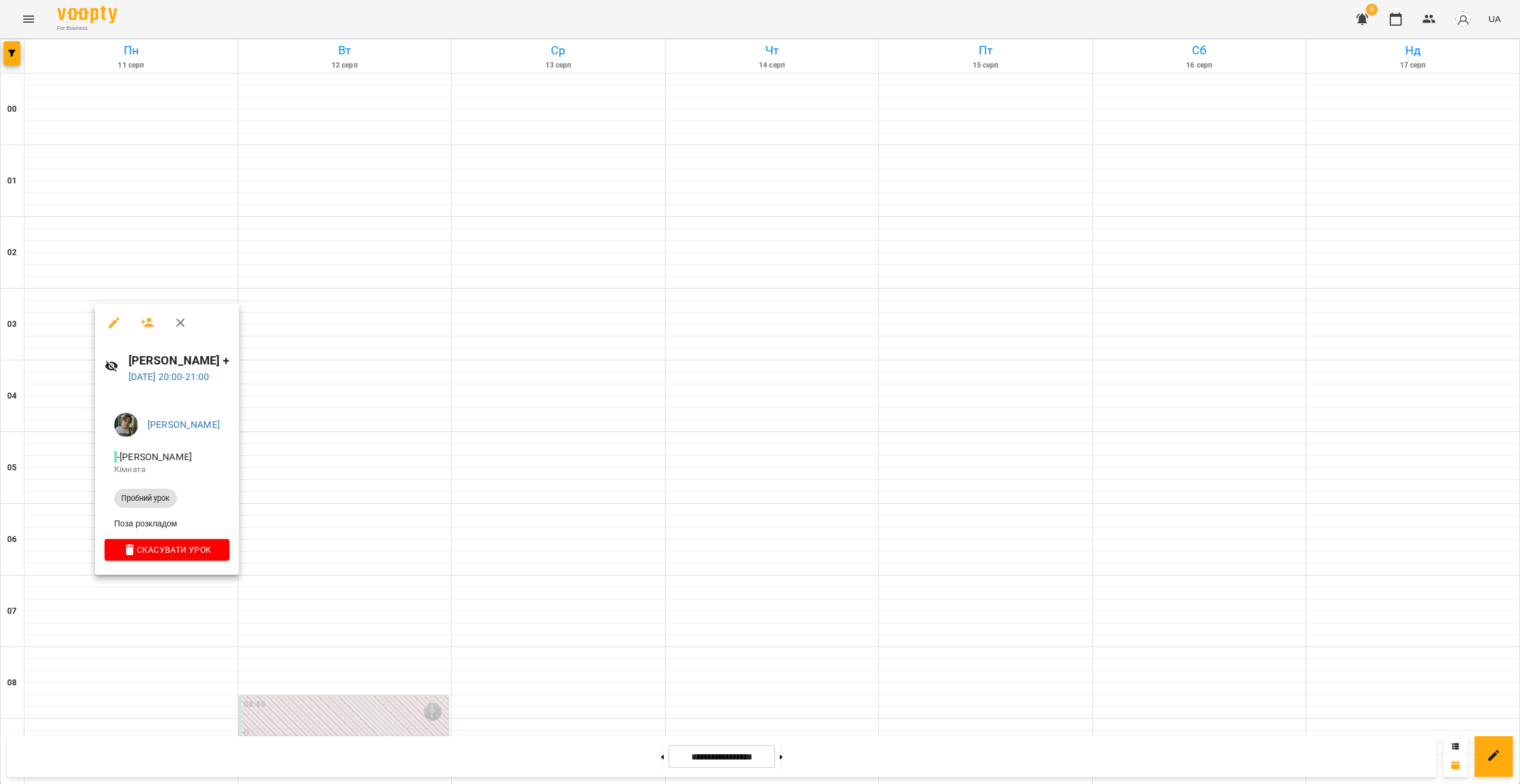
click at [659, 585] on div at bounding box center [760, 392] width 1520 height 784
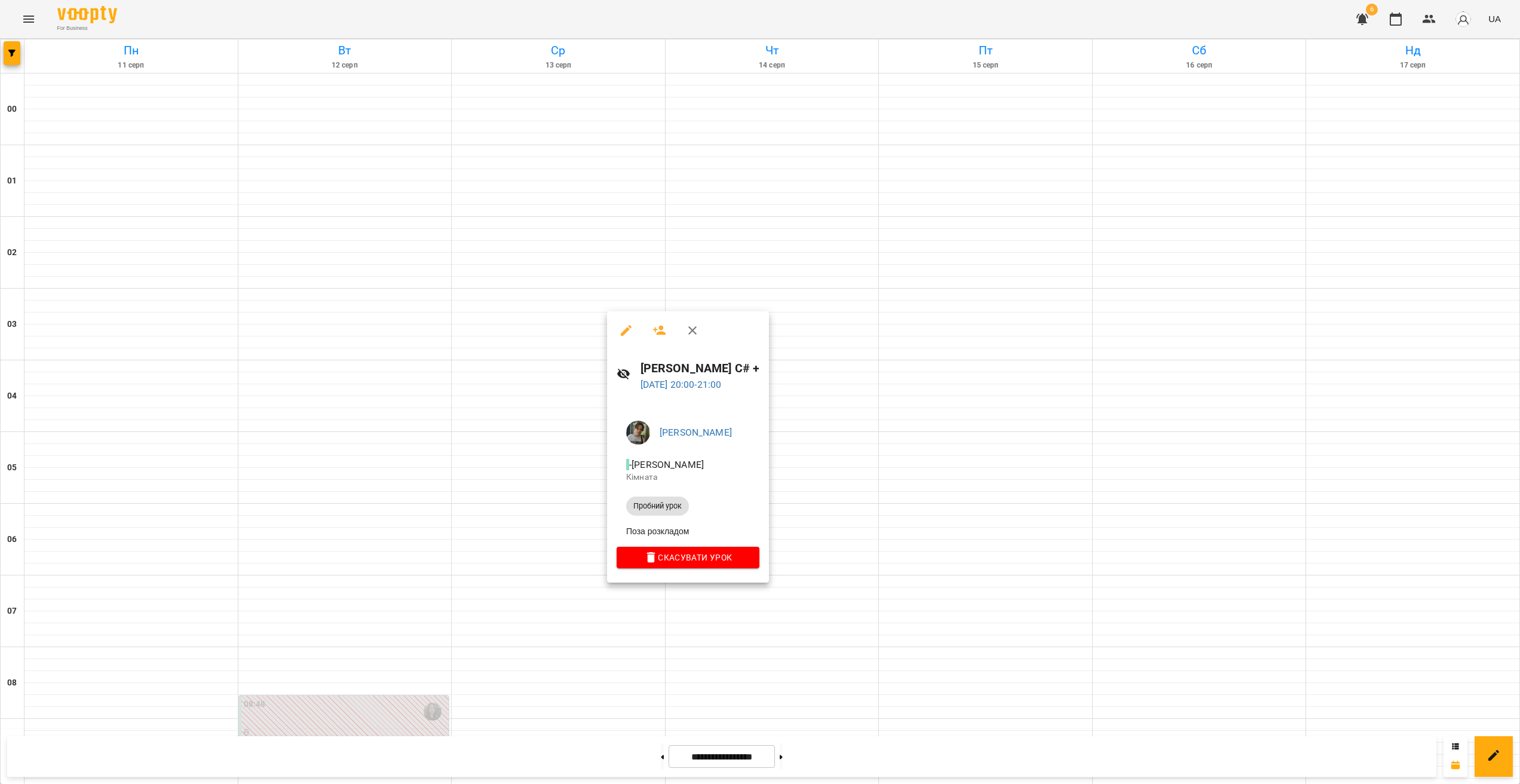
click at [636, 599] on div at bounding box center [760, 392] width 1520 height 784
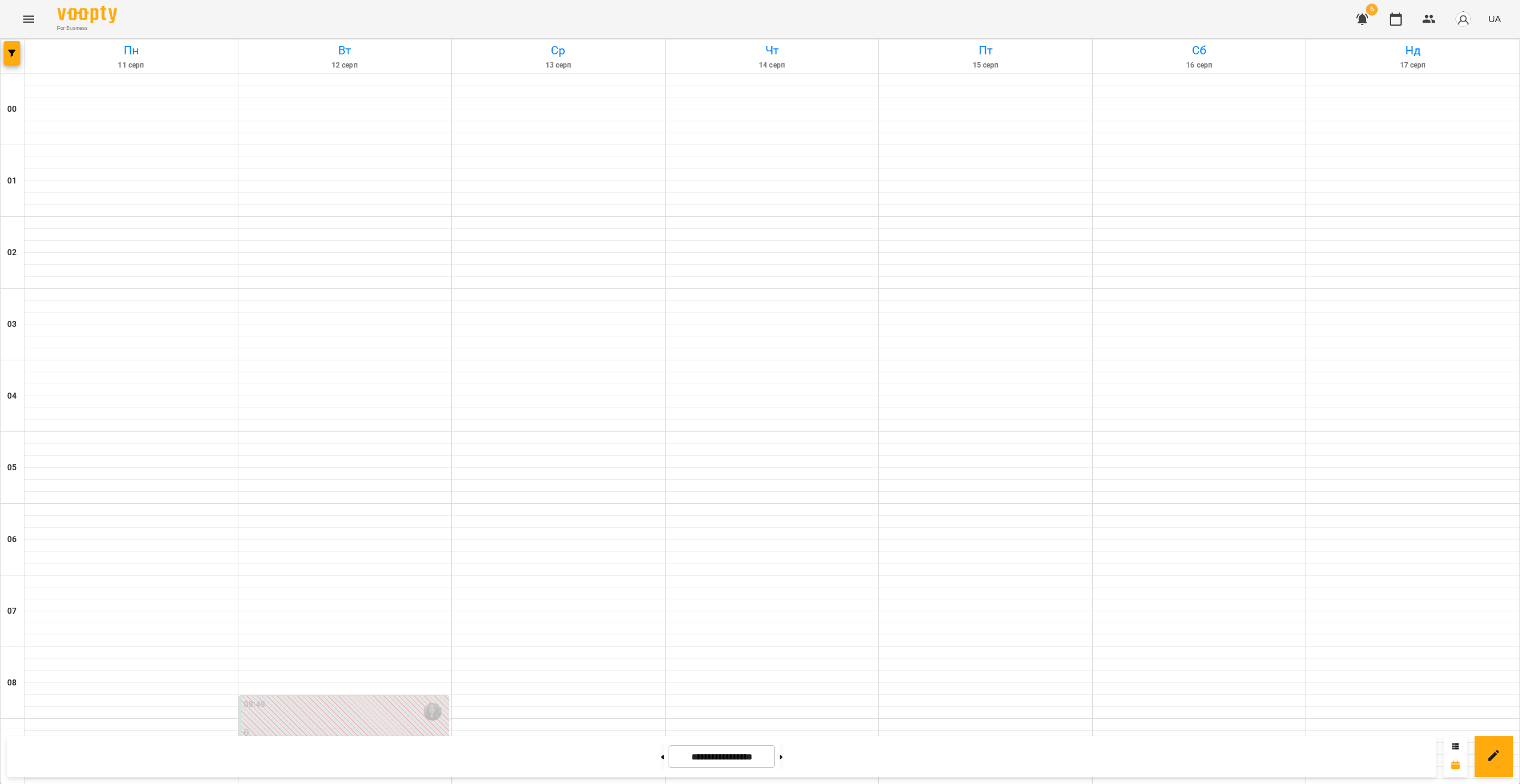
scroll to position [736, 0]
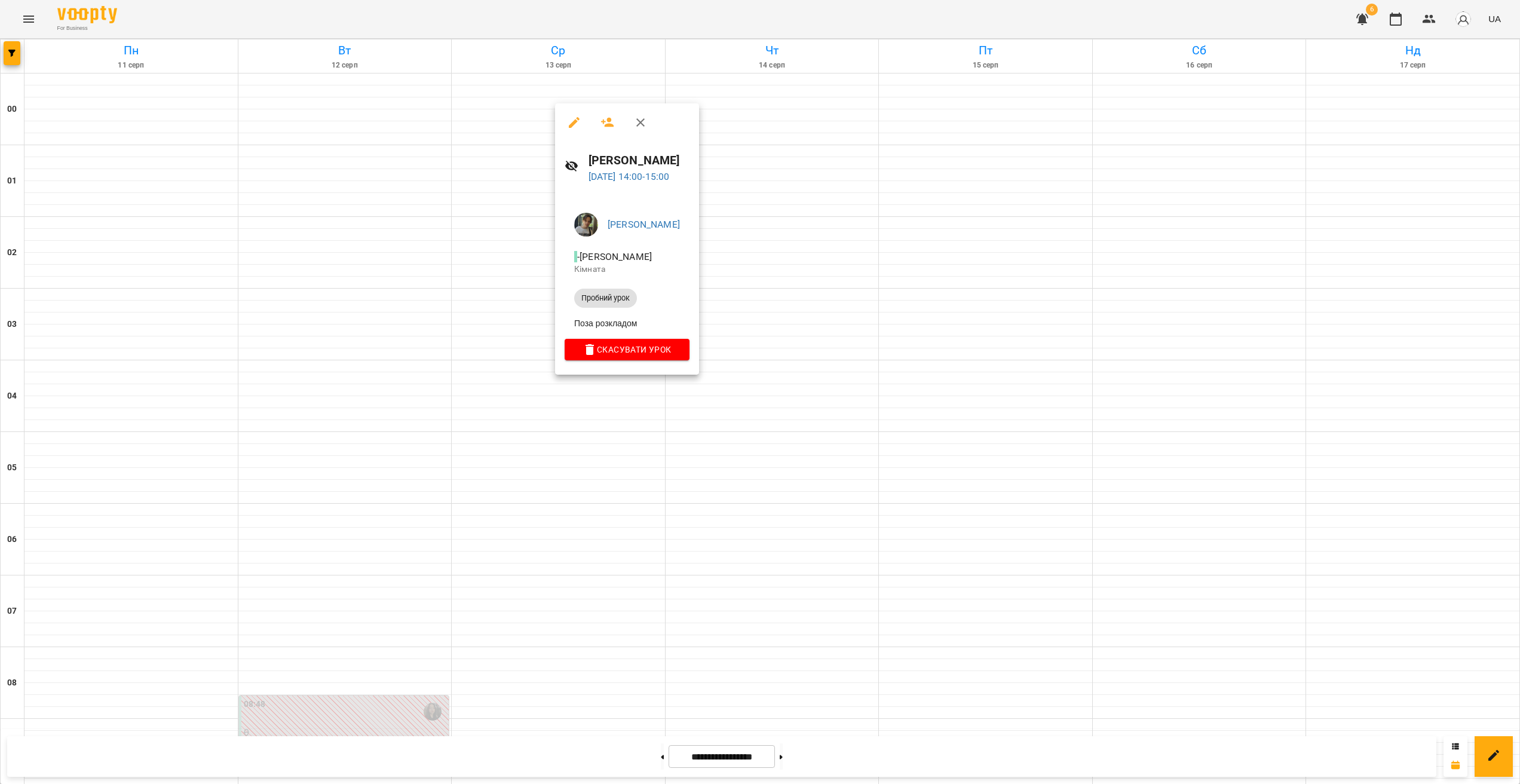
click at [614, 387] on div at bounding box center [760, 392] width 1520 height 784
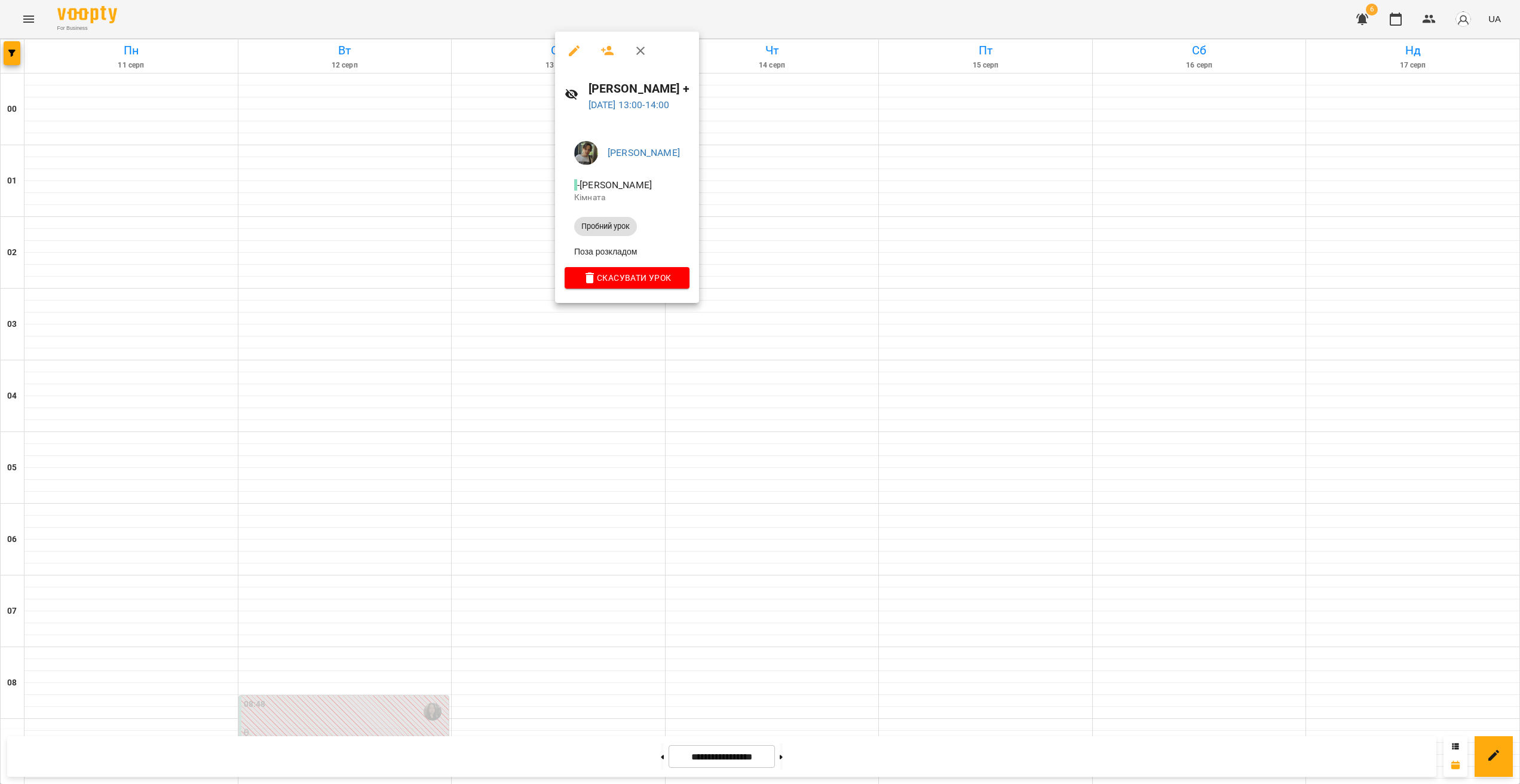
click at [950, 409] on div at bounding box center [760, 392] width 1520 height 784
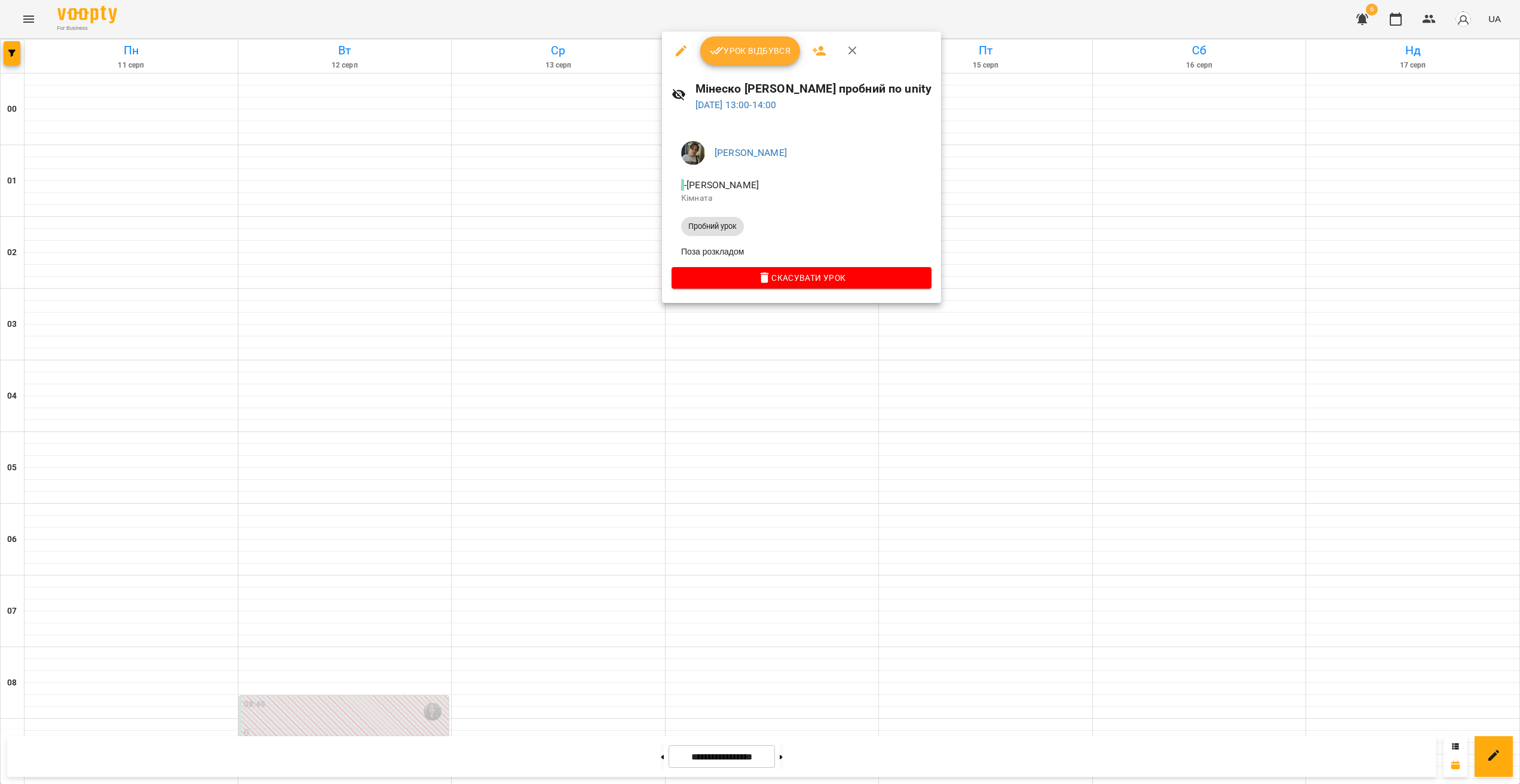
click at [729, 316] on div at bounding box center [760, 392] width 1520 height 784
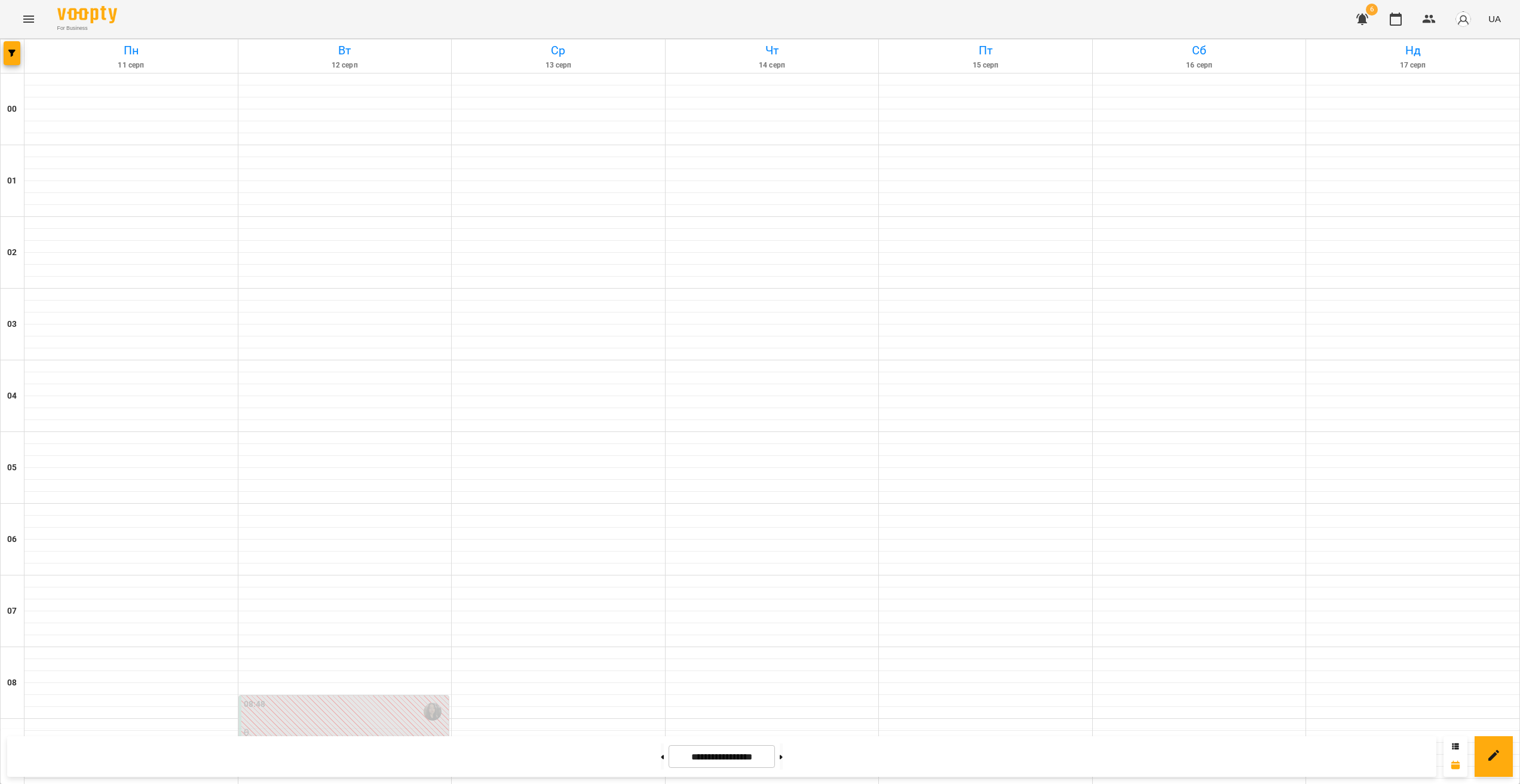
scroll to position [680, 0]
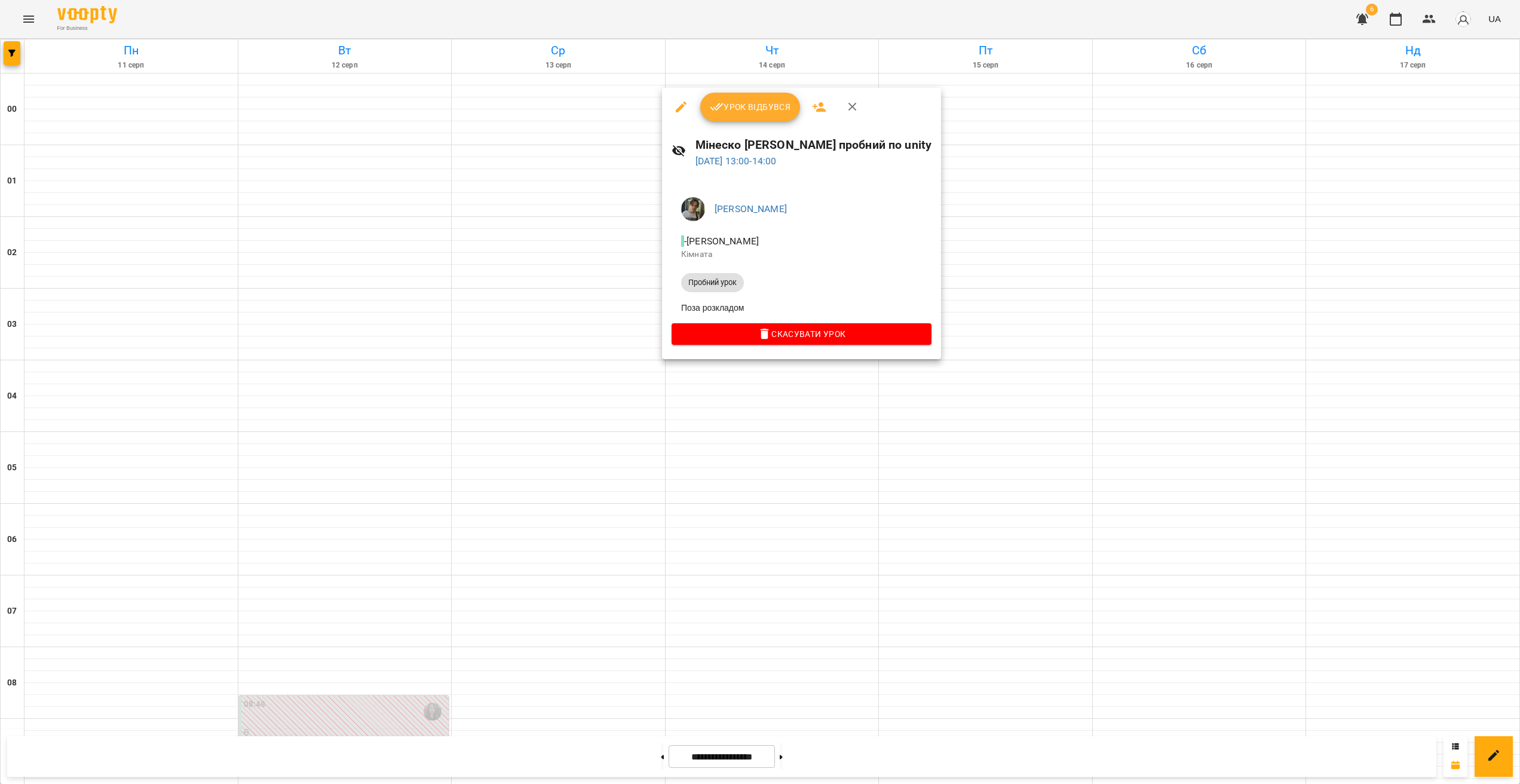
click at [877, 466] on div at bounding box center [760, 392] width 1520 height 784
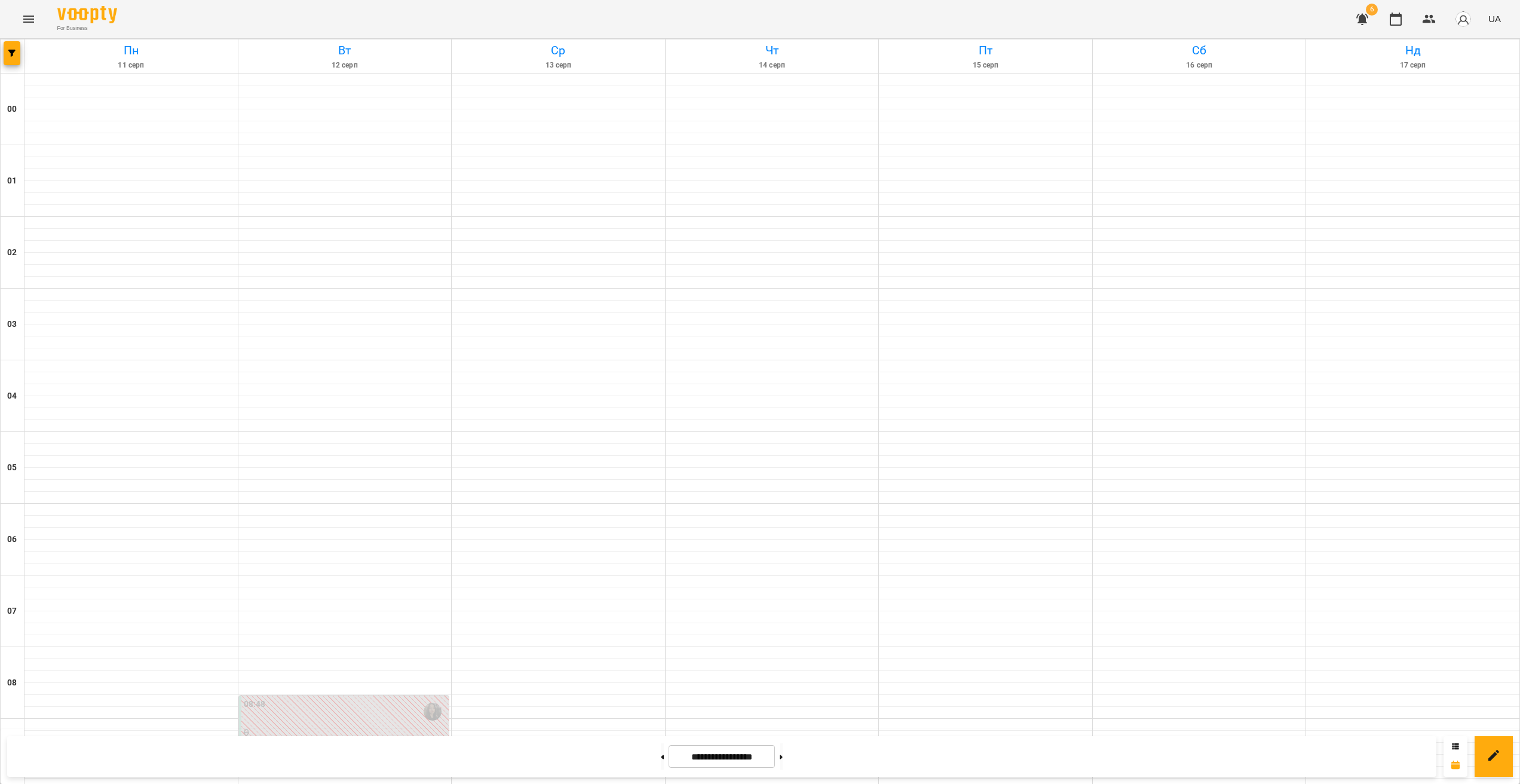
scroll to position [1064, 0]
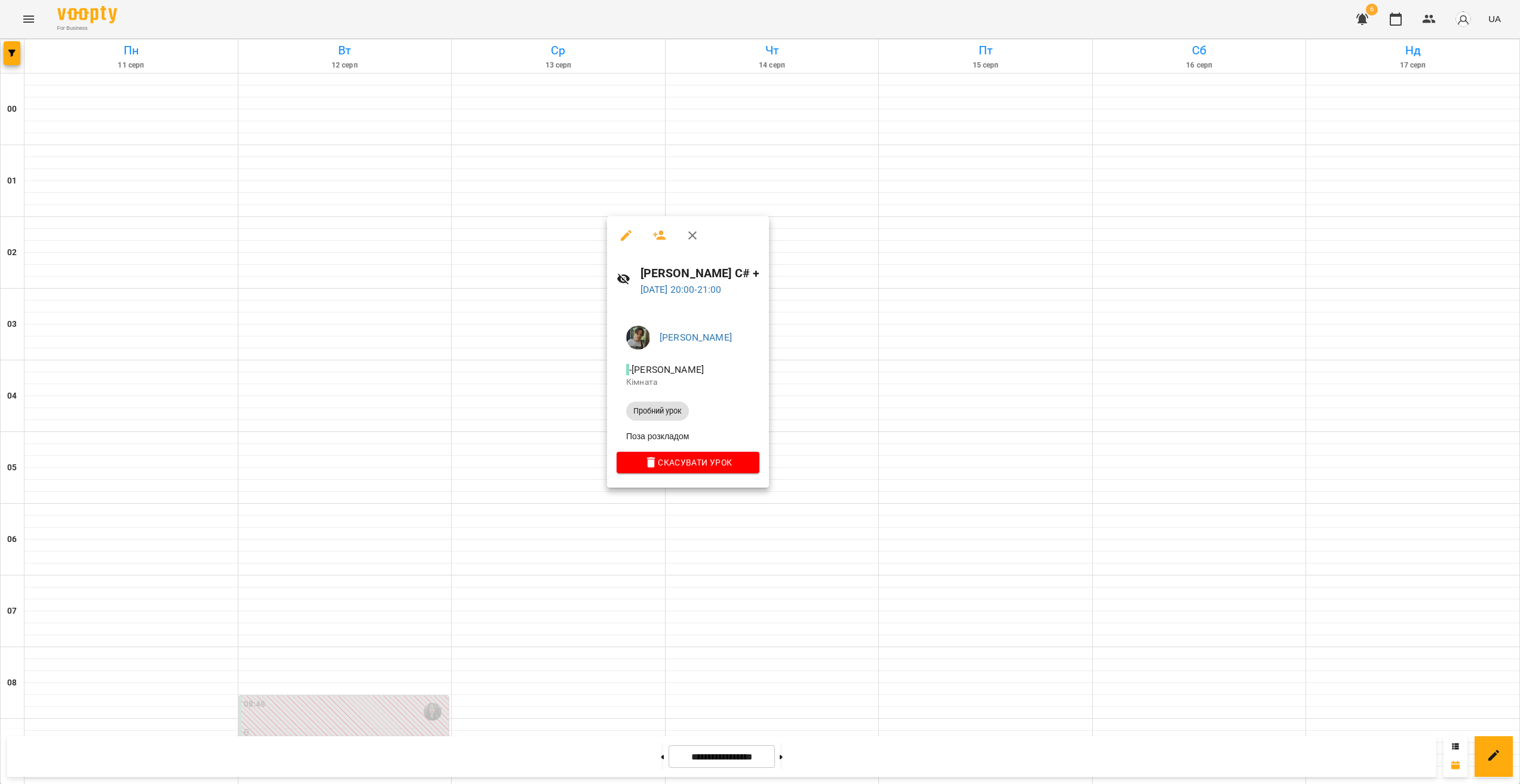
click at [700, 535] on div at bounding box center [760, 392] width 1520 height 784
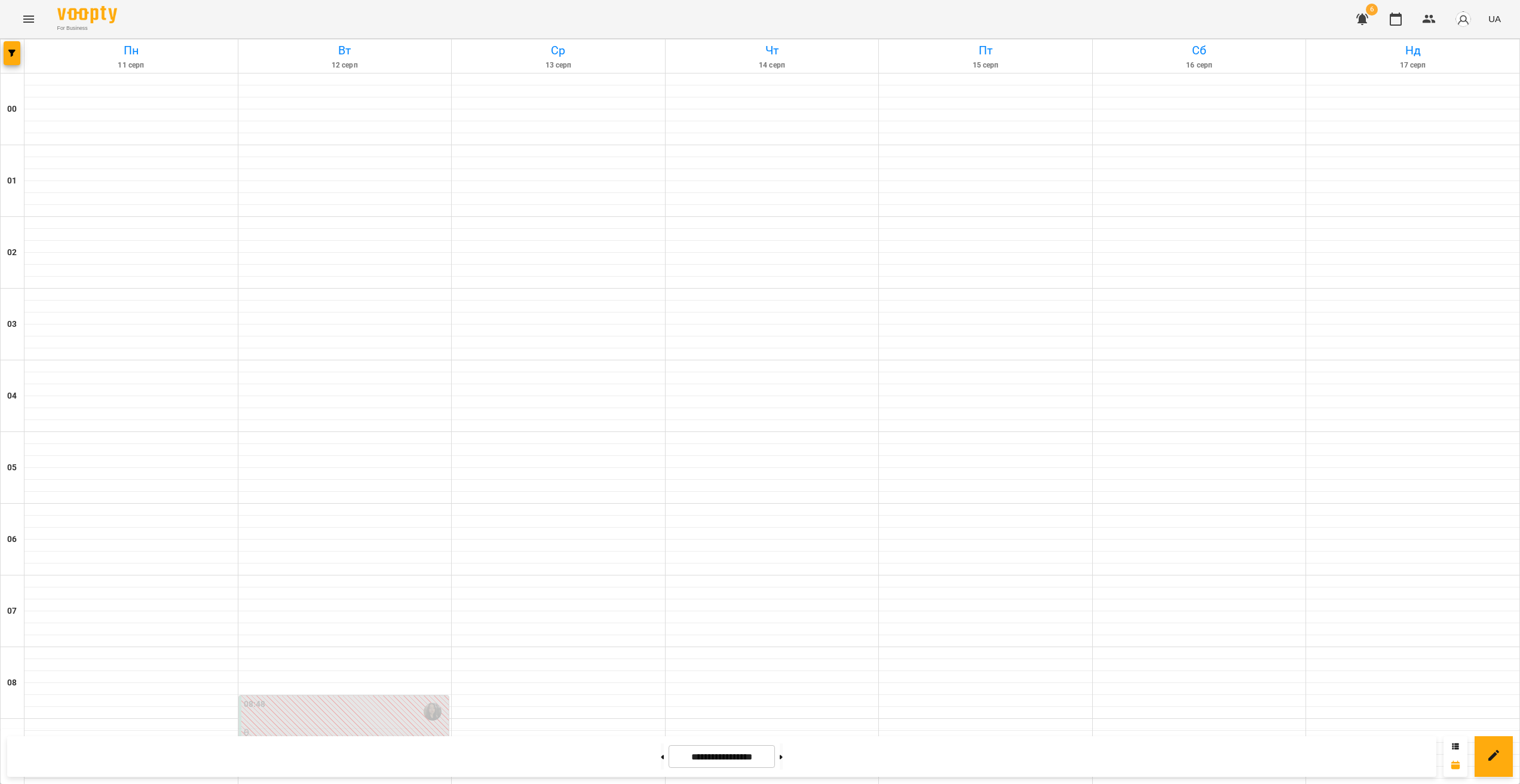
scroll to position [659, 0]
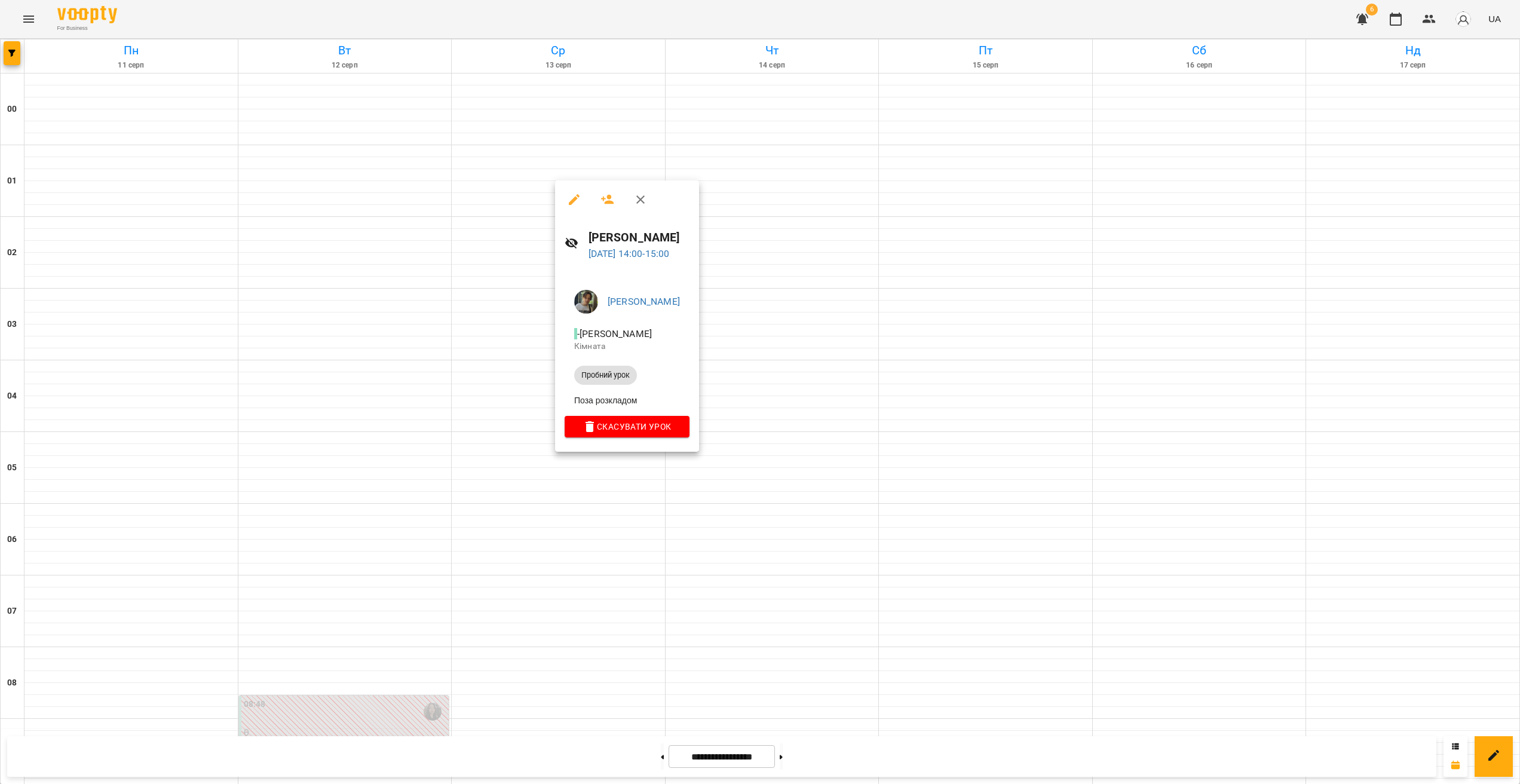
click at [603, 466] on div at bounding box center [760, 392] width 1520 height 784
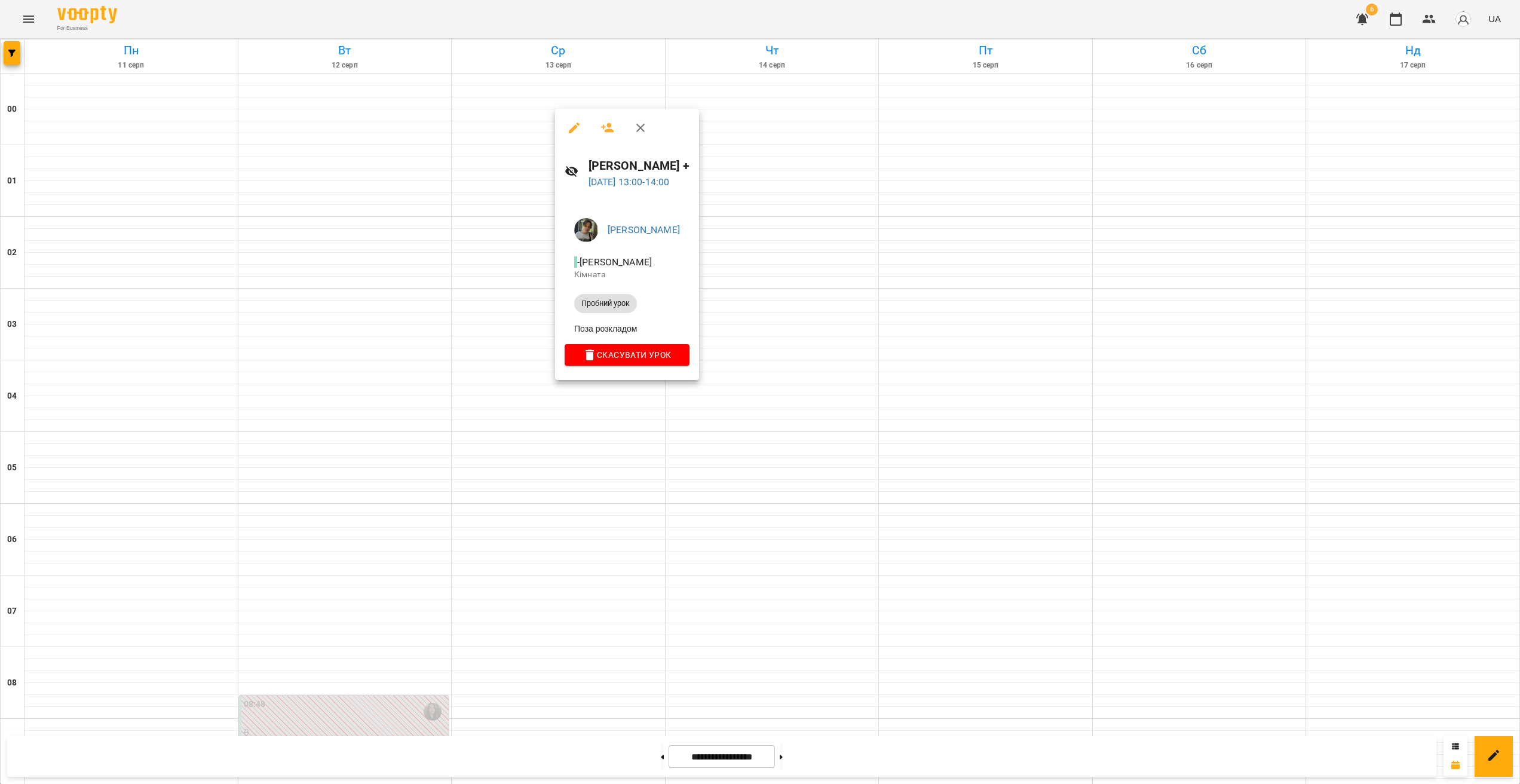
click at [667, 508] on div at bounding box center [760, 392] width 1520 height 784
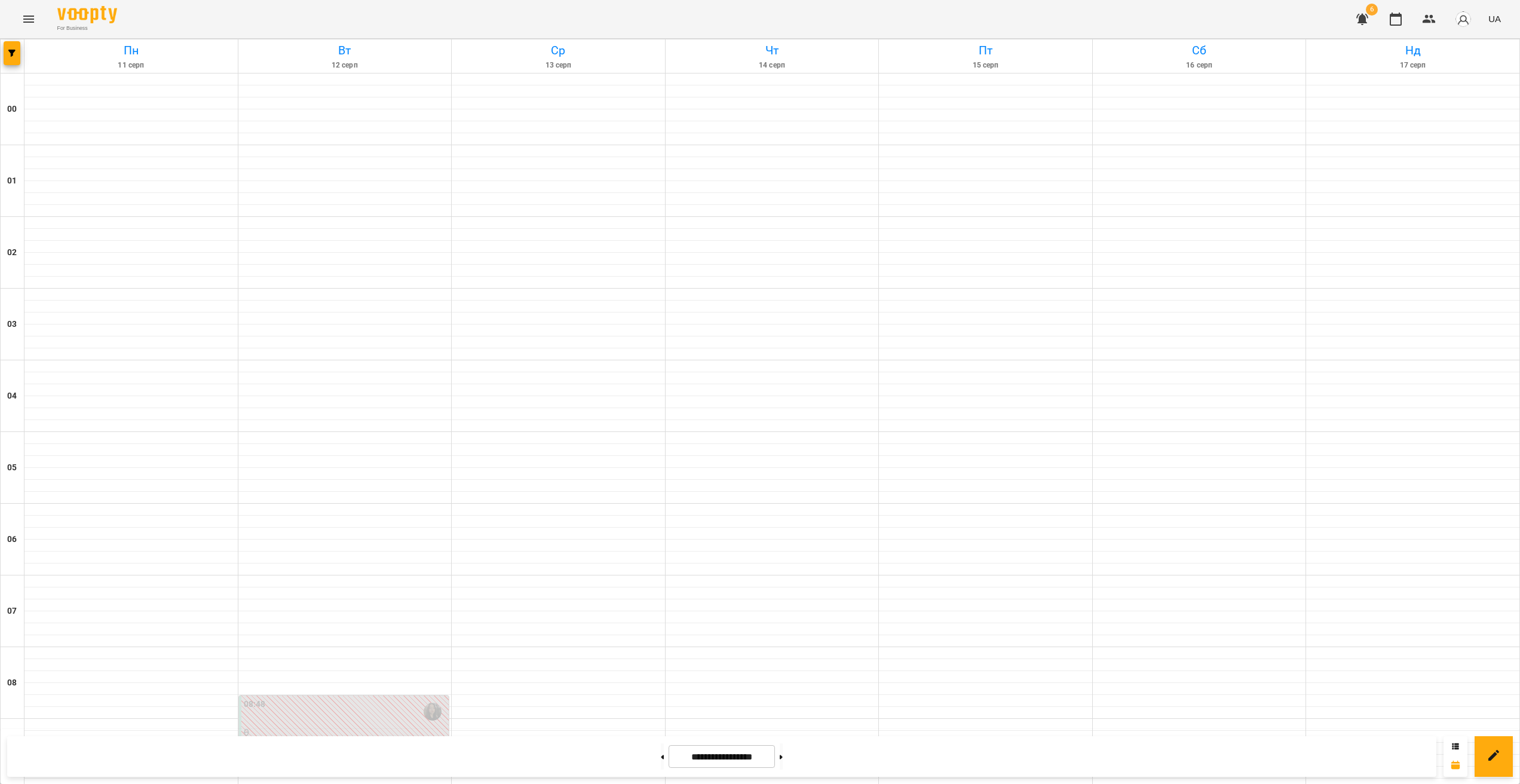
scroll to position [1064, 0]
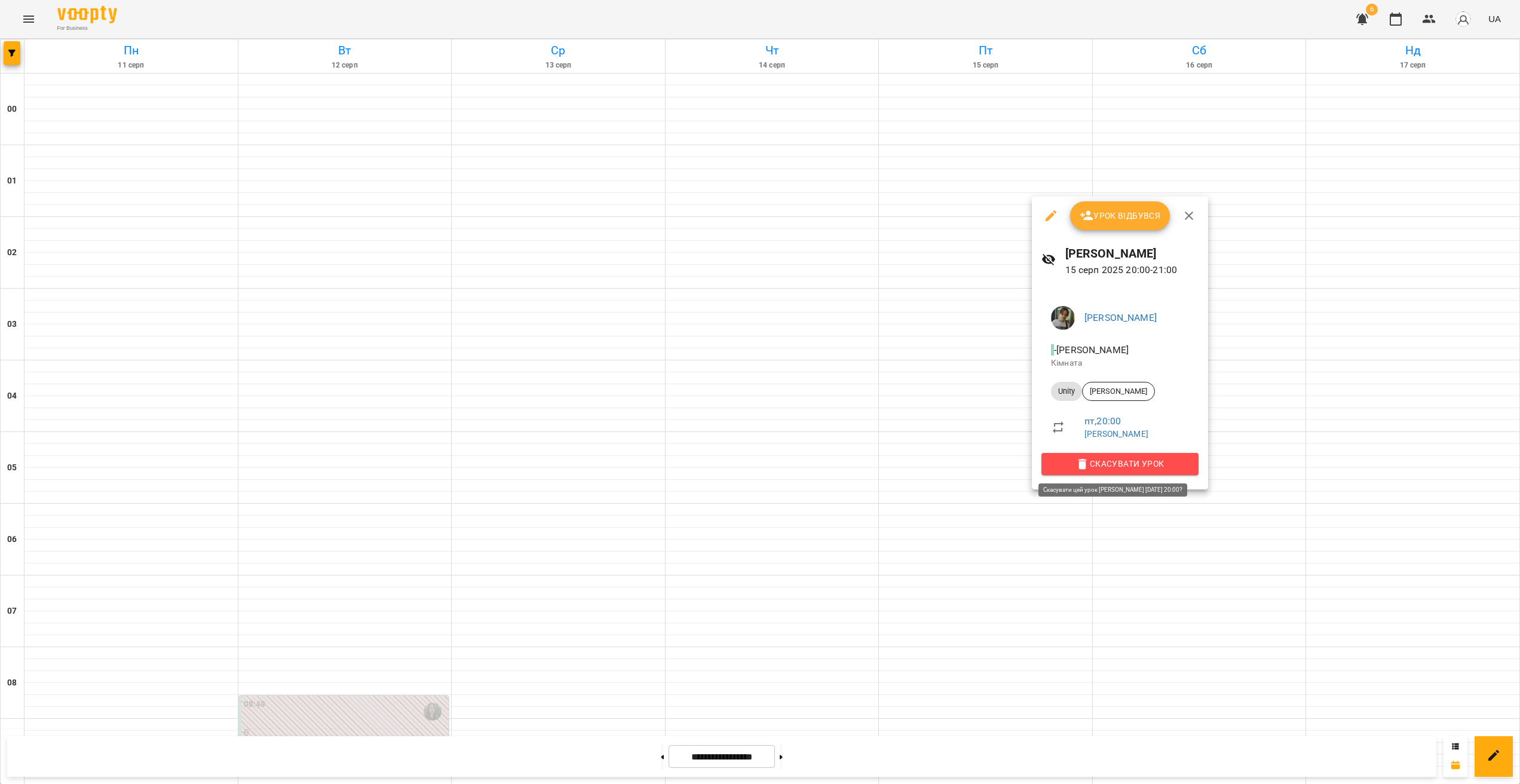
click at [1099, 468] on span "Скасувати Урок" at bounding box center [1120, 464] width 138 height 15
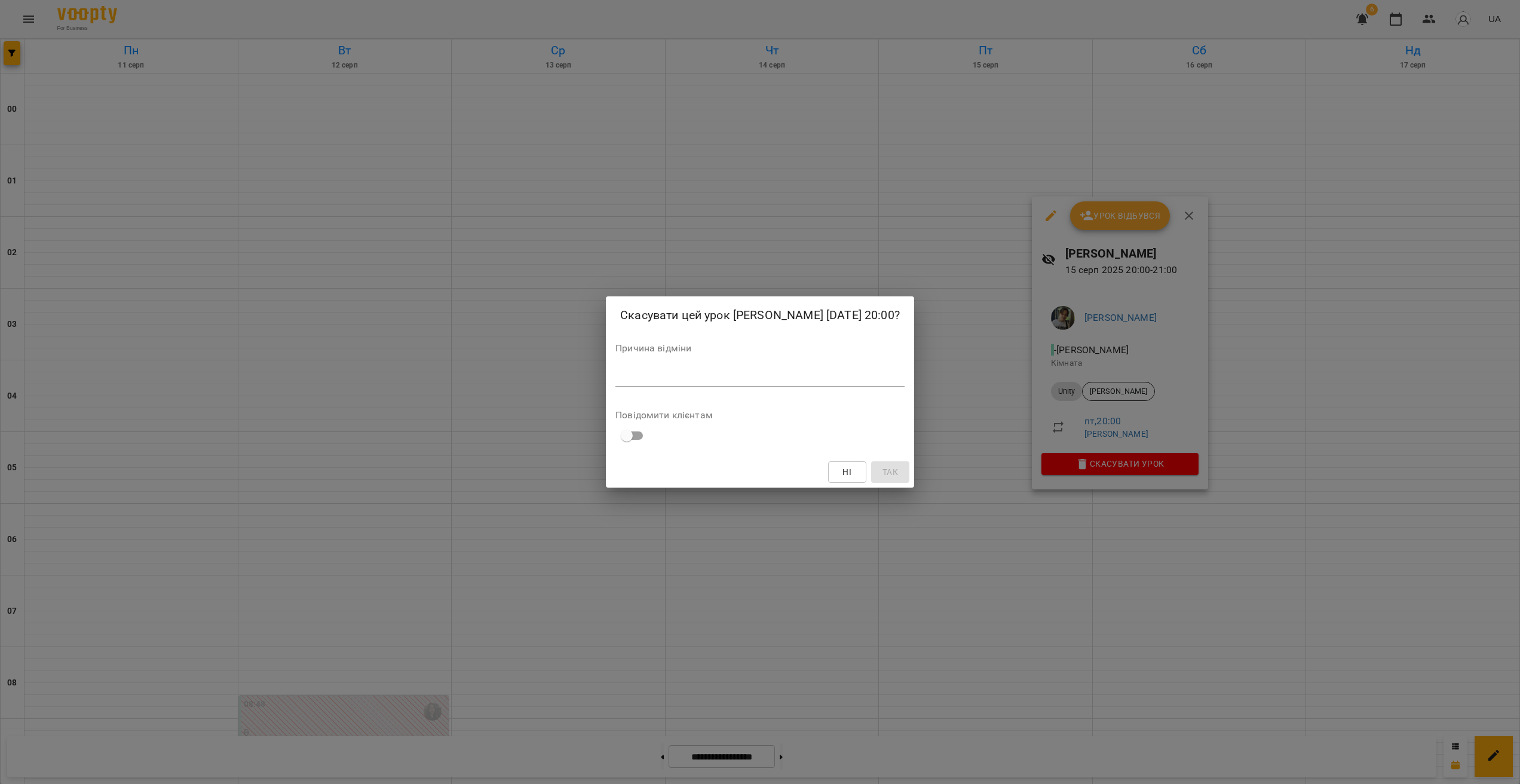
click at [761, 387] on div "*" at bounding box center [760, 377] width 289 height 19
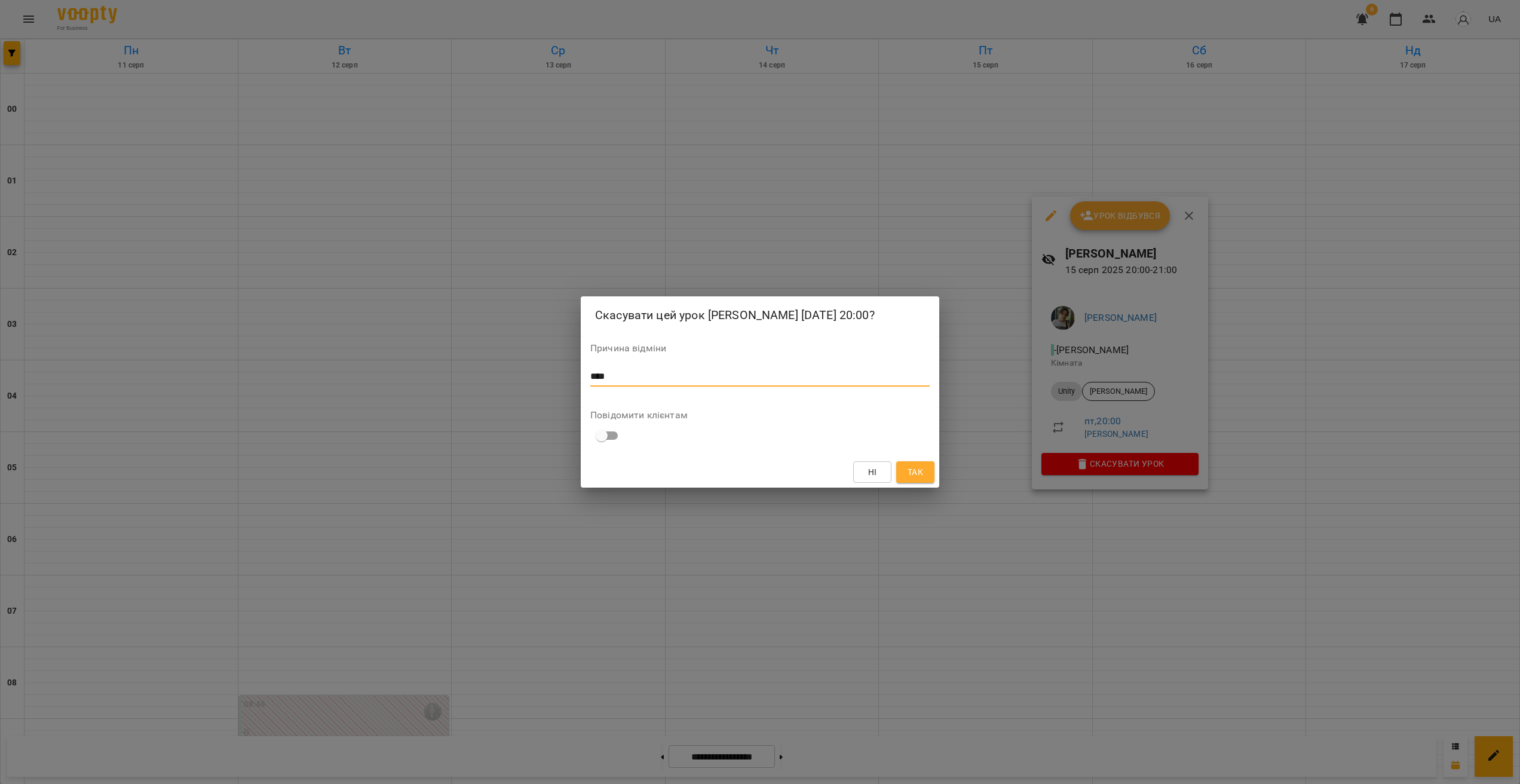
type textarea "****"
click at [914, 476] on span "Так" at bounding box center [915, 472] width 15 height 15
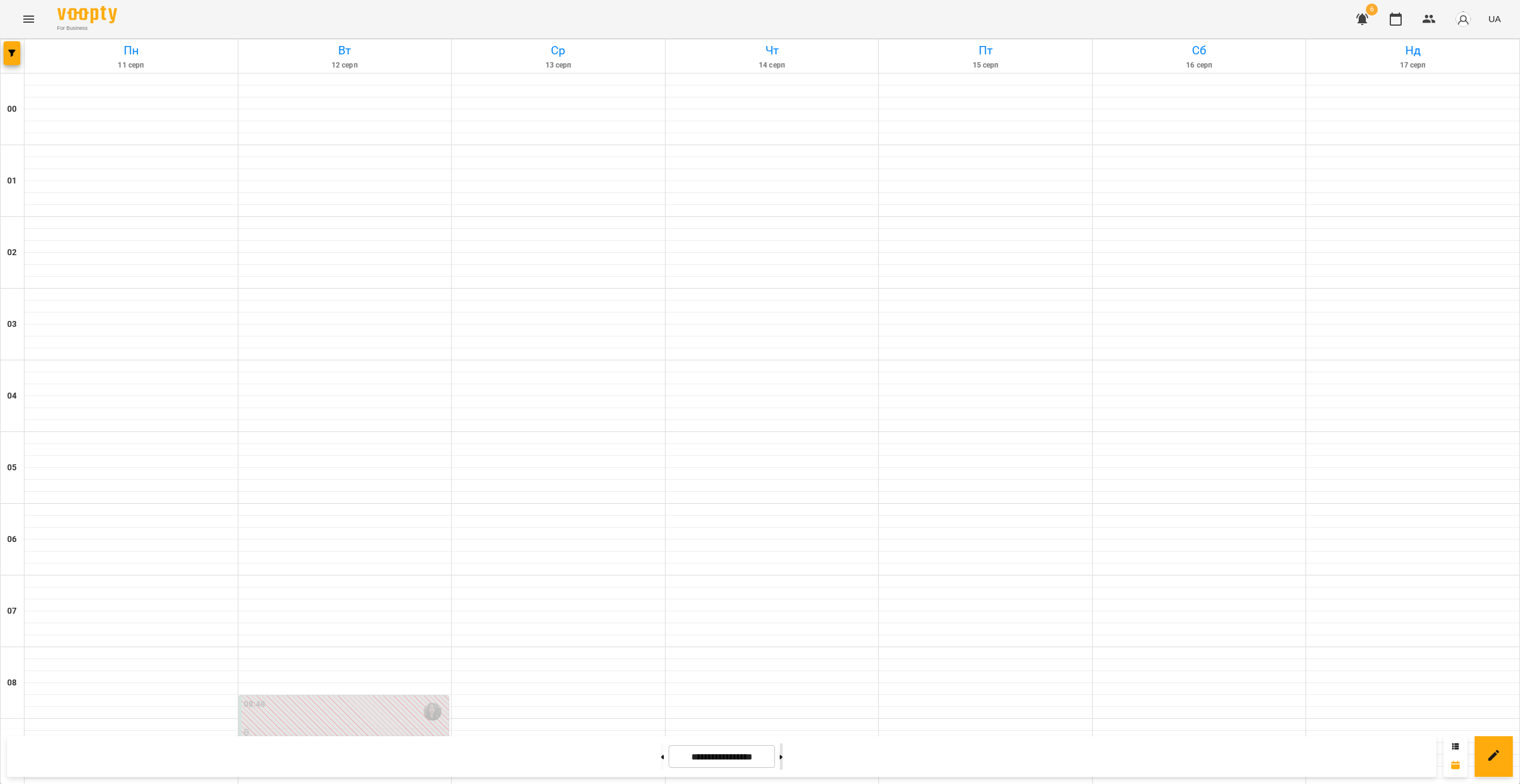
click at [783, 755] on icon at bounding box center [781, 757] width 3 height 5
type input "**********"
